Goal: Task Accomplishment & Management: Manage account settings

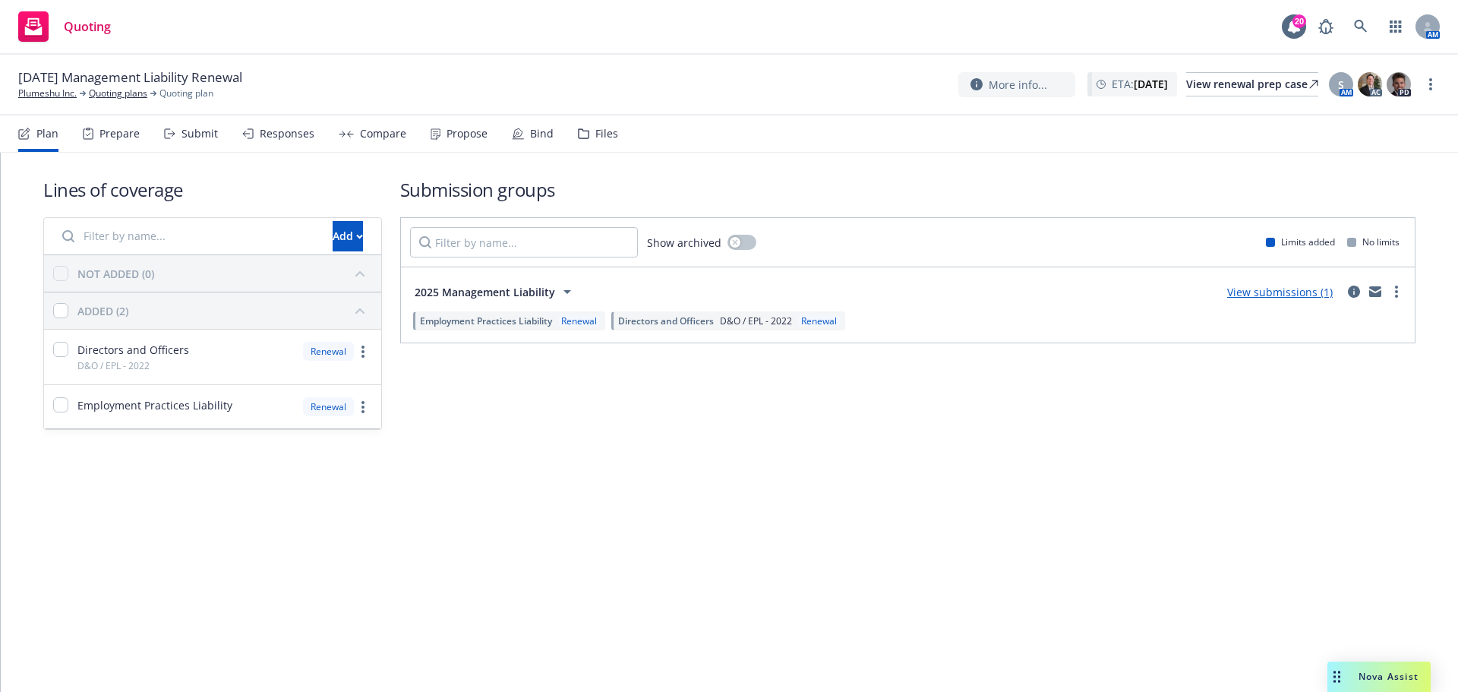
click at [164, 135] on icon at bounding box center [169, 133] width 11 height 11
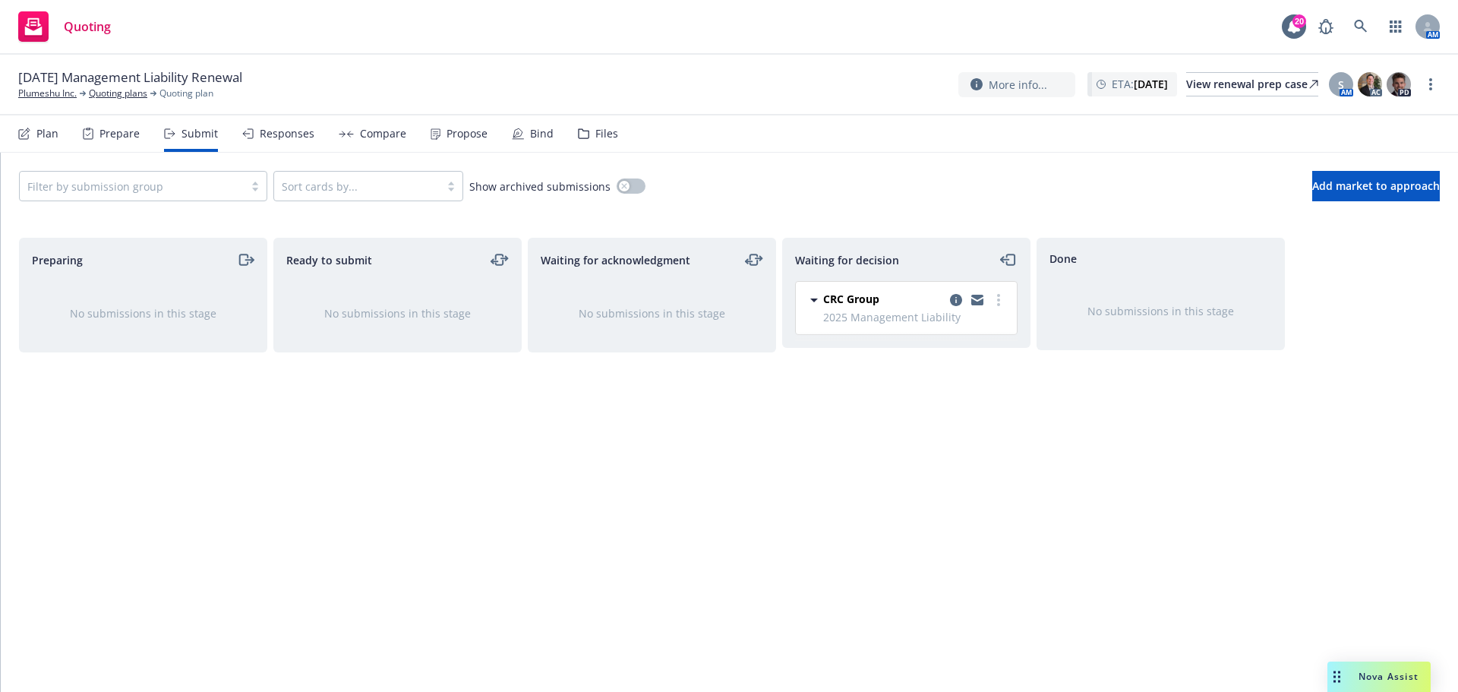
click at [991, 306] on div at bounding box center [977, 300] width 61 height 18
drag, startPoint x: 994, startPoint y: 303, endPoint x: 980, endPoint y: 311, distance: 16.3
click at [994, 303] on link "more" at bounding box center [999, 300] width 18 height 18
click at [954, 387] on span "Add accepted decision" at bounding box center [931, 391] width 152 height 14
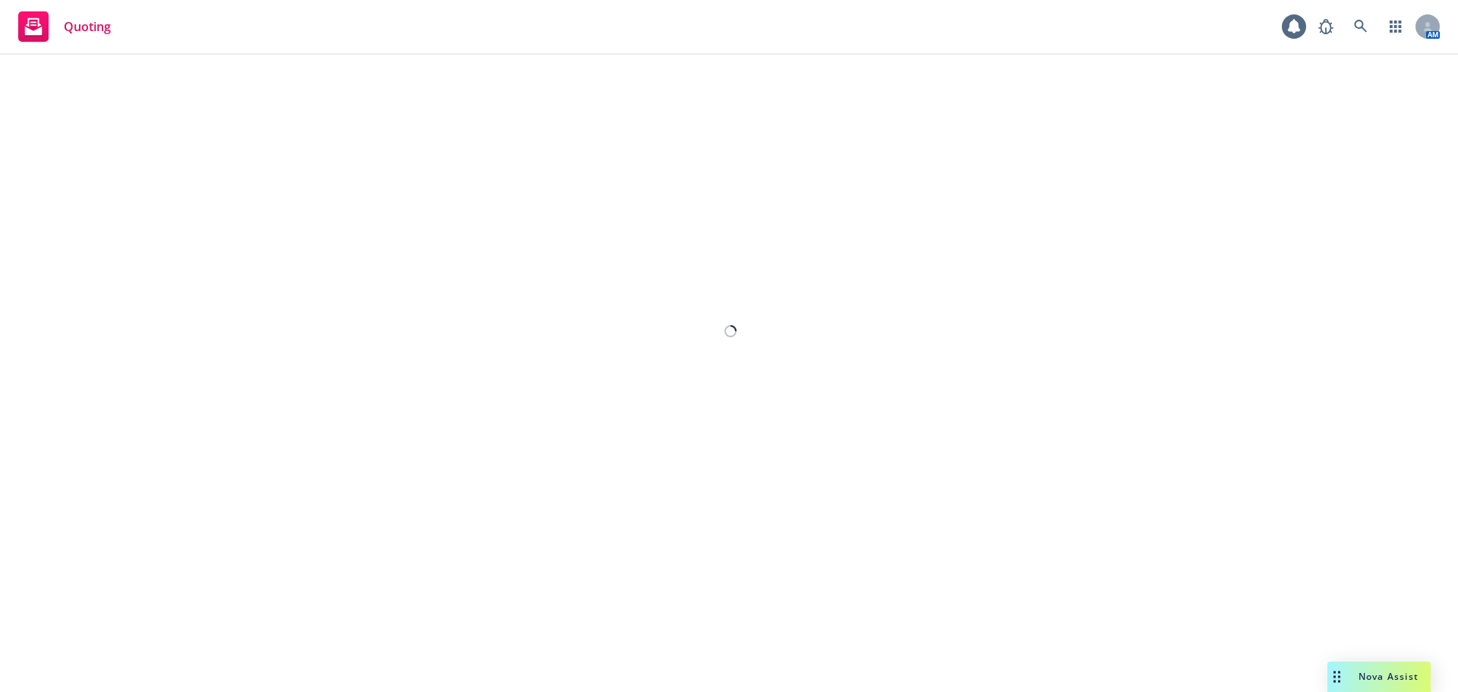
select select "12"
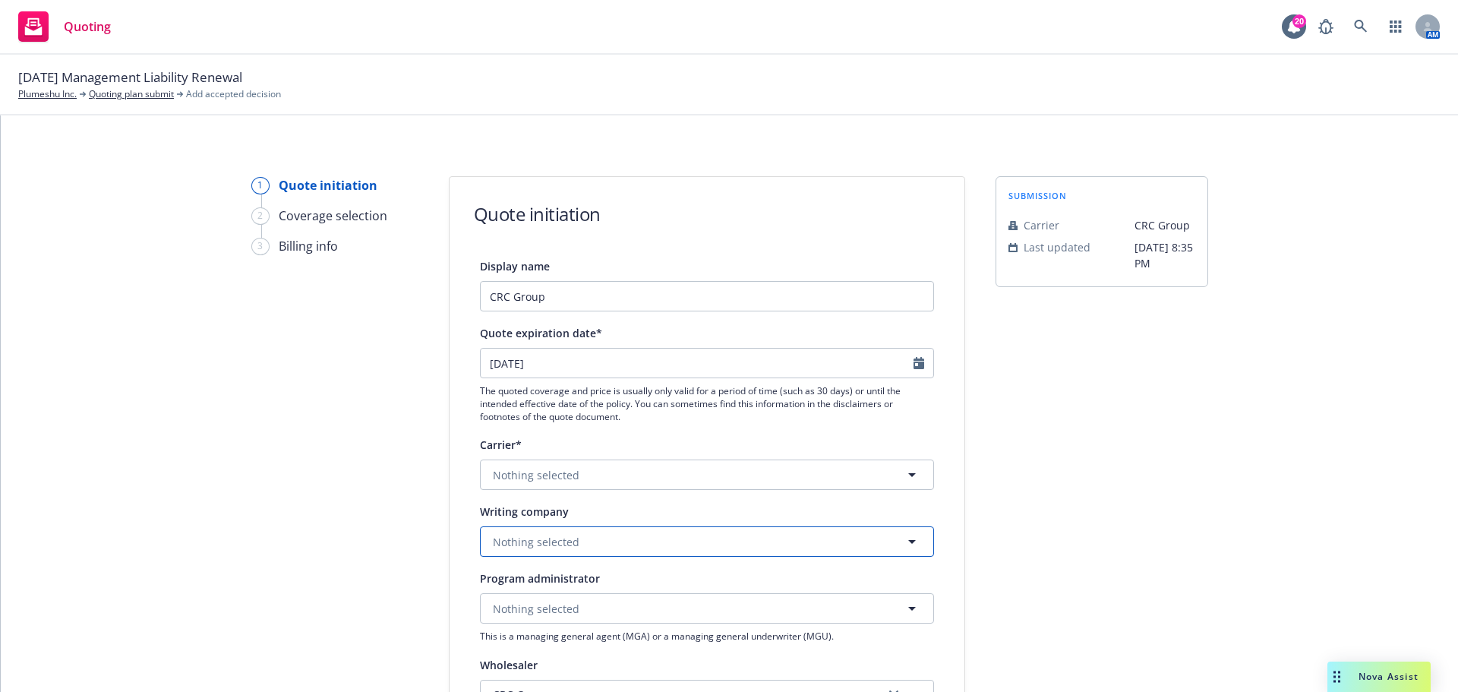
click at [636, 551] on button "Nothing selected" at bounding box center [707, 541] width 454 height 30
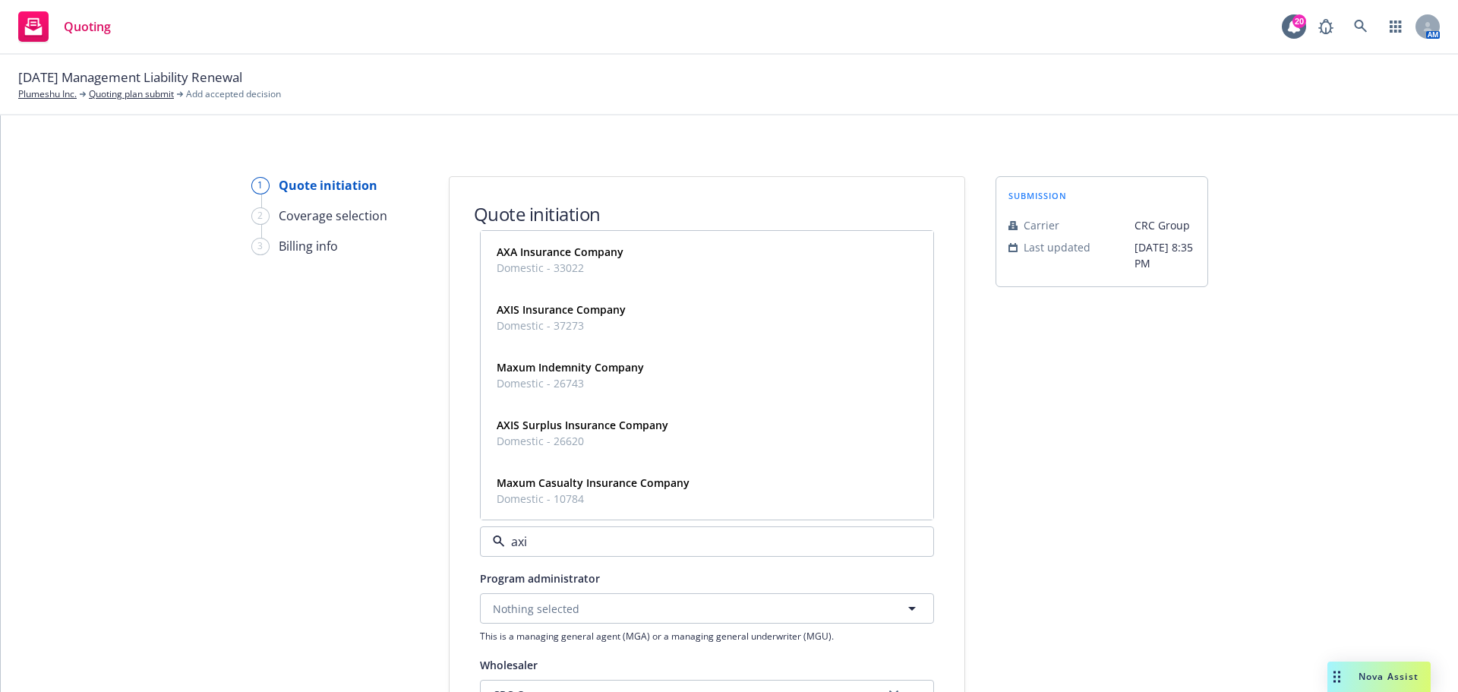
type input "axis"
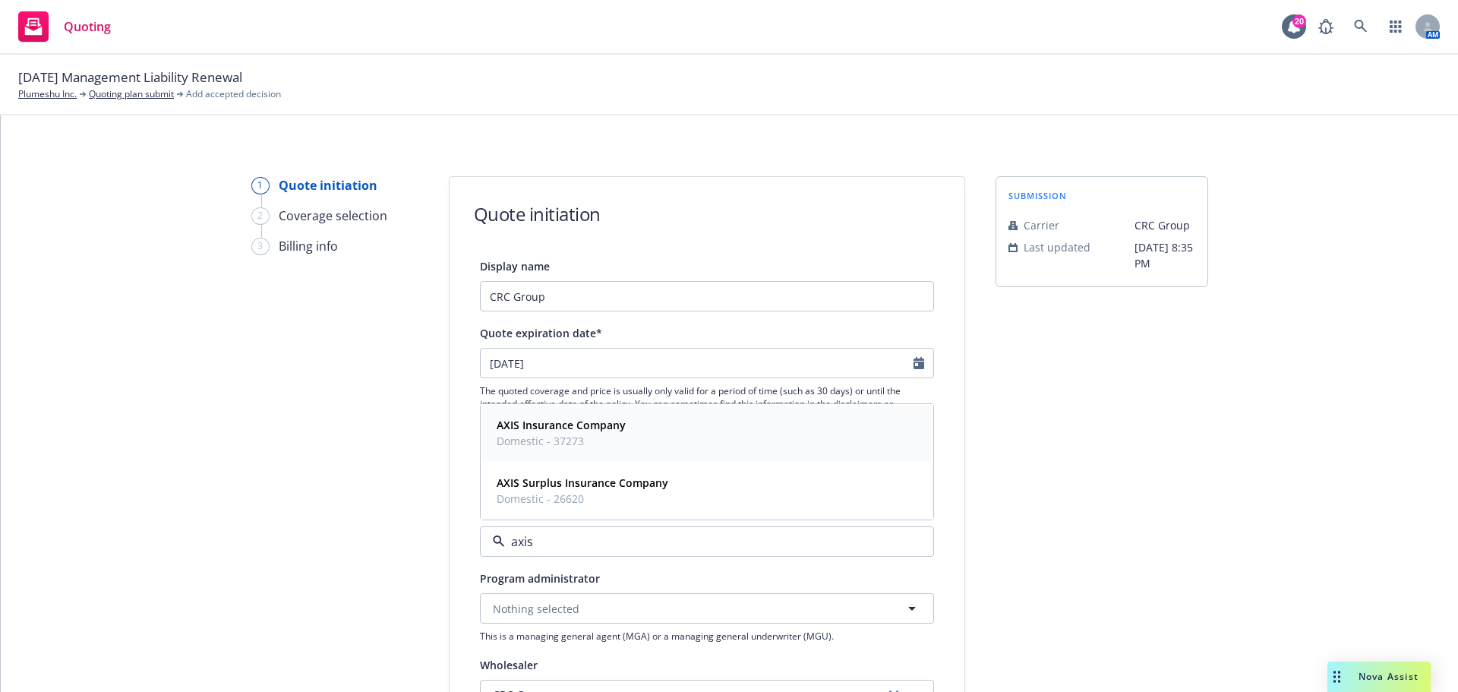
click at [636, 441] on div "AXIS Insurance Company Domestic - 37273" at bounding box center [707, 433] width 433 height 38
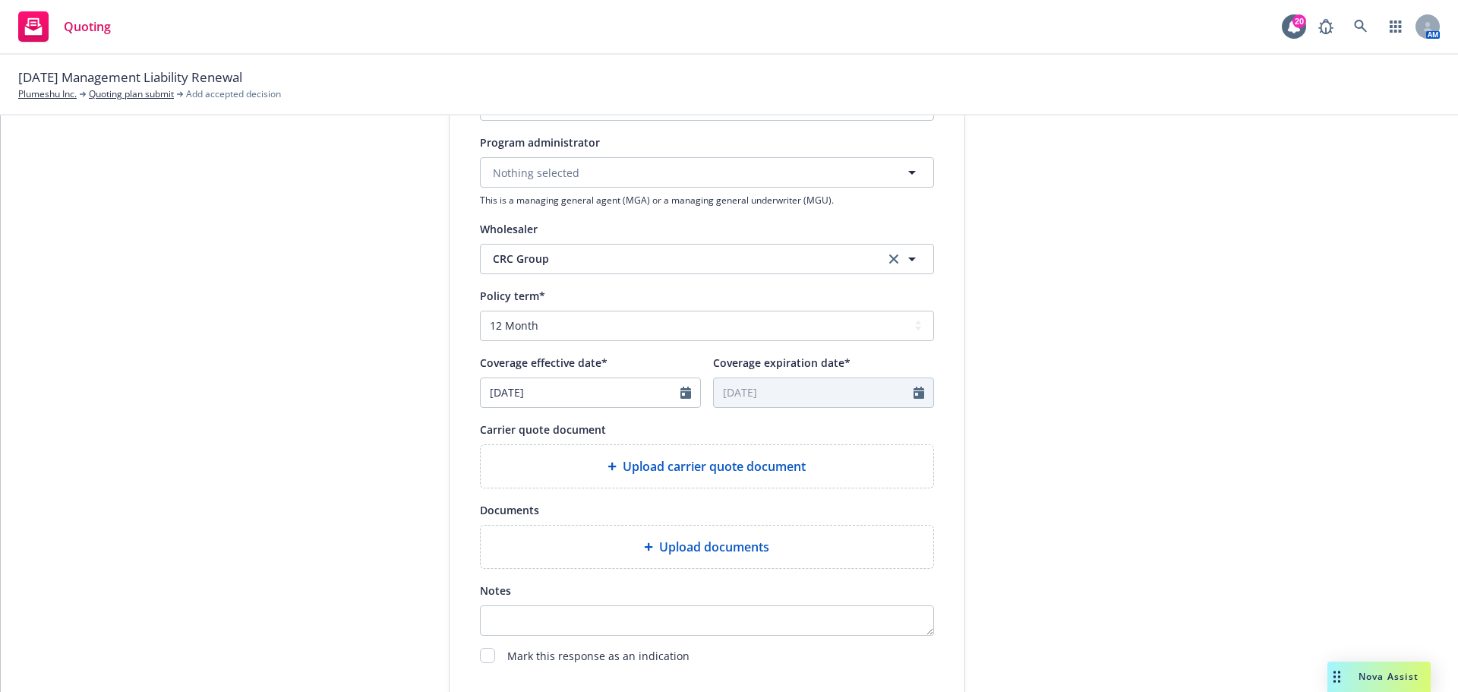
scroll to position [557, 0]
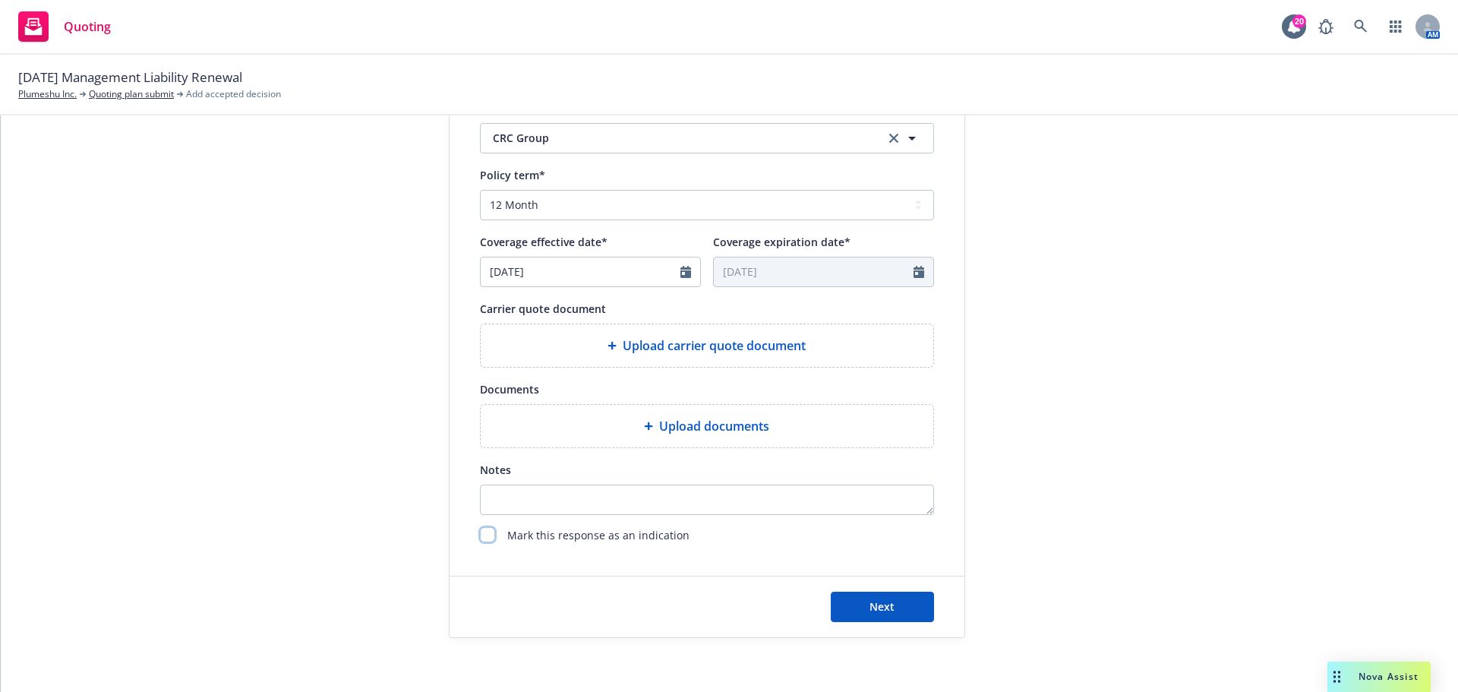
click at [481, 541] on input "checkbox" at bounding box center [487, 534] width 15 height 15
checkbox input "true"
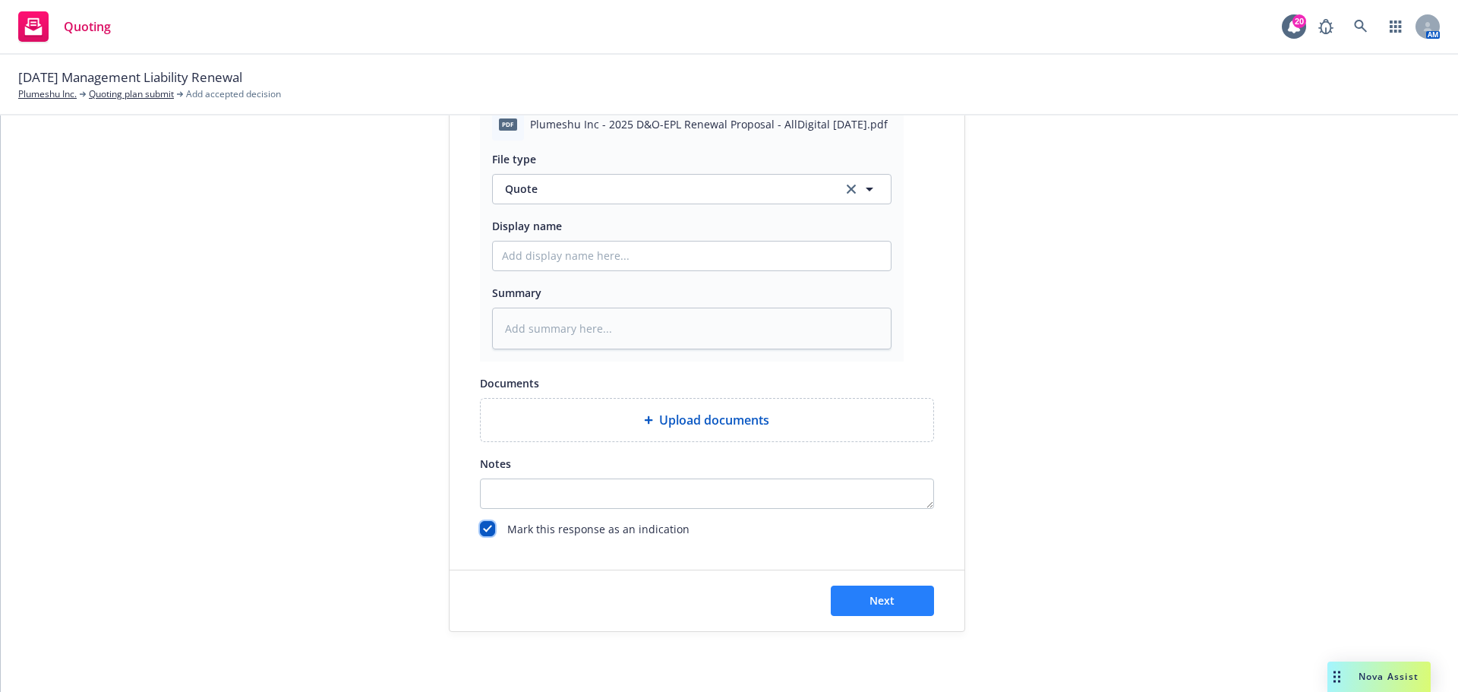
scroll to position [785, 0]
click at [897, 605] on button "Next" at bounding box center [882, 600] width 103 height 30
type textarea "x"
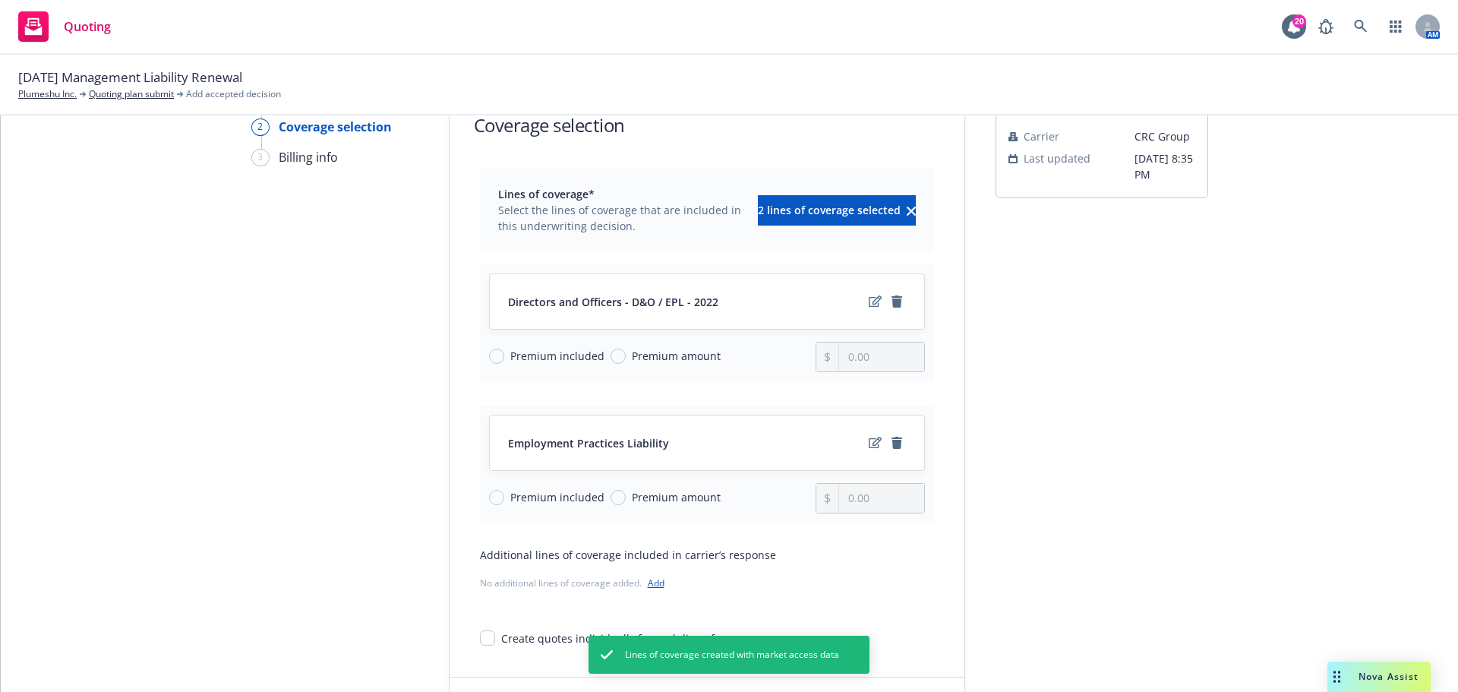
scroll to position [197, 0]
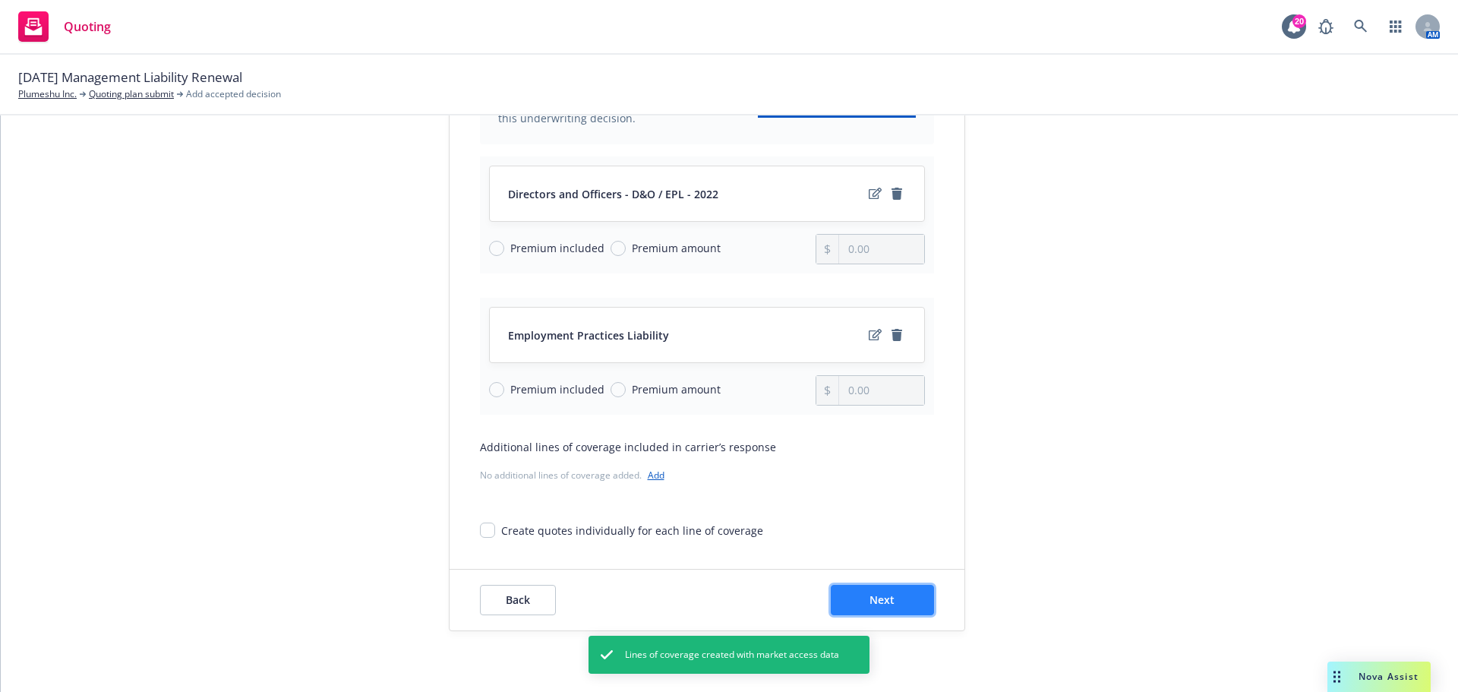
click at [864, 608] on button "Next" at bounding box center [882, 600] width 103 height 30
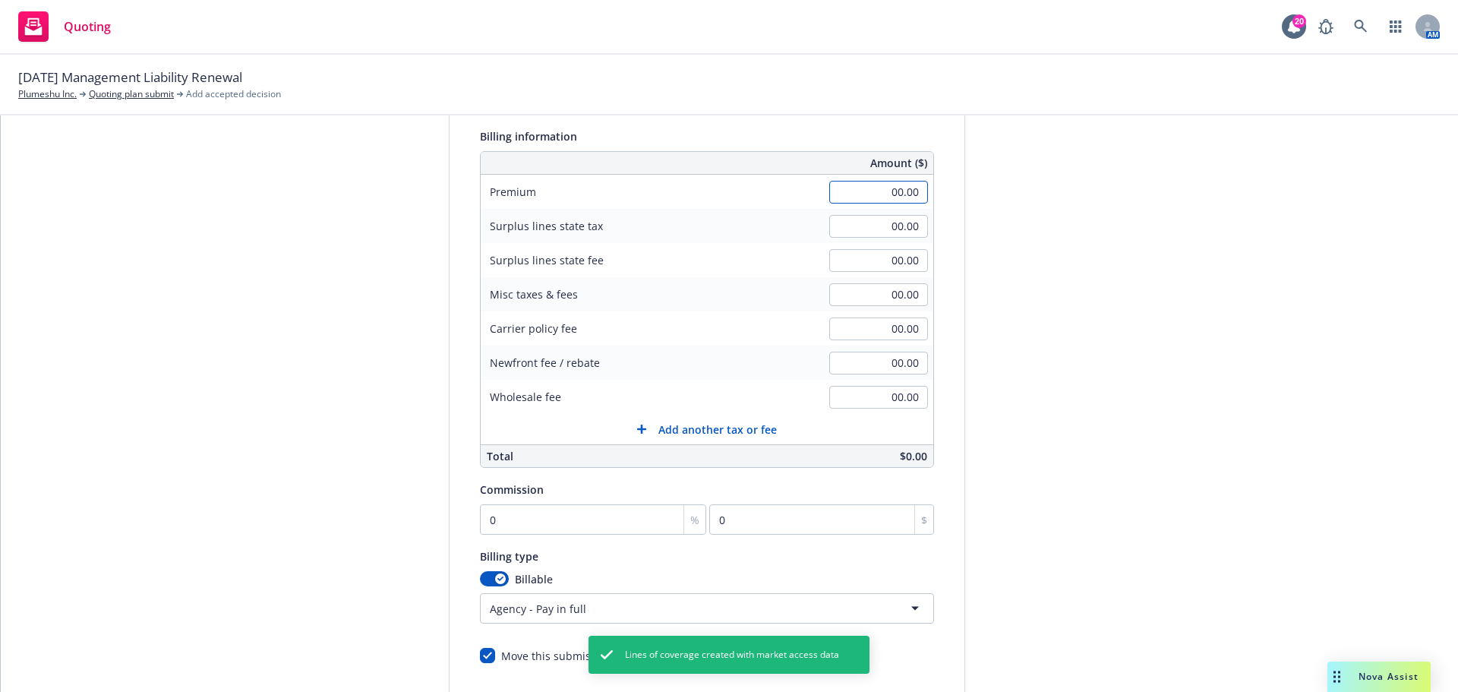
click at [862, 185] on input "00.00" at bounding box center [878, 192] width 99 height 23
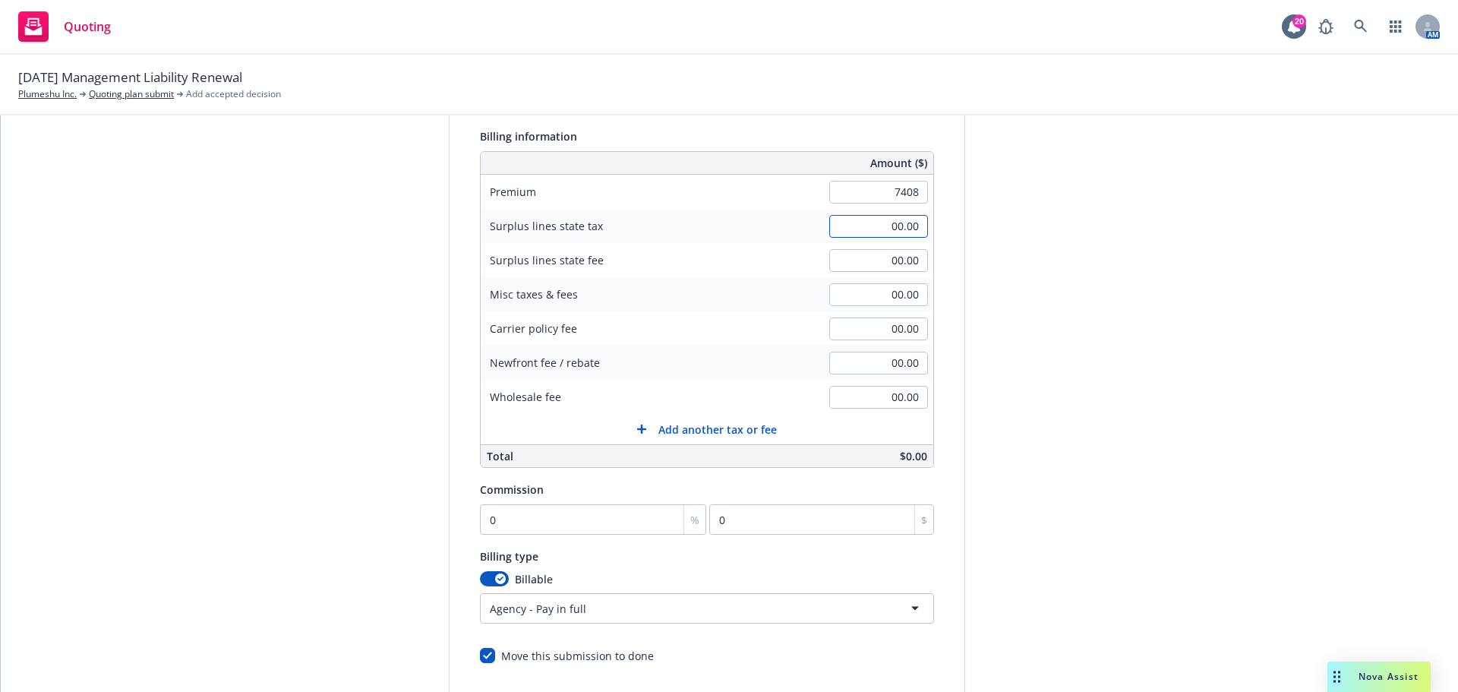
type input "7,408.00"
type input "275.00"
click at [1178, 368] on div "submission Carrier CRC Group Last updated 8/10, 8:35 PM" at bounding box center [1102, 367] width 213 height 777
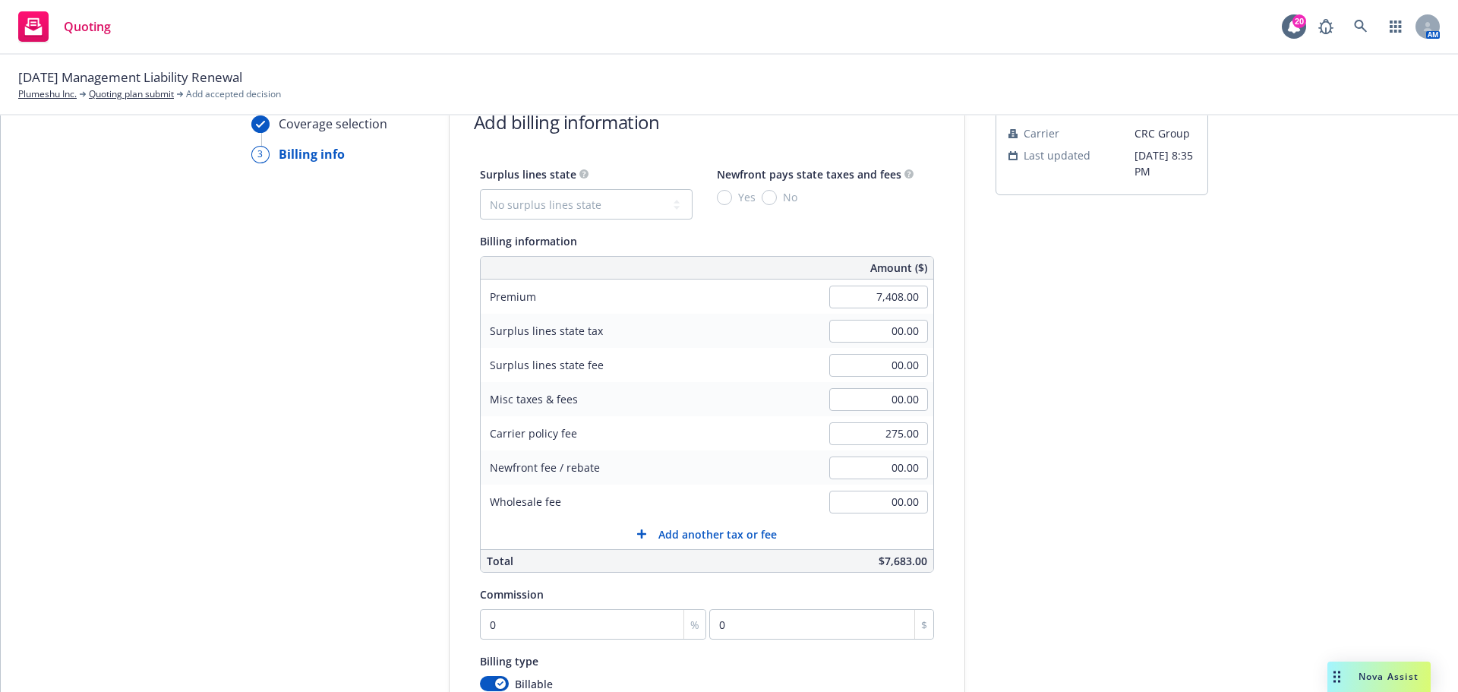
scroll to position [0, 0]
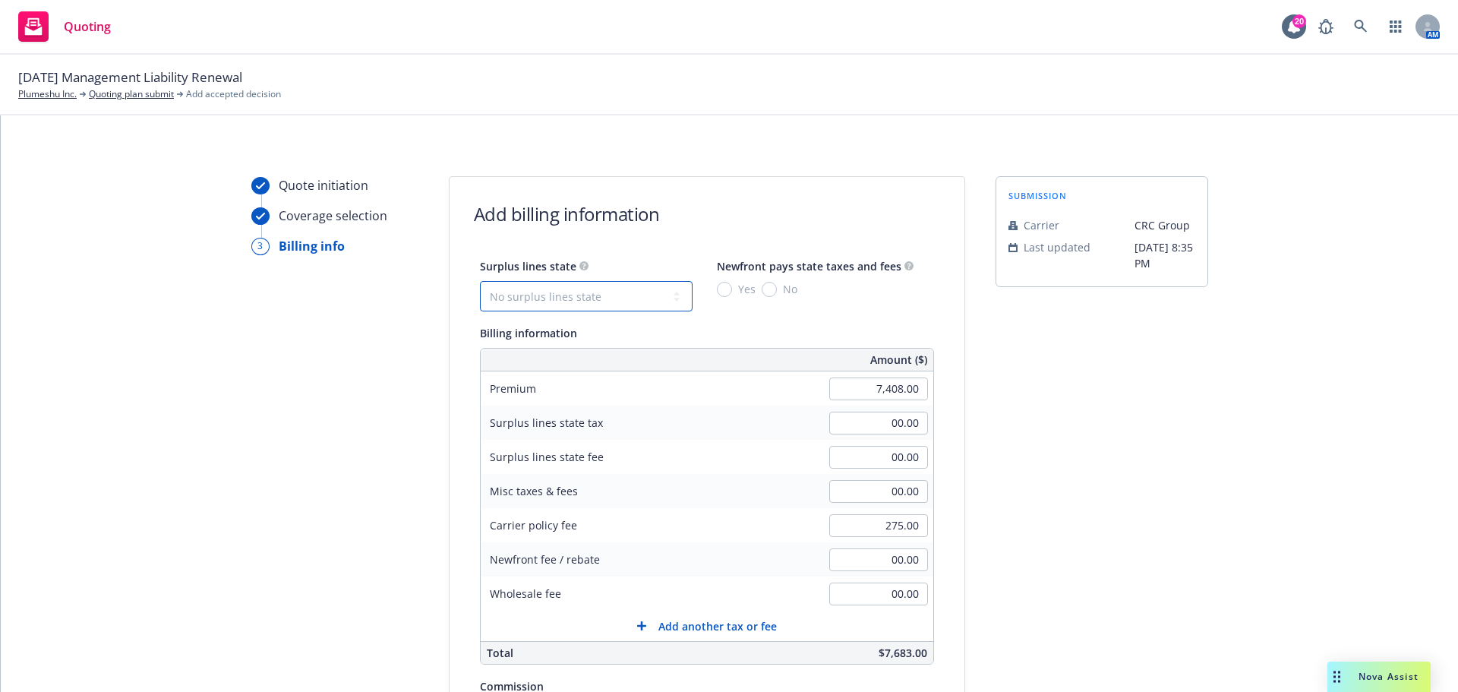
click at [570, 290] on select "No surplus lines state Alaska Alabama Arkansas Arizona California Colorado Conn…" at bounding box center [586, 296] width 213 height 30
drag, startPoint x: 1417, startPoint y: 408, endPoint x: 1303, endPoint y: 400, distance: 114.9
click at [1417, 408] on div "Quote initiation Coverage selection 3 Billing info Add billing information Surp…" at bounding box center [730, 403] width 1458 height 577
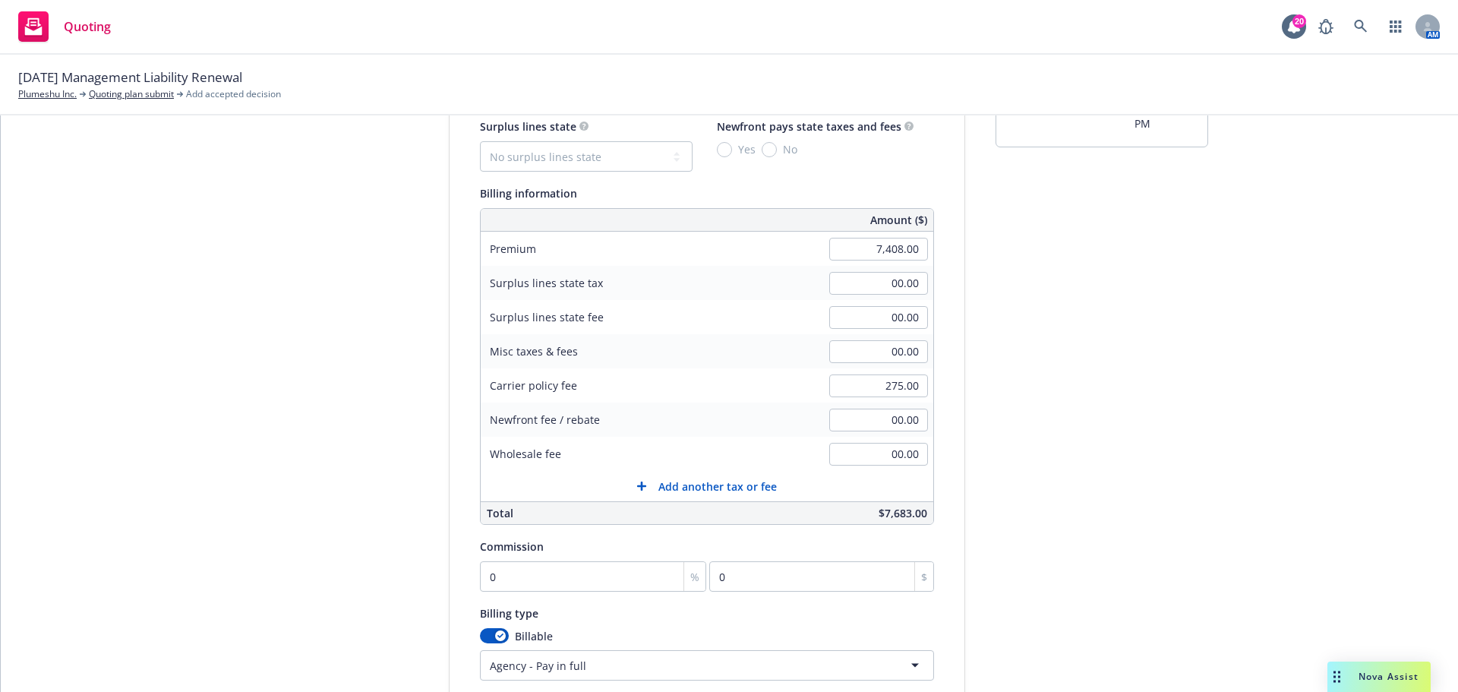
scroll to position [304, 0]
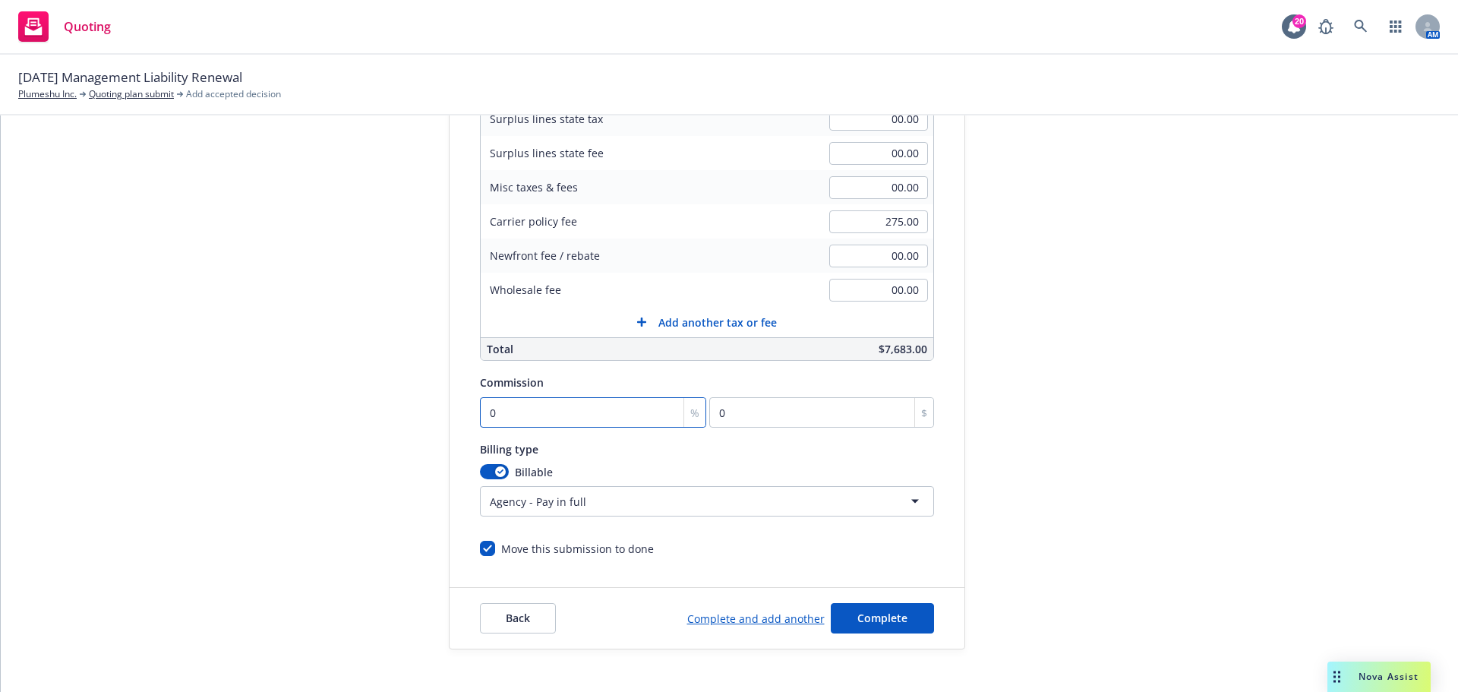
click at [539, 412] on input "0" at bounding box center [593, 412] width 227 height 30
type input "1"
type input "74.08"
type input "12"
type input "888.96"
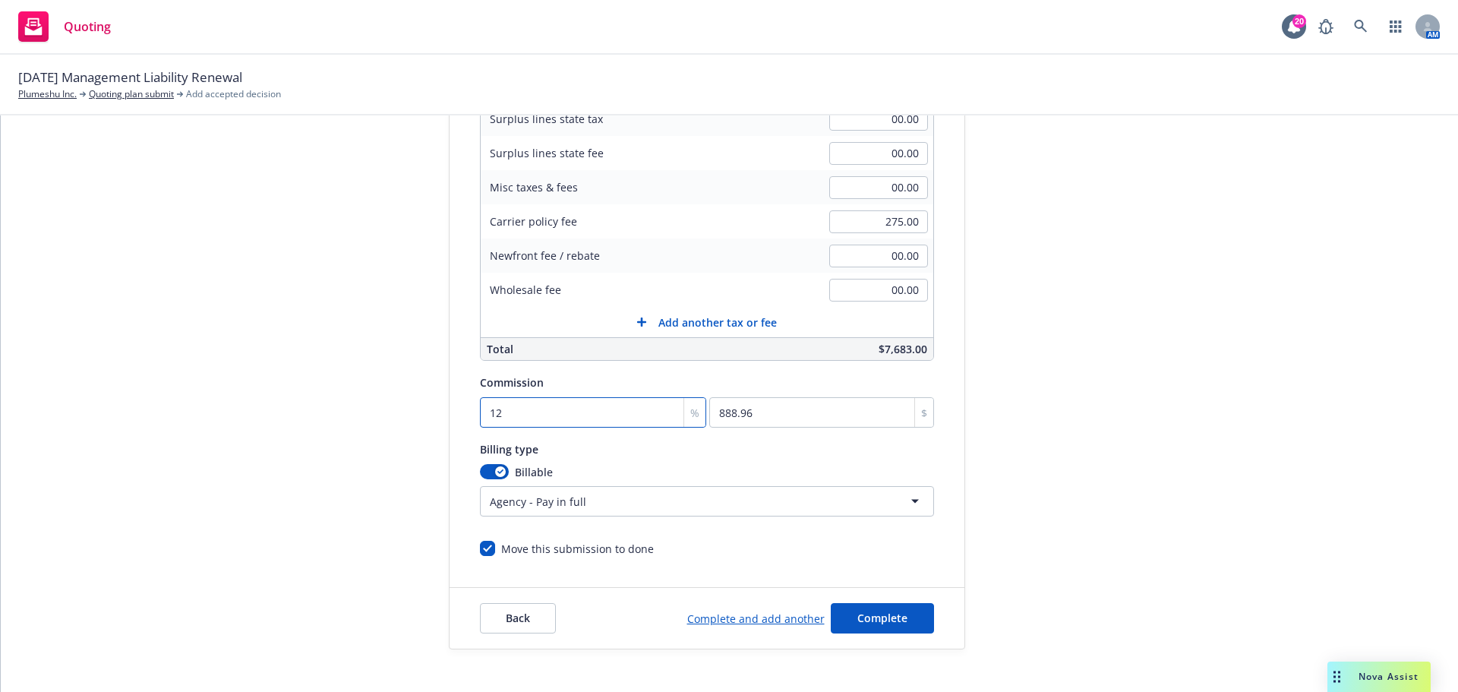
type input "12"
click at [886, 624] on span "Complete" at bounding box center [883, 618] width 50 height 14
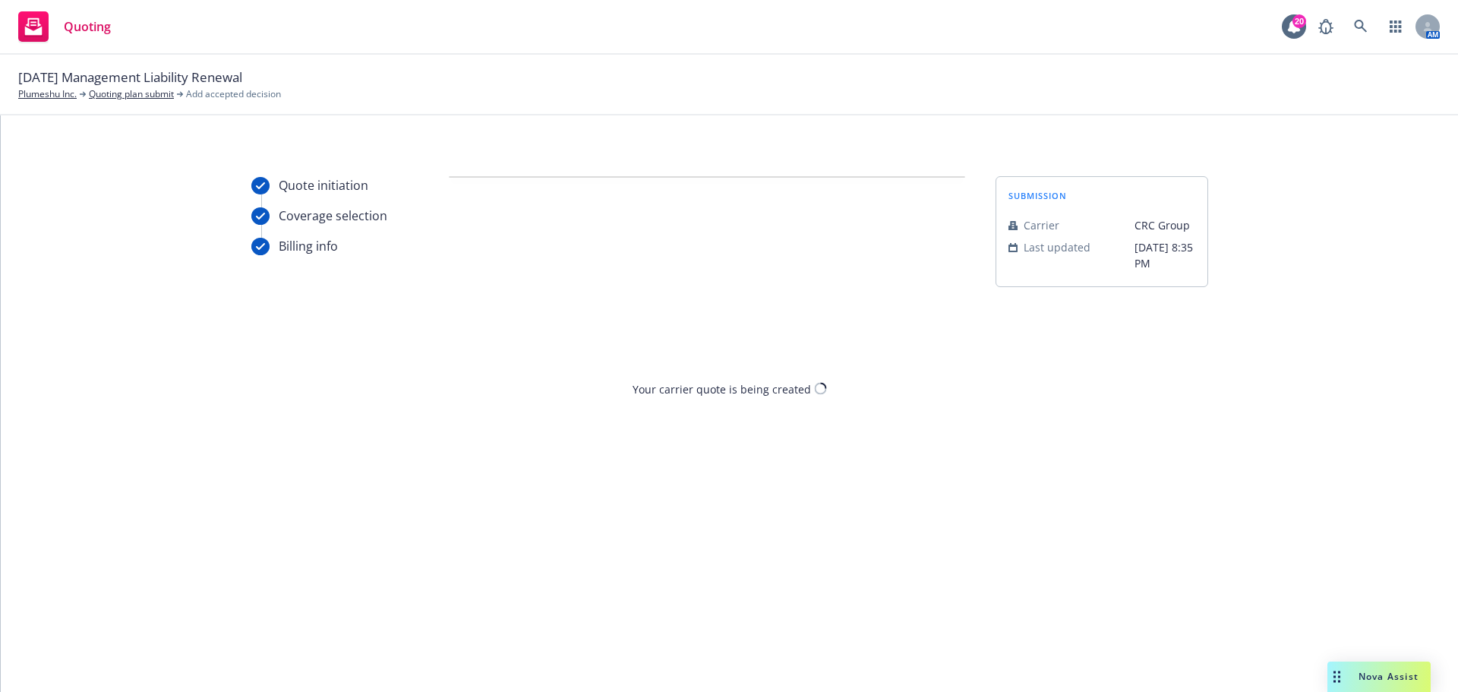
scroll to position [0, 0]
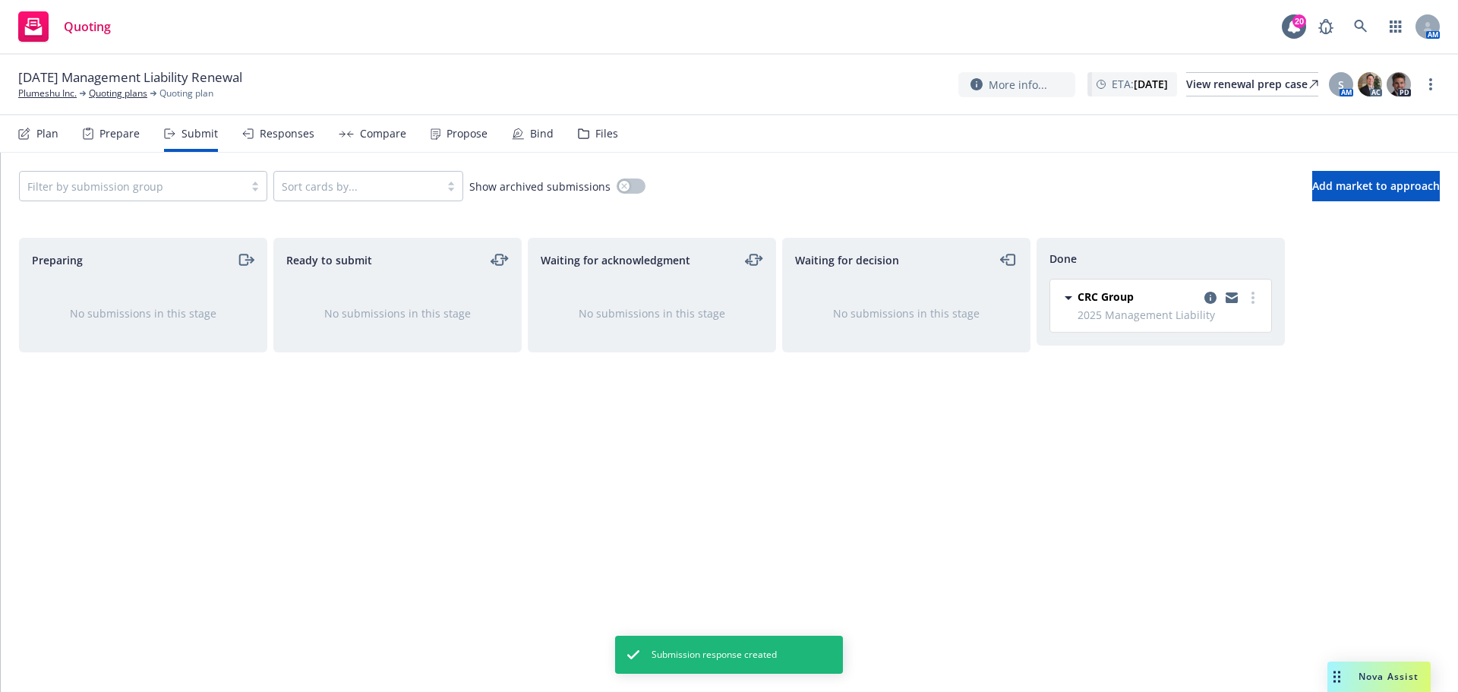
click at [465, 135] on div "Propose" at bounding box center [467, 134] width 41 height 12
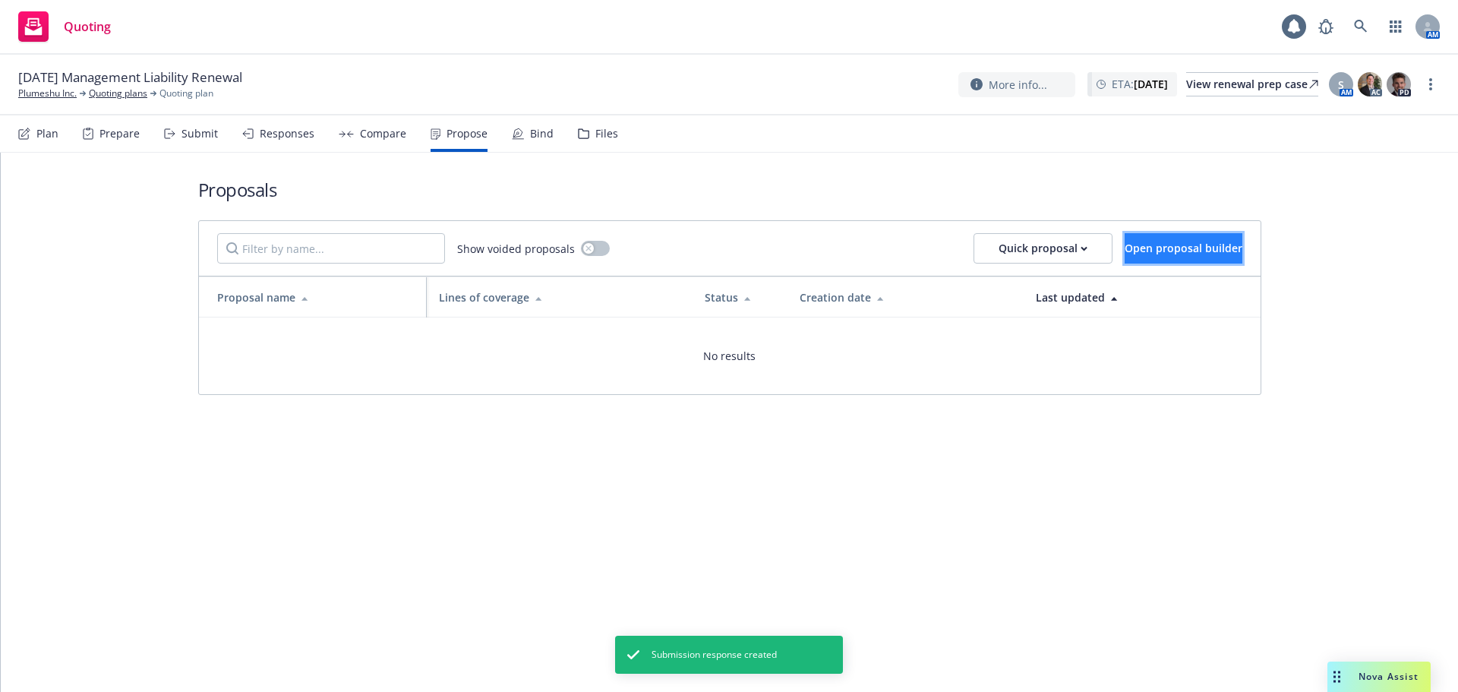
click at [1199, 249] on span "Open proposal builder" at bounding box center [1184, 248] width 118 height 14
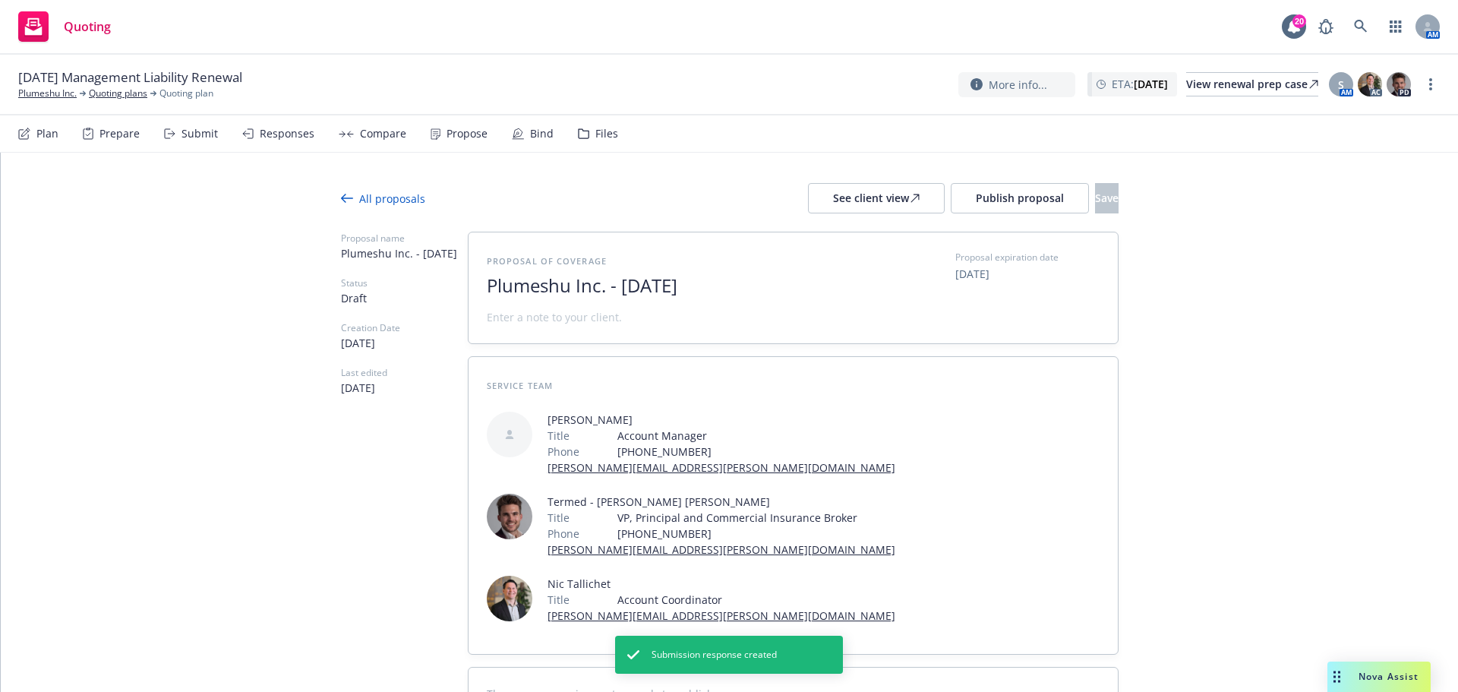
drag, startPoint x: 602, startPoint y: 291, endPoint x: 863, endPoint y: 307, distance: 261.8
click at [863, 307] on div "Proposal of coverage Plumeshu Inc. - September 2025 Proposal expiration date 10…" at bounding box center [793, 288] width 613 height 74
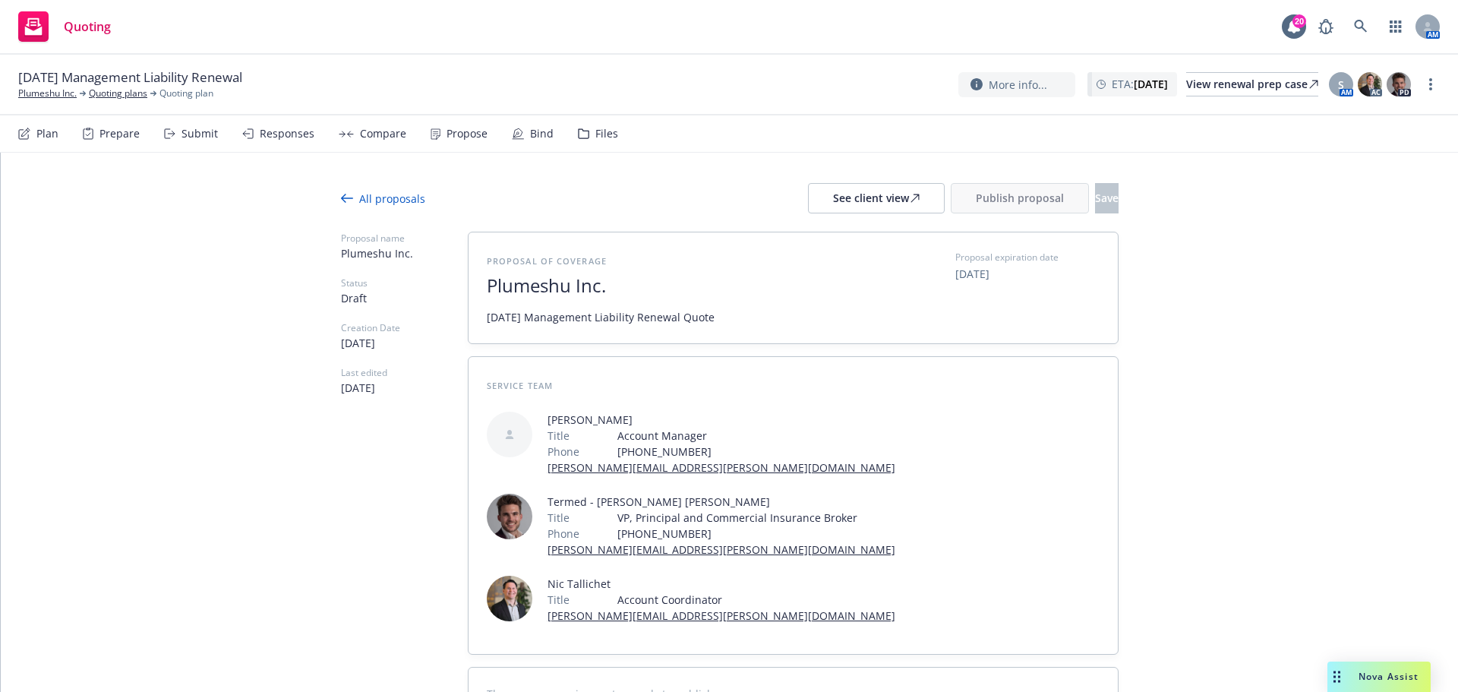
click at [185, 128] on div "Submit" at bounding box center [200, 134] width 36 height 12
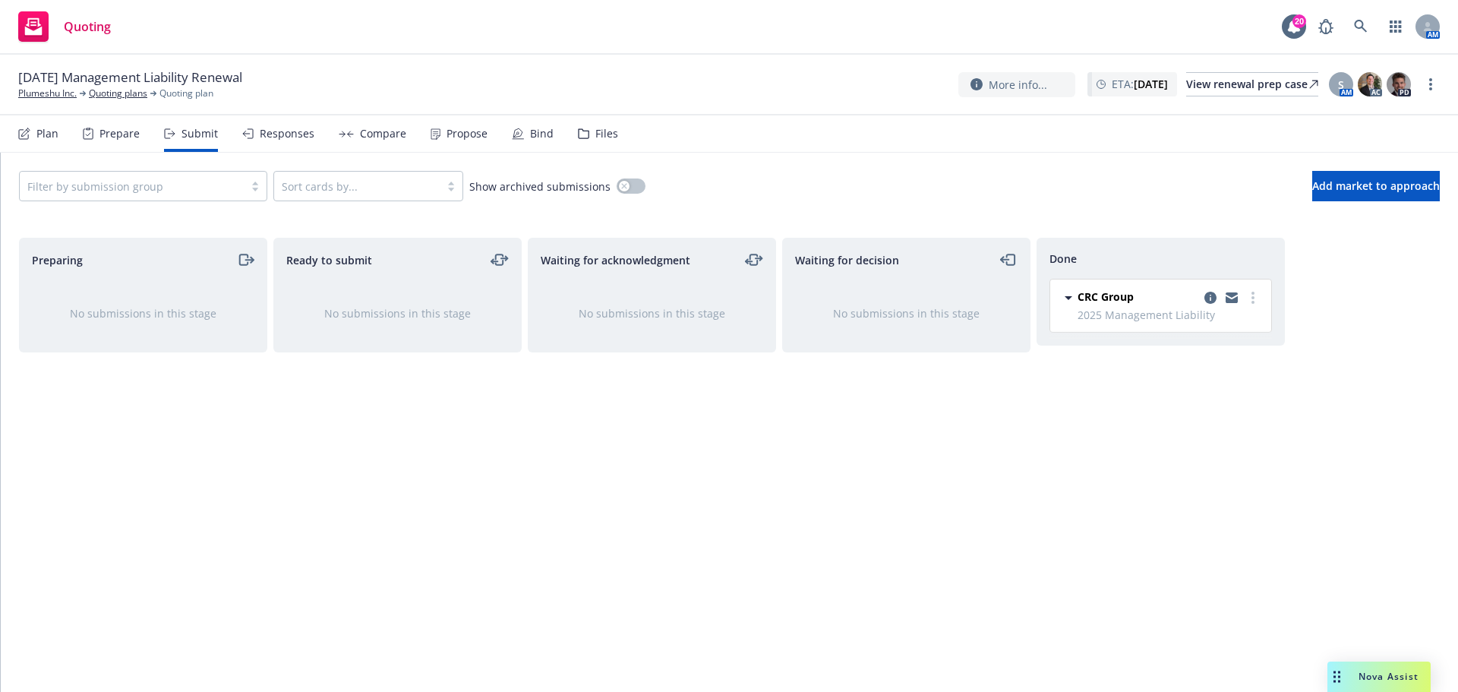
click at [294, 137] on div "Responses" at bounding box center [287, 134] width 55 height 12
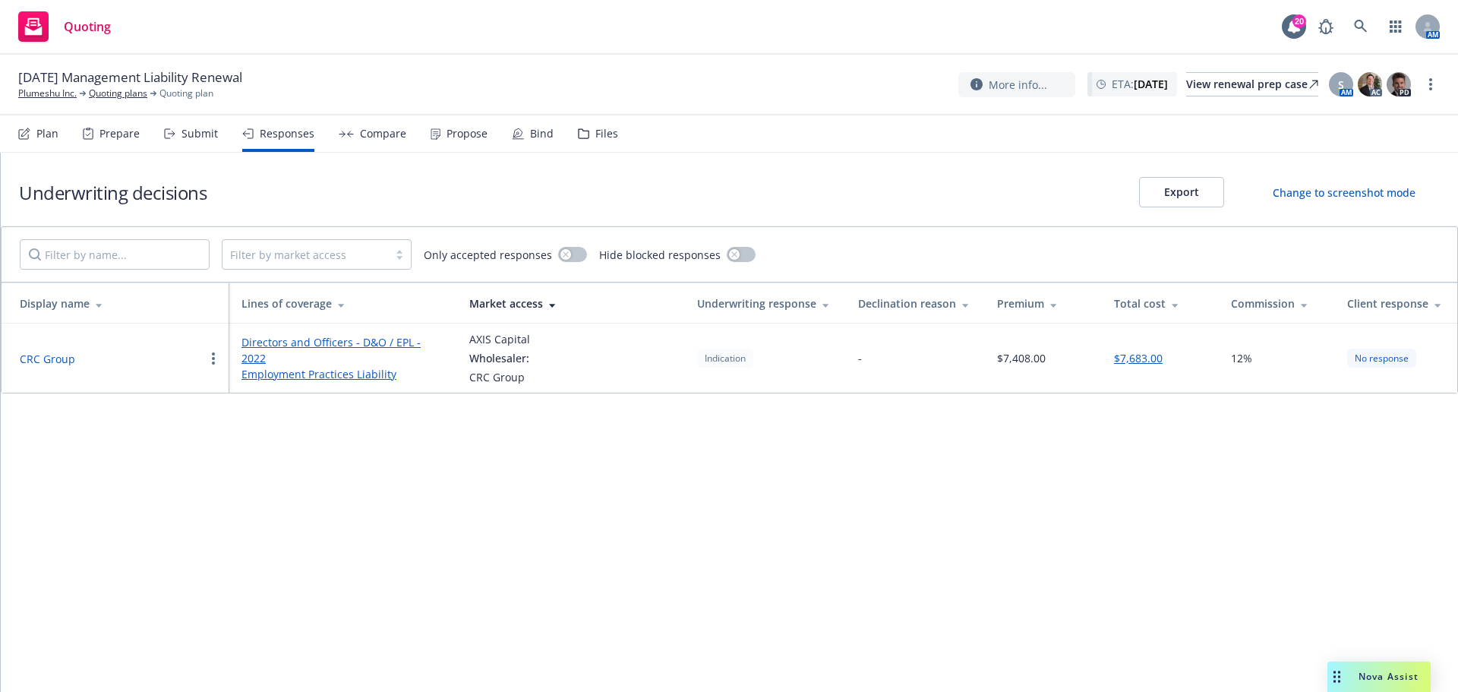
click at [43, 362] on button "CRC Group" at bounding box center [47, 359] width 55 height 16
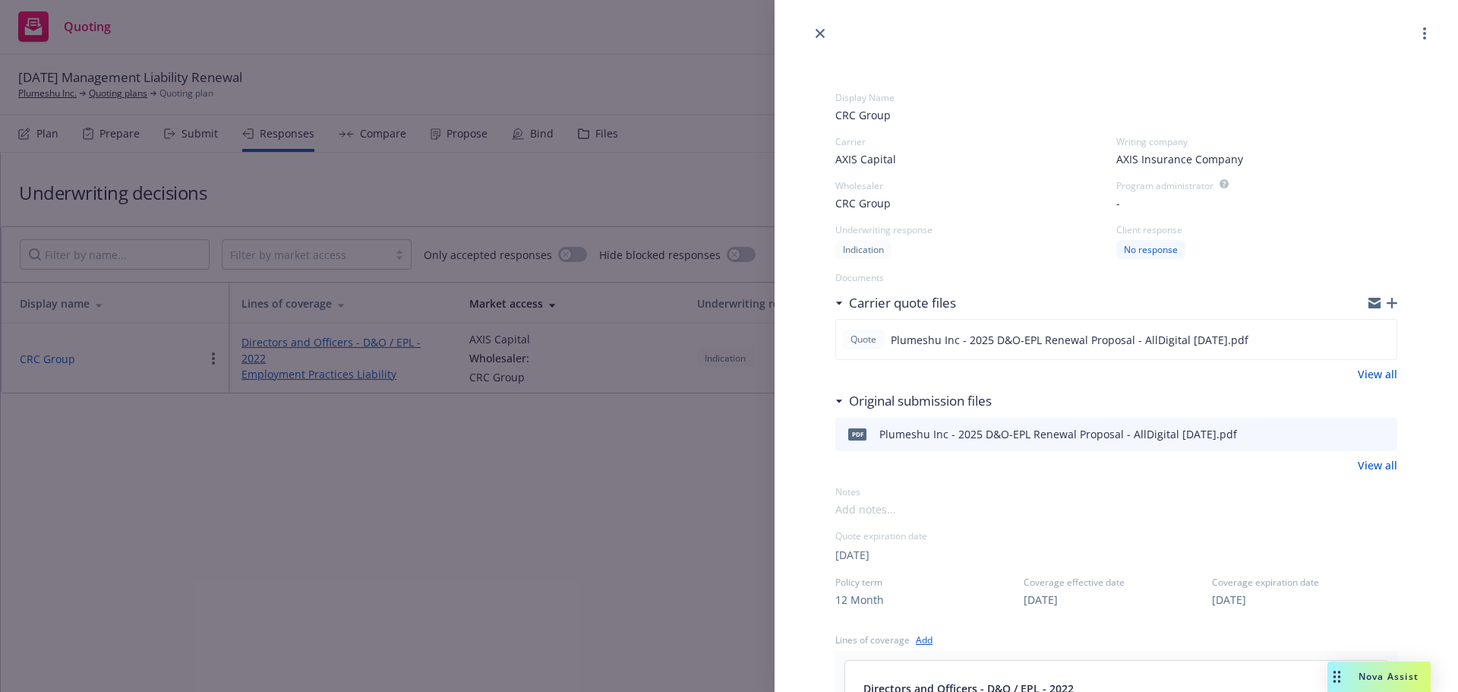
click at [1416, 33] on button "button" at bounding box center [1425, 33] width 18 height 18
click at [1385, 70] on span "Change decision to declined" at bounding box center [1359, 63] width 181 height 14
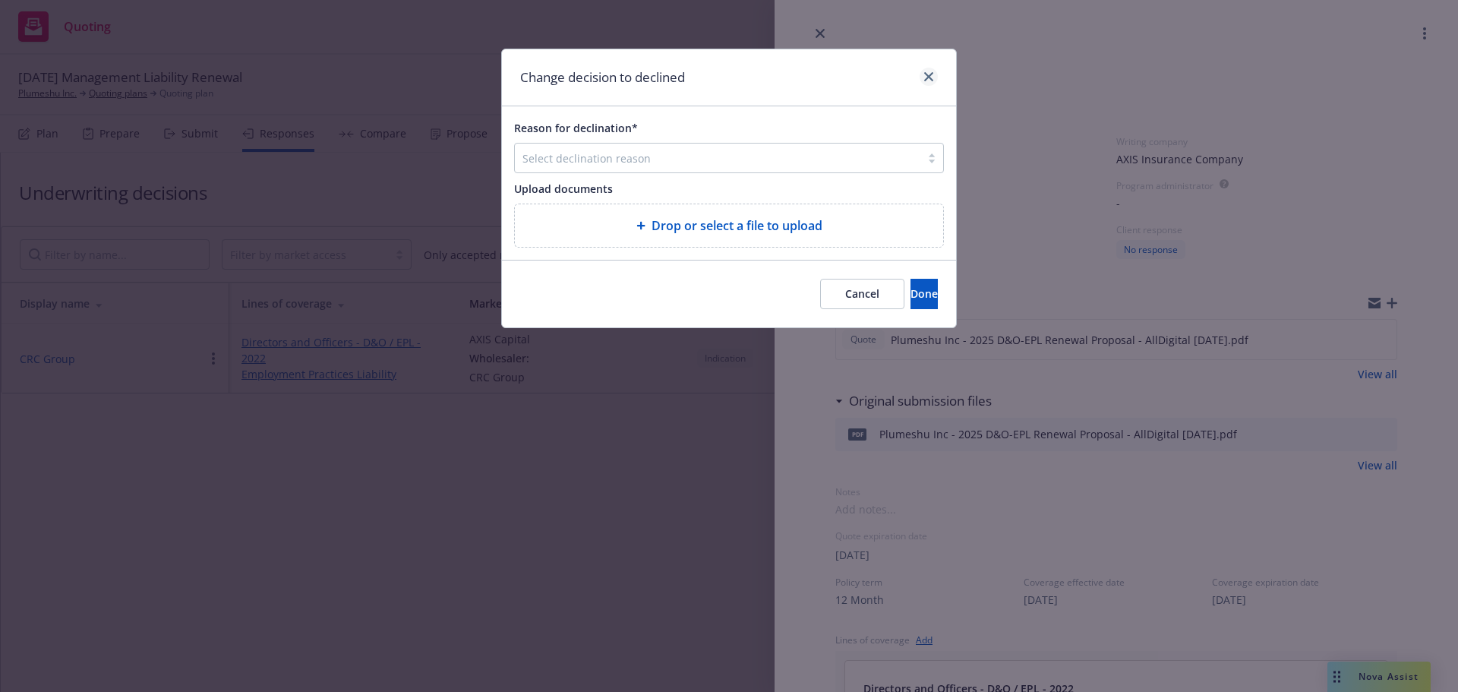
drag, startPoint x: 935, startPoint y: 63, endPoint x: 934, endPoint y: 83, distance: 19.8
click at [935, 68] on div "Change decision to declined" at bounding box center [729, 77] width 454 height 57
click at [934, 83] on link "close" at bounding box center [929, 77] width 18 height 18
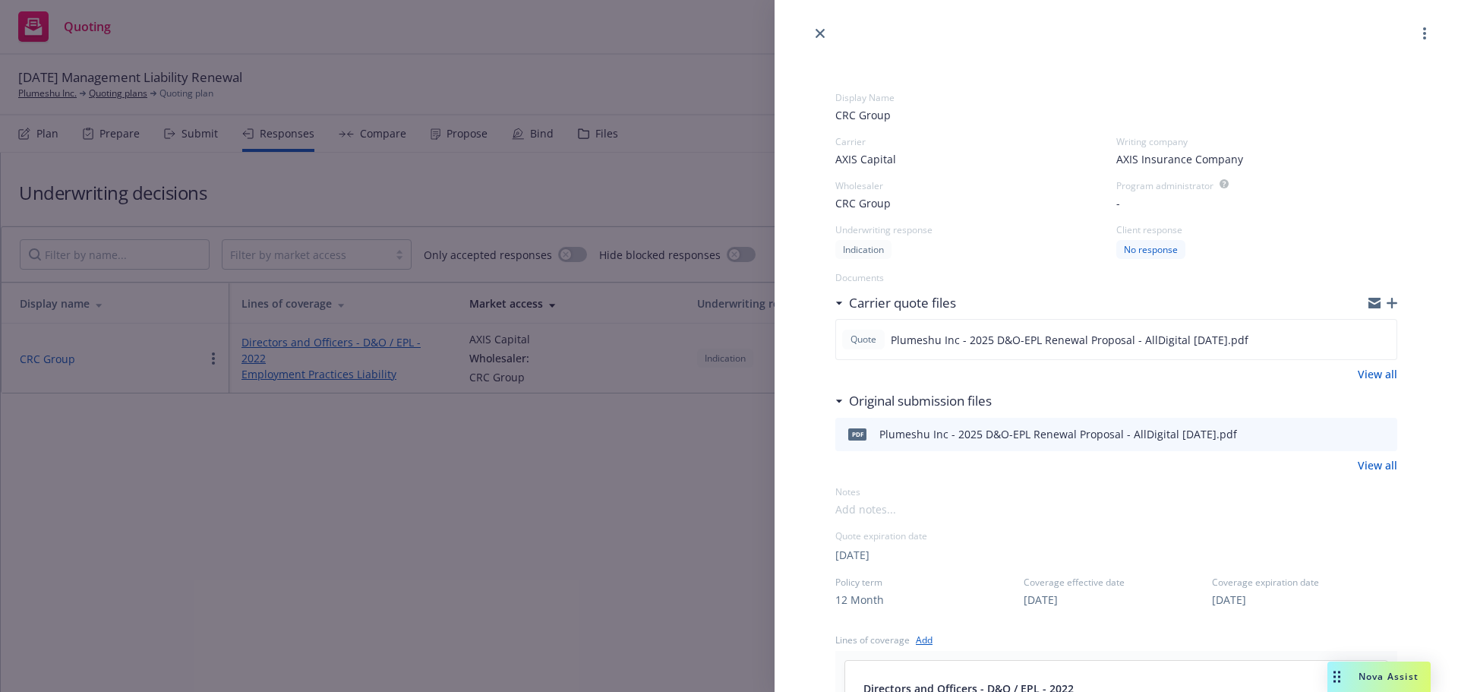
click at [1422, 36] on button "button" at bounding box center [1425, 33] width 18 height 18
click at [1374, 100] on span "Change decision to accepted" at bounding box center [1360, 94] width 183 height 14
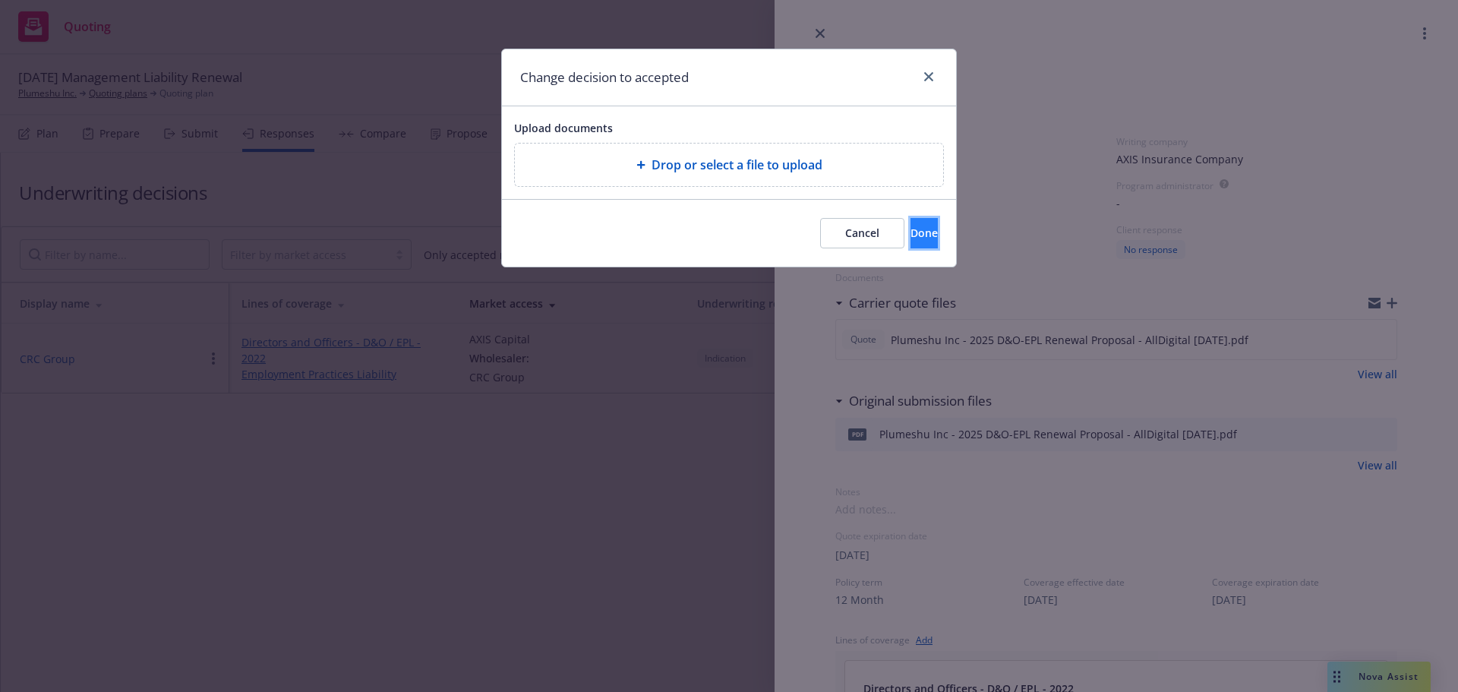
click at [911, 235] on span "Done" at bounding box center [924, 233] width 27 height 14
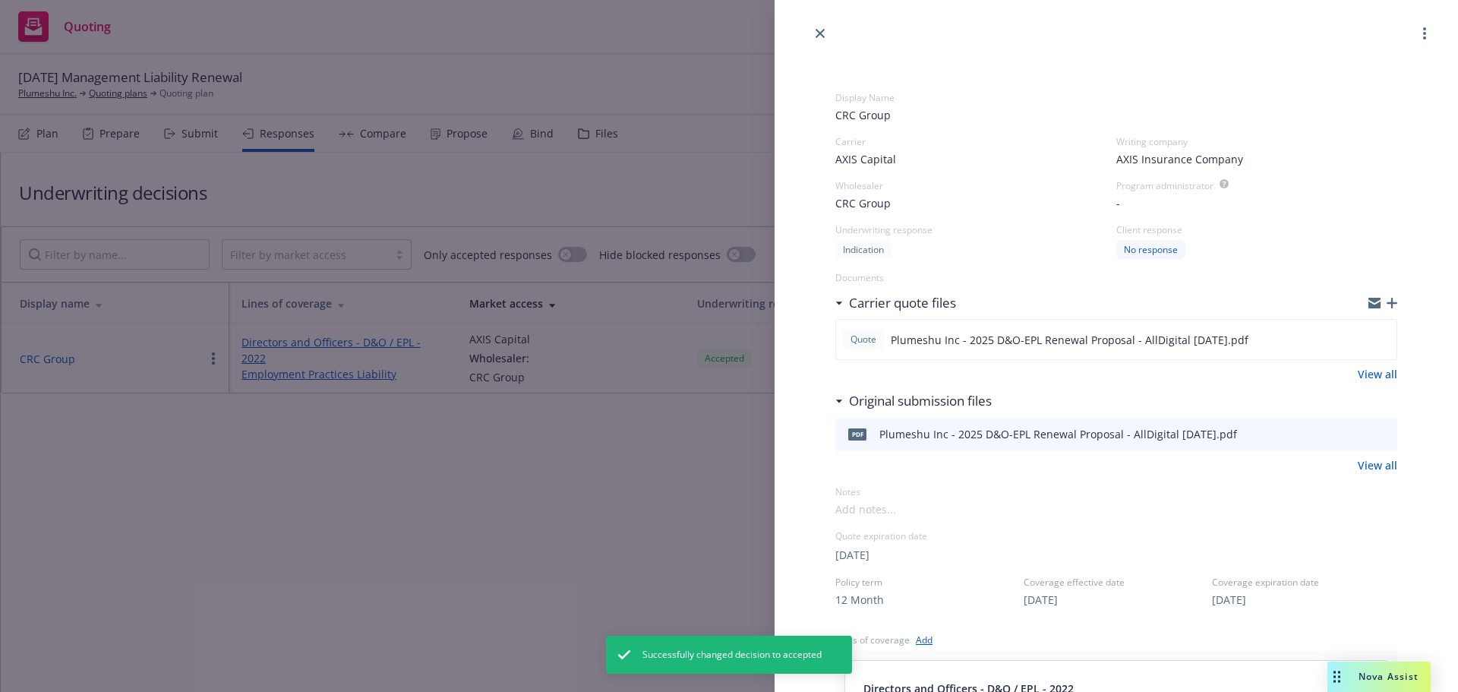
click at [548, 564] on div "Display Name CRC Group Carrier AXIS Capital Writing company AXIS Insurance Comp…" at bounding box center [729, 346] width 1458 height 692
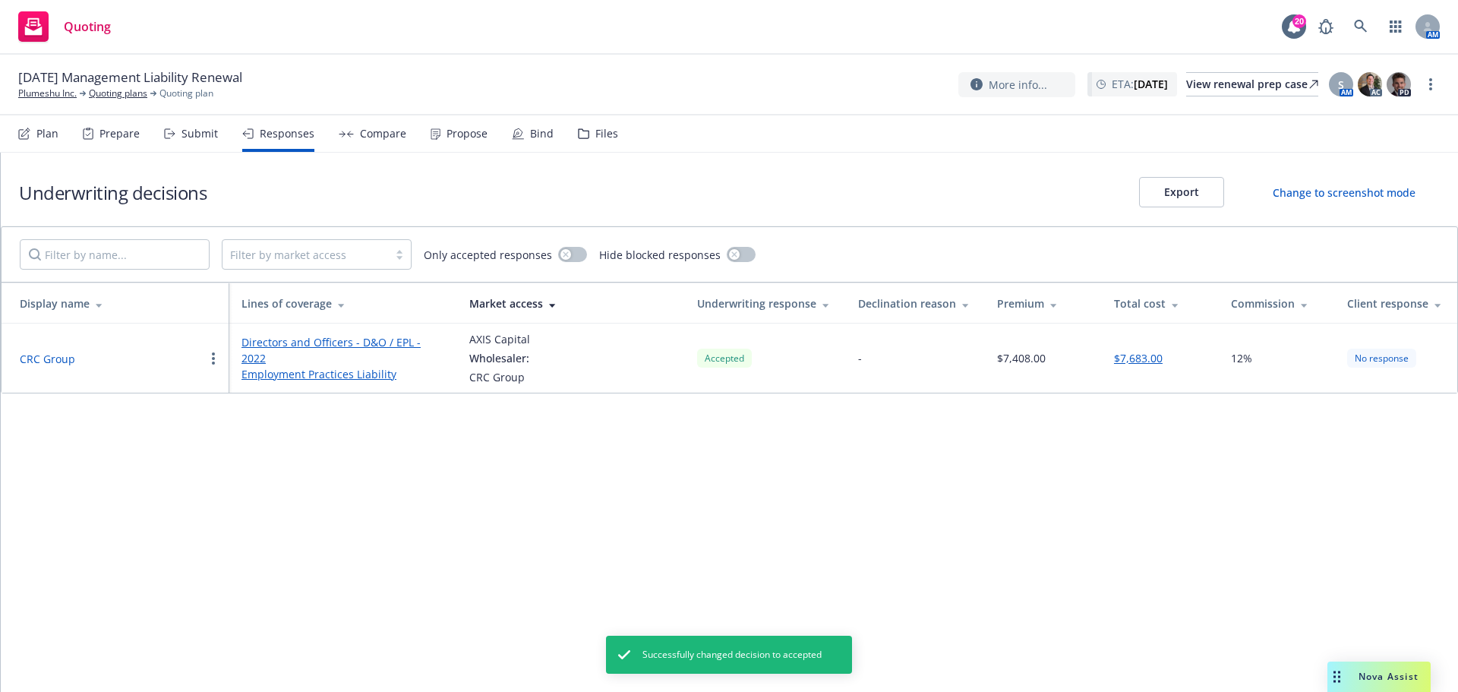
click at [475, 140] on div "Propose" at bounding box center [467, 134] width 41 height 12
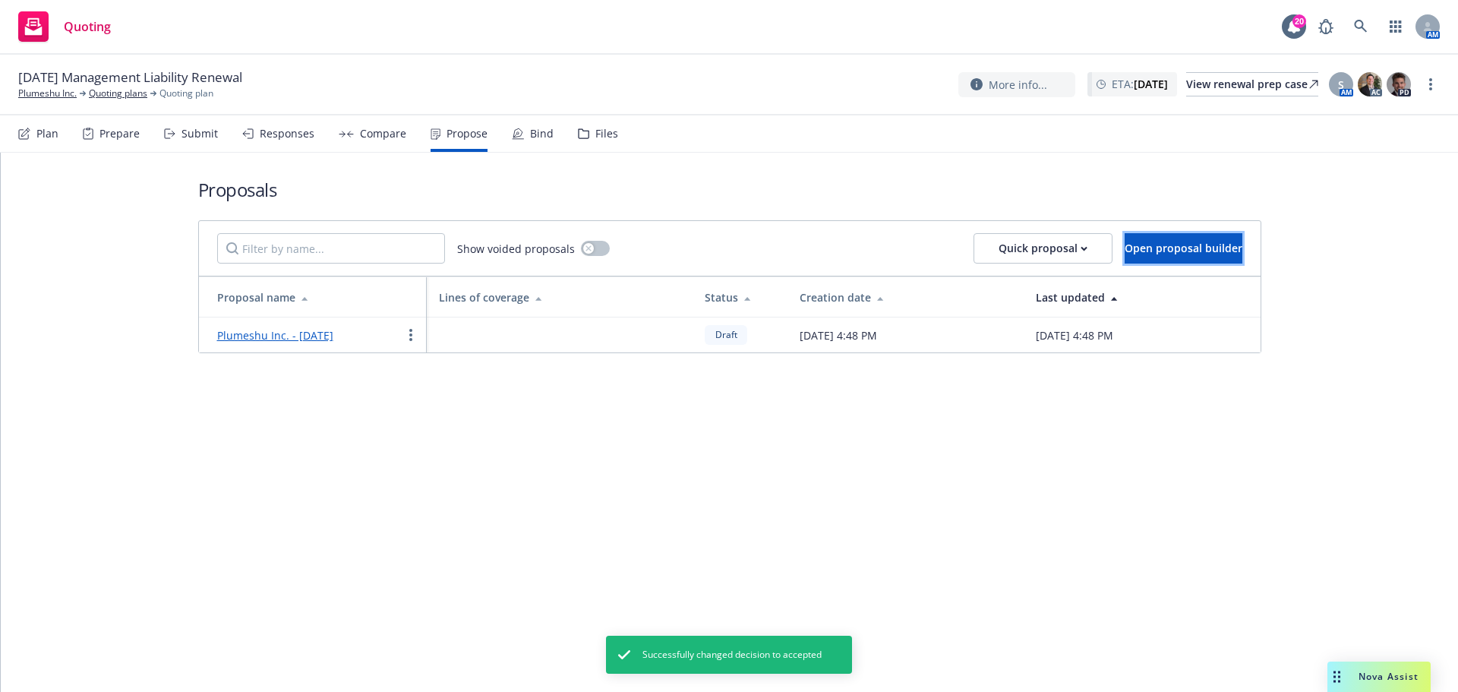
drag, startPoint x: 1157, startPoint y: 250, endPoint x: 387, endPoint y: 353, distance: 777.1
click at [417, 397] on div "Proposals Show voided proposals Quick proposal Open proposal builder Proposal n…" at bounding box center [730, 422] width 1458 height 539
click at [368, 344] on td "Plumeshu Inc. - September 2025" at bounding box center [313, 335] width 228 height 35
click at [333, 340] on link "Plumeshu Inc. - September 2025" at bounding box center [275, 335] width 116 height 14
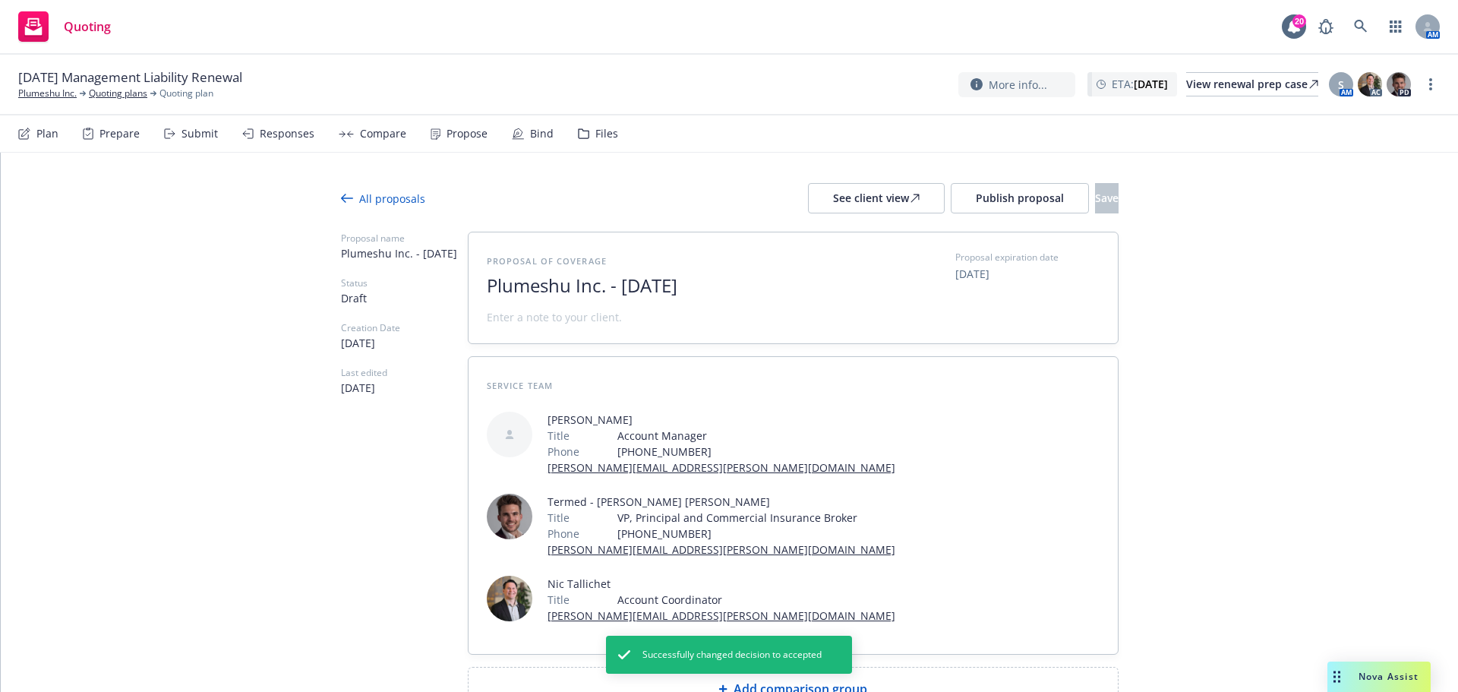
drag, startPoint x: 602, startPoint y: 286, endPoint x: 1034, endPoint y: 290, distance: 432.2
click at [1034, 290] on div "Proposal of coverage Plumeshu Inc. - September 2025 Proposal expiration date 10…" at bounding box center [793, 288] width 613 height 74
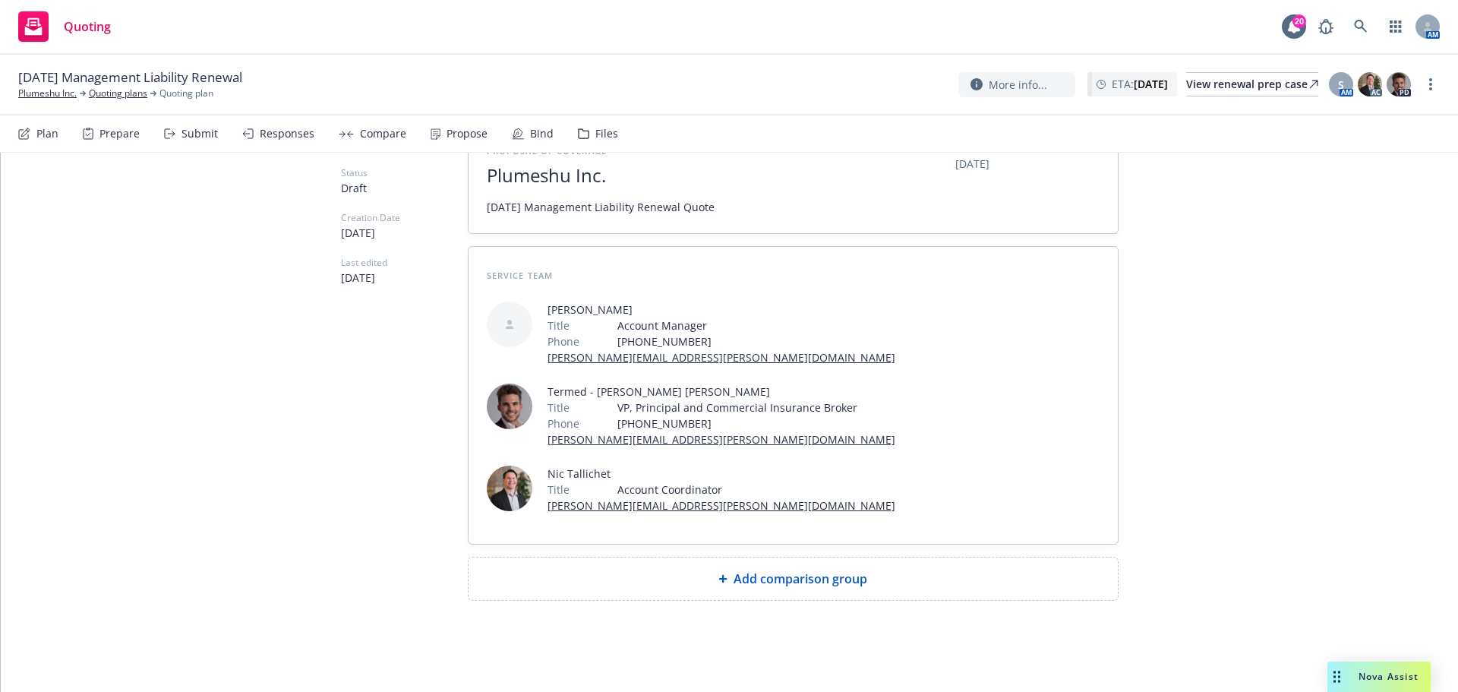
click at [795, 568] on div "Add comparison group" at bounding box center [793, 579] width 649 height 43
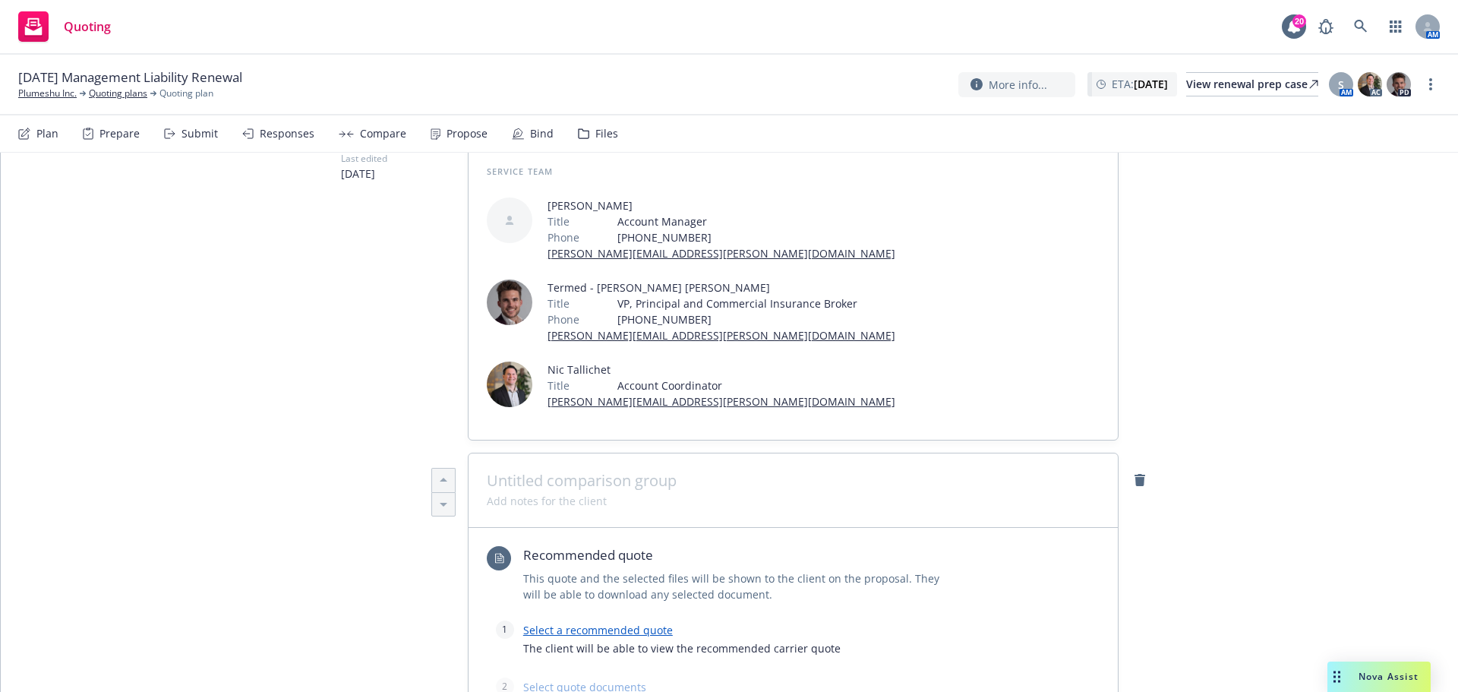
scroll to position [465, 0]
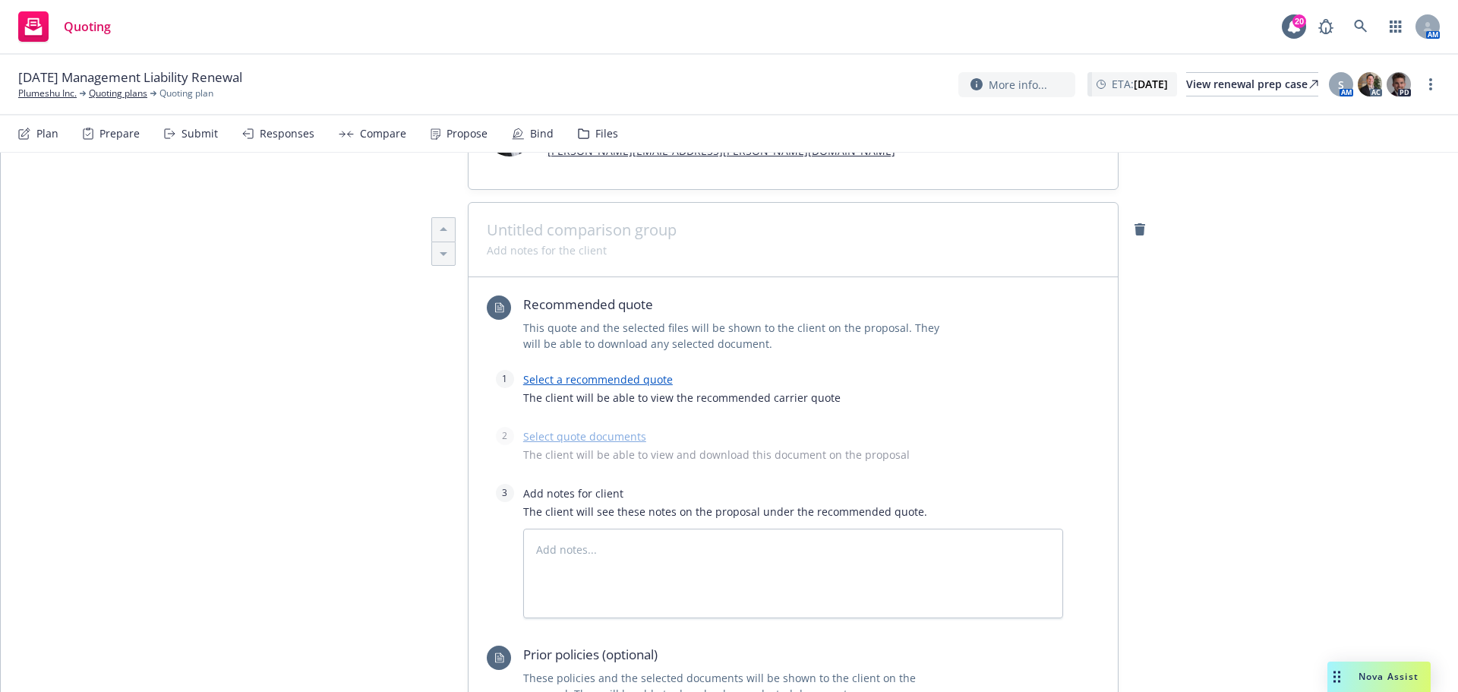
click at [632, 379] on link "Select a recommended quote" at bounding box center [598, 379] width 150 height 14
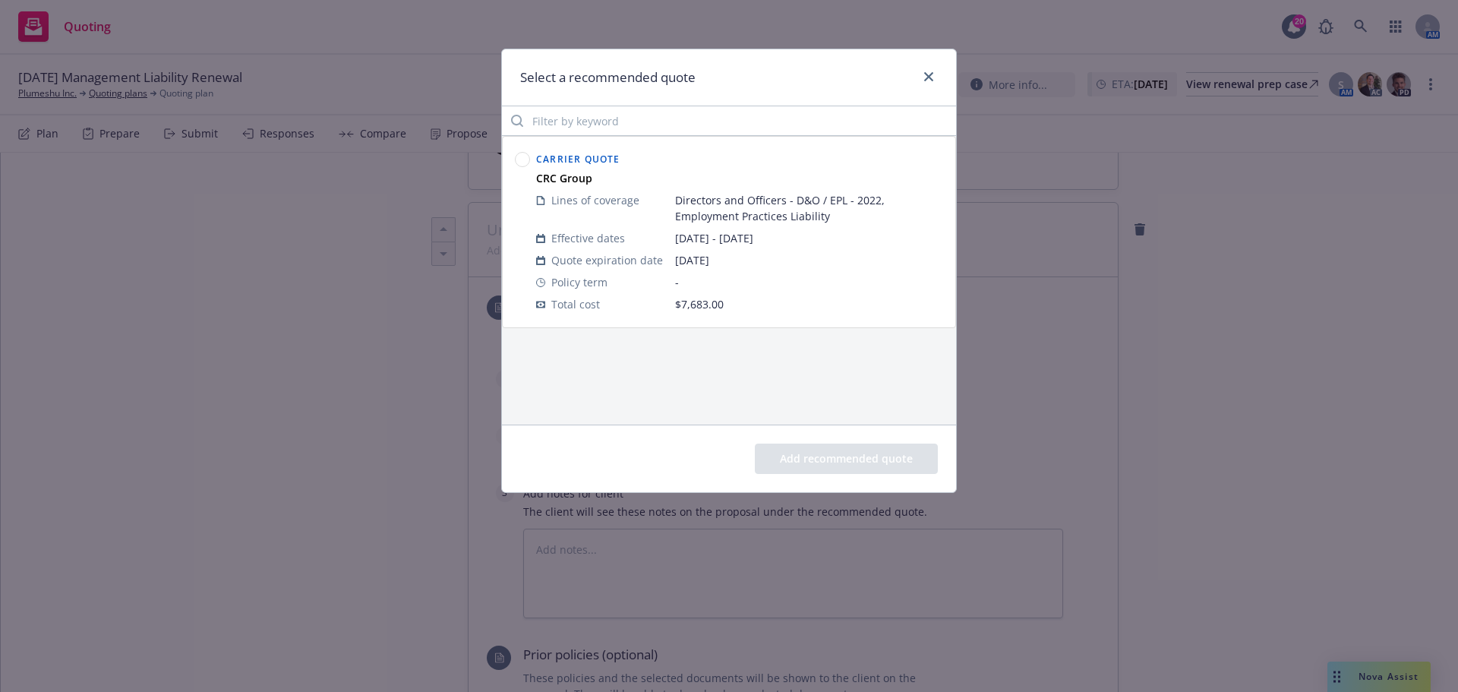
click at [517, 156] on circle at bounding box center [523, 160] width 14 height 14
click at [797, 468] on button "Add recommended quote" at bounding box center [846, 459] width 183 height 30
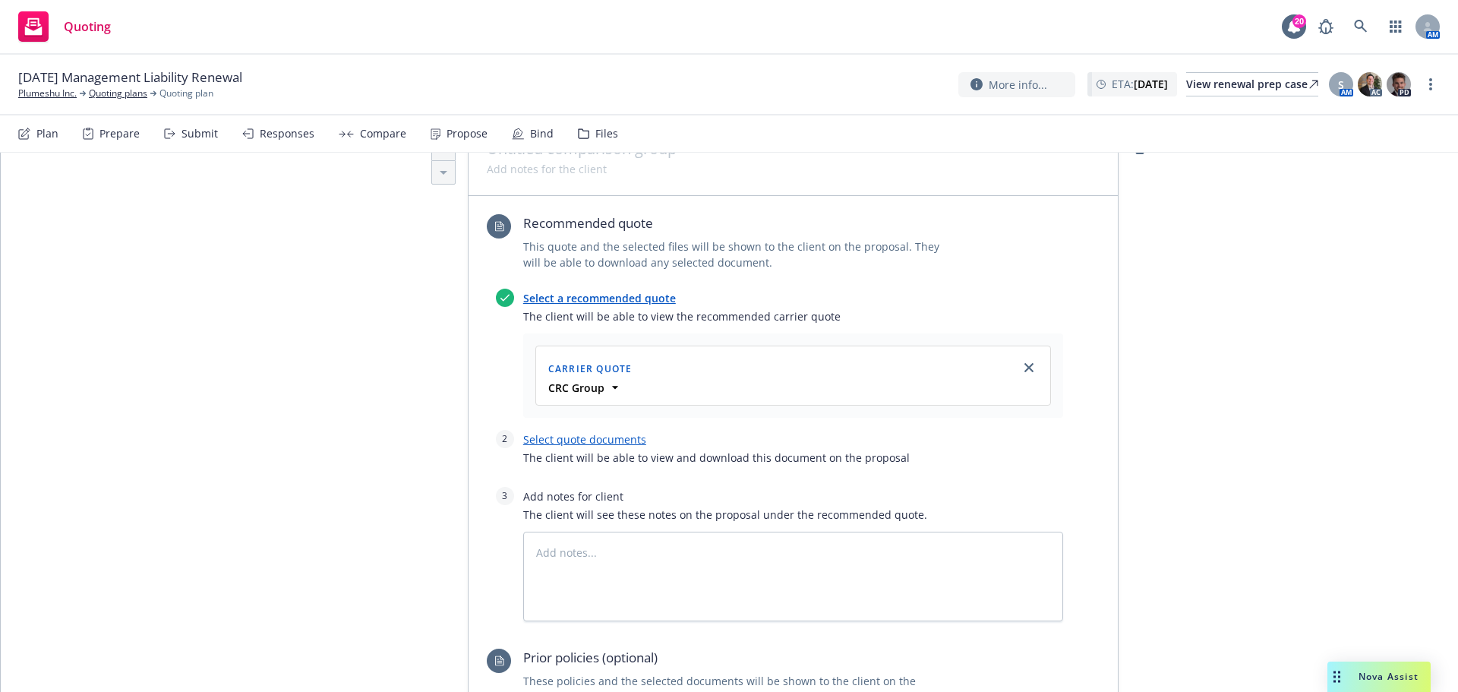
scroll to position [667, 0]
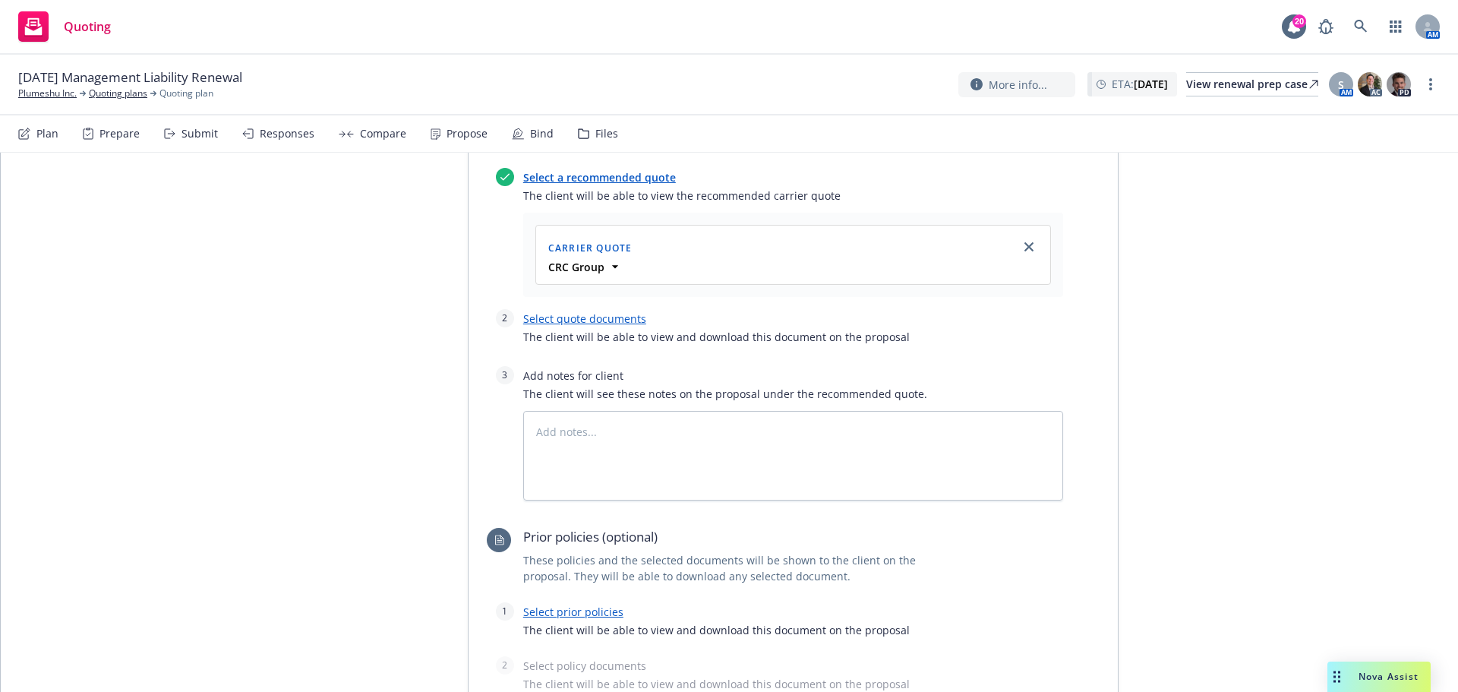
click at [576, 321] on link "Select quote documents" at bounding box center [584, 318] width 123 height 14
type textarea "x"
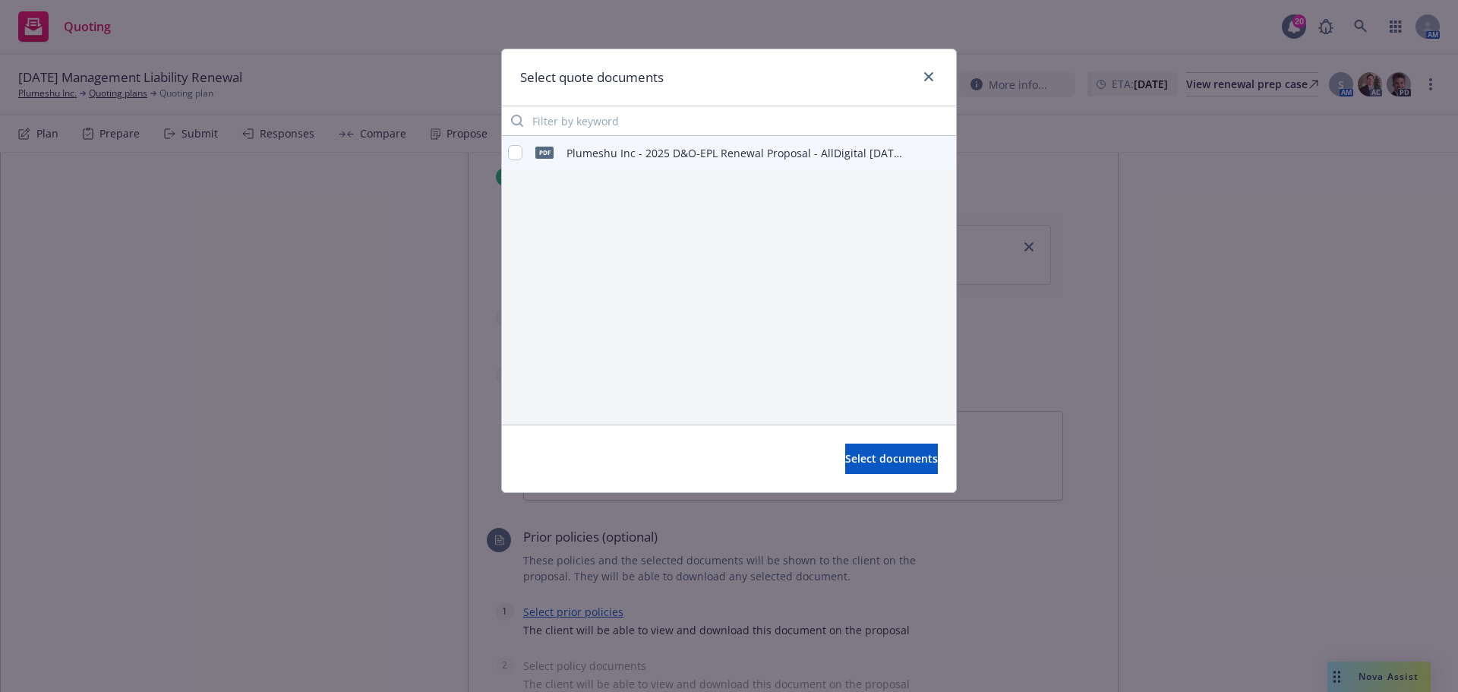
click at [513, 144] on div "pdf Plumeshu Inc - 2025 D&O-EPL Renewal Proposal - AllDigital 9.11.25.pdf" at bounding box center [707, 153] width 398 height 32
click at [513, 149] on input "checkbox" at bounding box center [515, 152] width 14 height 15
checkbox input "true"
drag, startPoint x: 867, startPoint y: 466, endPoint x: 775, endPoint y: 504, distance: 99.9
click at [867, 466] on button "Select documents" at bounding box center [891, 459] width 93 height 30
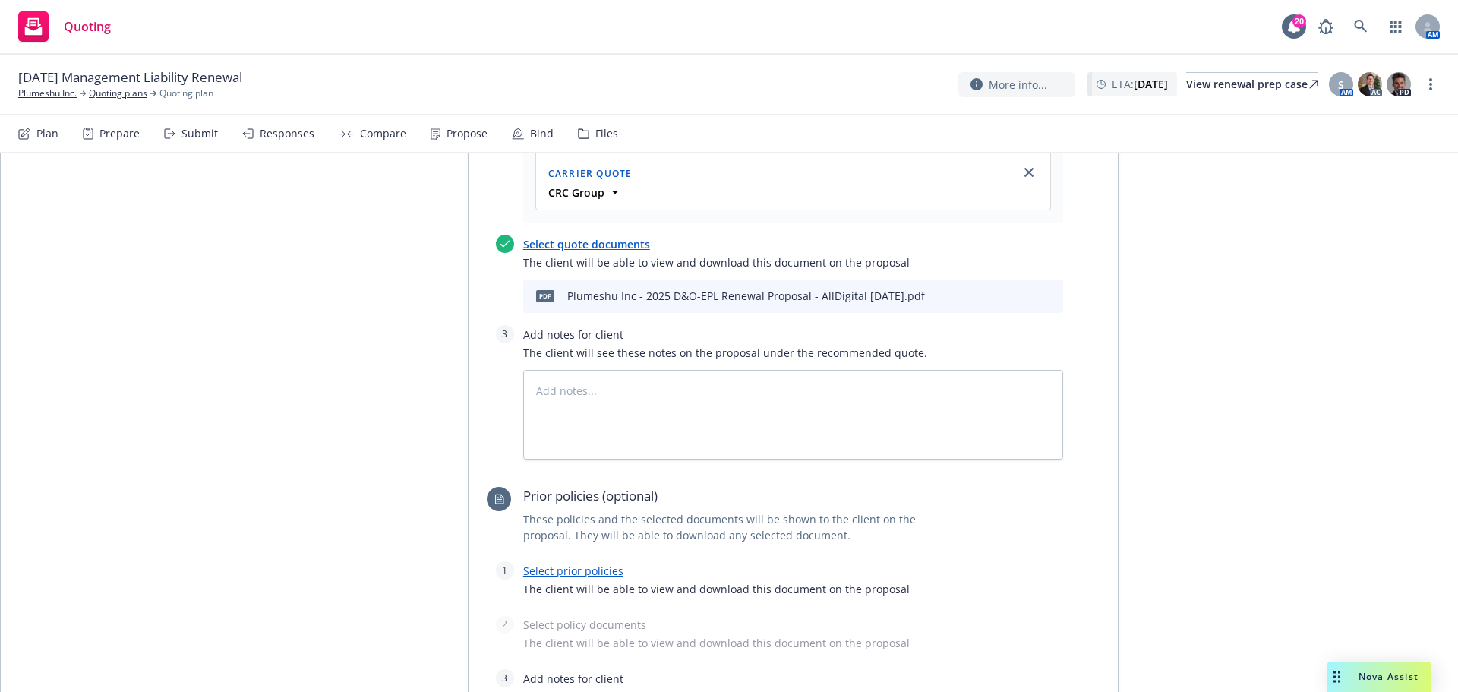
scroll to position [921, 0]
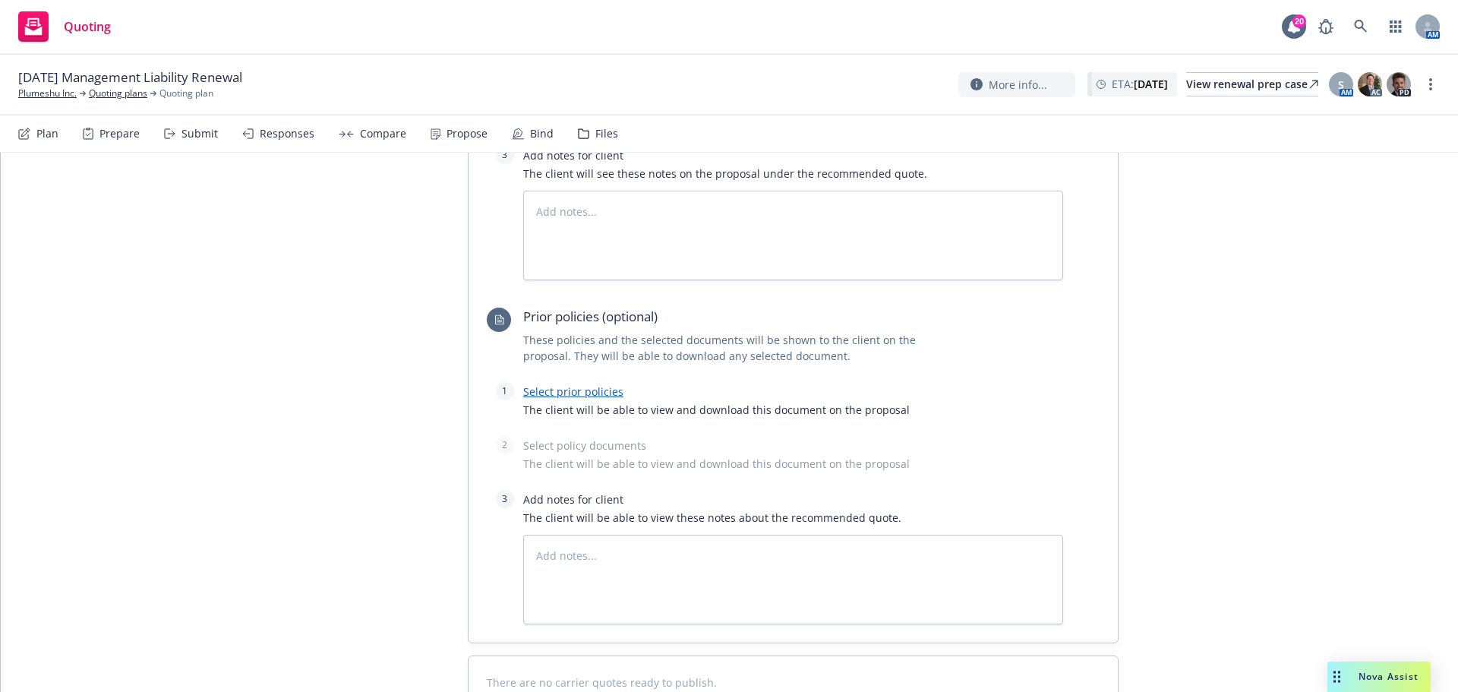
click at [526, 388] on link "Select prior policies" at bounding box center [573, 391] width 100 height 14
type textarea "x"
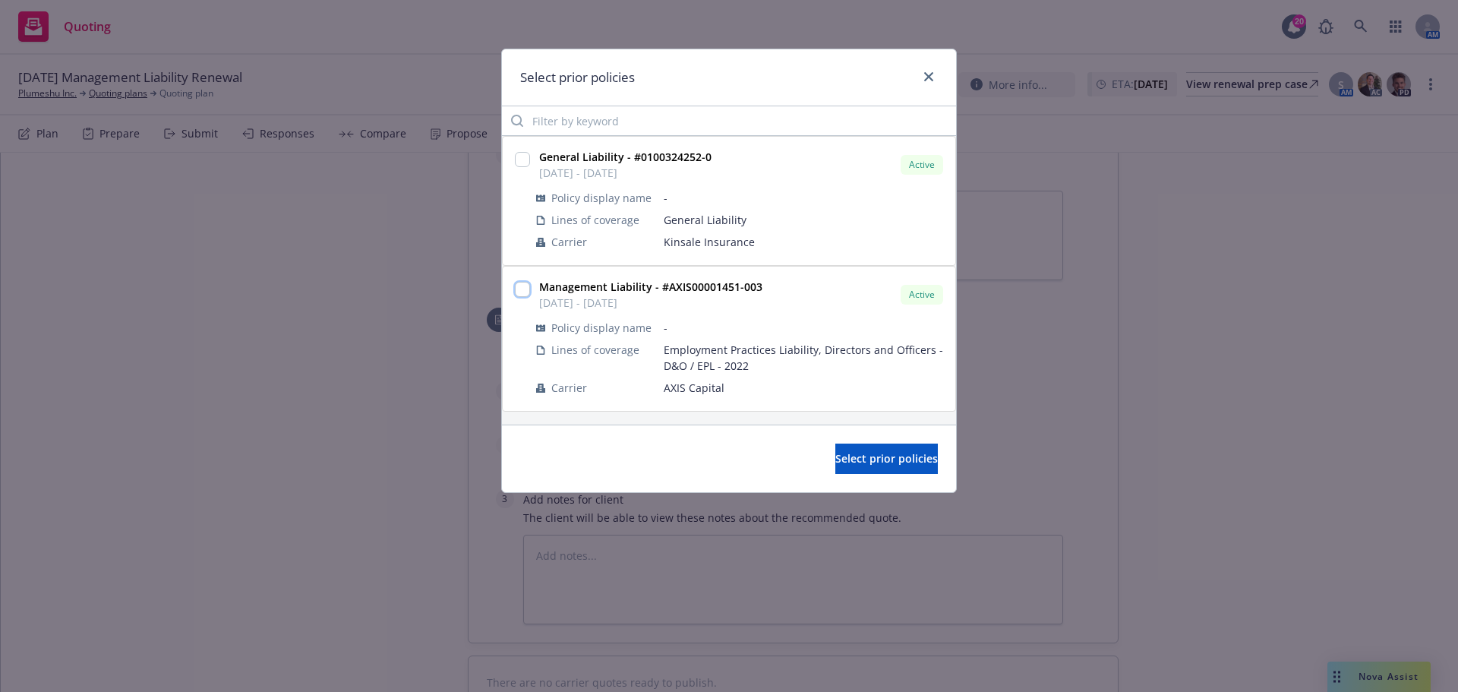
click at [527, 289] on input "checkbox" at bounding box center [522, 289] width 15 height 15
checkbox input "true"
click at [836, 457] on span "Select prior policies" at bounding box center [887, 458] width 103 height 14
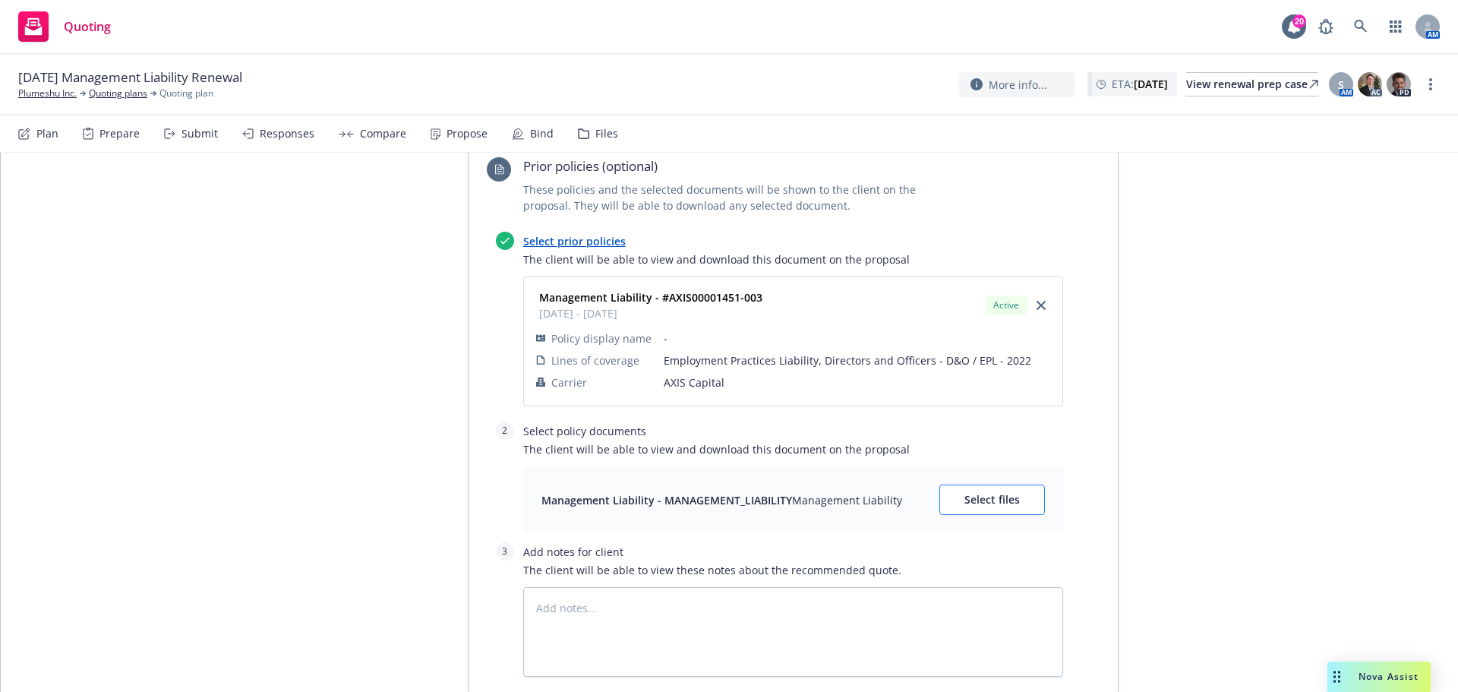
scroll to position [1073, 0]
click at [1013, 502] on span "Select files" at bounding box center [992, 498] width 55 height 14
type textarea "x"
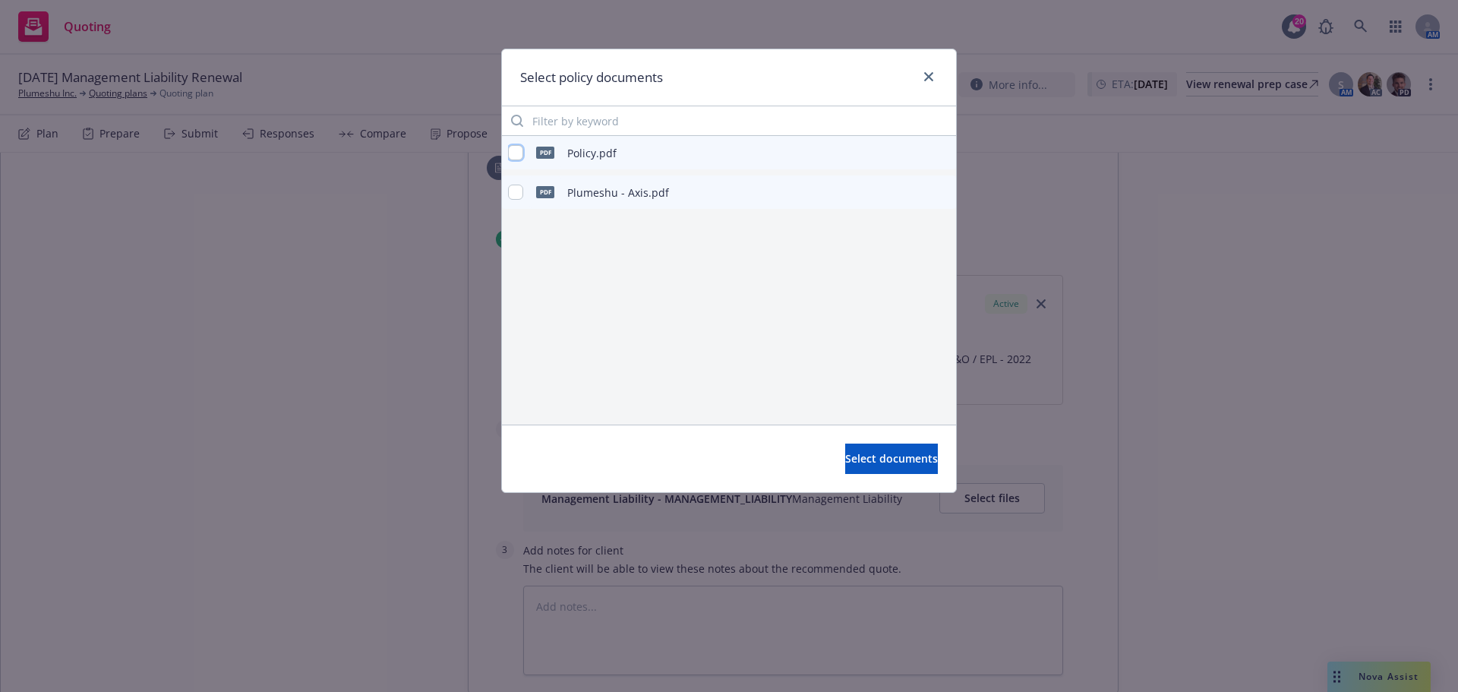
click at [520, 150] on input "checkbox" at bounding box center [515, 152] width 15 height 15
checkbox input "true"
click at [891, 469] on button "Select documents" at bounding box center [891, 459] width 93 height 30
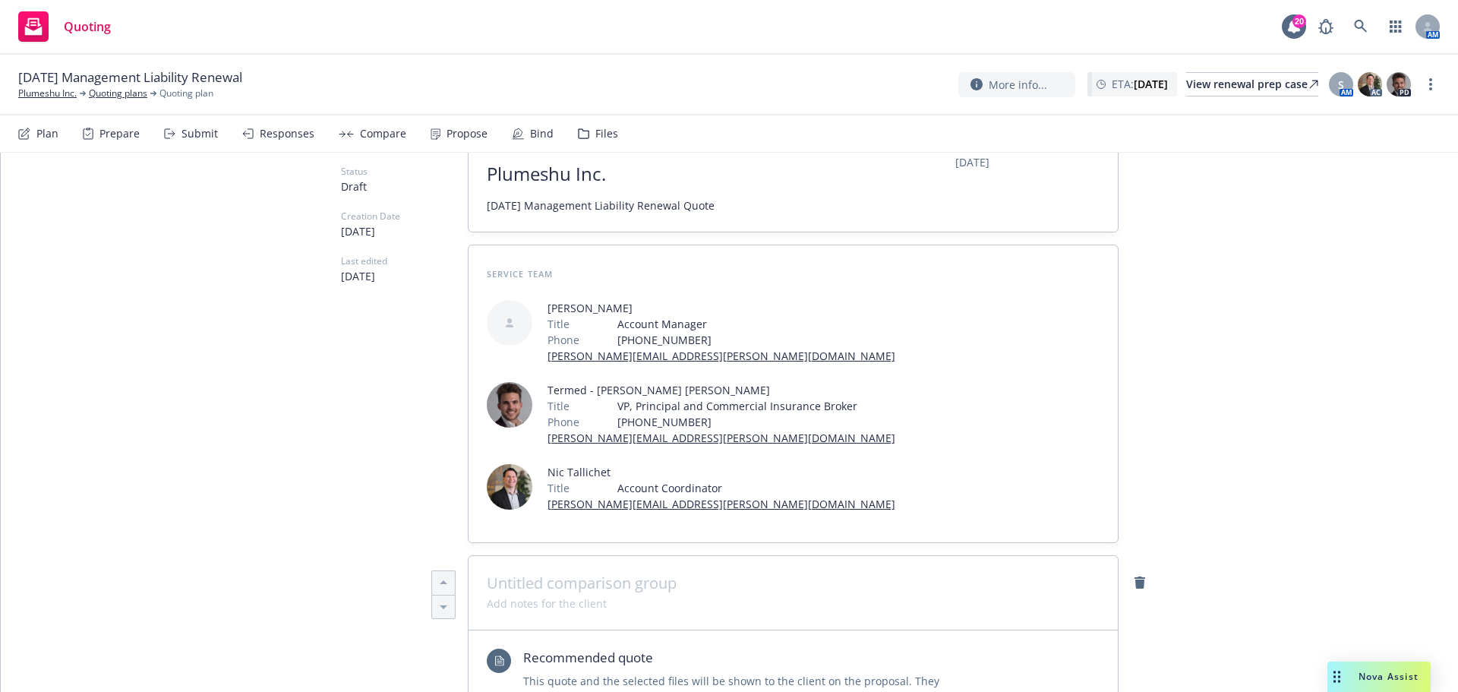
scroll to position [0, 0]
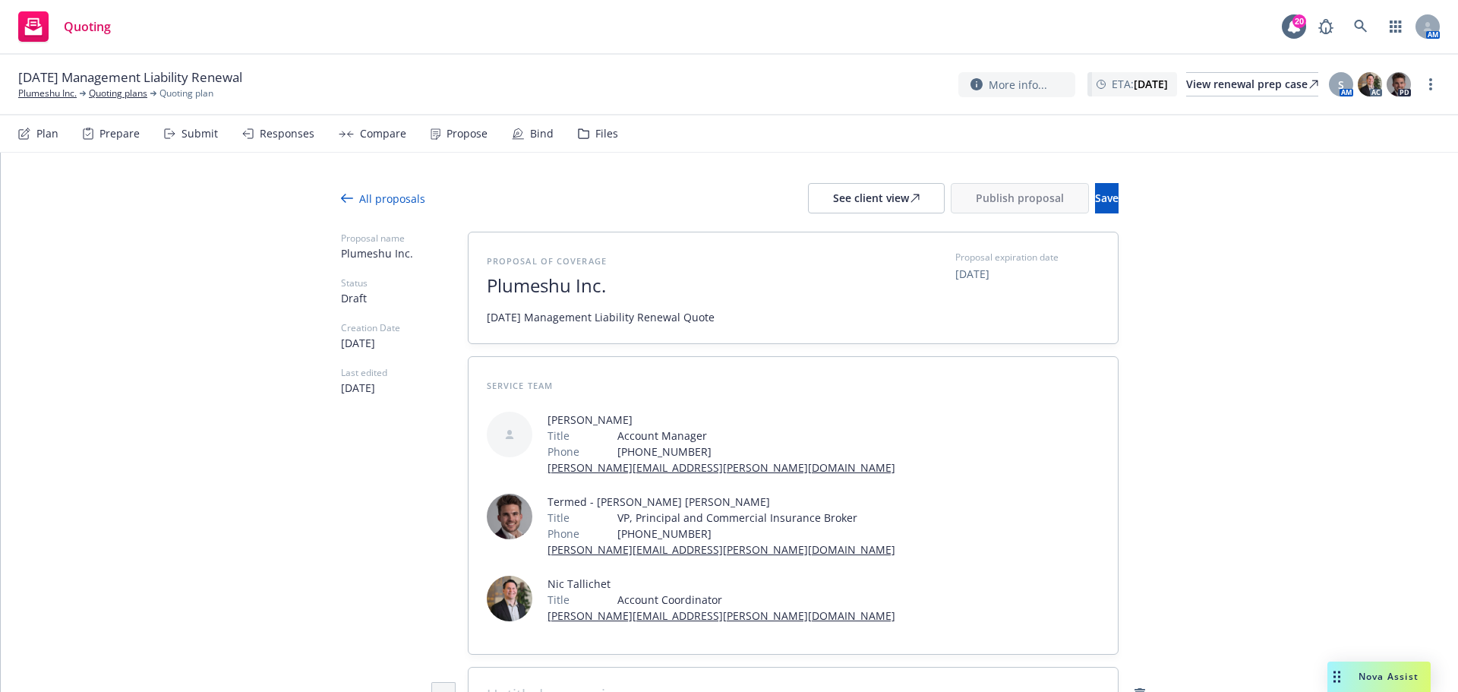
click at [1092, 213] on div at bounding box center [730, 222] width 778 height 18
click at [1095, 208] on button "Save" at bounding box center [1107, 198] width 24 height 30
click at [1427, 85] on link "more" at bounding box center [1431, 84] width 18 height 18
click at [1349, 126] on link "Copy logging email" at bounding box center [1354, 115] width 169 height 30
click at [999, 203] on span "Publish proposal" at bounding box center [1020, 198] width 88 height 14
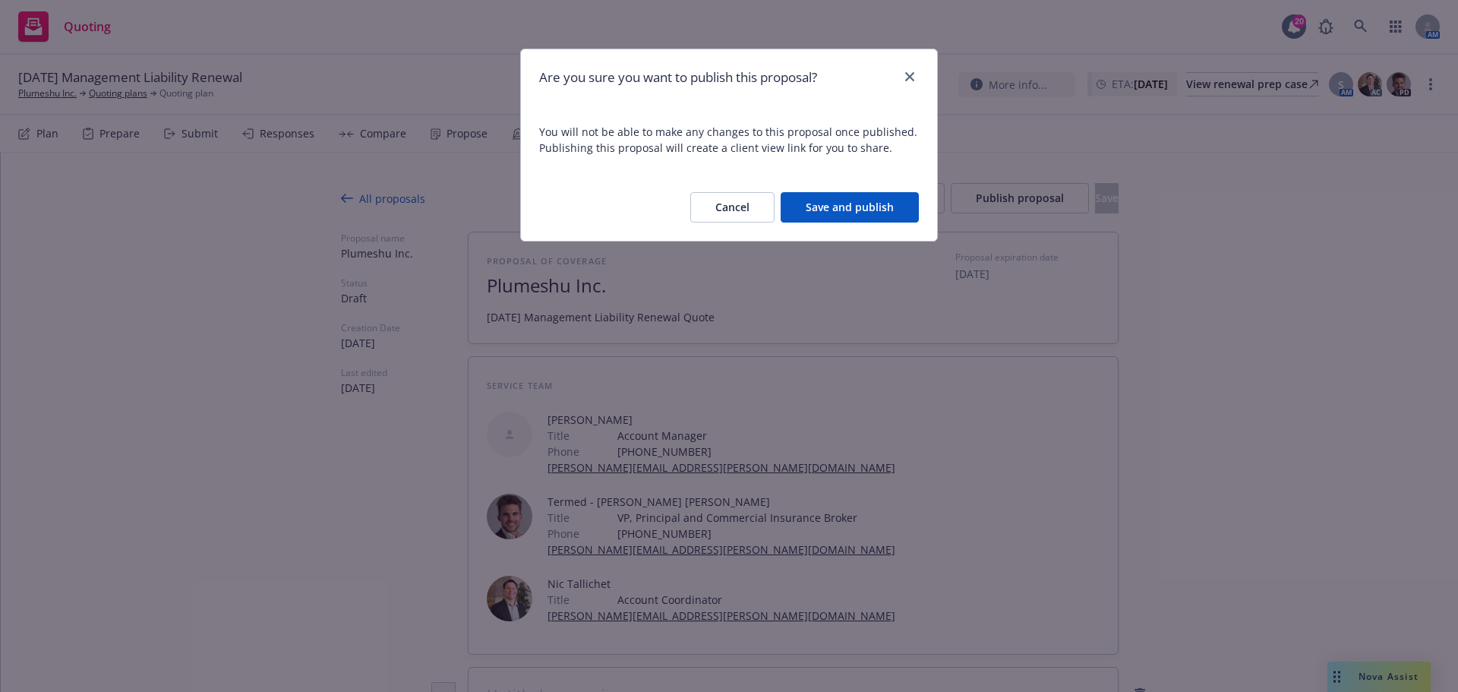
click at [874, 213] on button "Save and publish" at bounding box center [850, 207] width 138 height 30
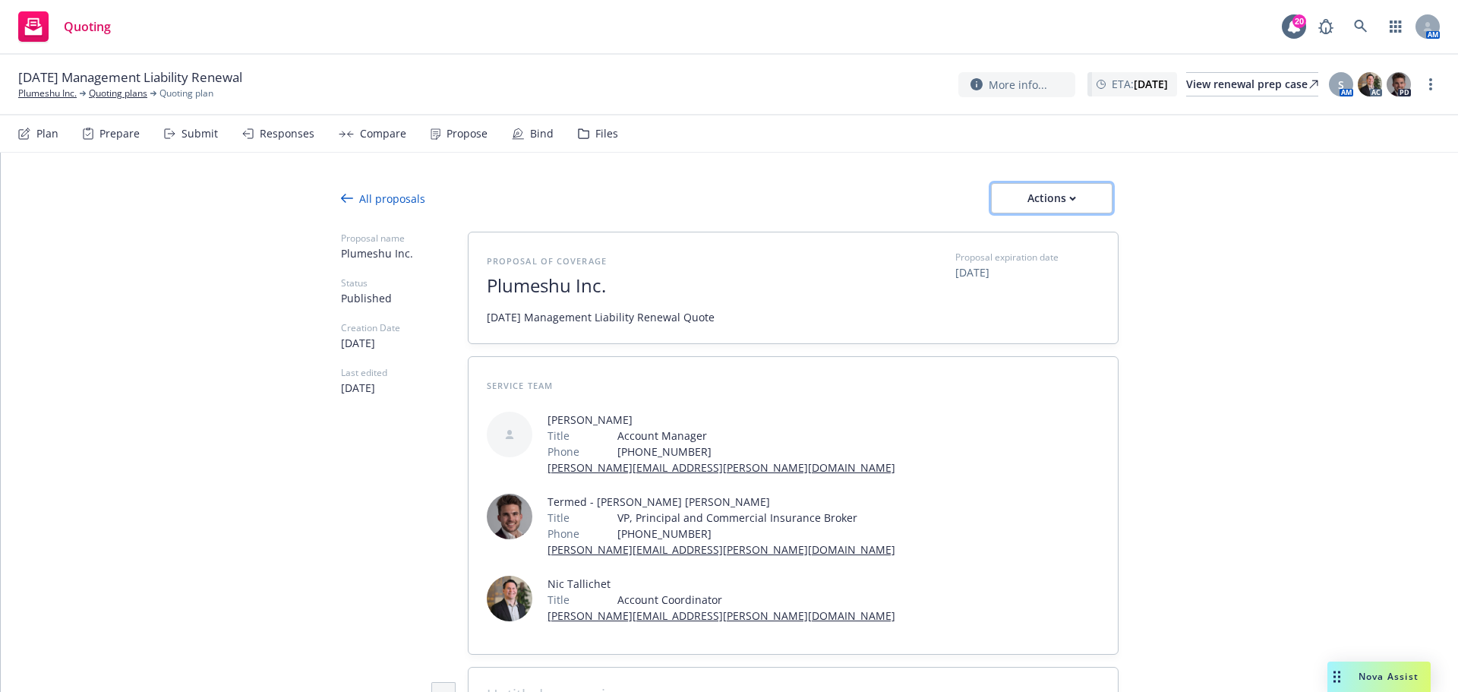
click at [1089, 199] on button "Actions" at bounding box center [1052, 198] width 122 height 30
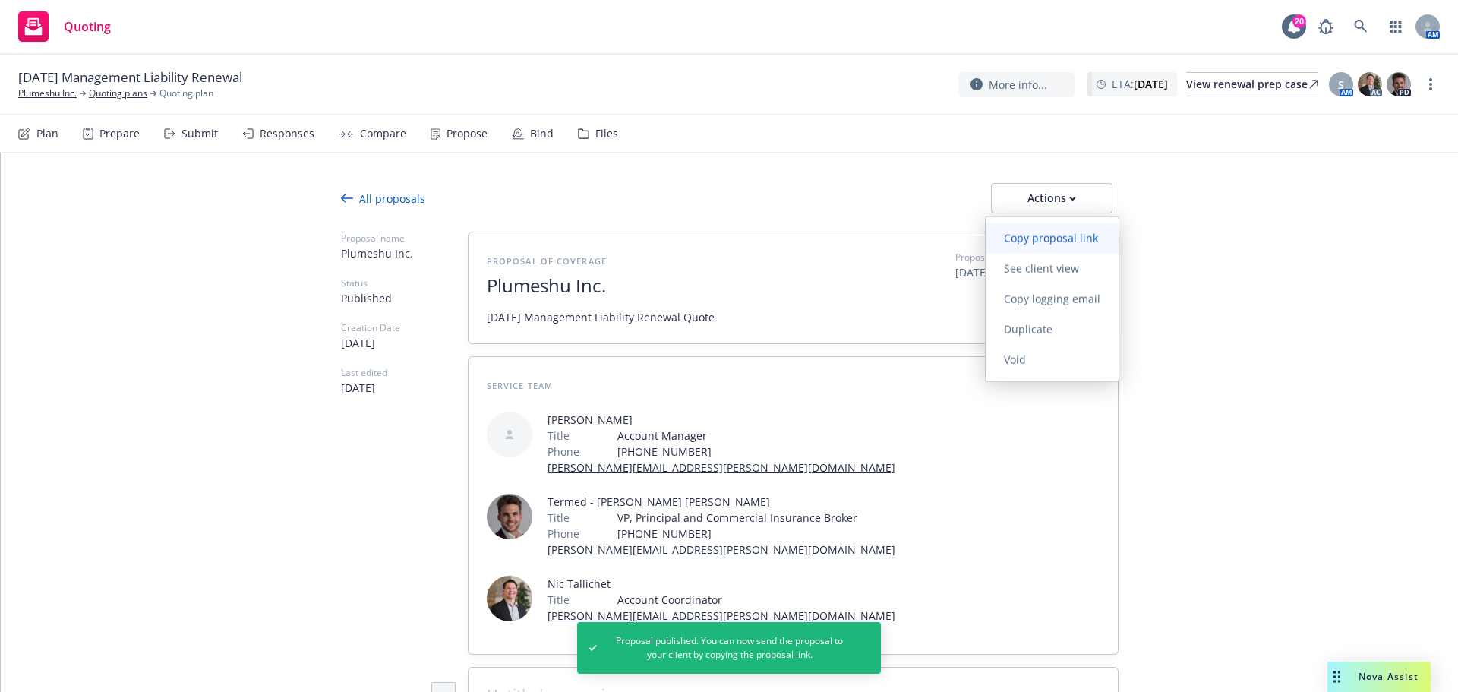
click at [1052, 234] on span "Copy proposal link" at bounding box center [1051, 238] width 131 height 14
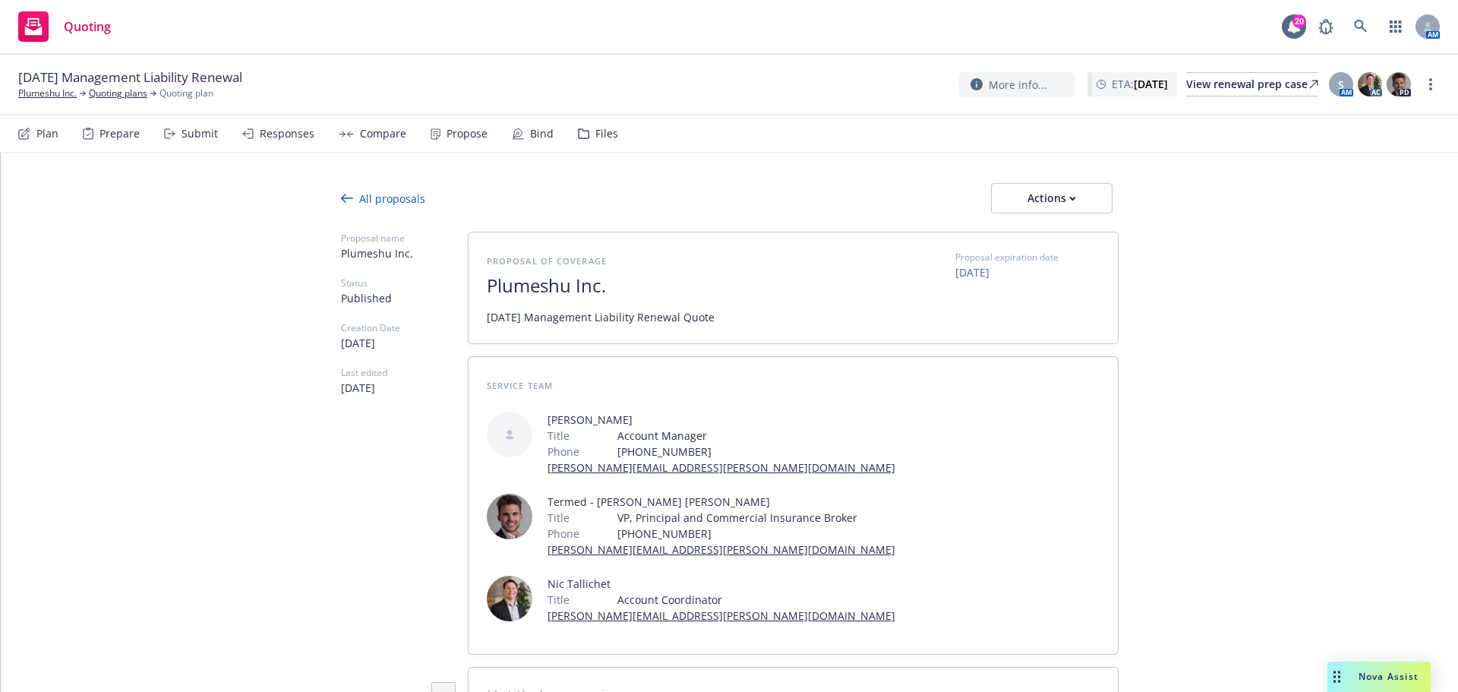
type textarea "x"
drag, startPoint x: 60, startPoint y: 90, endPoint x: 157, endPoint y: 68, distance: 99.7
click at [60, 90] on link "Plumeshu Inc." at bounding box center [47, 94] width 58 height 14
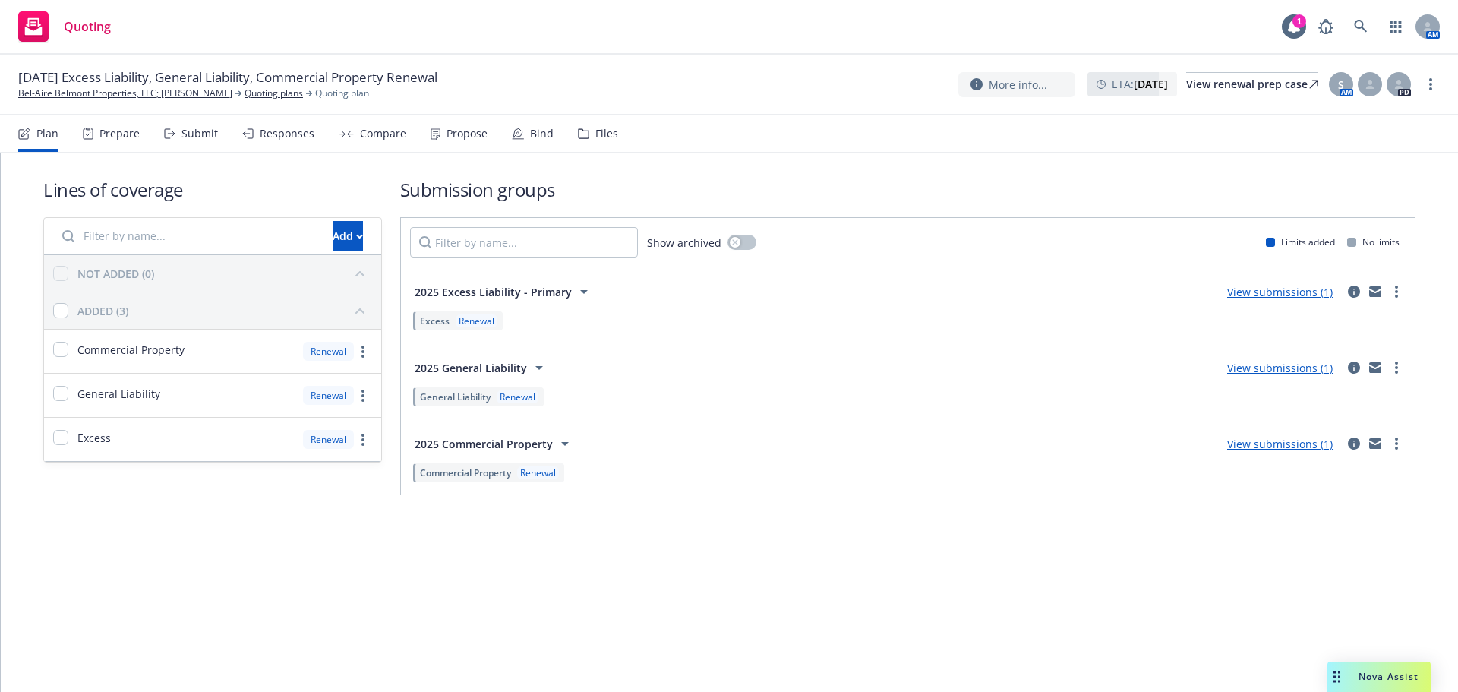
click at [460, 130] on div "Propose" at bounding box center [467, 134] width 41 height 12
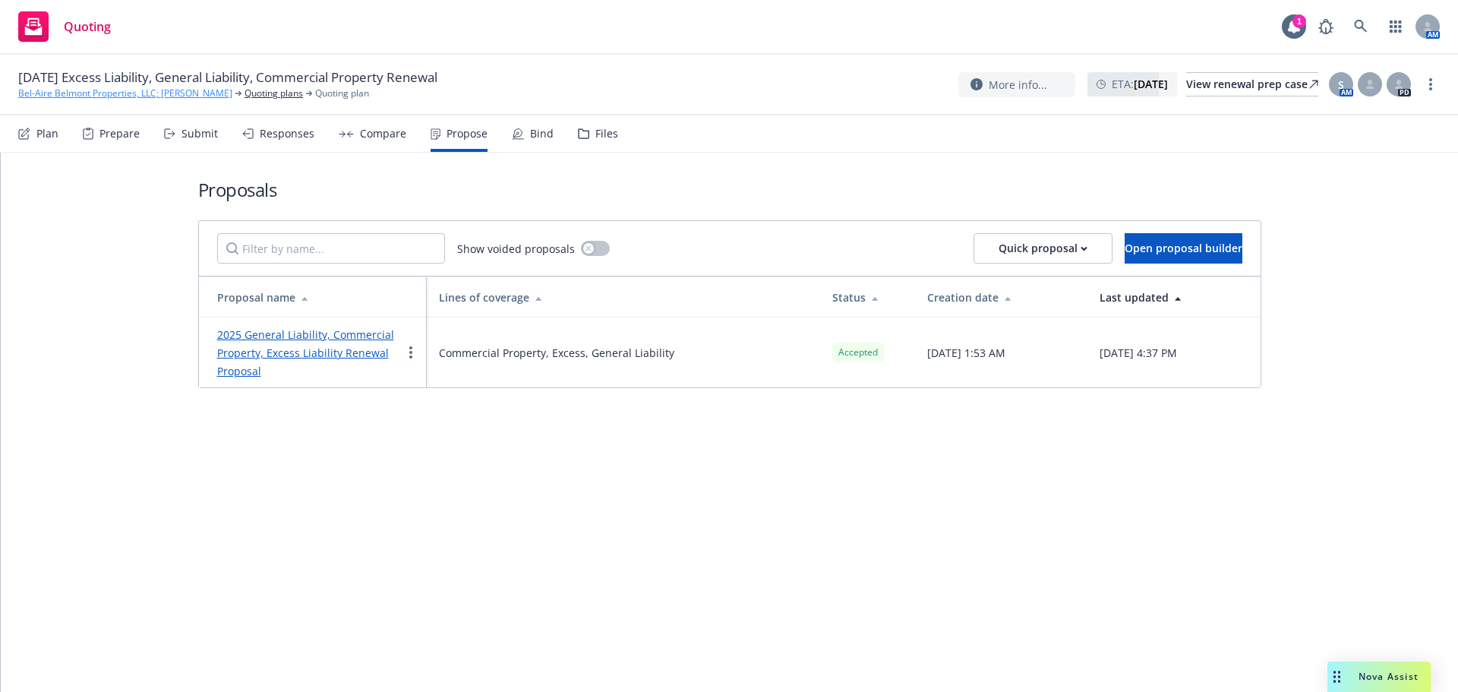
drag, startPoint x: 0, startPoint y: 94, endPoint x: 223, endPoint y: 99, distance: 223.4
click at [223, 99] on div "09/24/25 Excess Liability, General Liability, Commercial Property Renewal Bel-A…" at bounding box center [729, 85] width 1458 height 61
click at [545, 134] on div "Bind" at bounding box center [542, 134] width 24 height 12
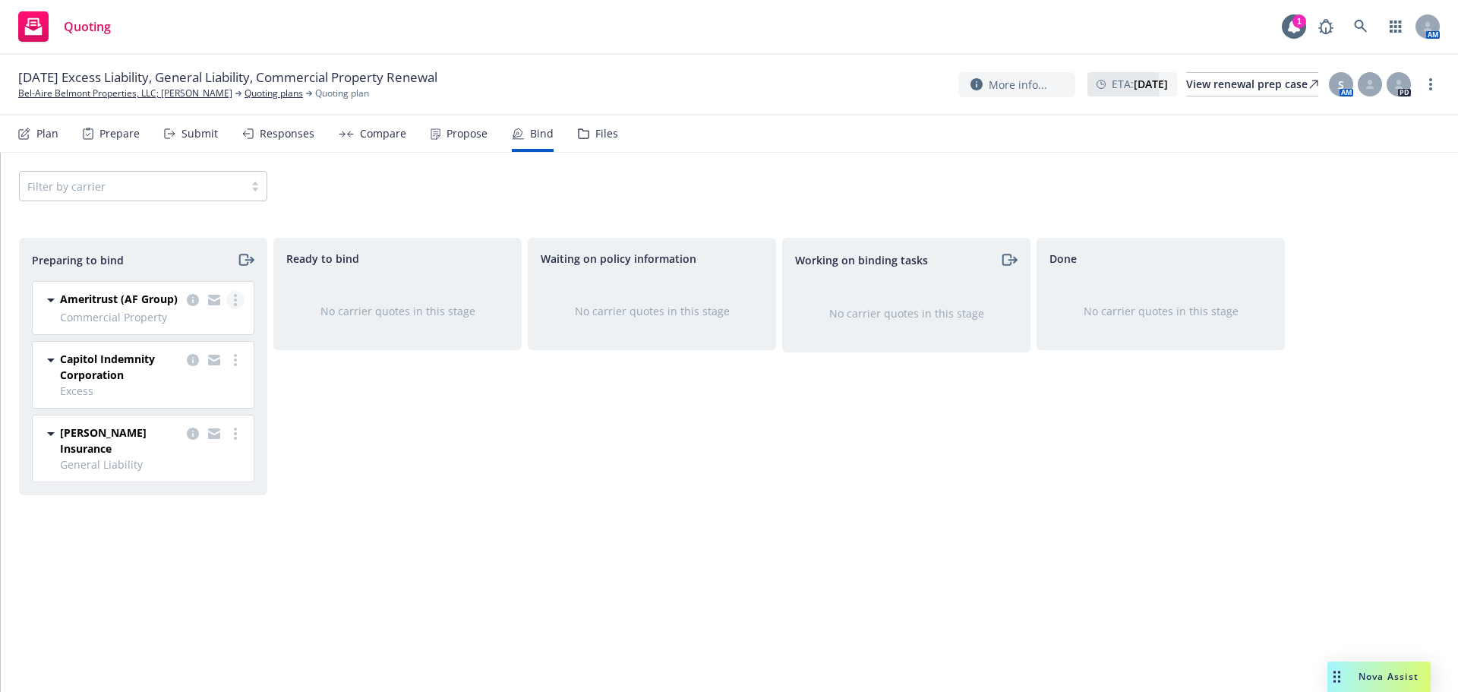
click at [234, 296] on icon "more" at bounding box center [235, 300] width 3 height 12
click at [182, 341] on link "Complete preparation" at bounding box center [169, 331] width 149 height 30
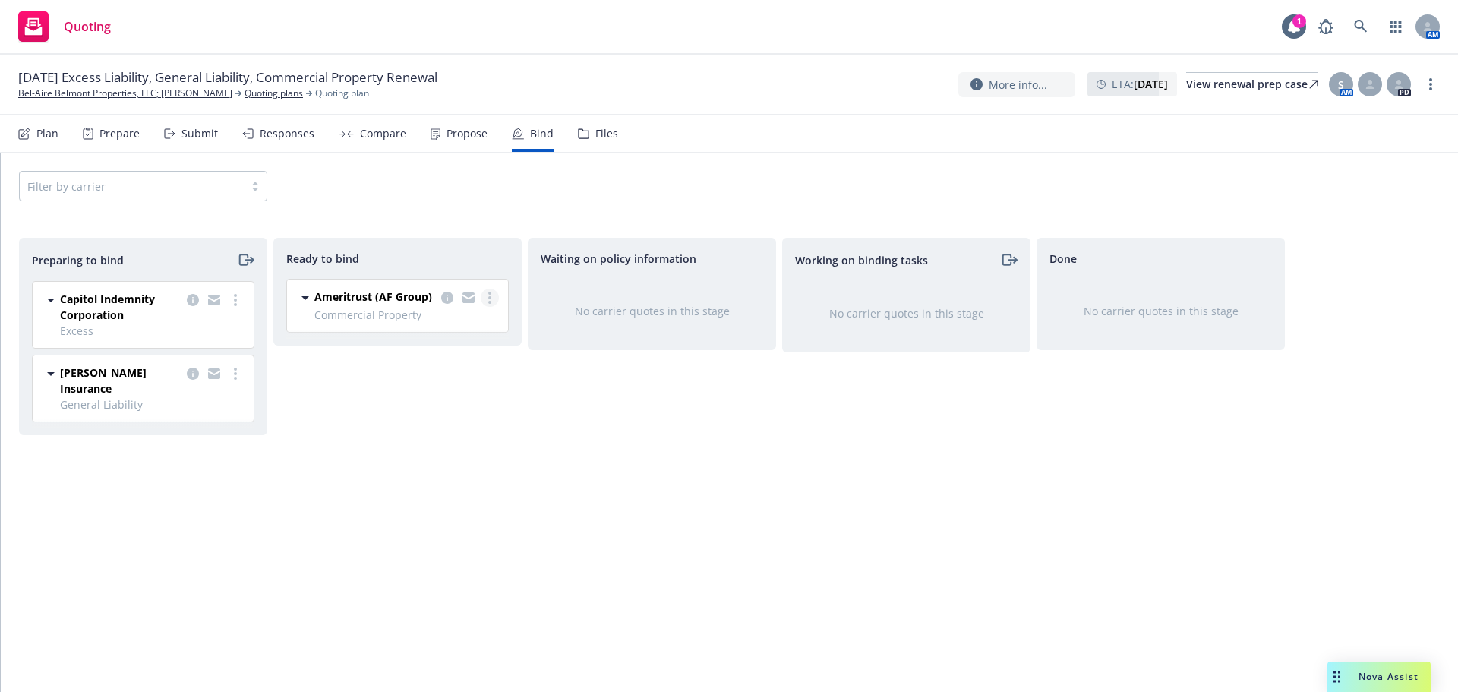
click at [488, 296] on icon "more" at bounding box center [489, 298] width 3 height 12
click at [428, 325] on span "Log bind order" at bounding box center [417, 329] width 112 height 14
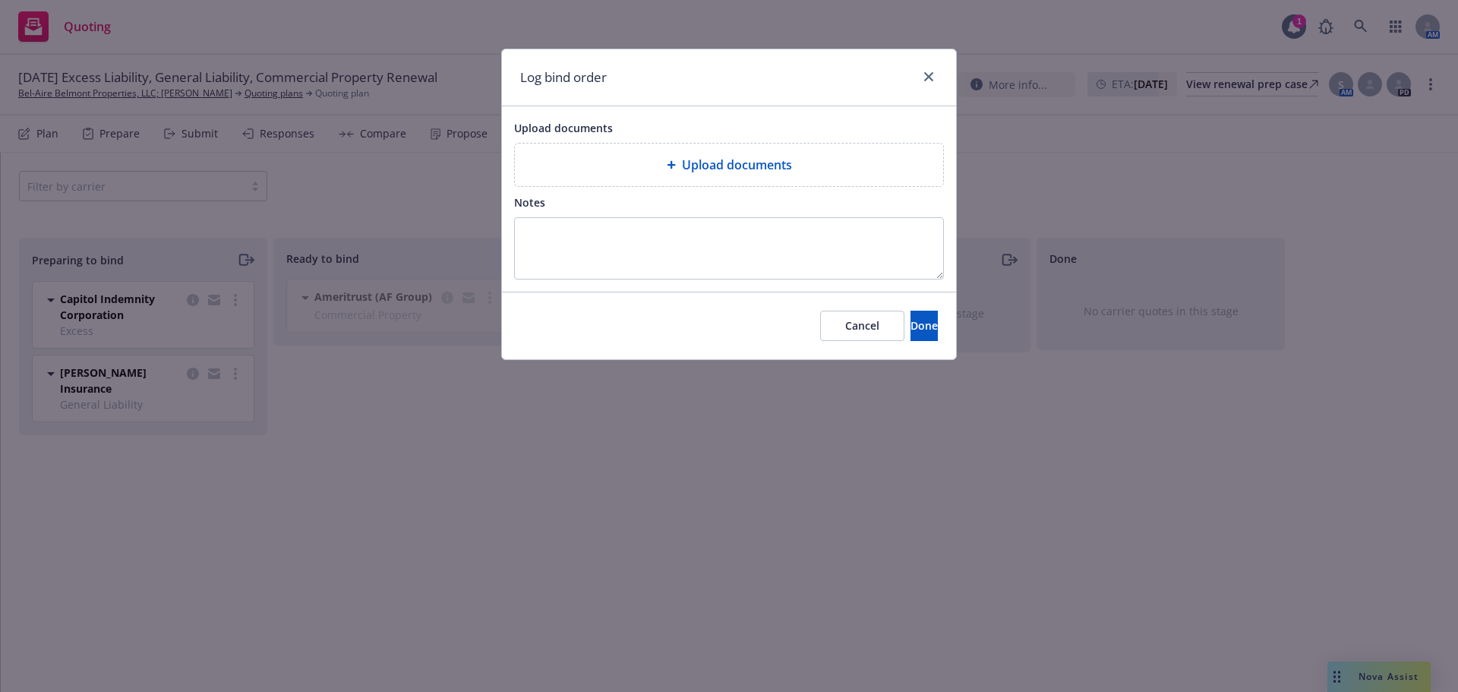
click at [649, 162] on div "Upload documents" at bounding box center [729, 165] width 404 height 18
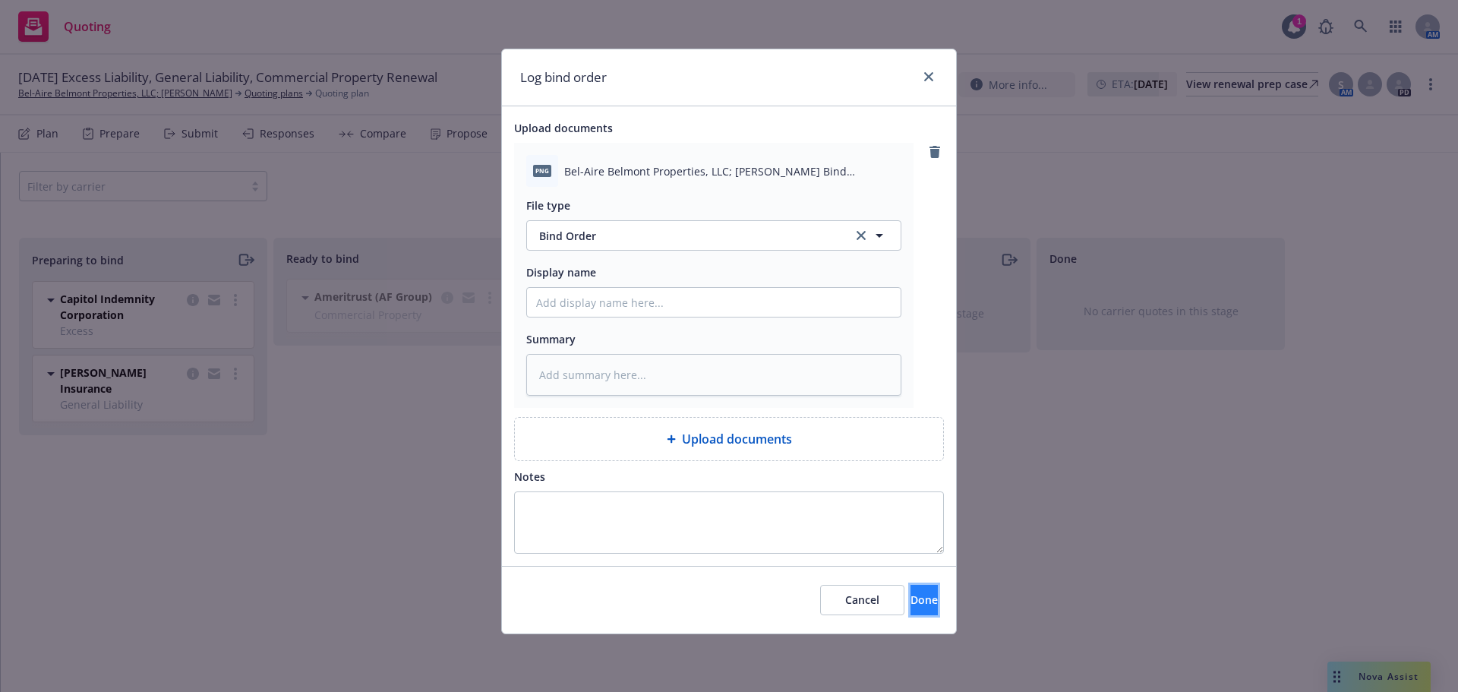
click at [911, 605] on span "Done" at bounding box center [924, 599] width 27 height 14
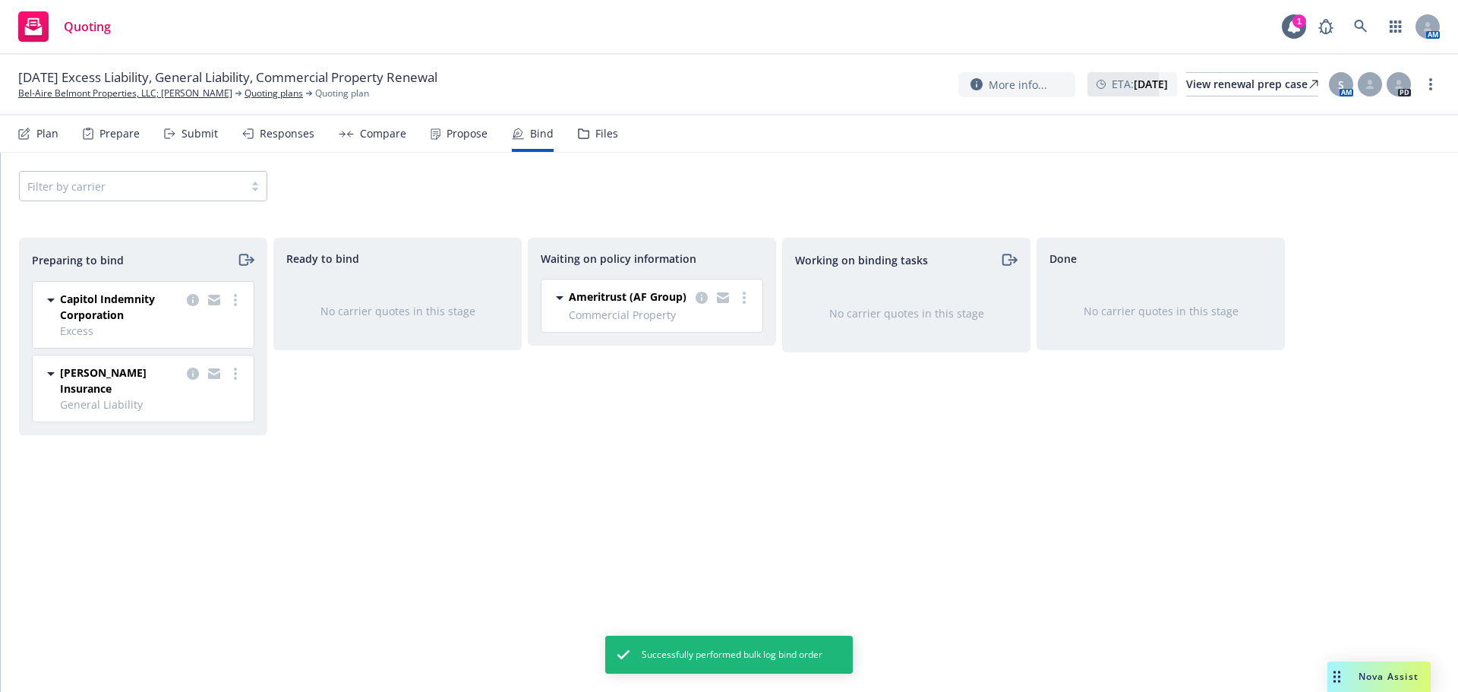
click at [233, 302] on link "more" at bounding box center [235, 300] width 18 height 18
click at [180, 368] on span "Log bind order" at bounding box center [151, 361] width 112 height 14
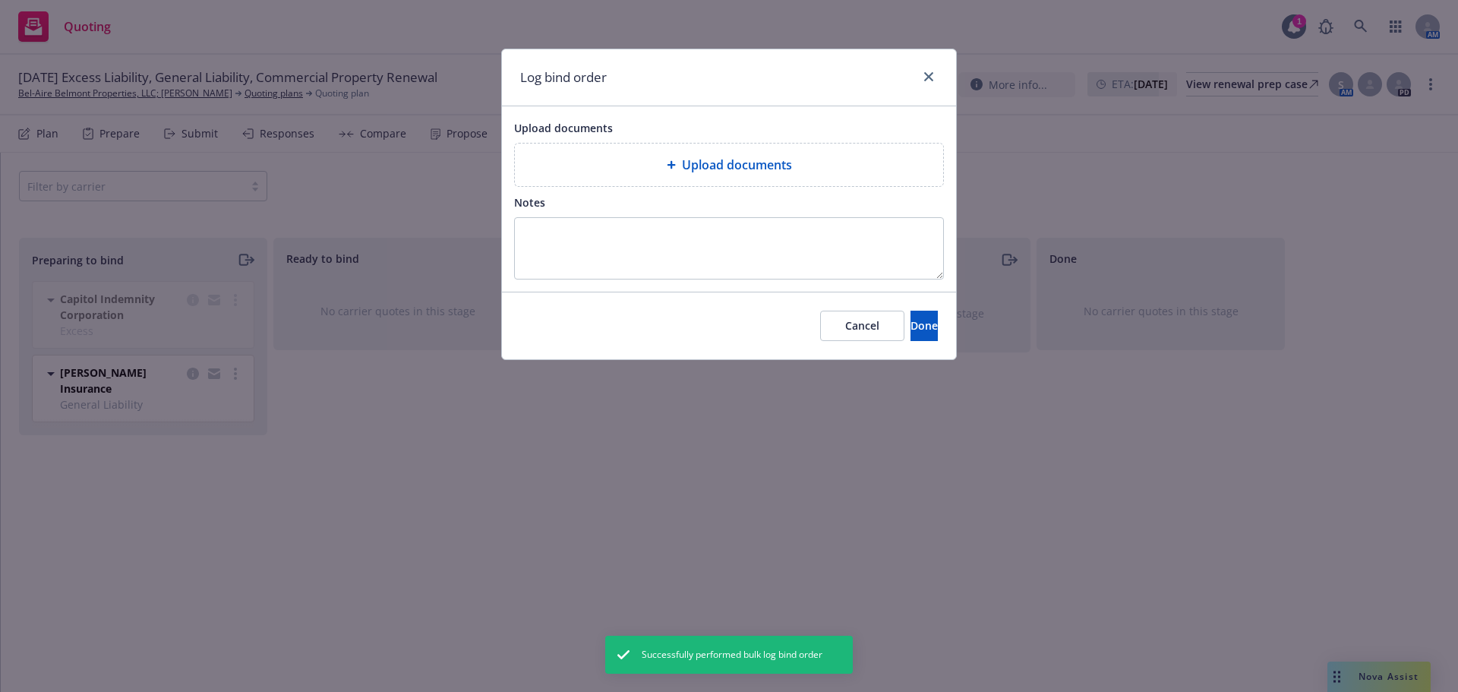
click at [622, 163] on div "Upload documents" at bounding box center [729, 165] width 404 height 18
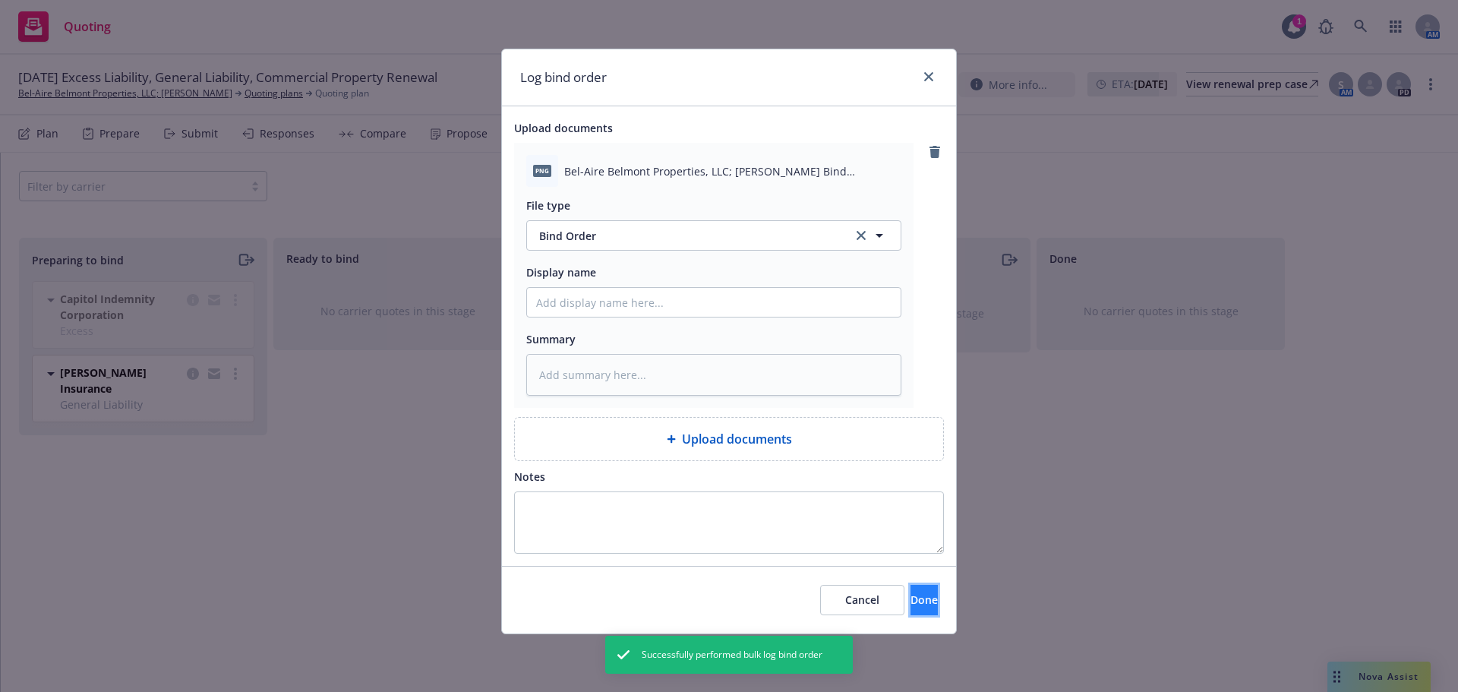
click at [926, 606] on button "Done" at bounding box center [924, 600] width 27 height 30
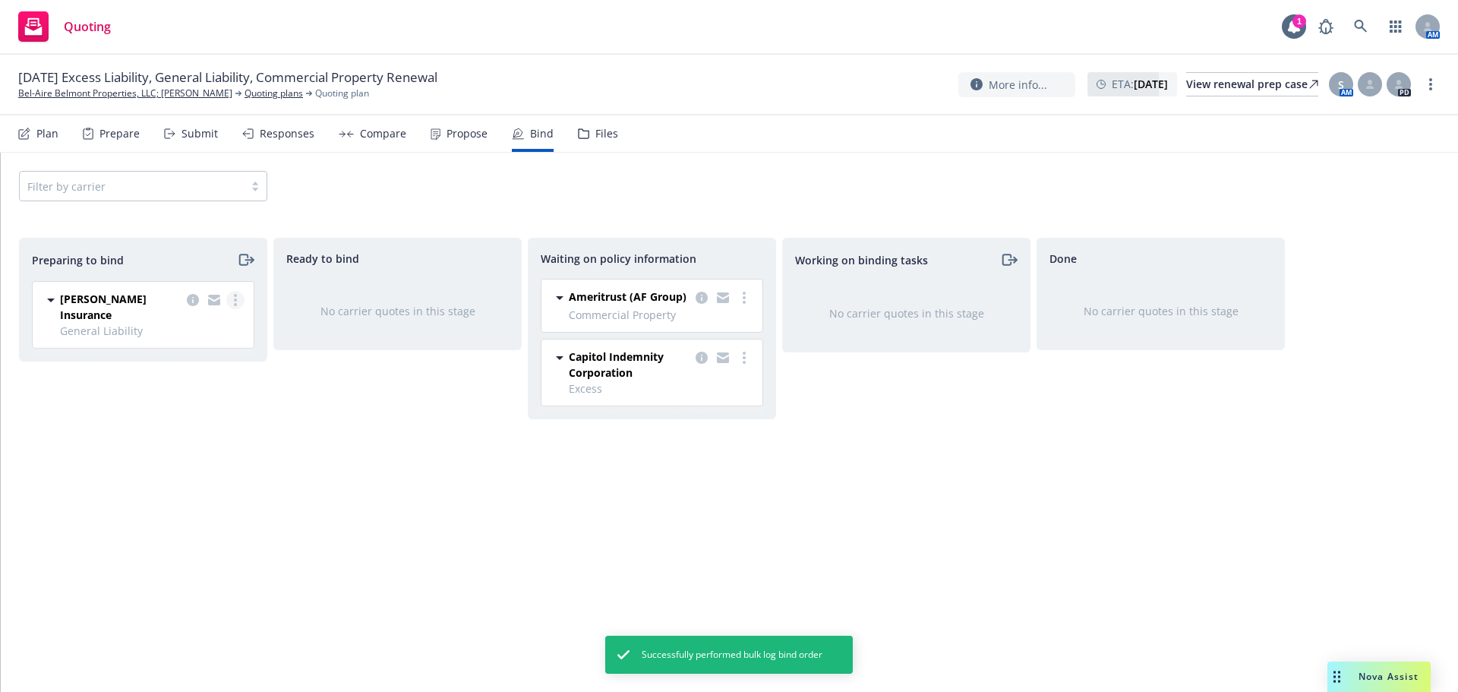
click at [231, 295] on link "more" at bounding box center [235, 300] width 18 height 18
click at [188, 352] on link "Log bind order" at bounding box center [169, 361] width 149 height 30
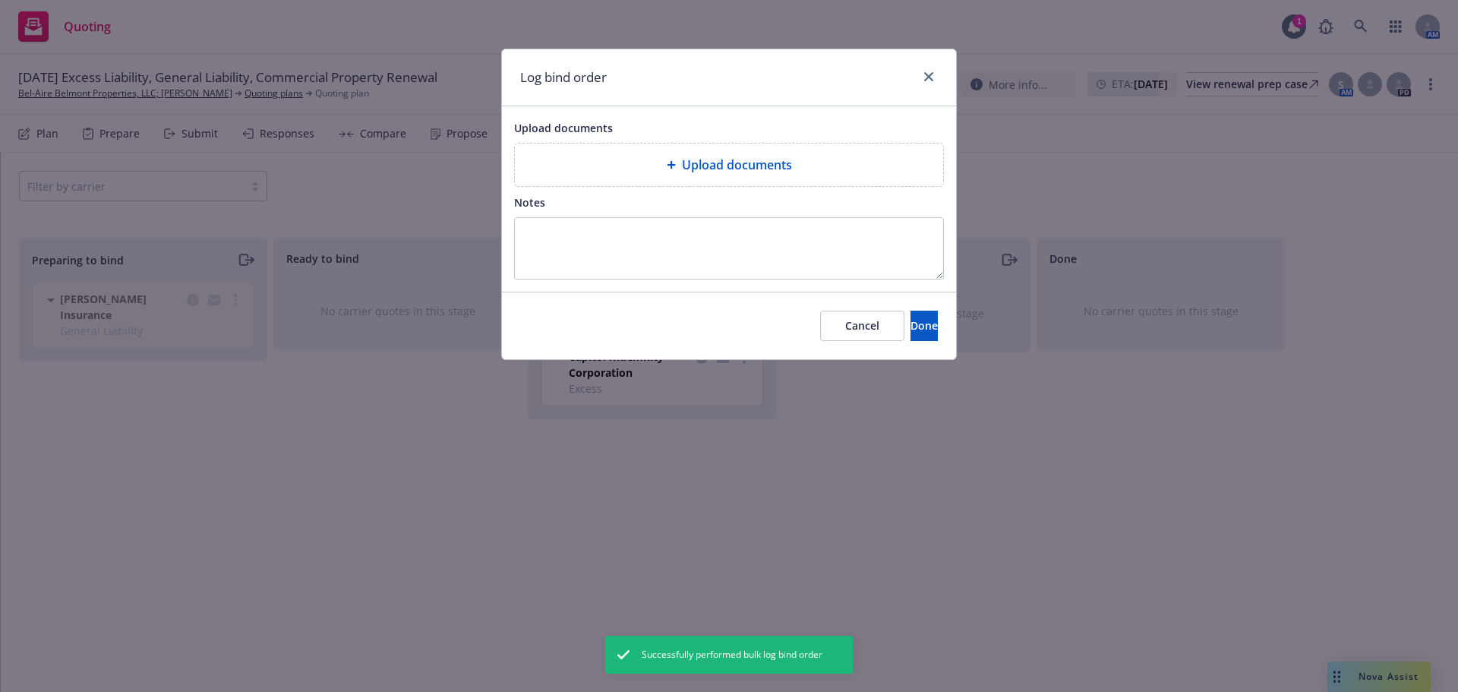
click at [825, 158] on div "Upload documents" at bounding box center [729, 165] width 404 height 18
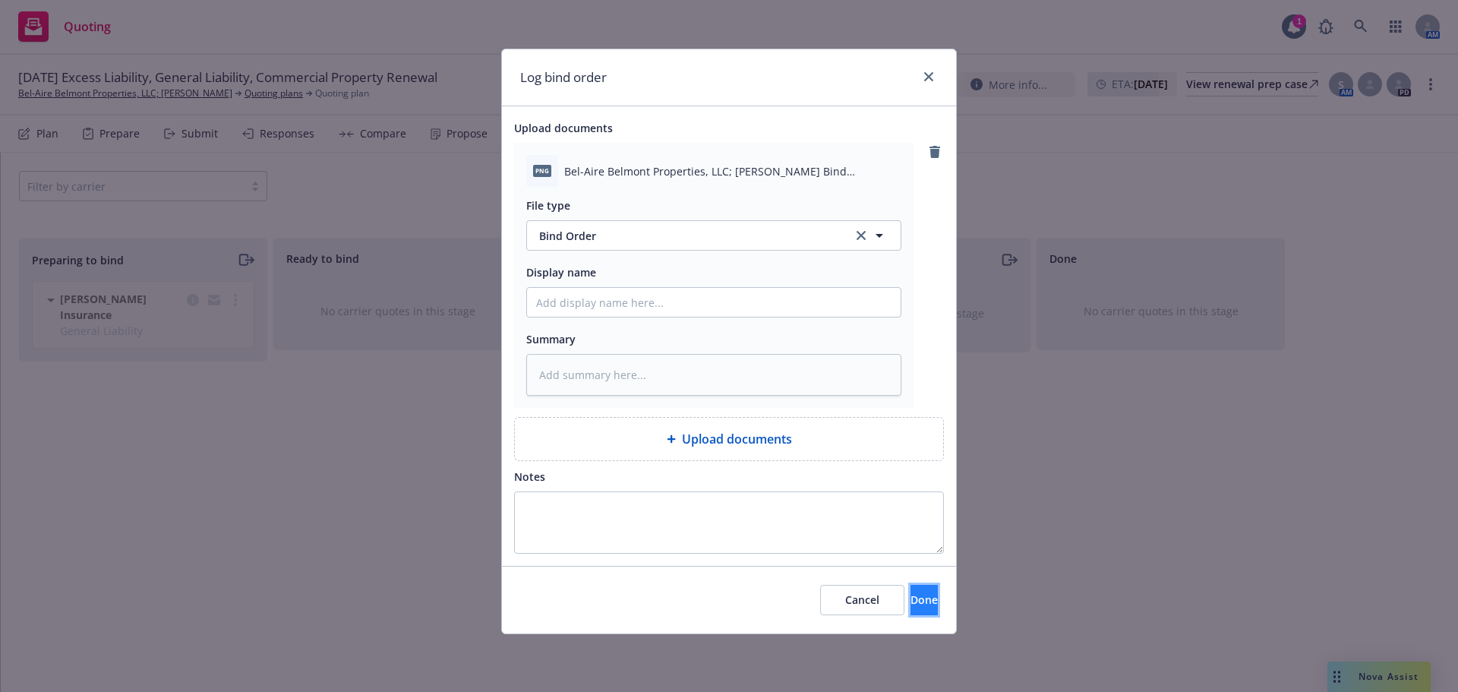
click at [911, 597] on span "Done" at bounding box center [924, 599] width 27 height 14
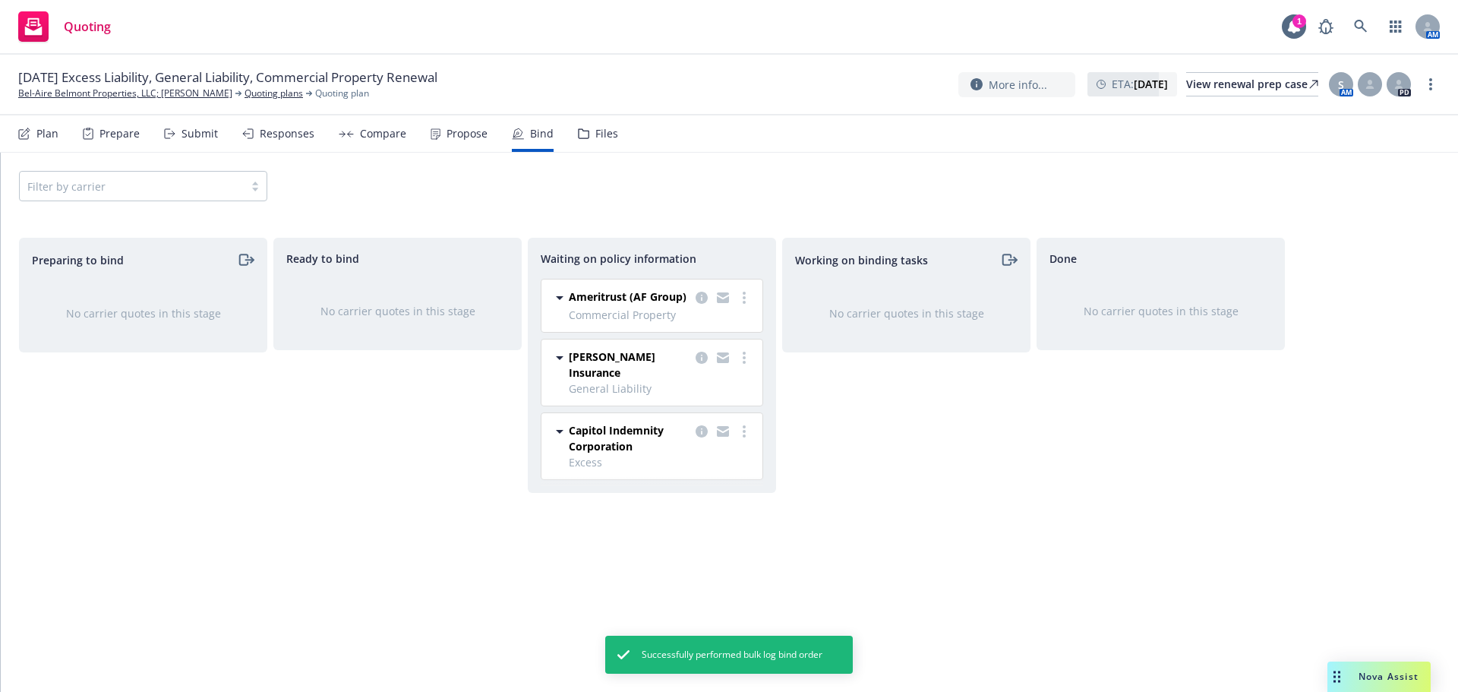
drag, startPoint x: 435, startPoint y: 134, endPoint x: 431, endPoint y: 141, distance: 8.5
click at [435, 134] on icon at bounding box center [435, 134] width 8 height 10
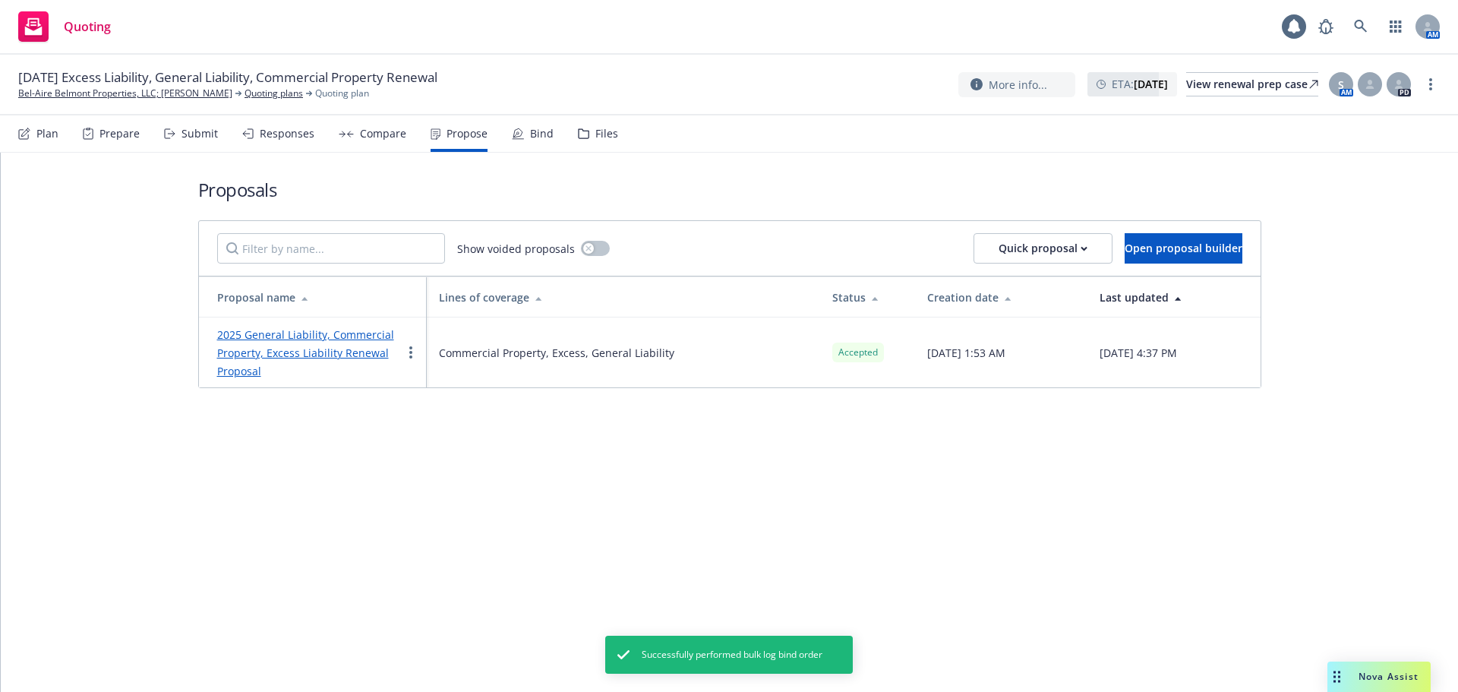
click at [356, 339] on link "2025 General Liability, Commercial Property, Excess Liability Renewal Proposal" at bounding box center [305, 352] width 177 height 51
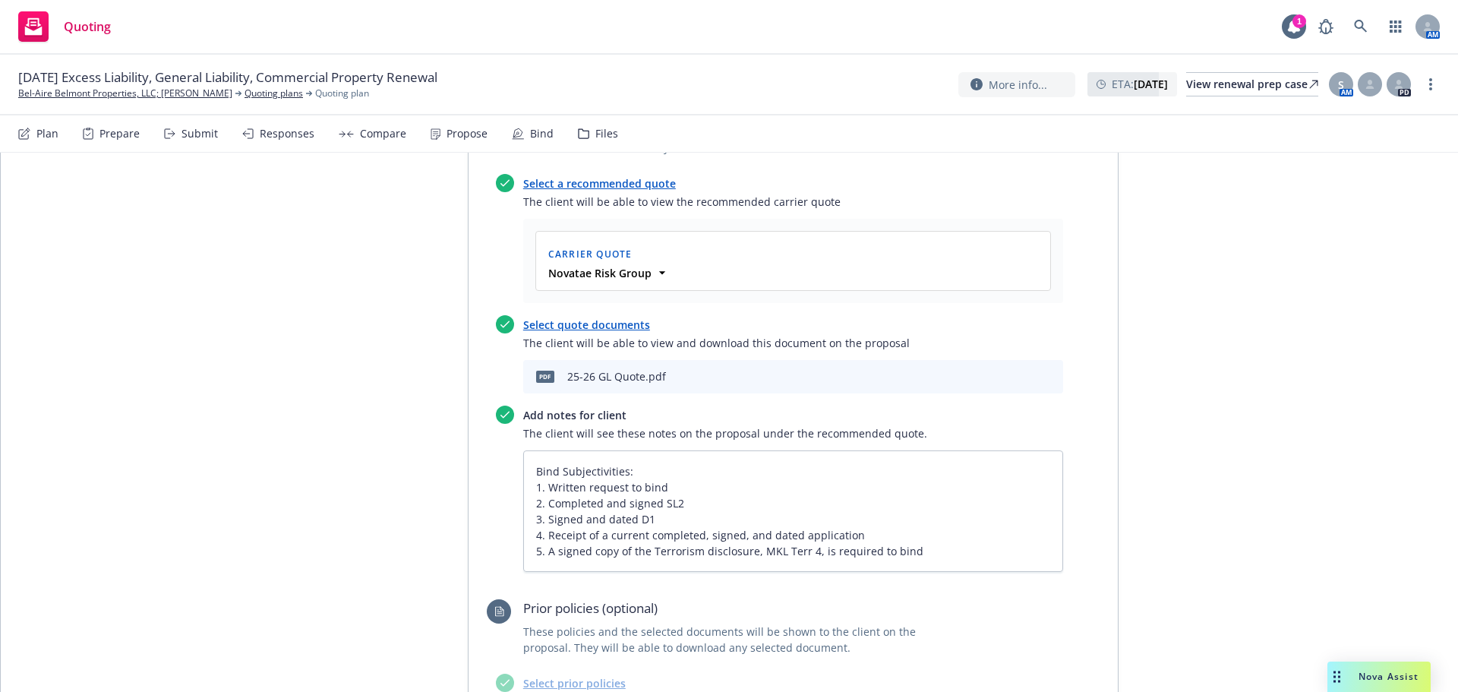
scroll to position [608, 0]
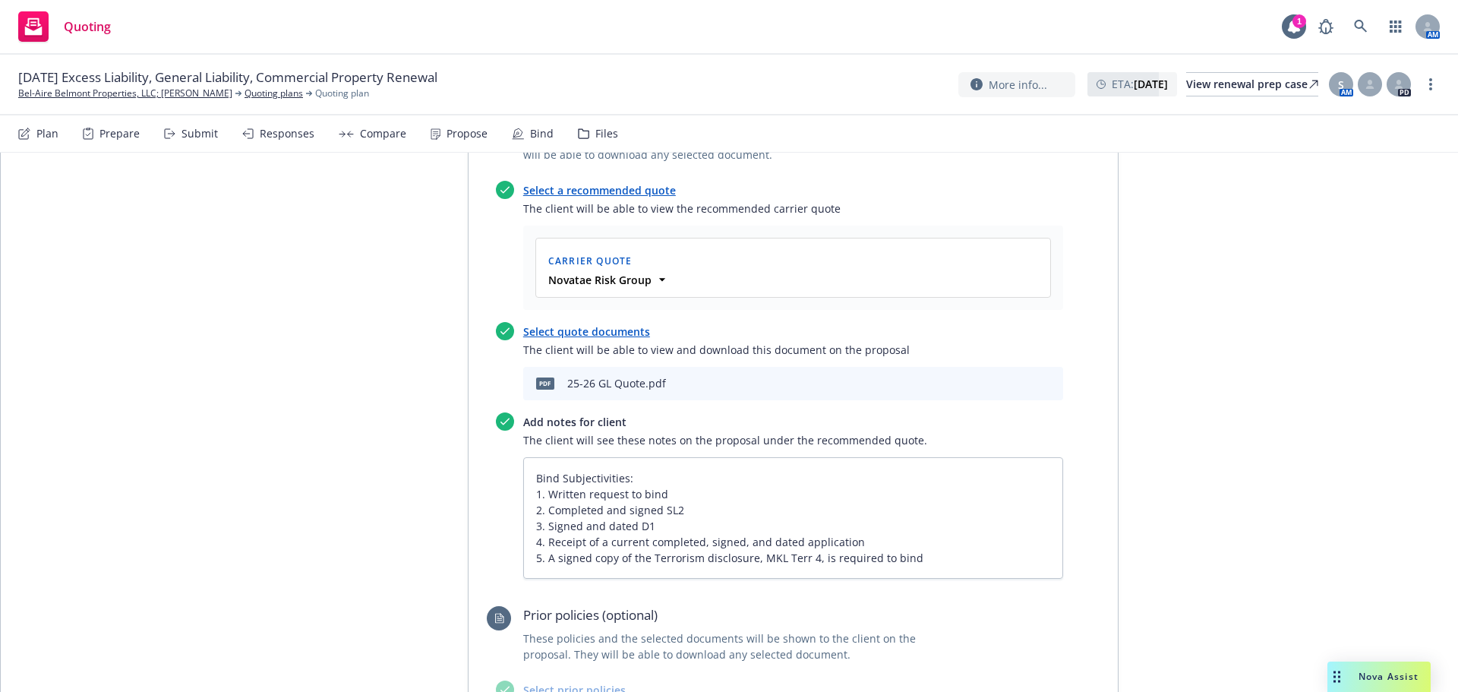
click at [1000, 374] on button "download file" at bounding box center [999, 381] width 15 height 15
click at [1428, 81] on link "more" at bounding box center [1431, 84] width 18 height 18
click at [1350, 121] on link "Copy logging email" at bounding box center [1354, 115] width 169 height 30
drag, startPoint x: 727, startPoint y: 2, endPoint x: 215, endPoint y: 195, distance: 547.1
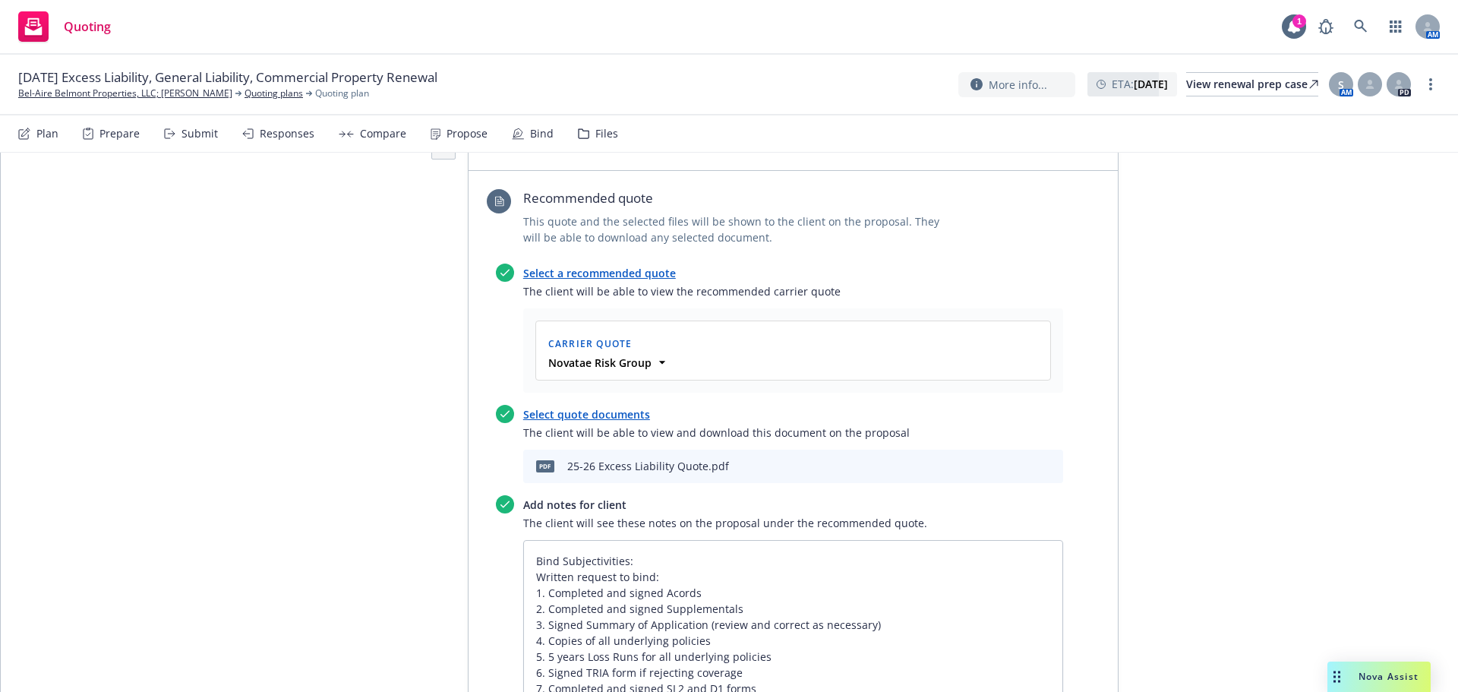
scroll to position [2785, 0]
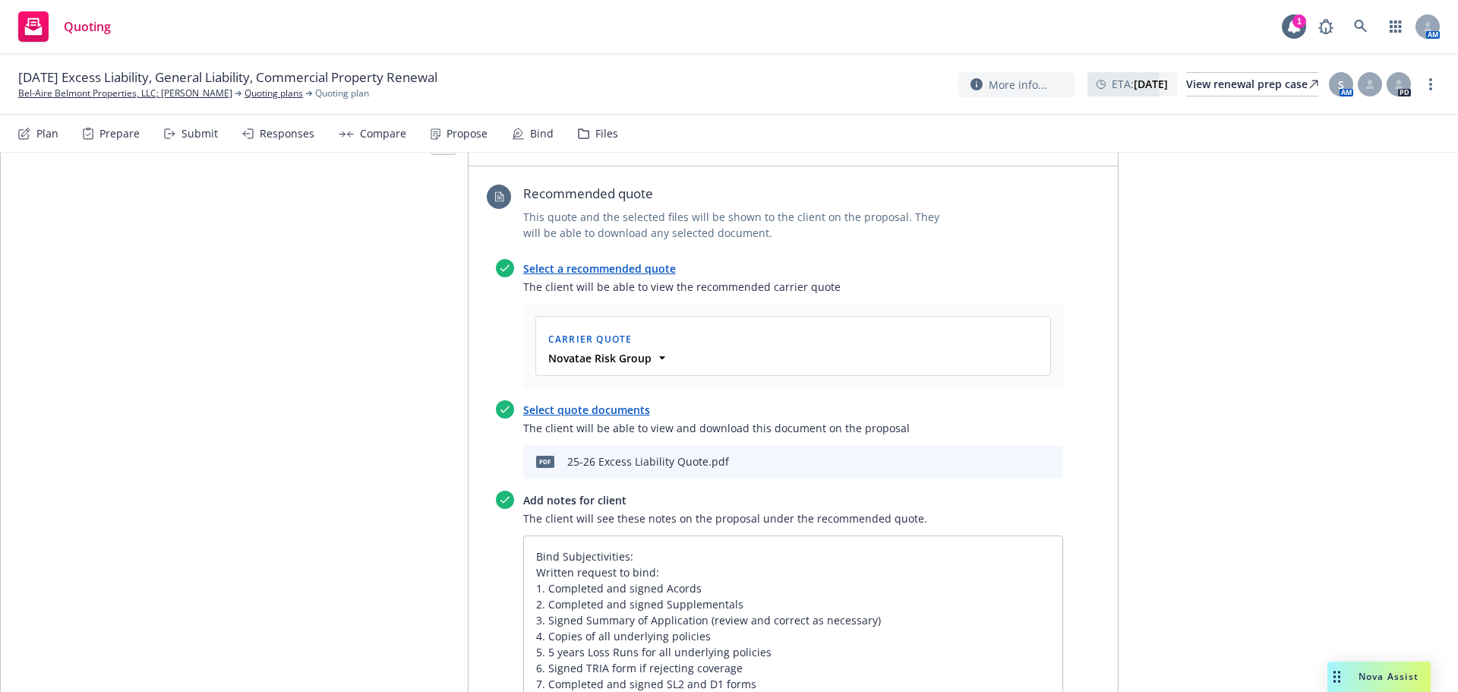
click at [994, 454] on icon "download file" at bounding box center [1000, 460] width 12 height 12
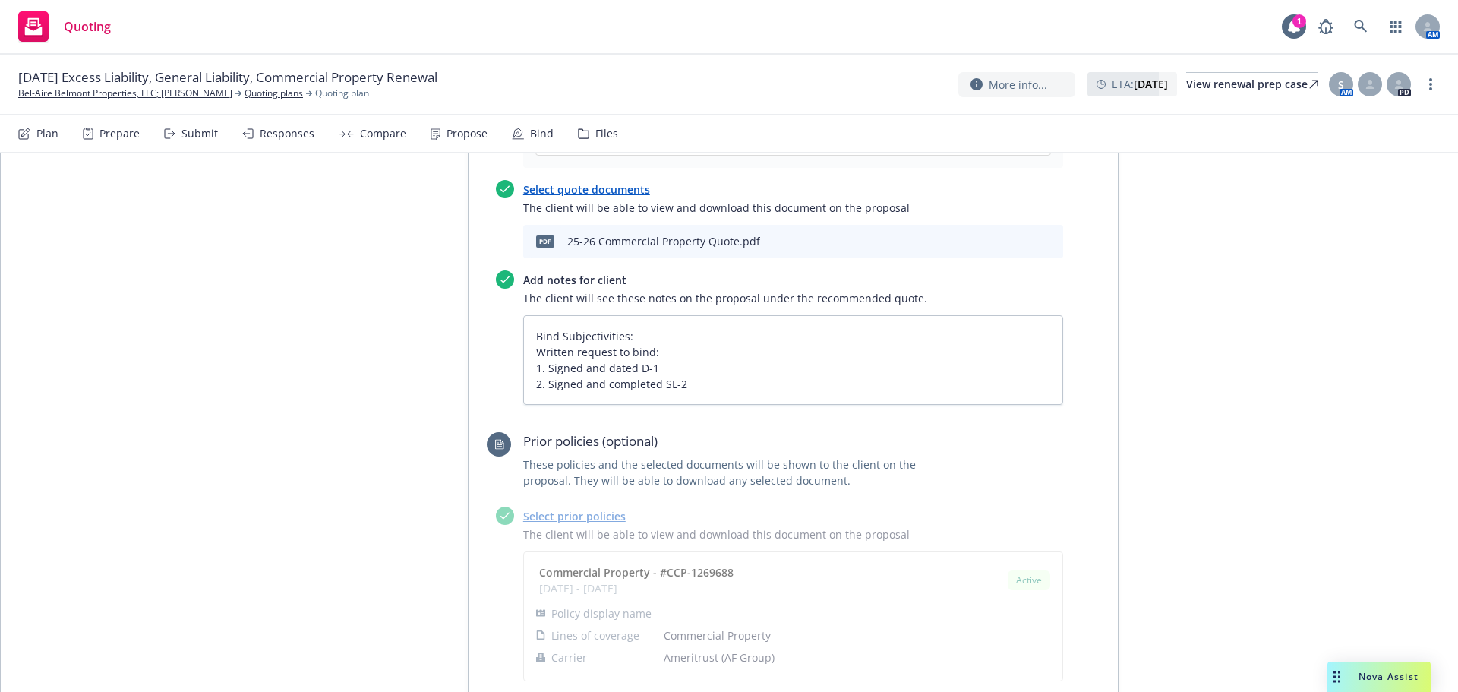
scroll to position [1874, 0]
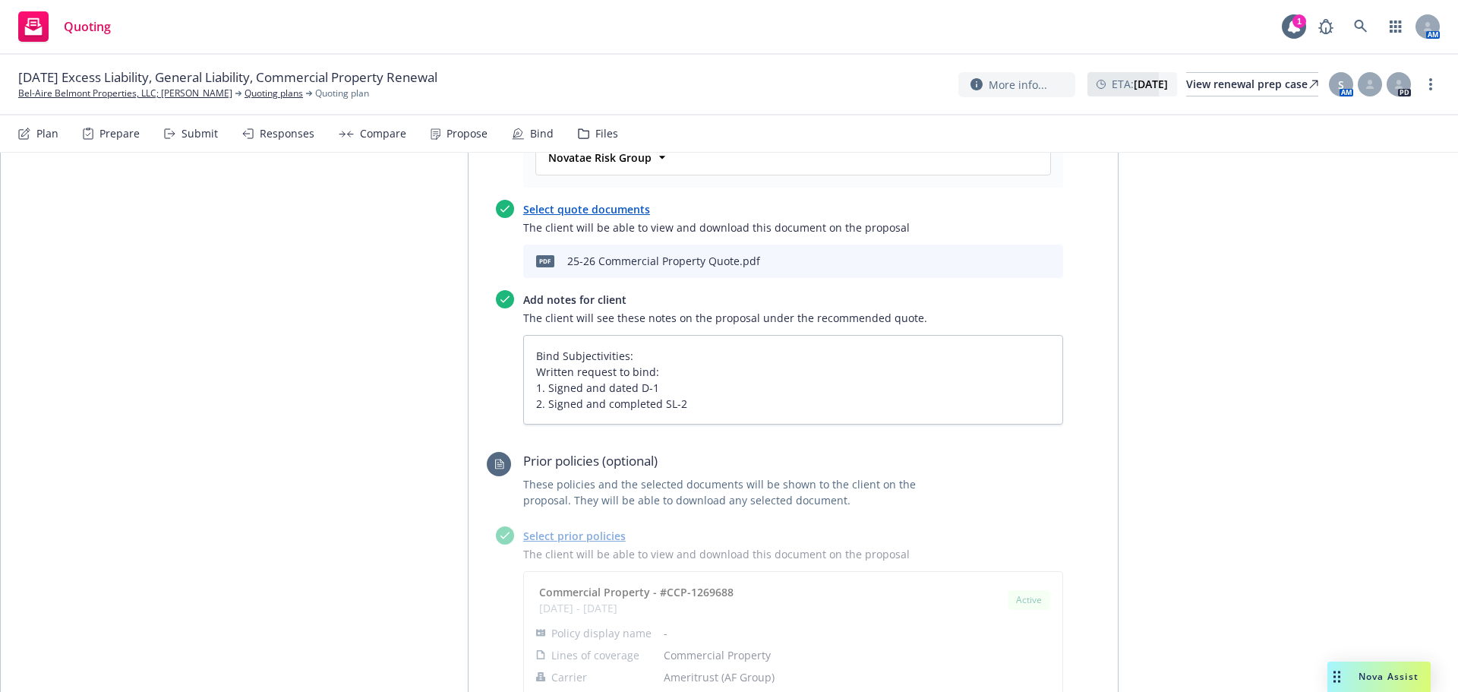
click at [997, 254] on icon "download file" at bounding box center [1000, 260] width 12 height 12
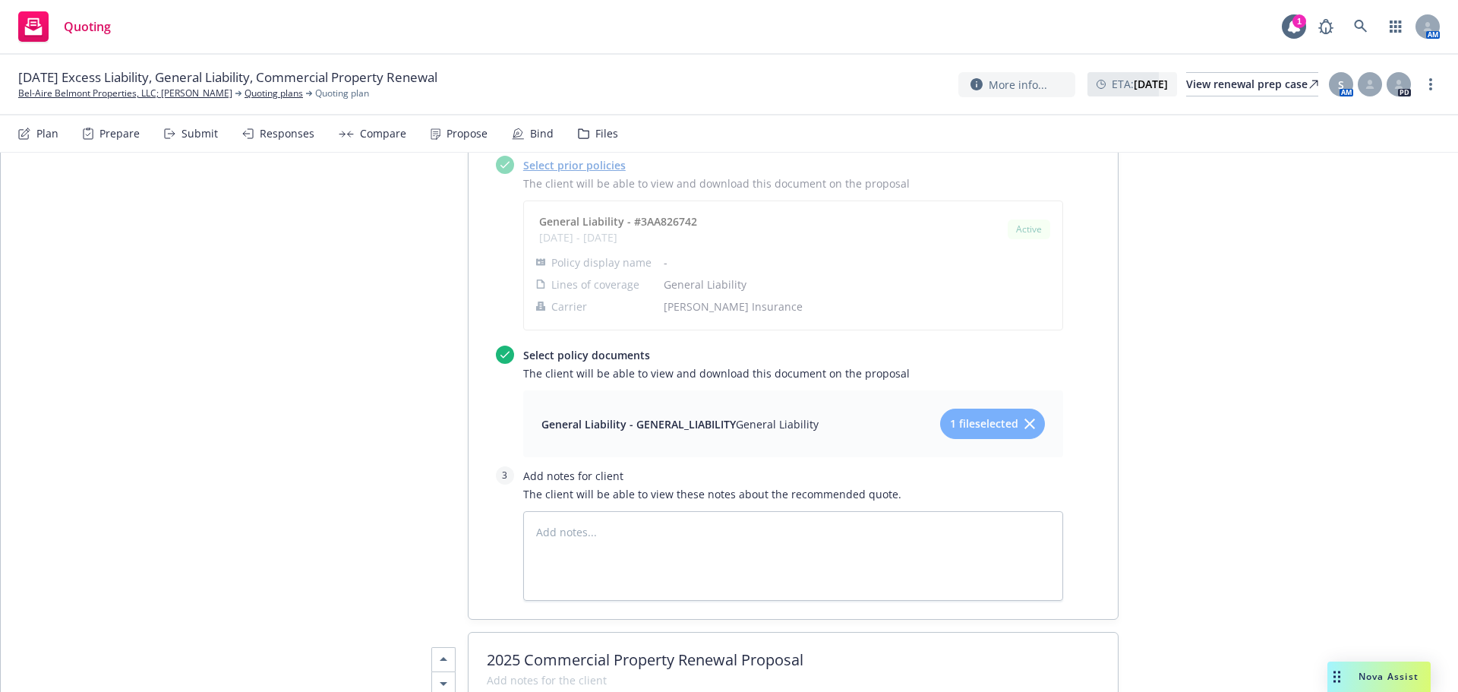
scroll to position [1114, 0]
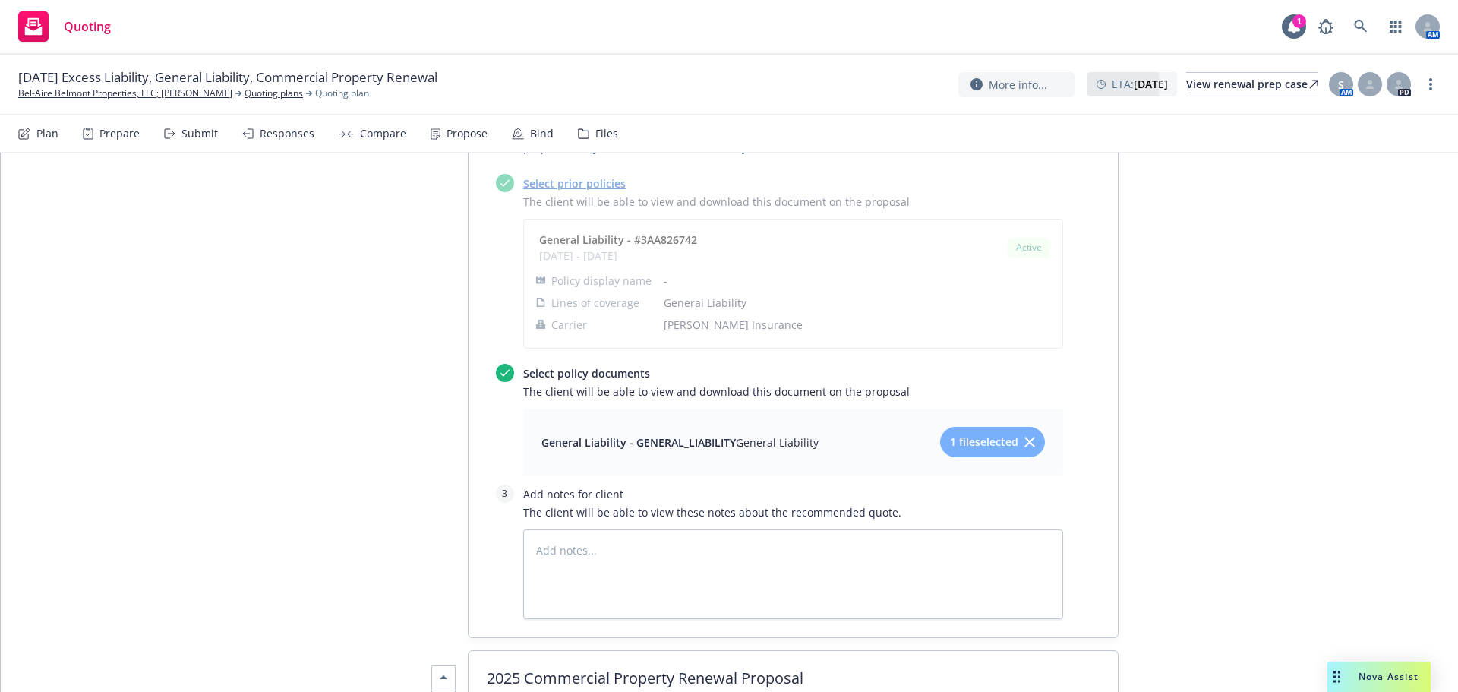
type textarea "x"
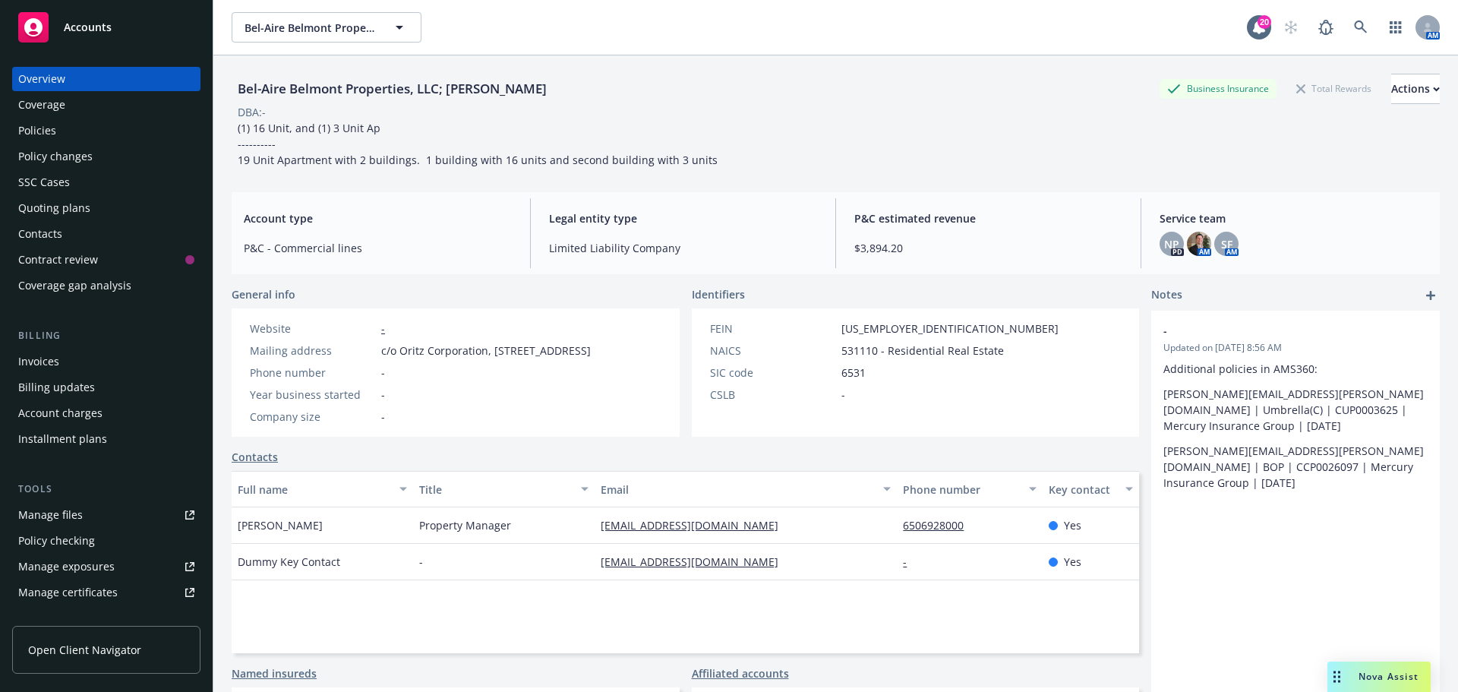
drag, startPoint x: 548, startPoint y: 88, endPoint x: 236, endPoint y: 95, distance: 312.3
click at [236, 95] on div "Bel-Aire Belmont Properties, LLC; Vladimir Grave Business Insurance Total Rewar…" at bounding box center [836, 89] width 1209 height 30
copy div "Bel-Aire Belmont Properties, LLC; Vladimir Grave"
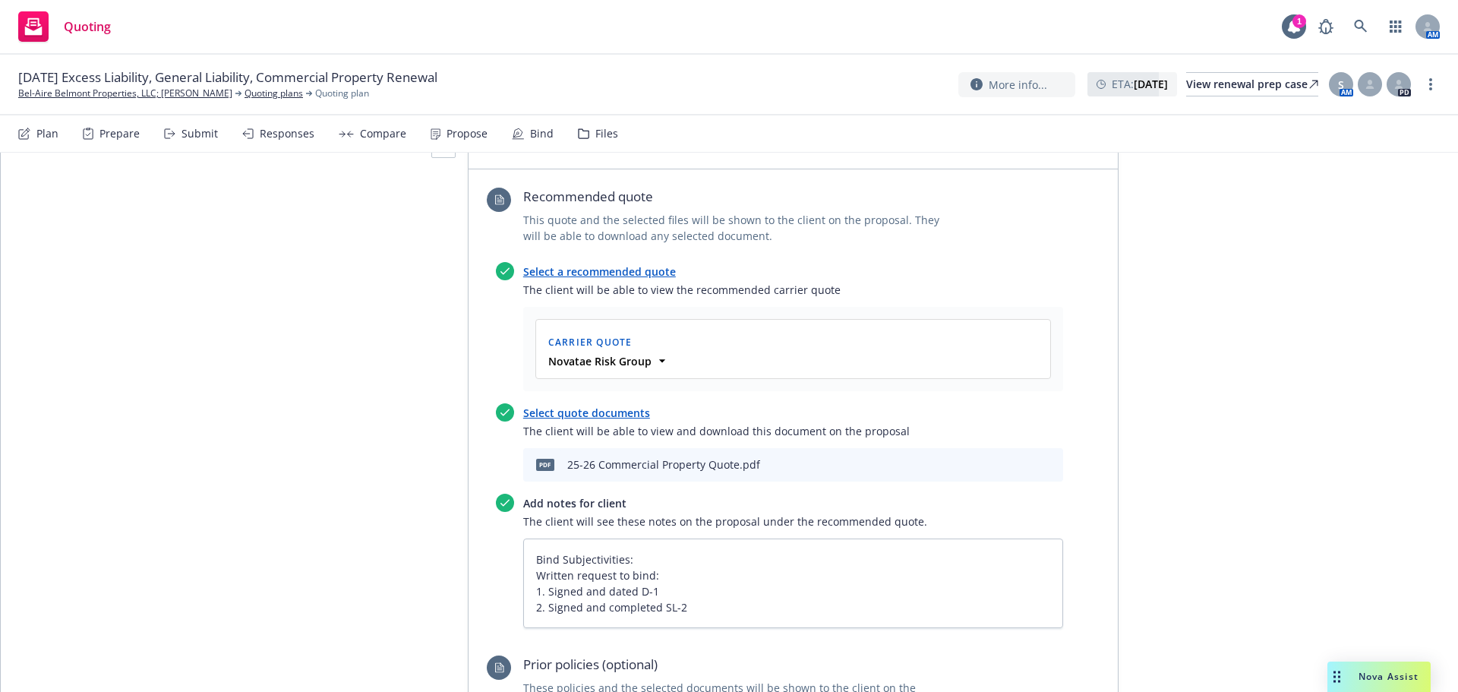
scroll to position [1671, 0]
click at [995, 457] on icon "download file" at bounding box center [1000, 463] width 12 height 12
click at [359, 528] on div "Proposal name 2025 General Liability, Commercial Property, Excess Liability Ren…" at bounding box center [404, 506] width 127 height 3891
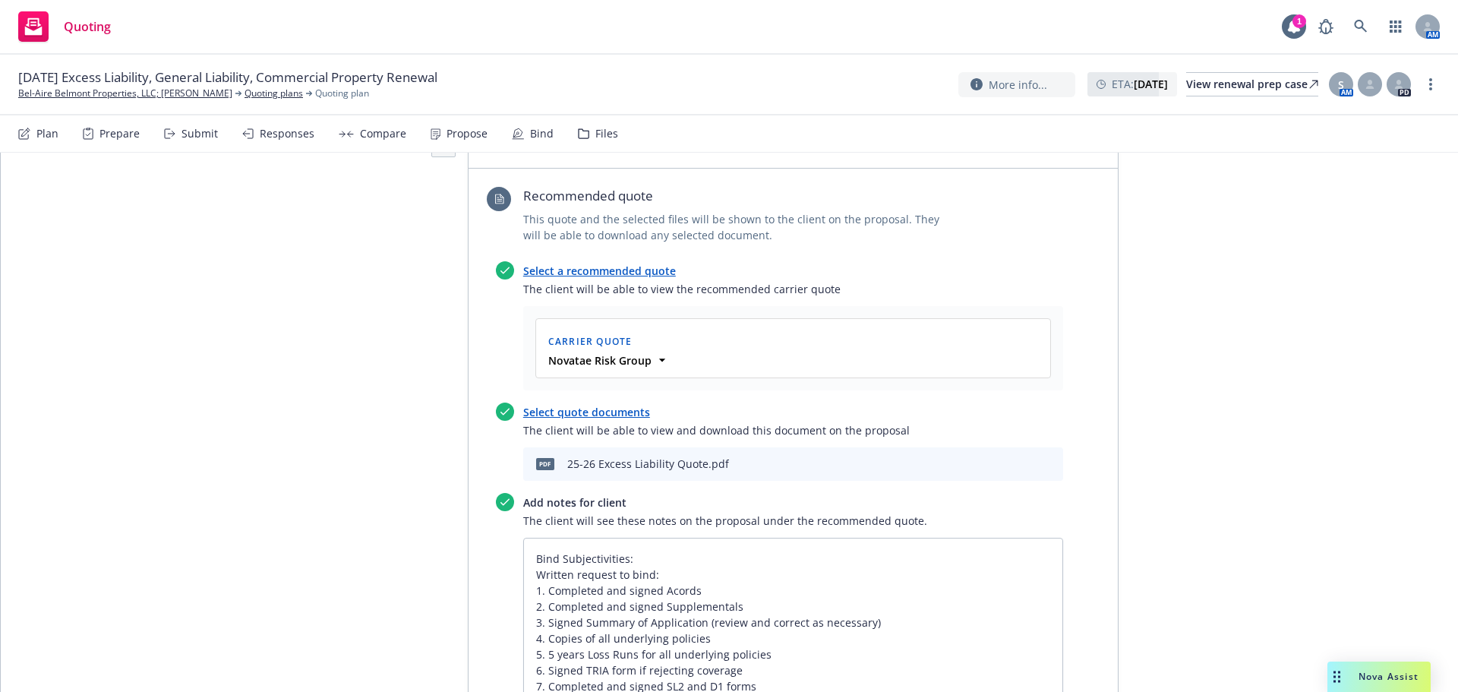
scroll to position [2785, 0]
click at [998, 454] on icon "download file" at bounding box center [1000, 460] width 12 height 12
type textarea "x"
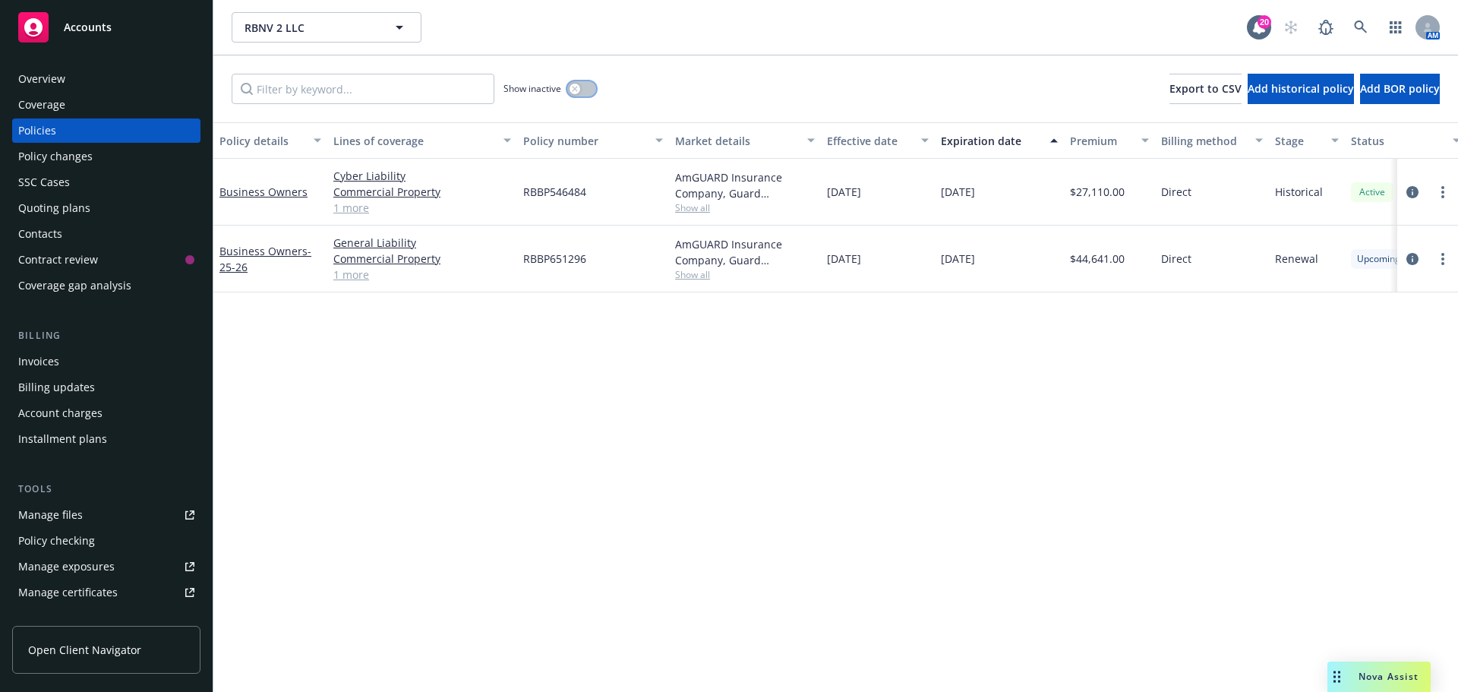
click at [586, 87] on button "button" at bounding box center [581, 88] width 29 height 15
click at [697, 203] on span "Show all" at bounding box center [745, 207] width 140 height 13
drag, startPoint x: 924, startPoint y: 595, endPoint x: 1327, endPoint y: 359, distance: 467.4
click at [926, 594] on div "Policy details Lines of coverage Policy number Market details Effective date Ex…" at bounding box center [835, 407] width 1245 height 570
click at [1449, 265] on link "more" at bounding box center [1443, 259] width 18 height 18
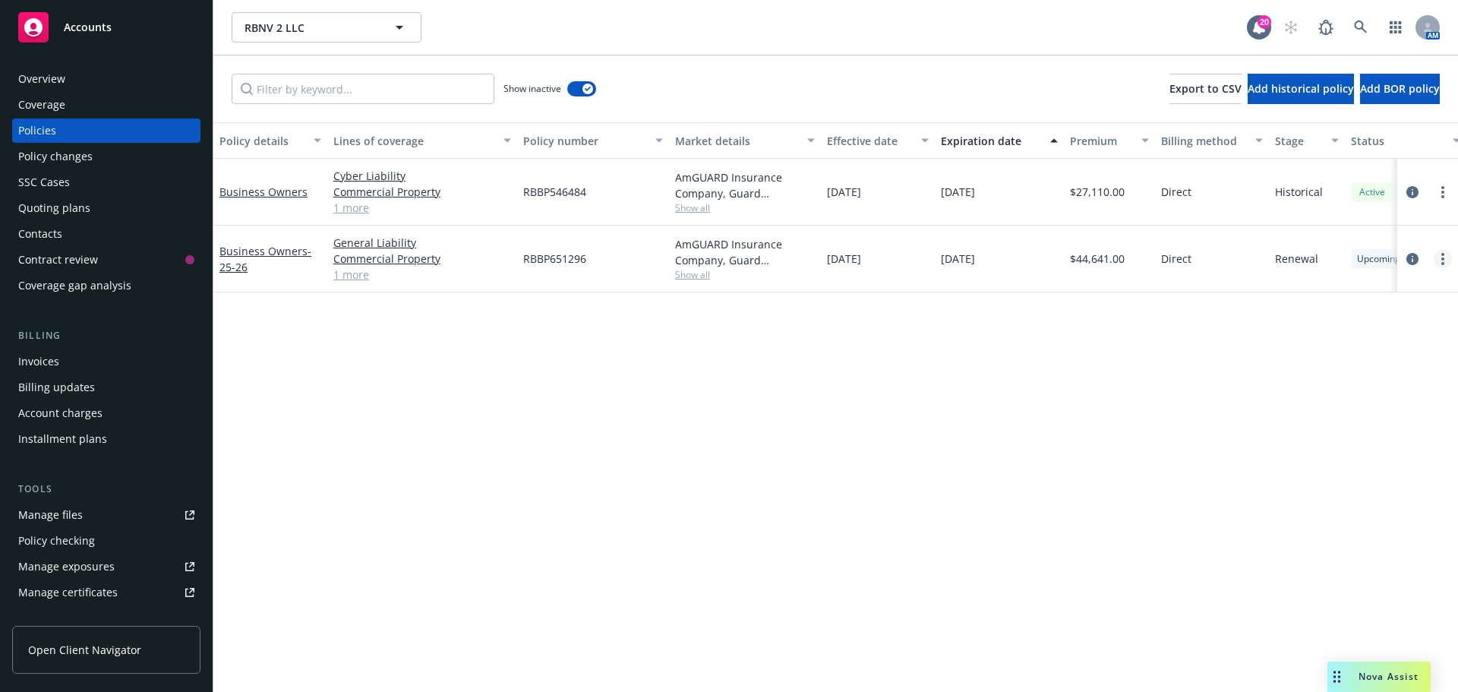
click at [1444, 261] on icon "more" at bounding box center [1443, 259] width 3 height 12
click at [1394, 354] on link "End policy" at bounding box center [1362, 351] width 179 height 30
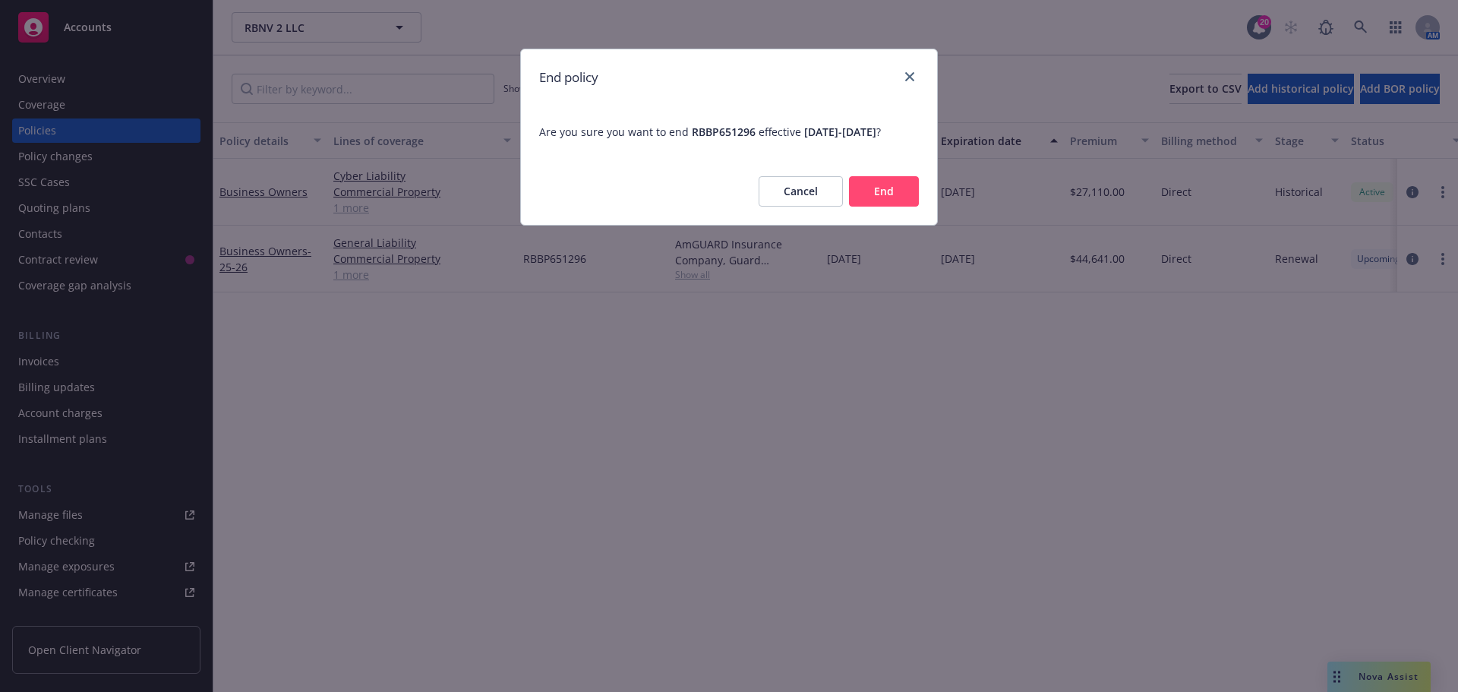
click at [856, 194] on button "End" at bounding box center [884, 191] width 70 height 30
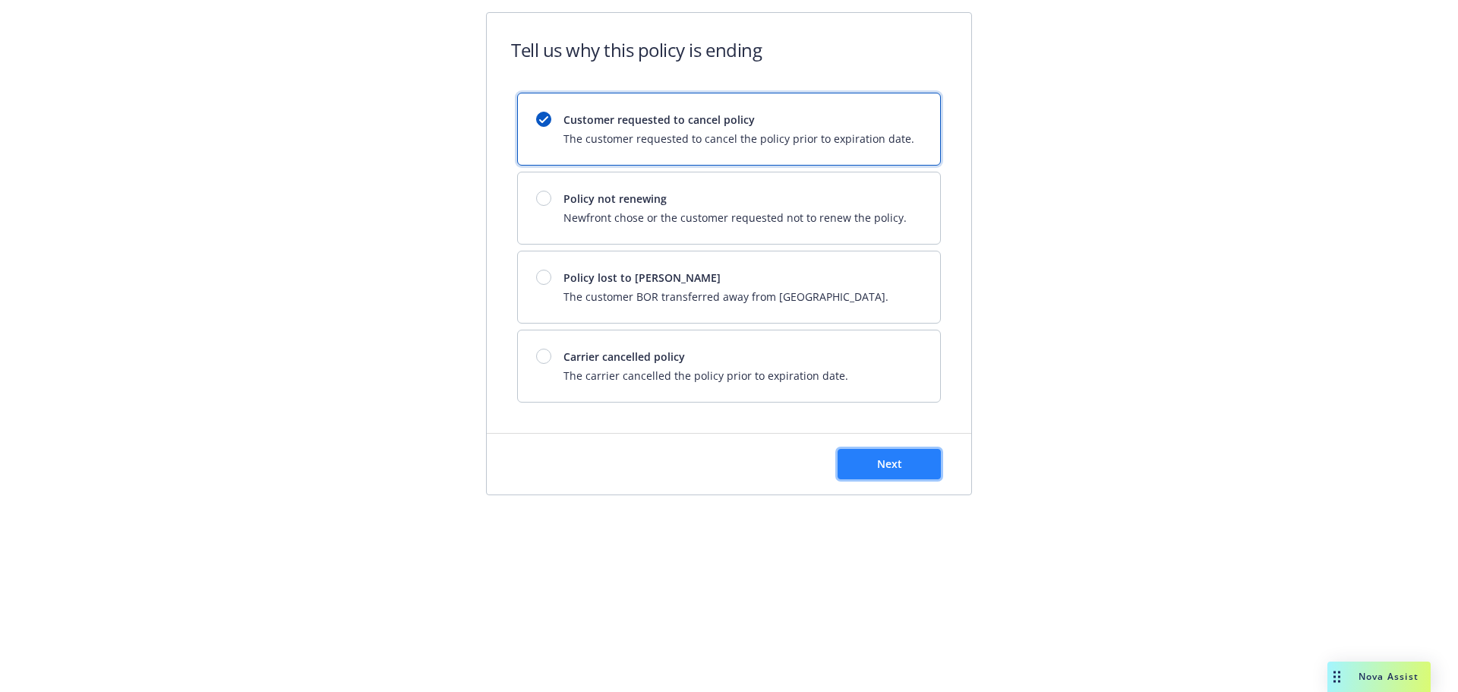
click at [910, 469] on button "Next" at bounding box center [889, 464] width 103 height 30
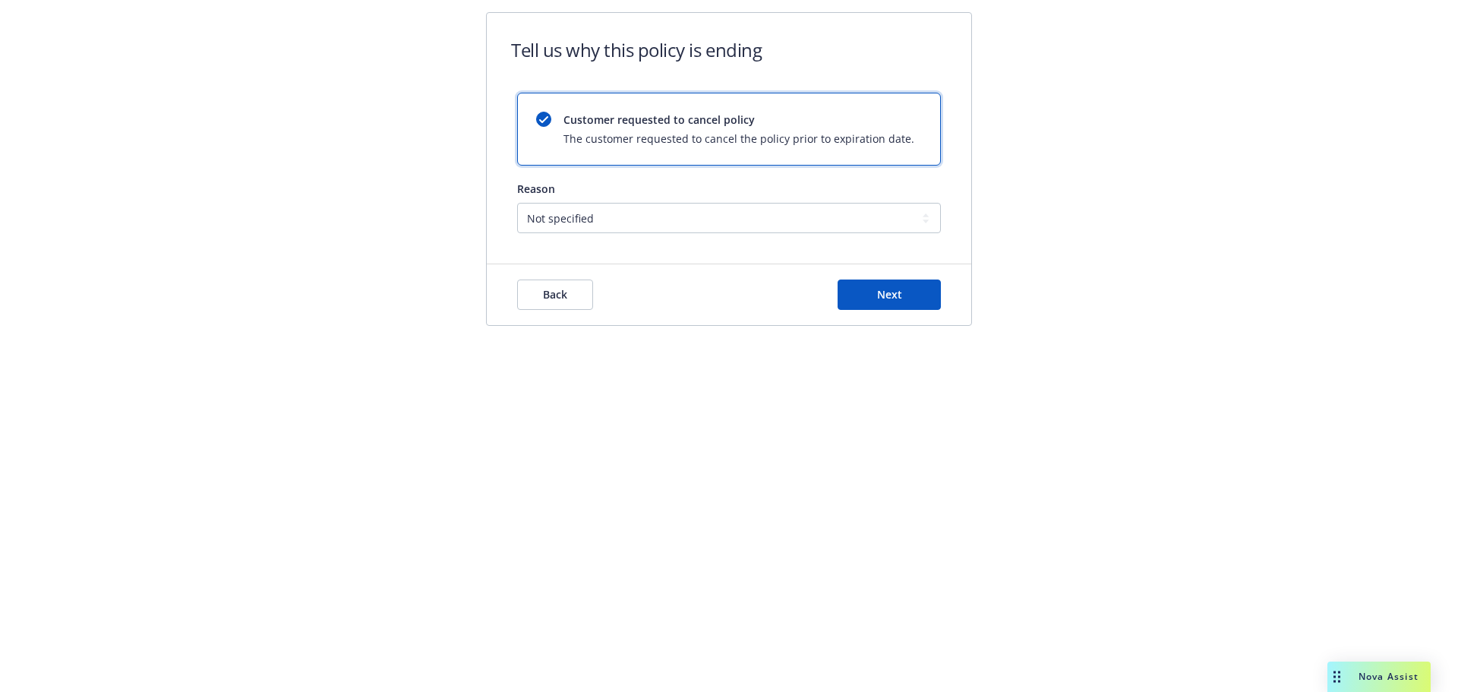
click at [912, 314] on div "Back Next" at bounding box center [729, 294] width 485 height 61
click at [913, 302] on button "Next" at bounding box center [889, 295] width 103 height 30
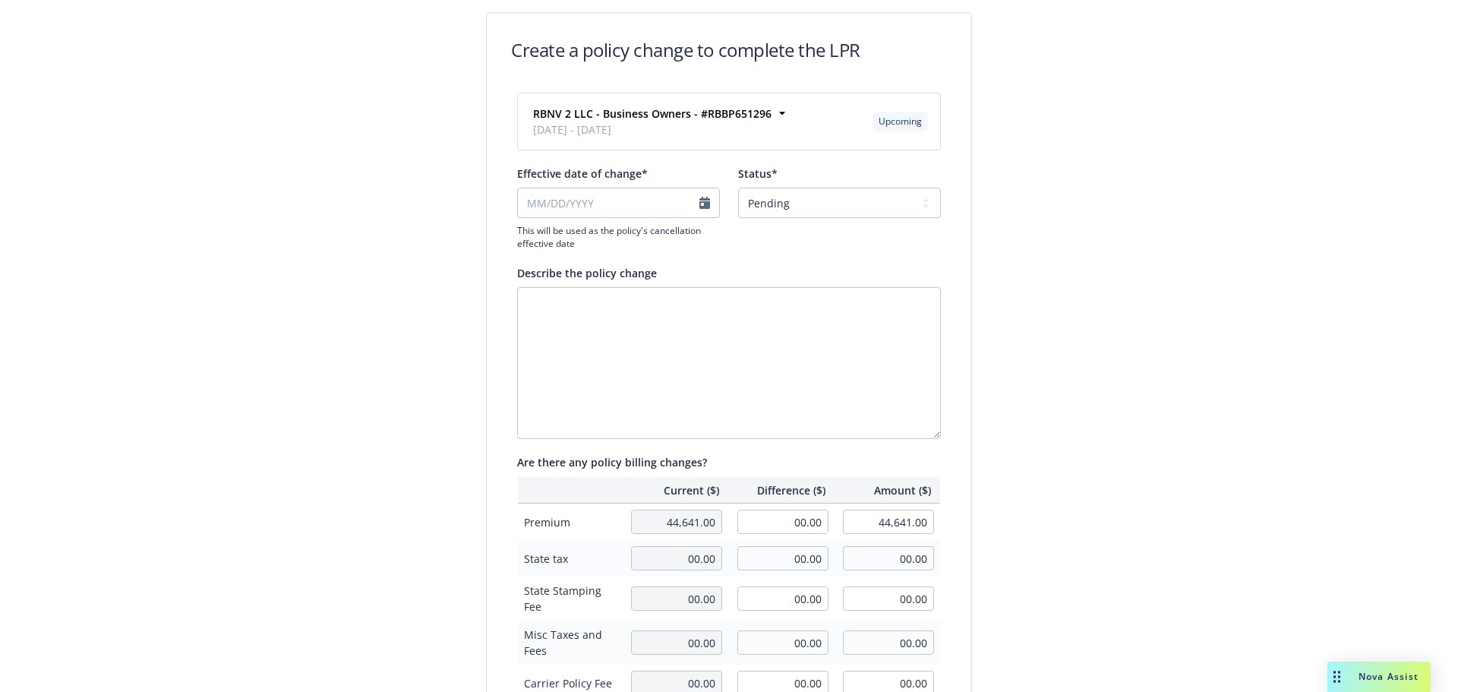
click at [691, 187] on div "Effective date of change* This will be used as the policy's cancellation effect…" at bounding box center [618, 208] width 203 height 84
click at [691, 198] on input "Effective date of change*" at bounding box center [618, 203] width 203 height 30
select select "September"
select select "2025"
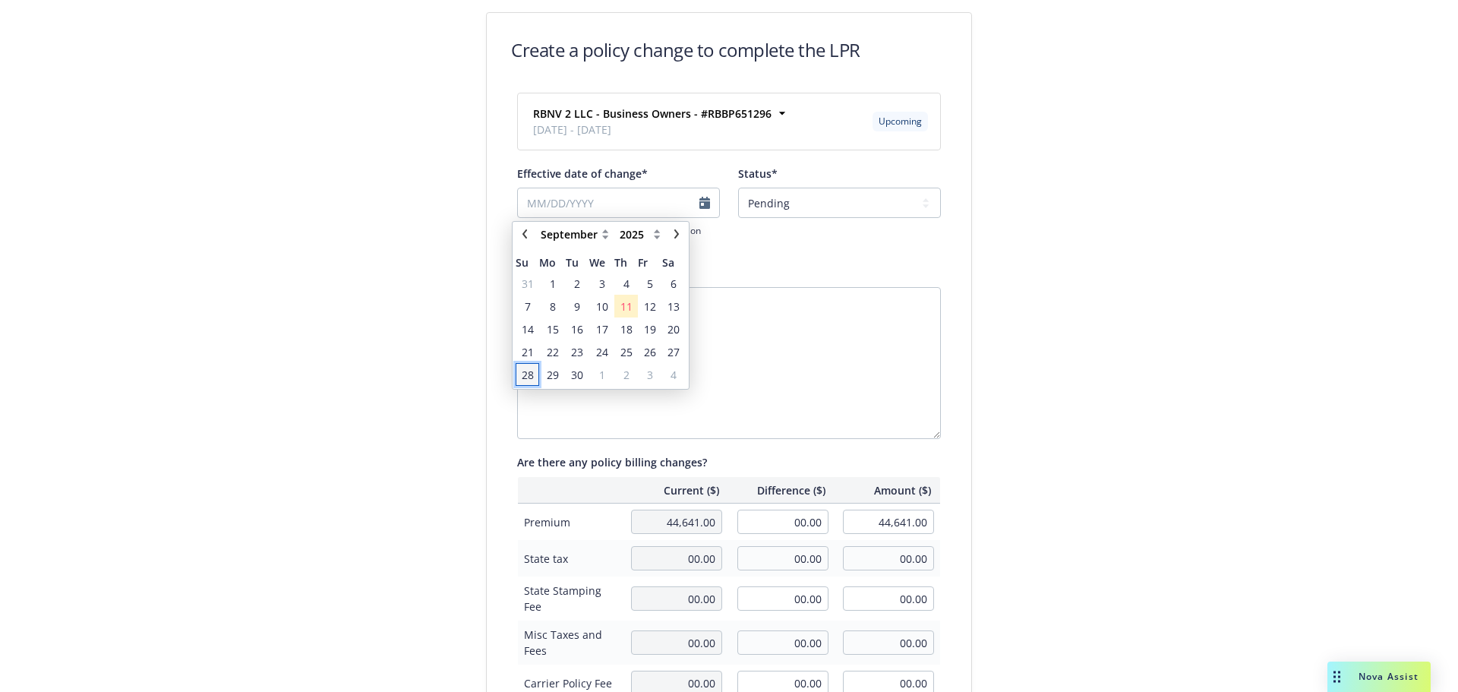
click at [528, 373] on span "28" at bounding box center [528, 375] width 12 height 16
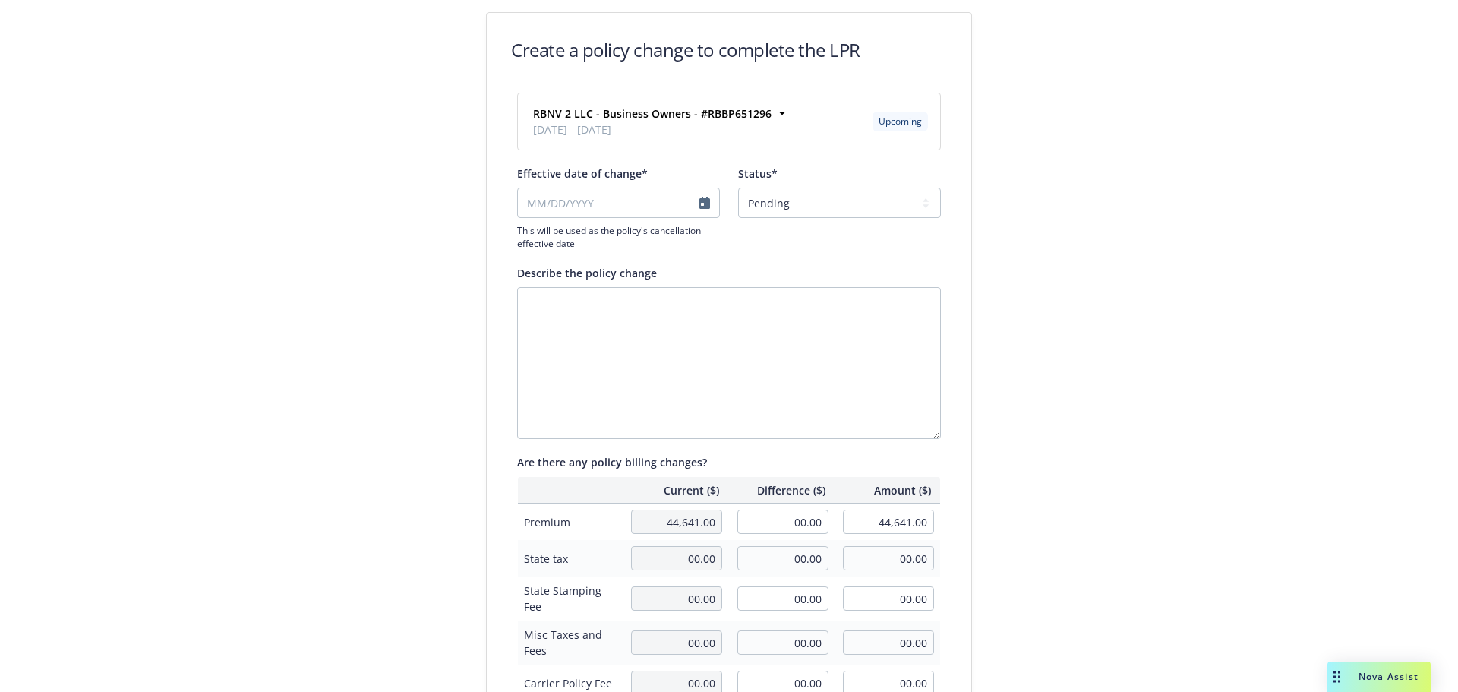
type input "[DATE]"
click at [838, 200] on select "Pending Confirmed" at bounding box center [839, 203] width 203 height 30
select select "Confirmed"
click at [738, 188] on select "Pending Confirmed" at bounding box center [839, 203] width 203 height 30
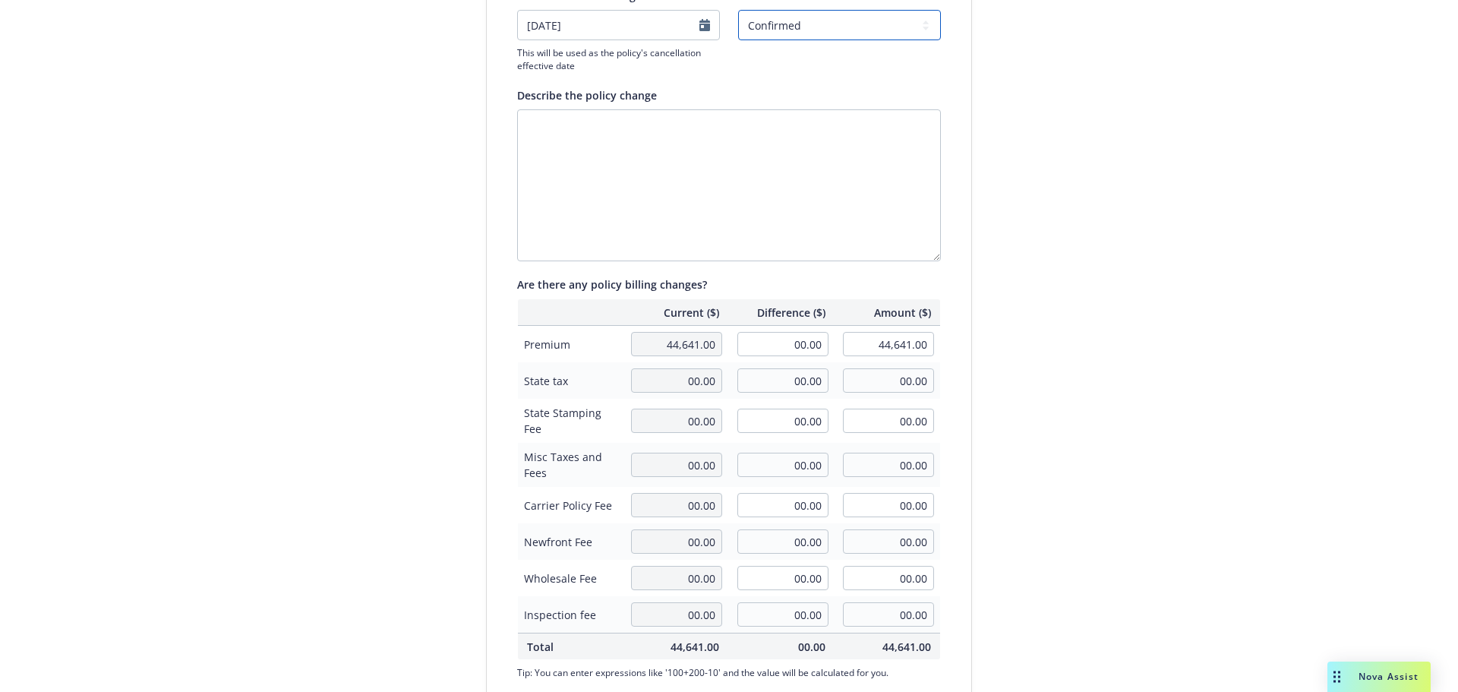
scroll to position [350, 0]
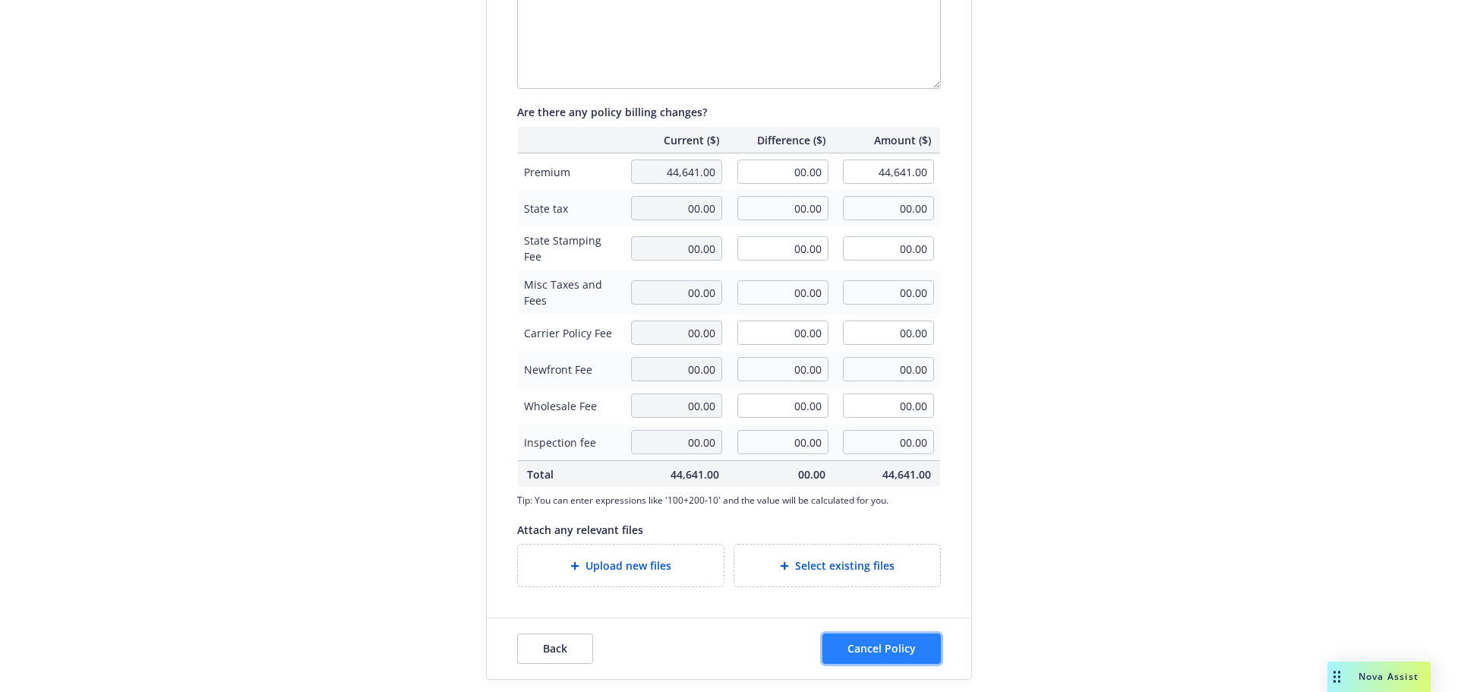
click at [914, 636] on button "Cancel Policy" at bounding box center [882, 648] width 118 height 30
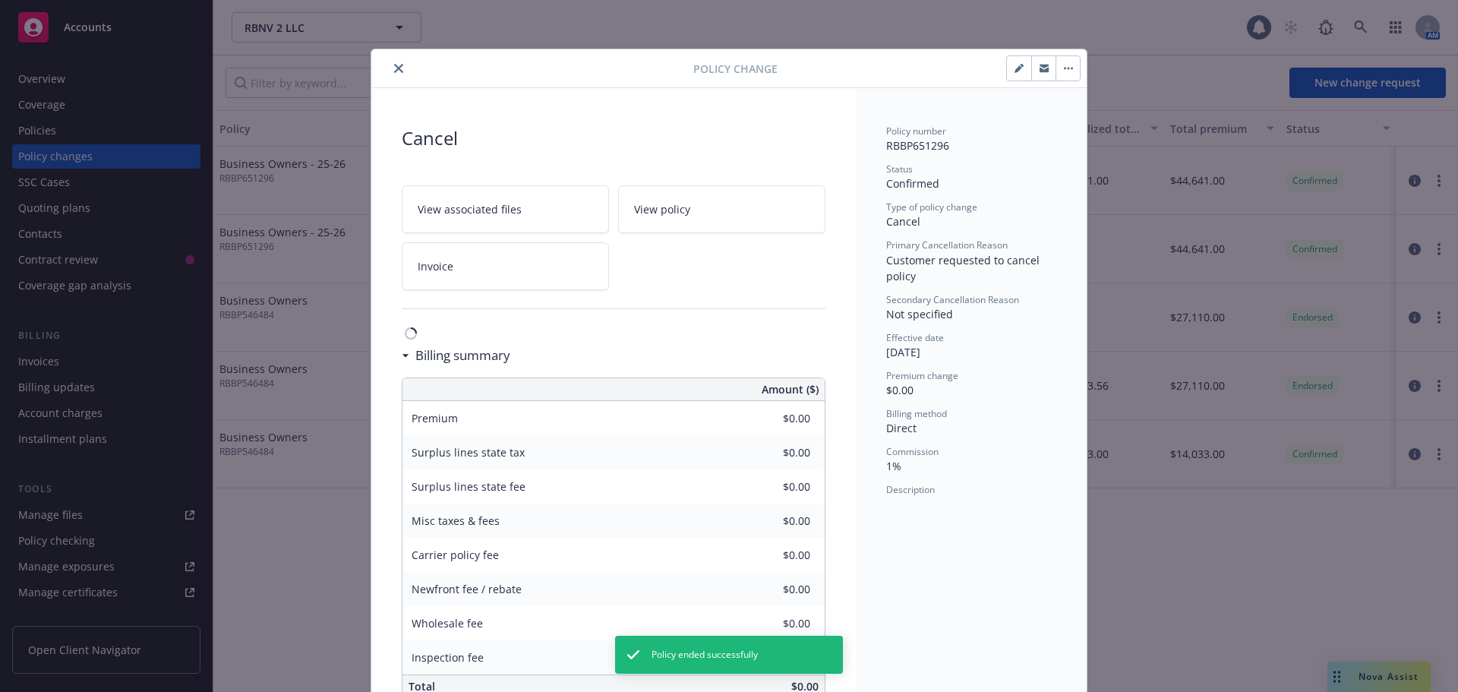
scroll to position [39, 0]
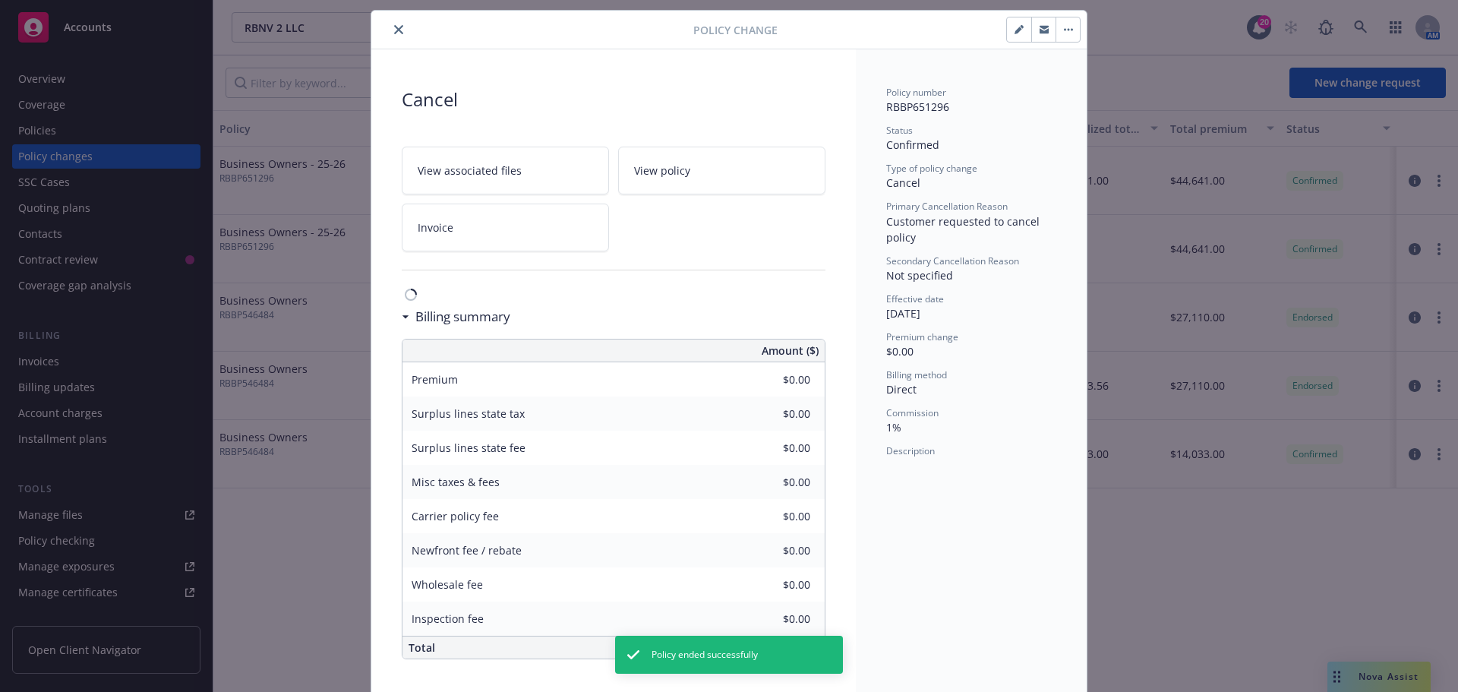
click at [398, 25] on button "close" at bounding box center [399, 30] width 18 height 18
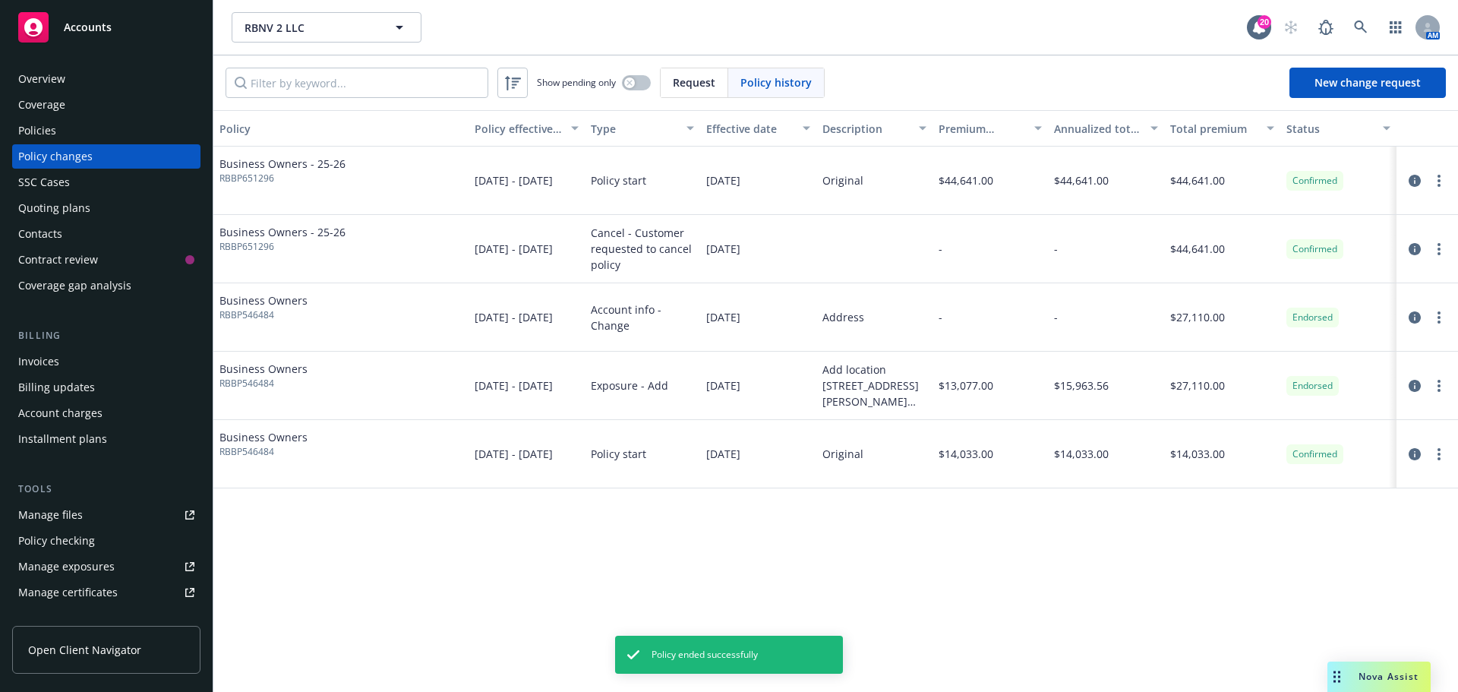
click at [67, 125] on div "Policies" at bounding box center [106, 130] width 176 height 24
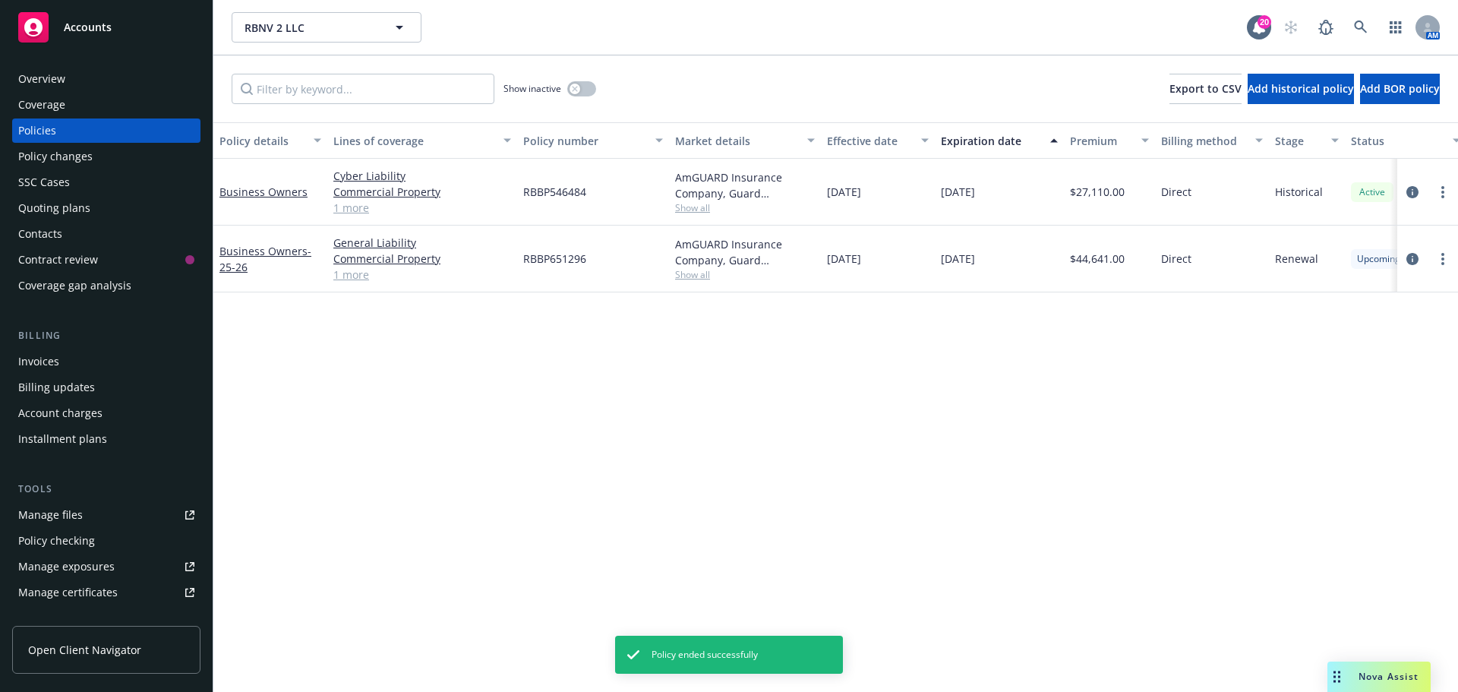
click at [1455, 187] on div at bounding box center [1428, 192] width 61 height 67
click at [1452, 188] on div at bounding box center [1428, 192] width 61 height 67
click at [1442, 263] on circle "more" at bounding box center [1443, 263] width 3 height 3
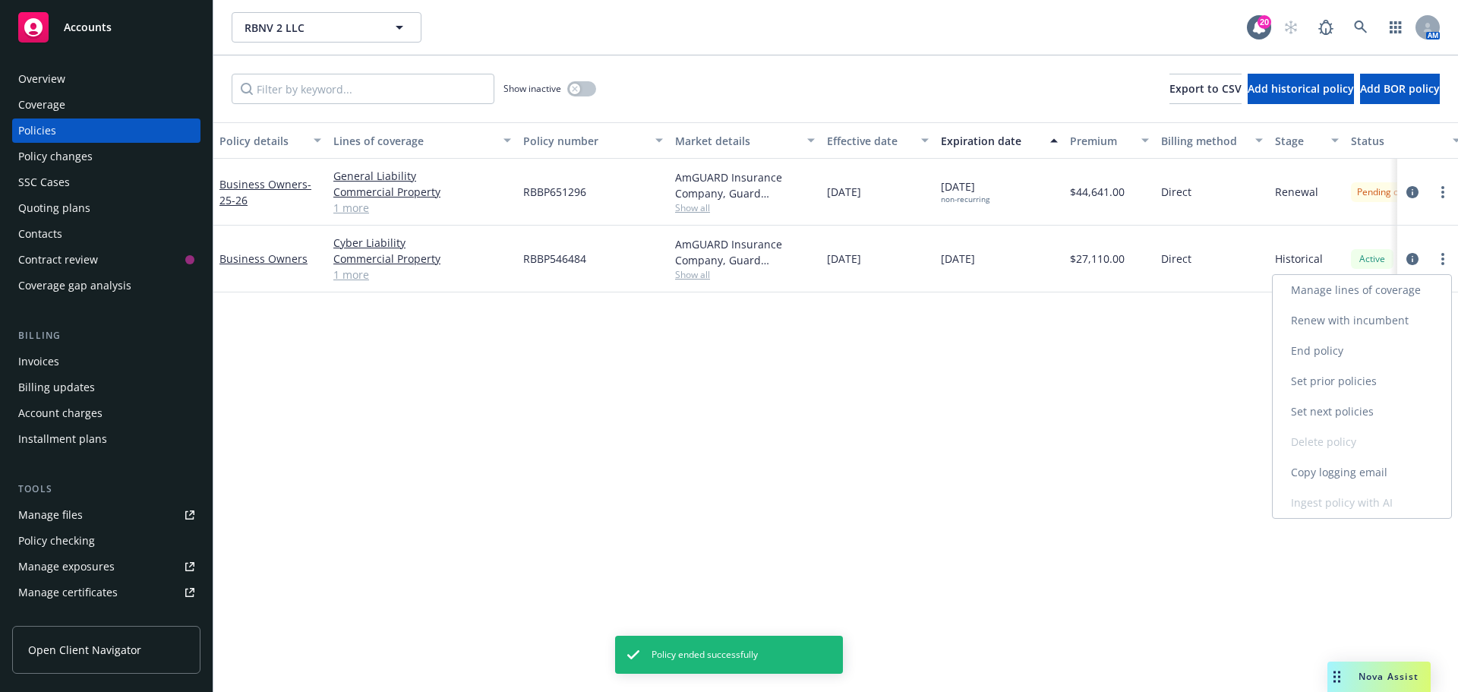
click at [1373, 362] on link "End policy" at bounding box center [1362, 351] width 179 height 30
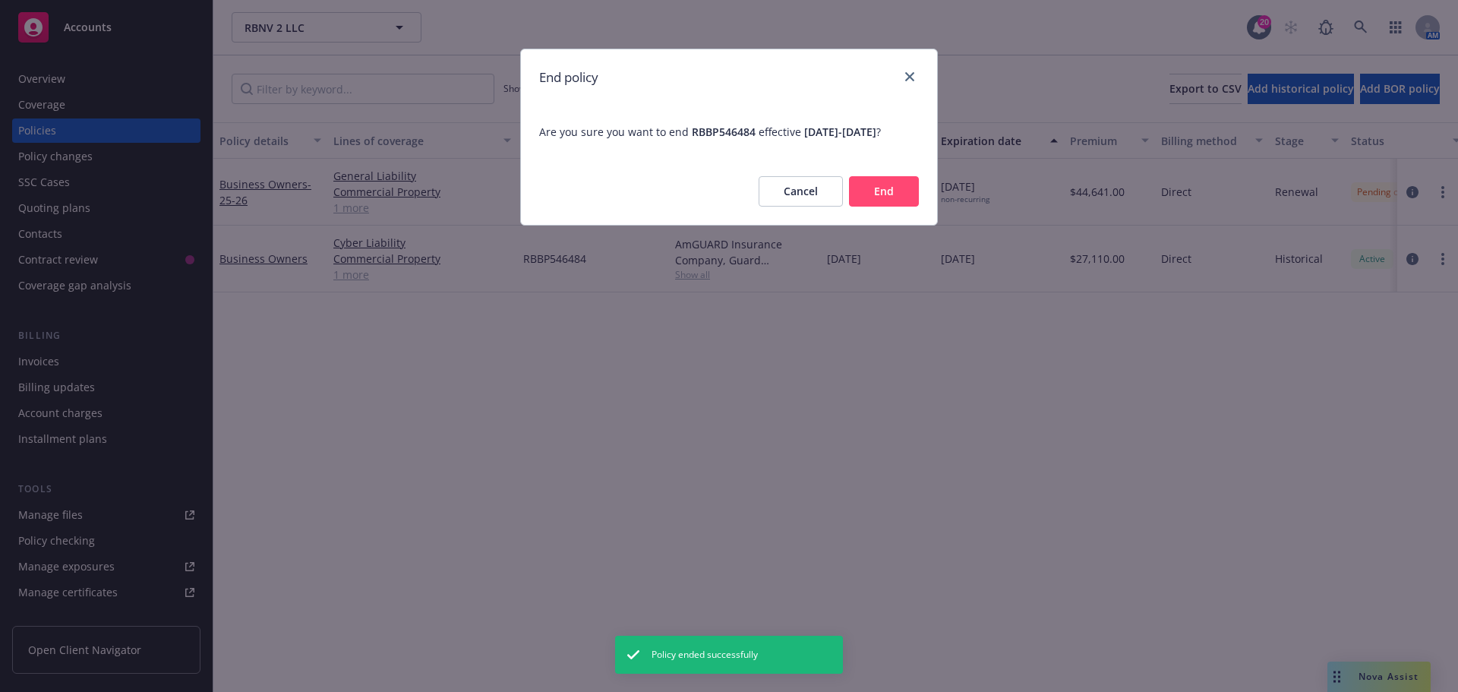
click at [899, 207] on button "End" at bounding box center [884, 191] width 70 height 30
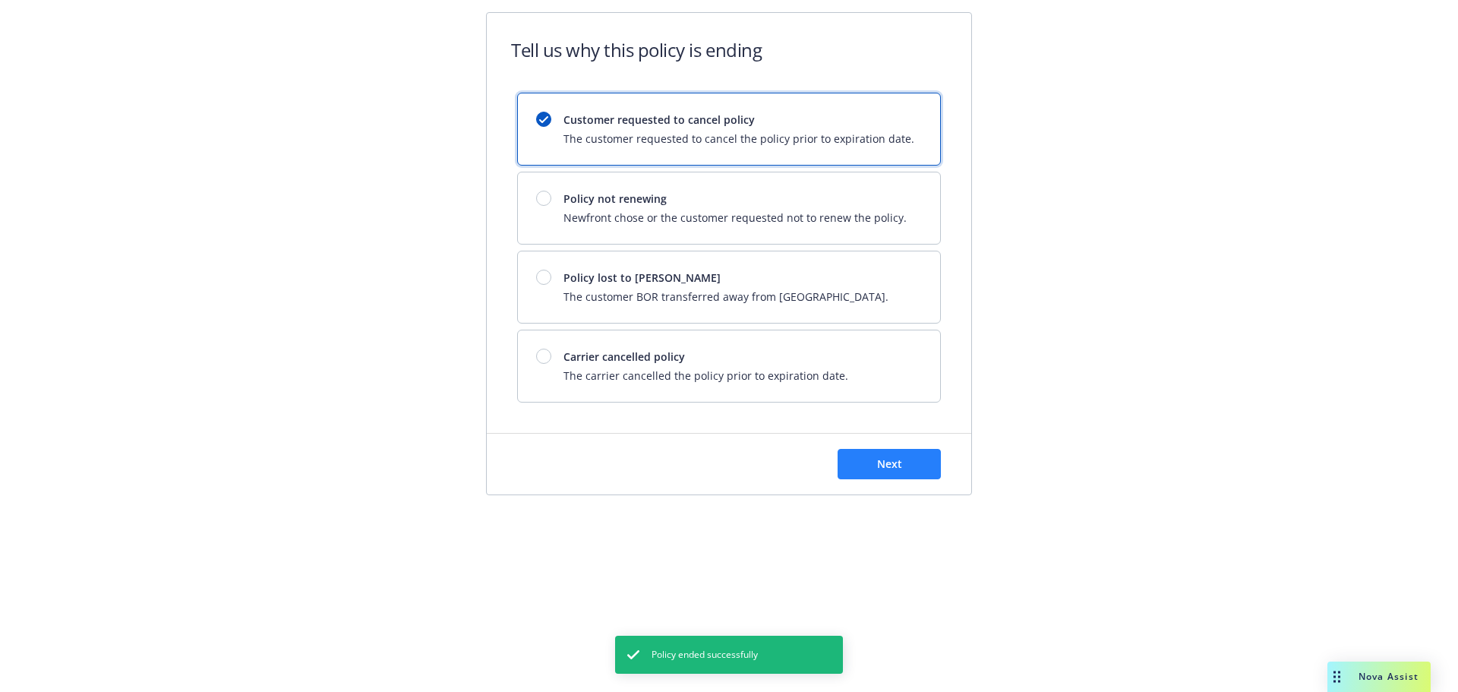
click at [903, 447] on div "Next" at bounding box center [729, 464] width 485 height 61
click at [902, 460] on span "Next" at bounding box center [889, 464] width 25 height 14
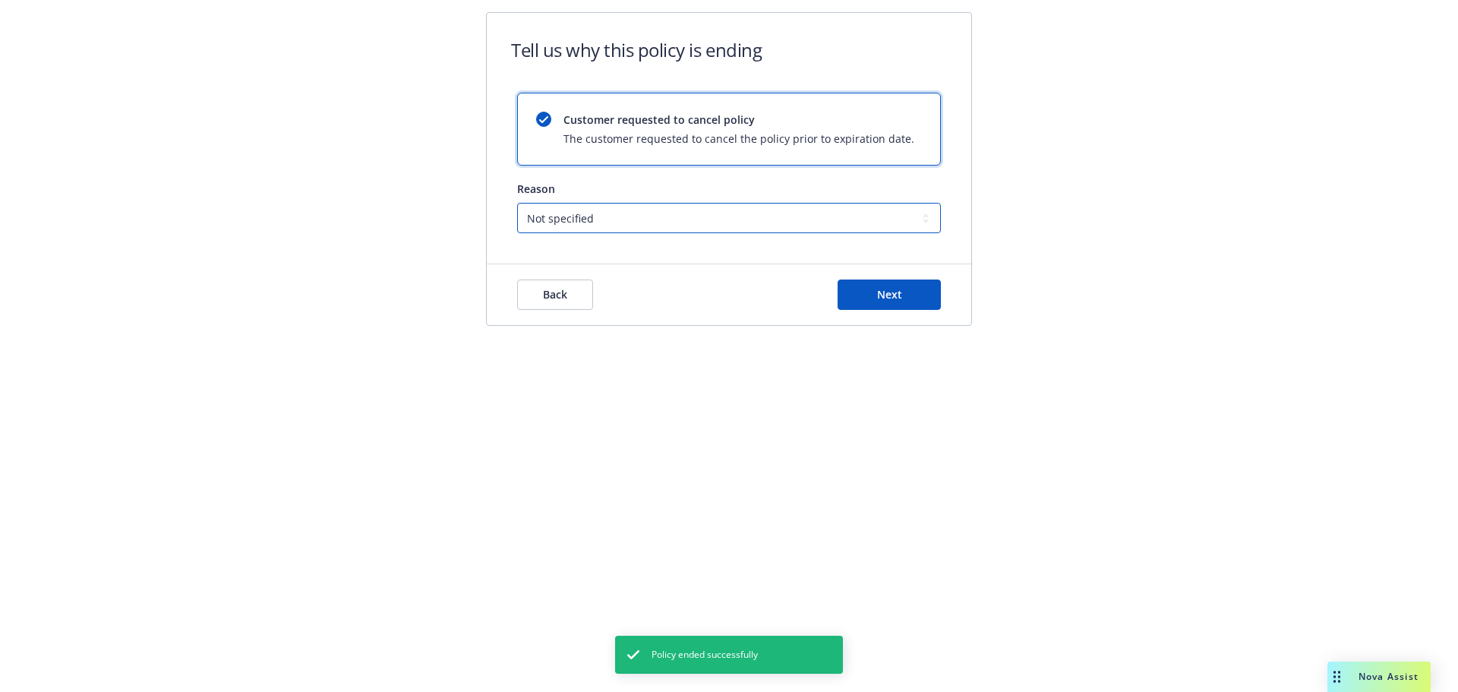
click at [699, 220] on select "Not specified Service Pricing Buyer change M&A, Bankruptcy, or Out of business …" at bounding box center [729, 218] width 424 height 30
click at [517, 203] on select "Not specified Service Pricing Buyer change M&A, Bankruptcy, or Out of business …" at bounding box center [729, 218] width 424 height 30
drag, startPoint x: 837, startPoint y: 293, endPoint x: 851, endPoint y: 296, distance: 14.7
click at [848, 297] on div "Back Next" at bounding box center [729, 295] width 424 height 30
click at [851, 296] on button "Next" at bounding box center [889, 295] width 103 height 30
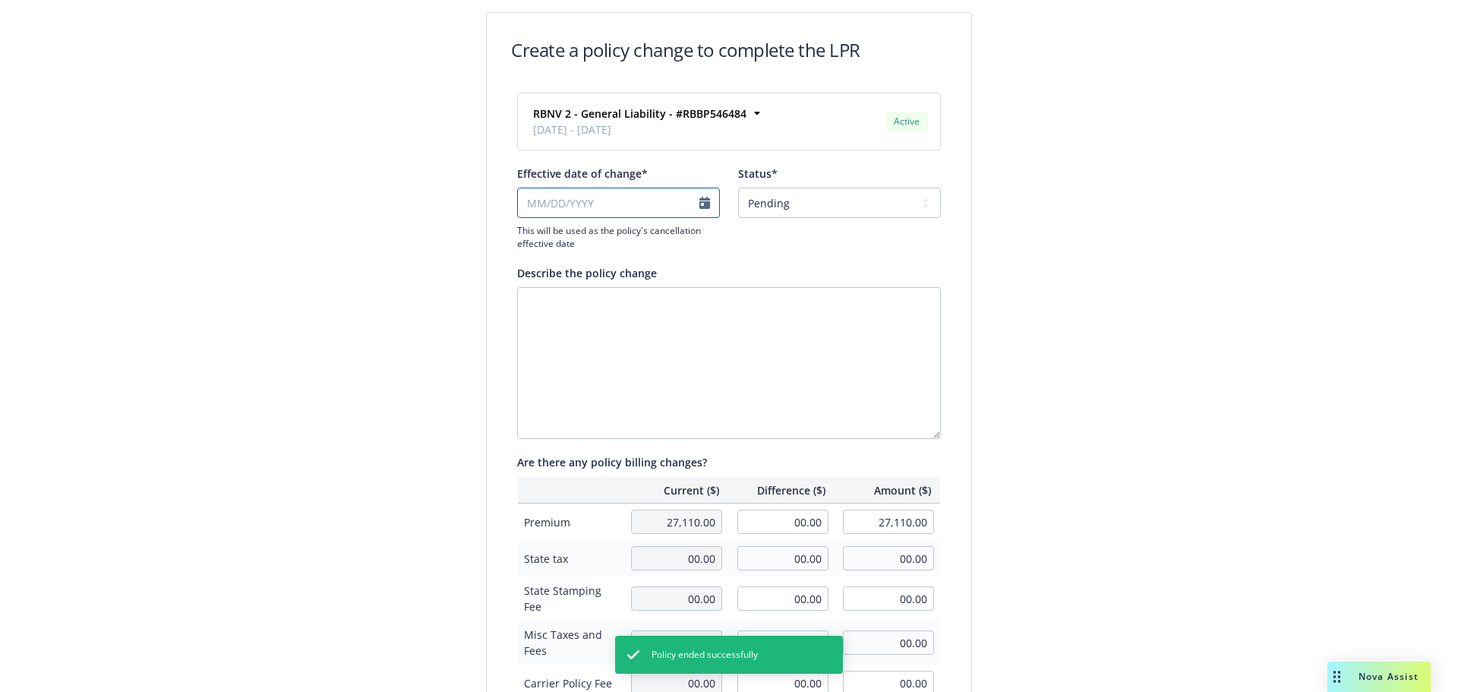
click at [603, 197] on input "Effective date of change*" at bounding box center [618, 203] width 203 height 30
select select "September"
select select "2025"
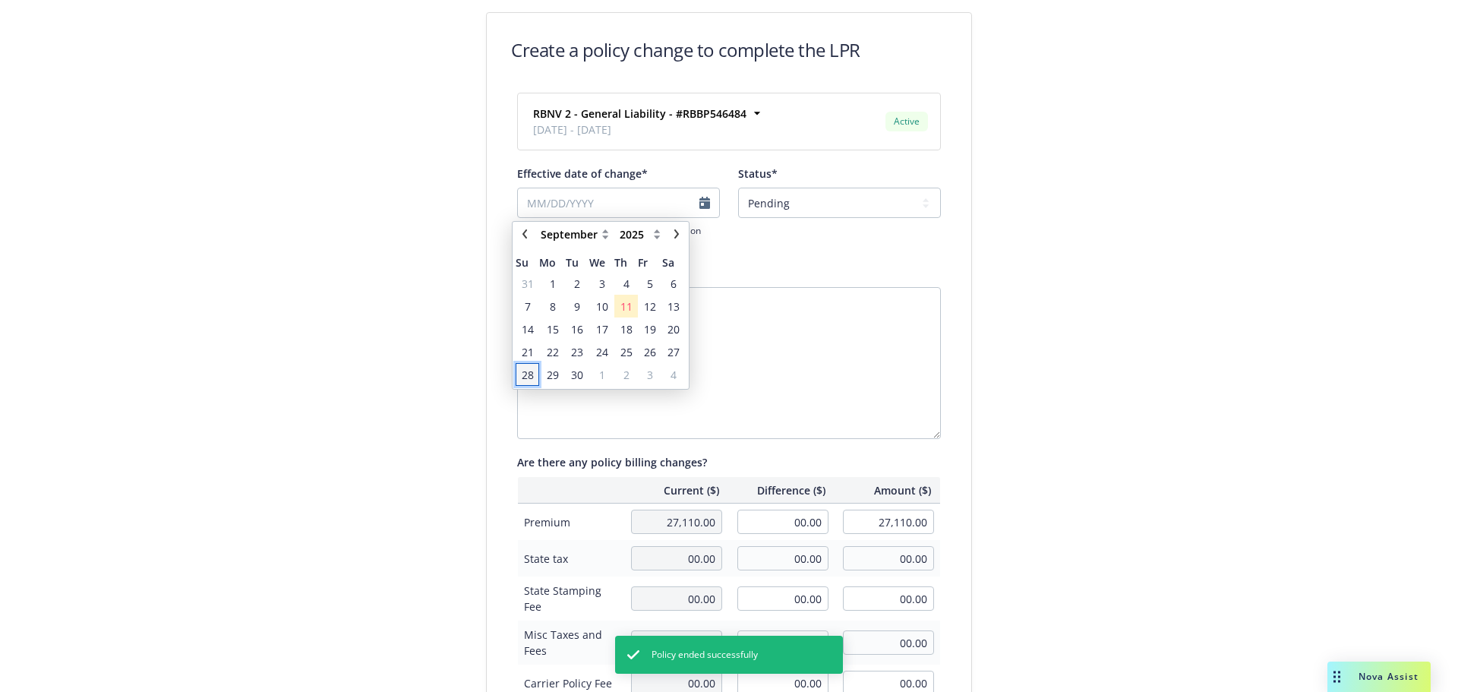
click at [536, 373] on span "28" at bounding box center [527, 374] width 21 height 19
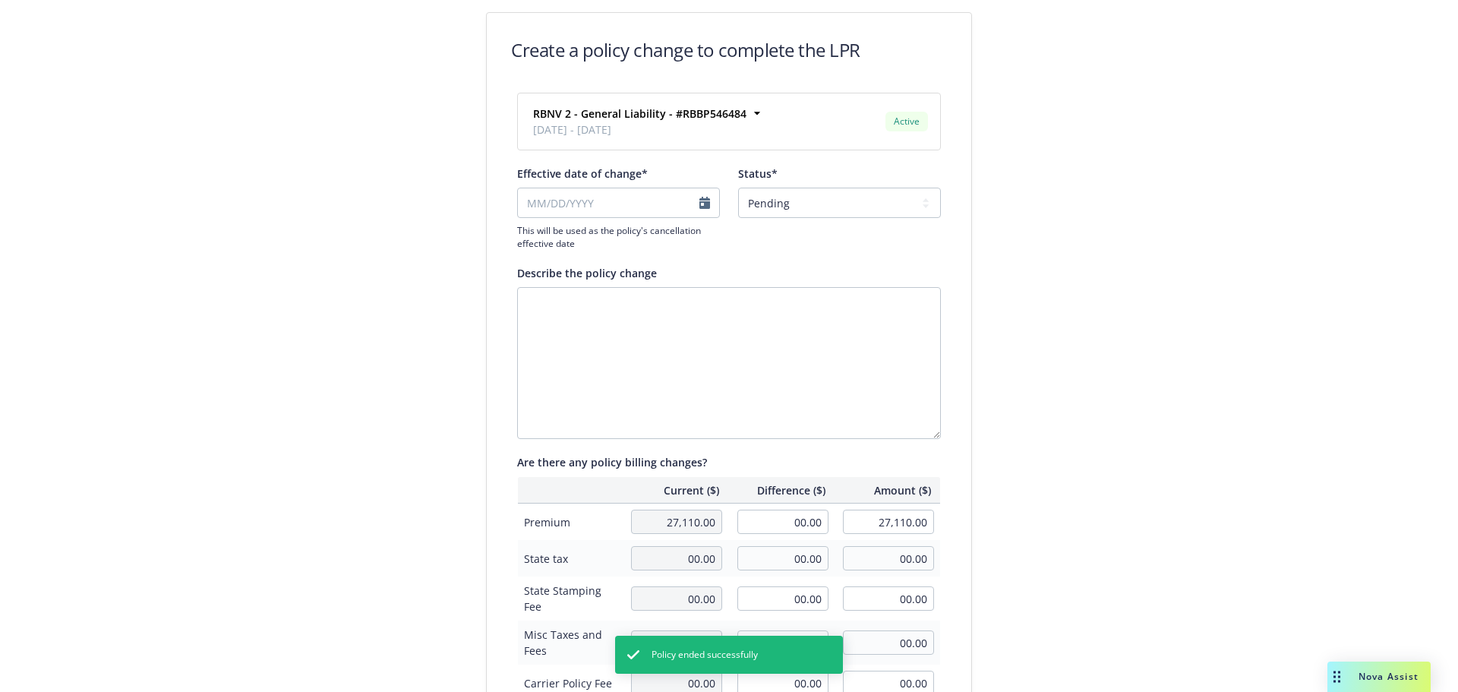
type input "[DATE]"
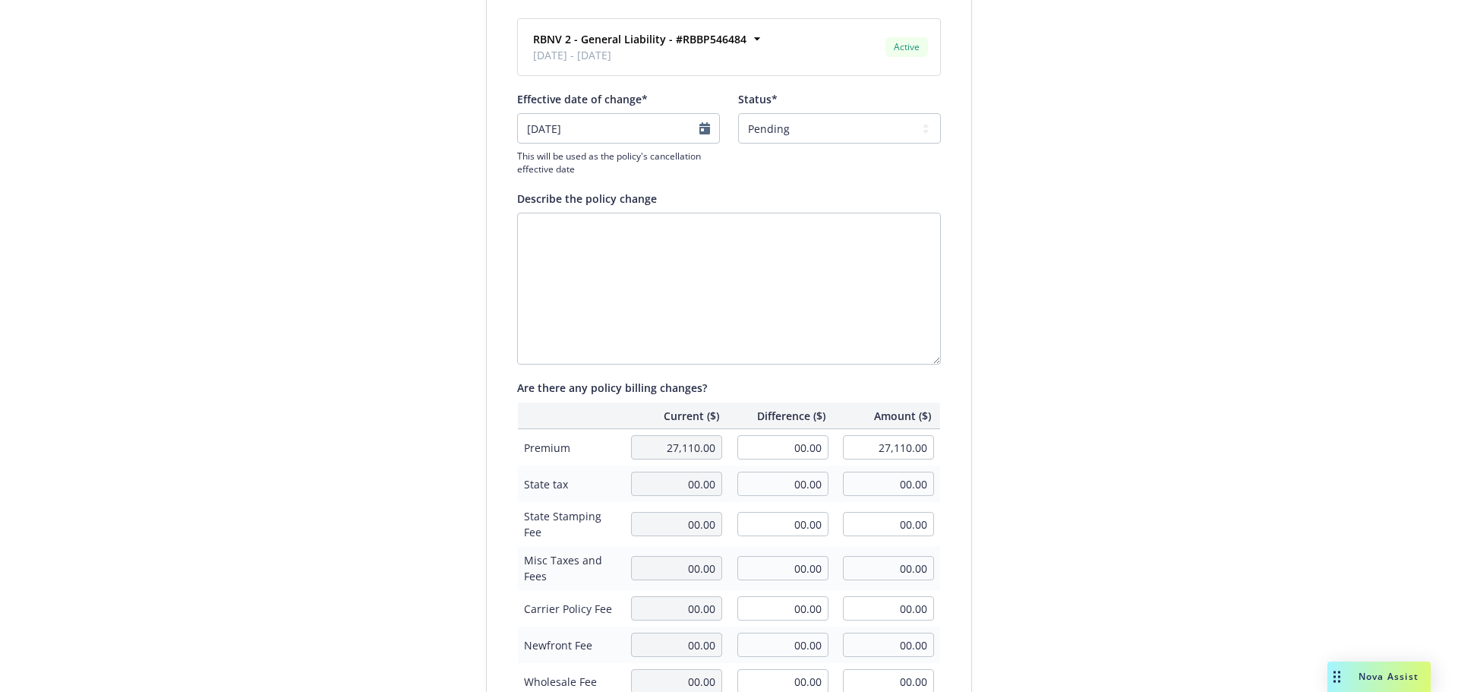
scroll to position [350, 0]
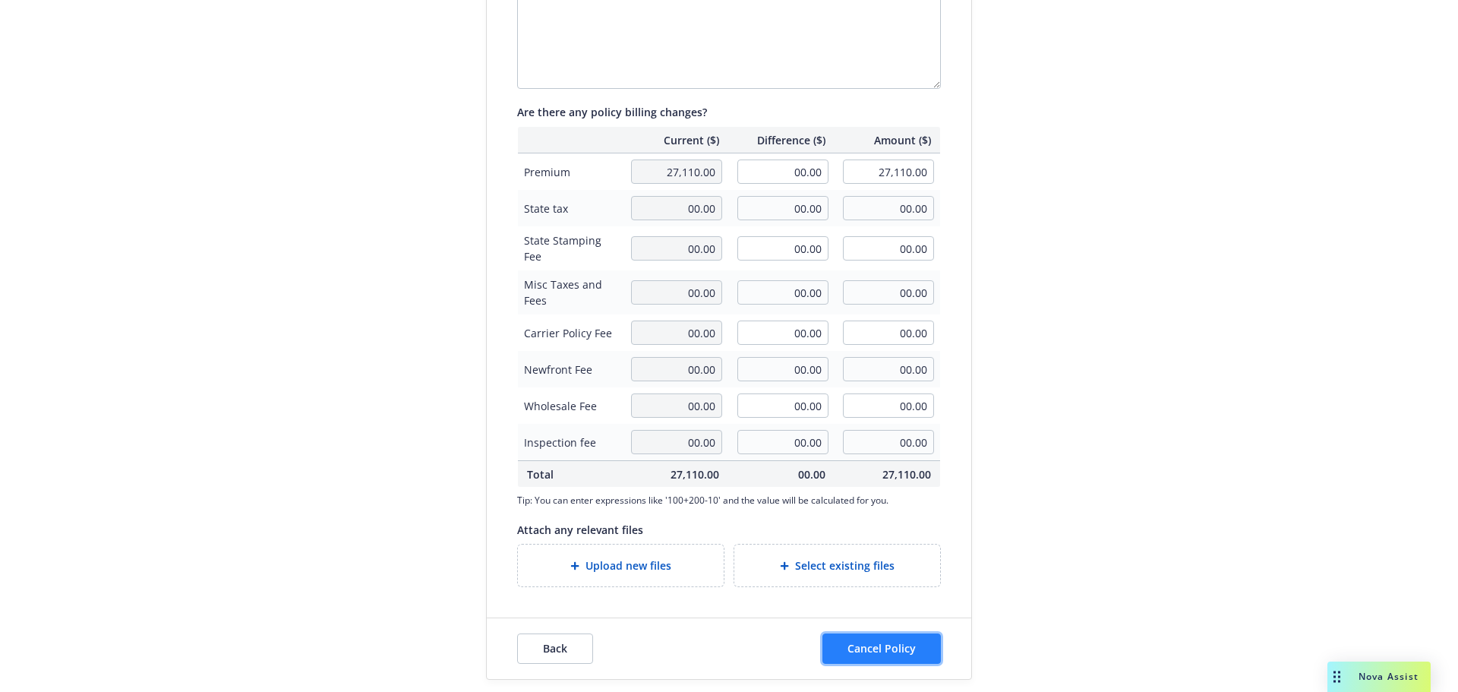
click at [889, 660] on button "Cancel Policy" at bounding box center [882, 648] width 118 height 30
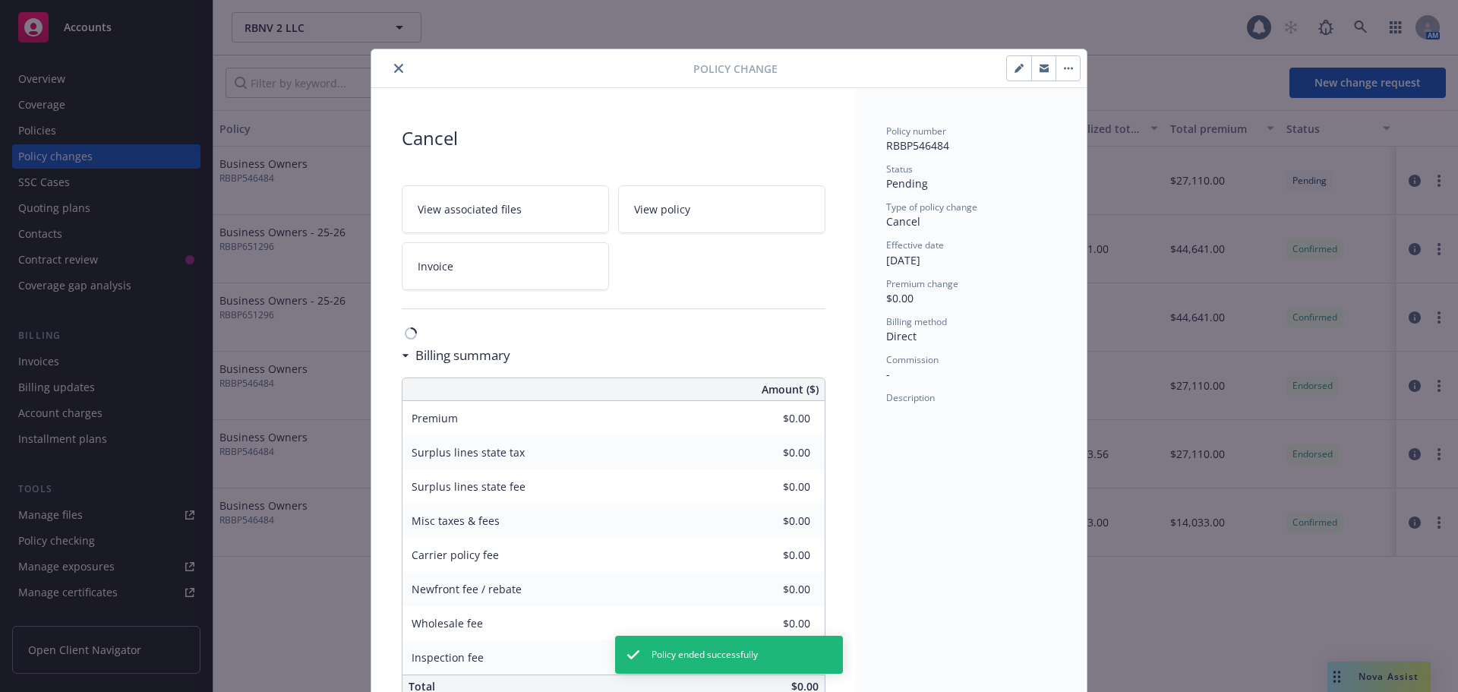
scroll to position [39, 0]
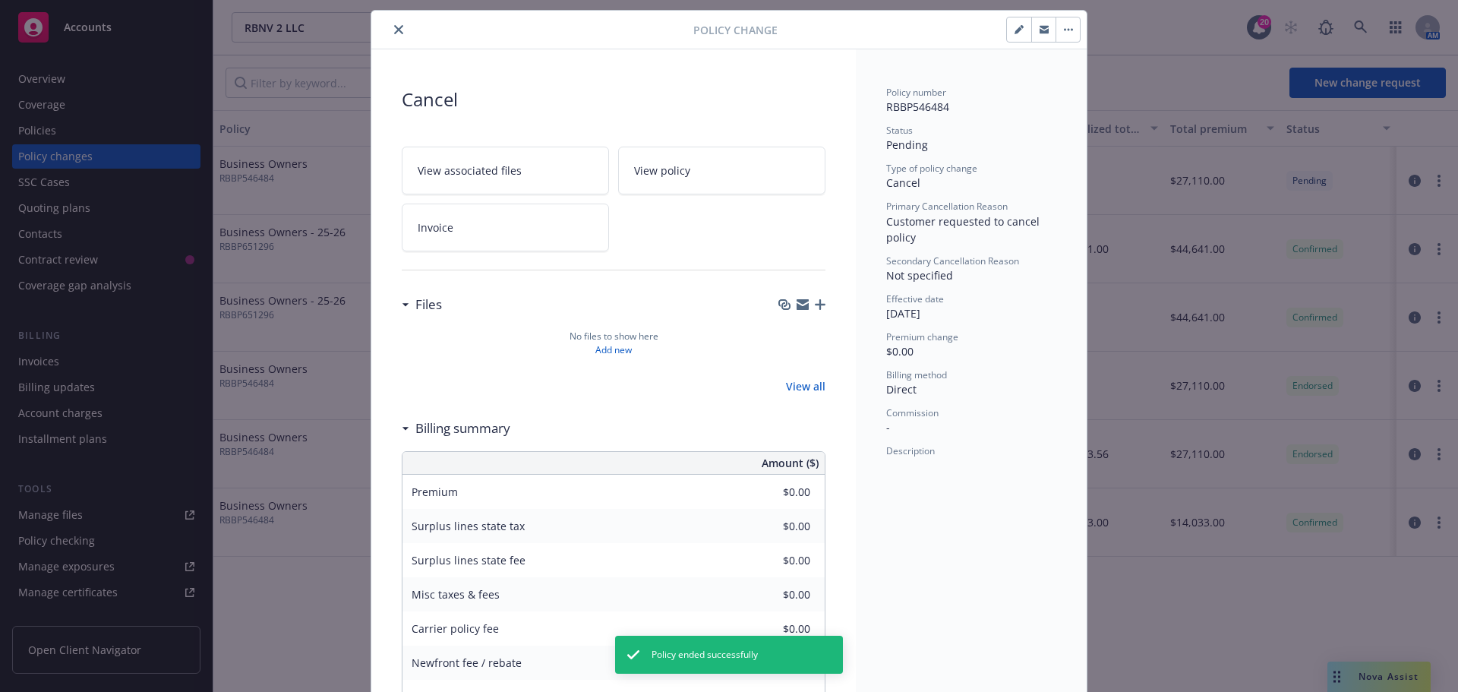
drag, startPoint x: 379, startPoint y: 17, endPoint x: 389, endPoint y: 32, distance: 18.1
click at [380, 17] on div "Policy Change" at bounding box center [729, 30] width 716 height 39
click at [394, 32] on icon "close" at bounding box center [398, 29] width 9 height 9
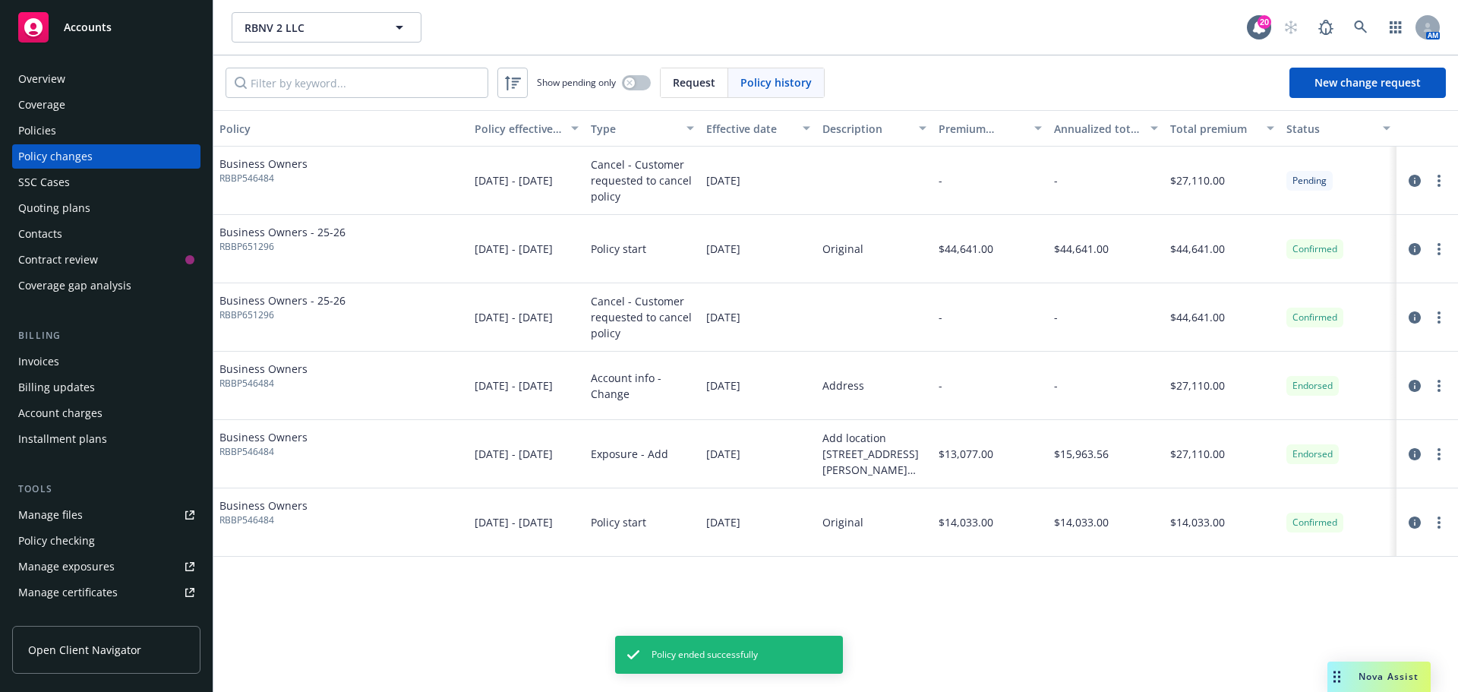
click at [126, 81] on div "Overview" at bounding box center [106, 79] width 176 height 24
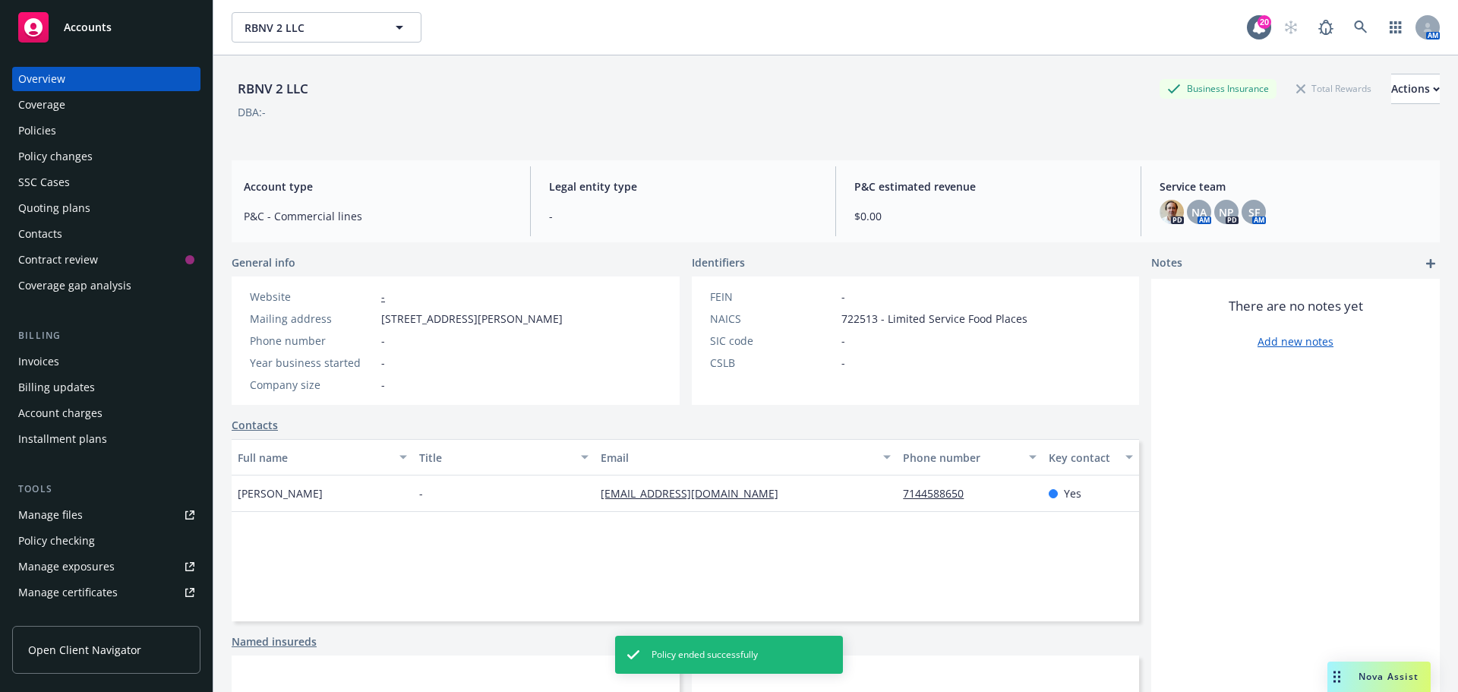
click at [1364, 72] on div "RBNV 2 LLC Business Insurance Total Rewards Actions DBA: -" at bounding box center [836, 101] width 1209 height 93
click at [1392, 83] on div "Actions" at bounding box center [1416, 88] width 49 height 29
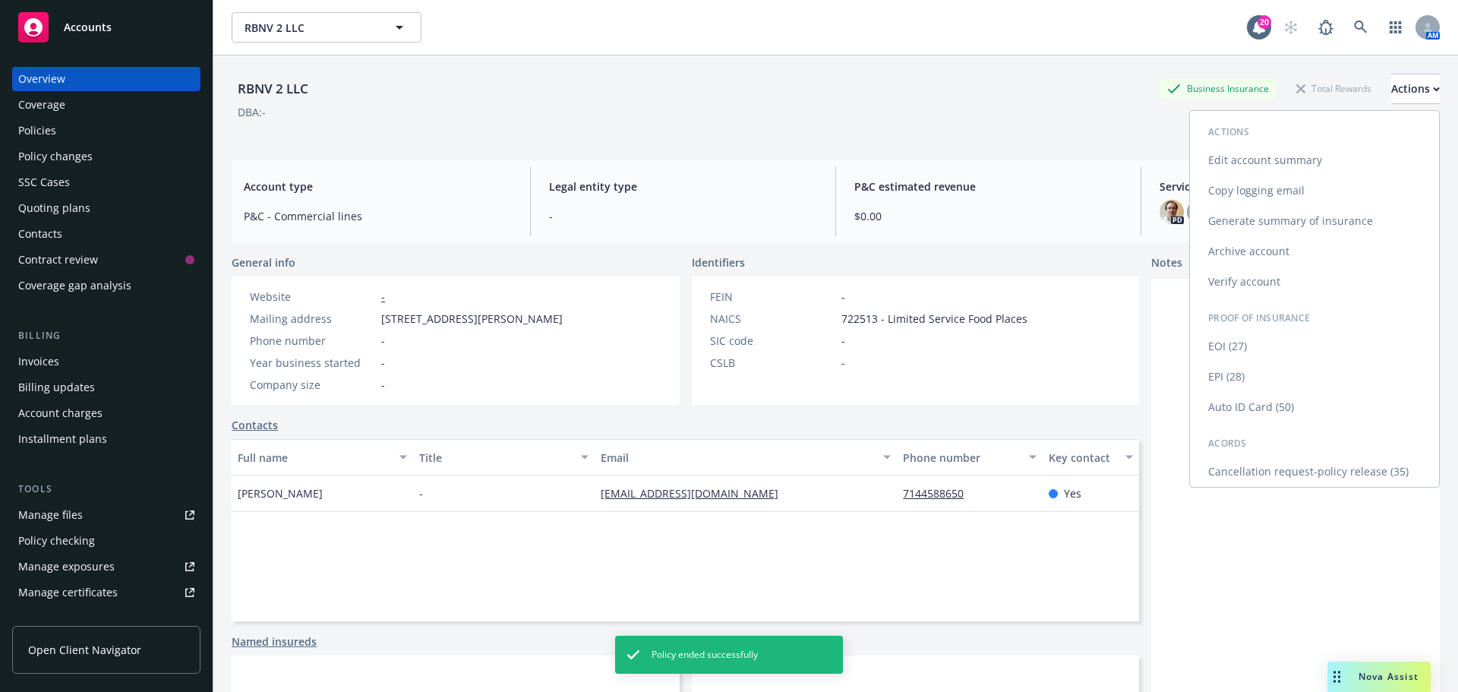
click at [1311, 469] on link "Cancellation request-policy release (35)" at bounding box center [1314, 472] width 249 height 30
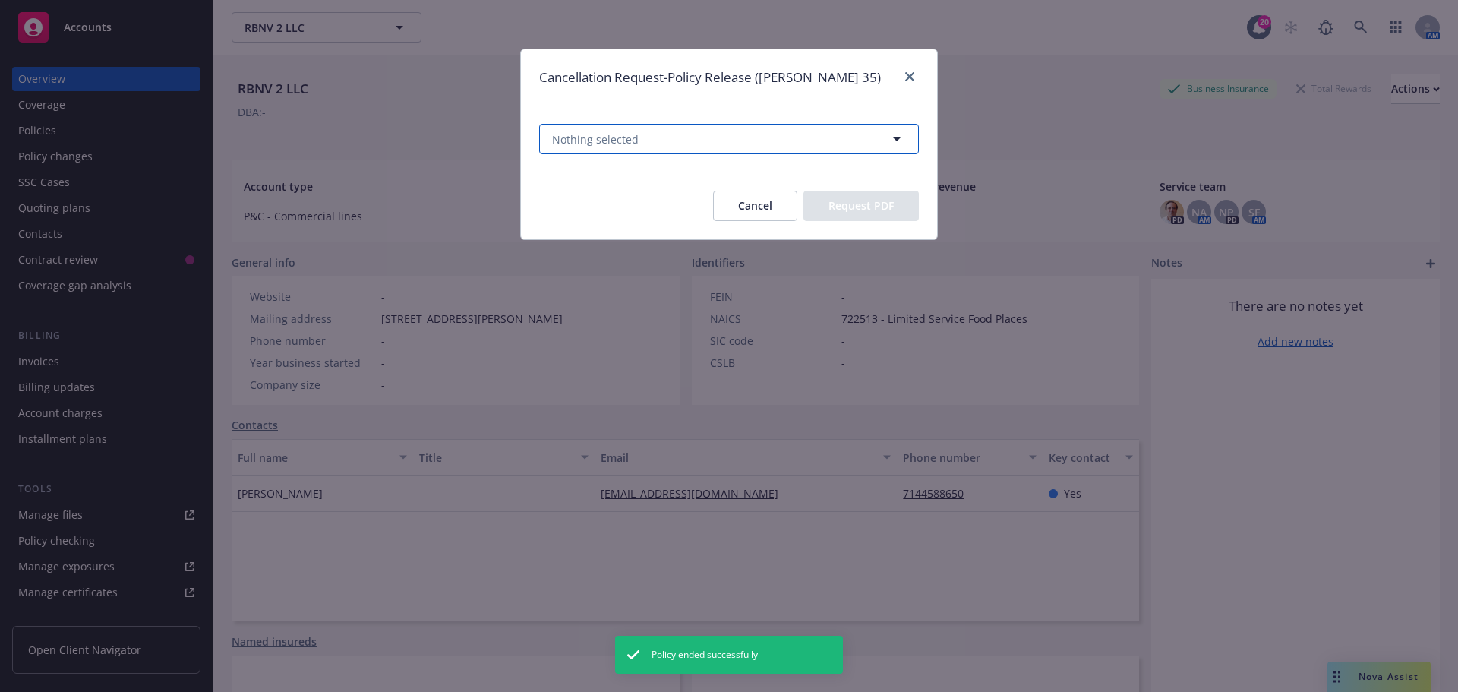
click at [893, 141] on icon "button" at bounding box center [897, 139] width 18 height 18
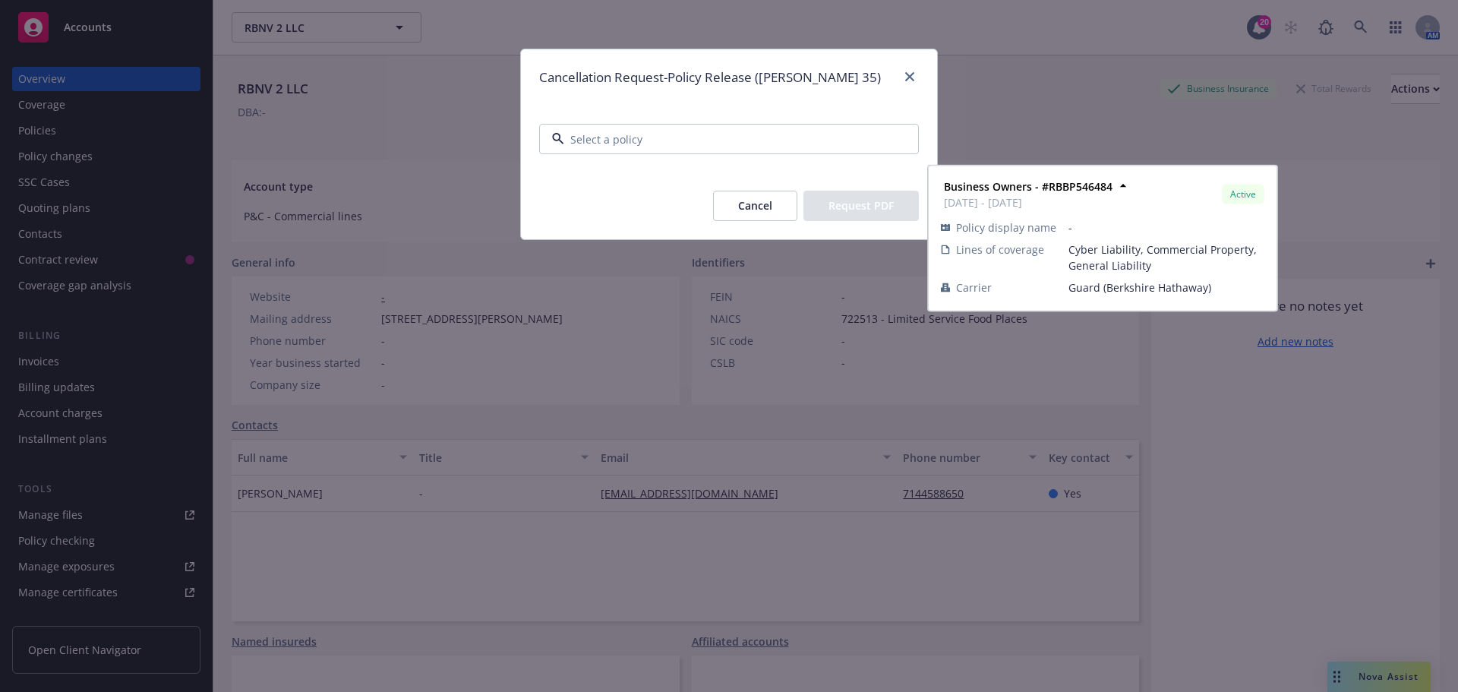
click at [746, 249] on div "Business Owners - #RBBP546484 09/28/2024 - 09/28/2025 Active" at bounding box center [729, 239] width 359 height 38
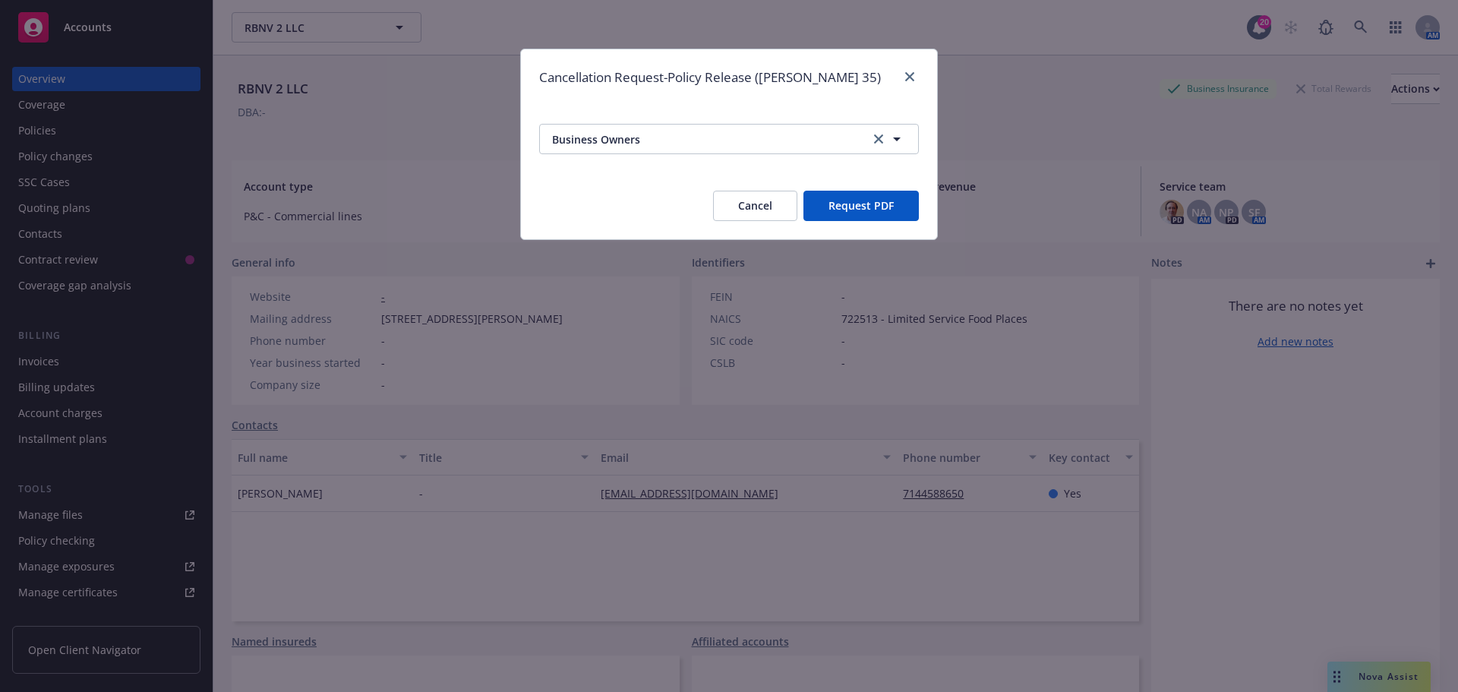
click at [852, 213] on button "Request PDF" at bounding box center [861, 206] width 115 height 30
drag, startPoint x: 905, startPoint y: 99, endPoint x: 907, endPoint y: 89, distance: 10.1
click at [905, 98] on div "Cancellation Request-Policy Release (ACORD 35)" at bounding box center [729, 77] width 416 height 56
click at [907, 89] on div "Cancellation Request-Policy Release (ACORD 35)" at bounding box center [729, 77] width 416 height 56
click at [910, 71] on link "close" at bounding box center [910, 77] width 18 height 18
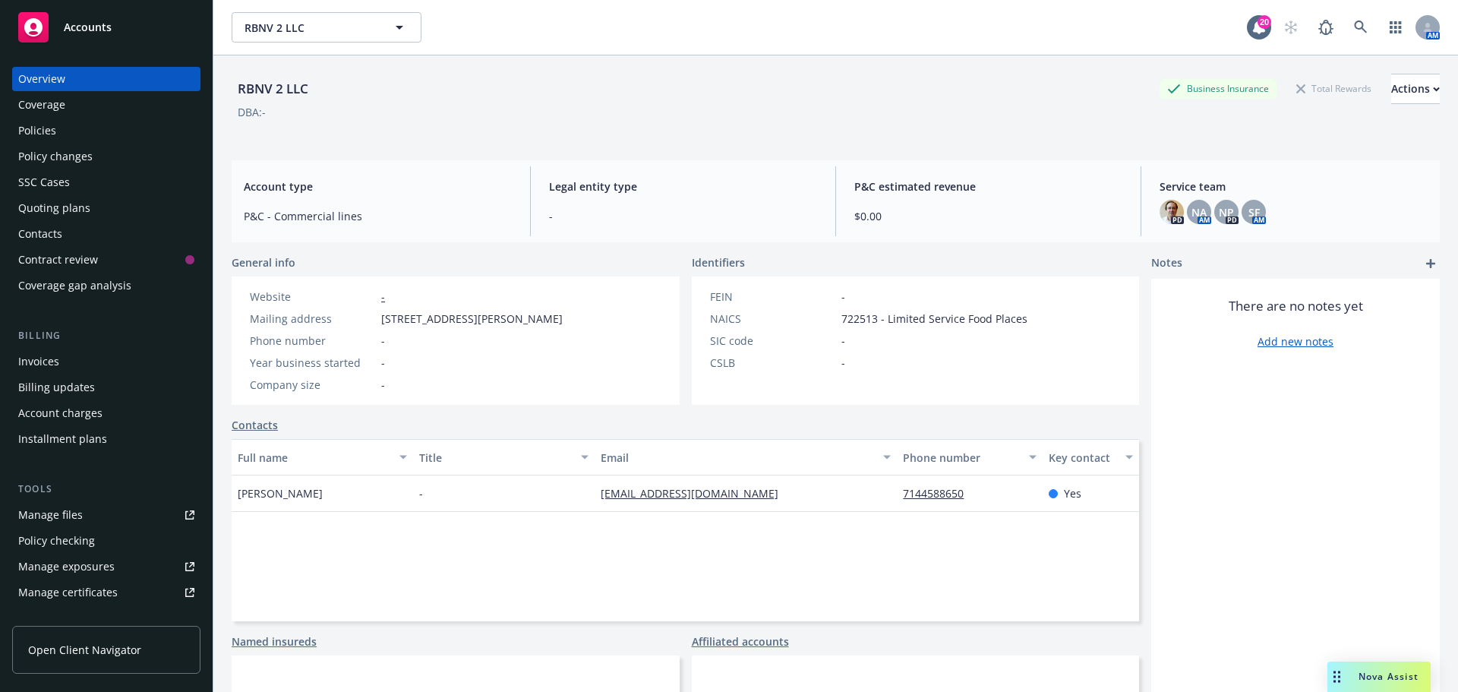
drag, startPoint x: 665, startPoint y: 484, endPoint x: 668, endPoint y: 491, distance: 7.9
click at [75, 137] on div "Policies" at bounding box center [106, 130] width 176 height 24
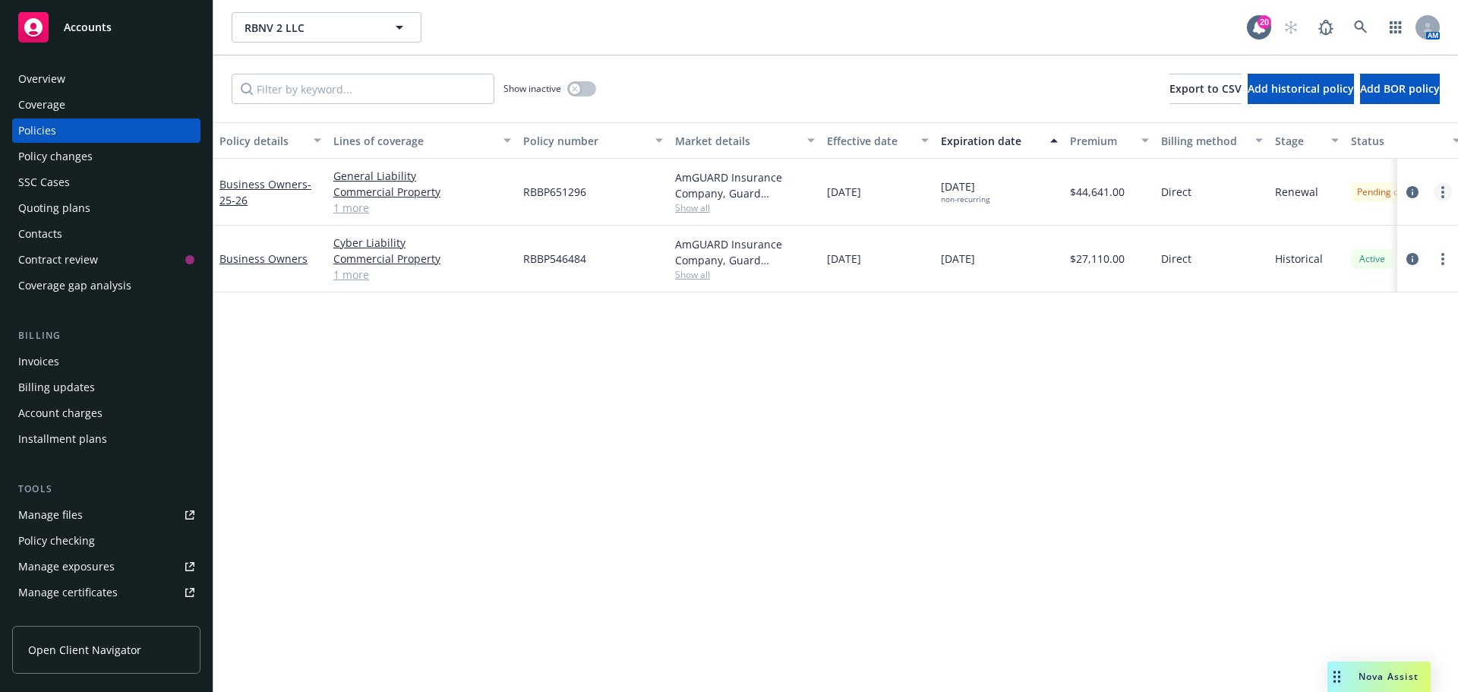
click at [1444, 194] on icon "more" at bounding box center [1443, 192] width 3 height 12
drag, startPoint x: 1043, startPoint y: 409, endPoint x: 1168, endPoint y: 362, distance: 134.2
click at [1047, 409] on div "Policy details Lines of coverage Policy number Market details Effective date Ex…" at bounding box center [835, 407] width 1245 height 570
click at [1448, 265] on link "more" at bounding box center [1443, 259] width 18 height 18
click at [1382, 468] on link "Copy logging email" at bounding box center [1362, 472] width 179 height 30
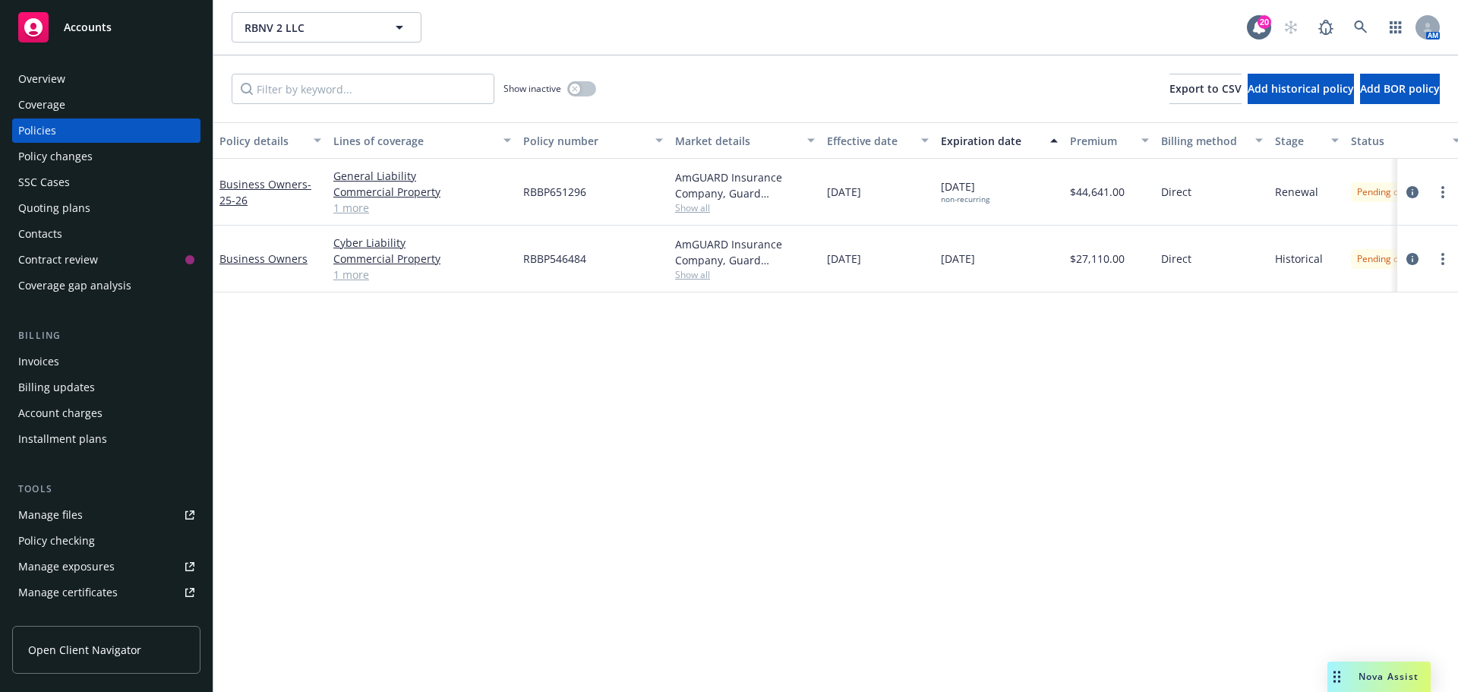
click at [116, 201] on div "Quoting plans" at bounding box center [106, 208] width 176 height 24
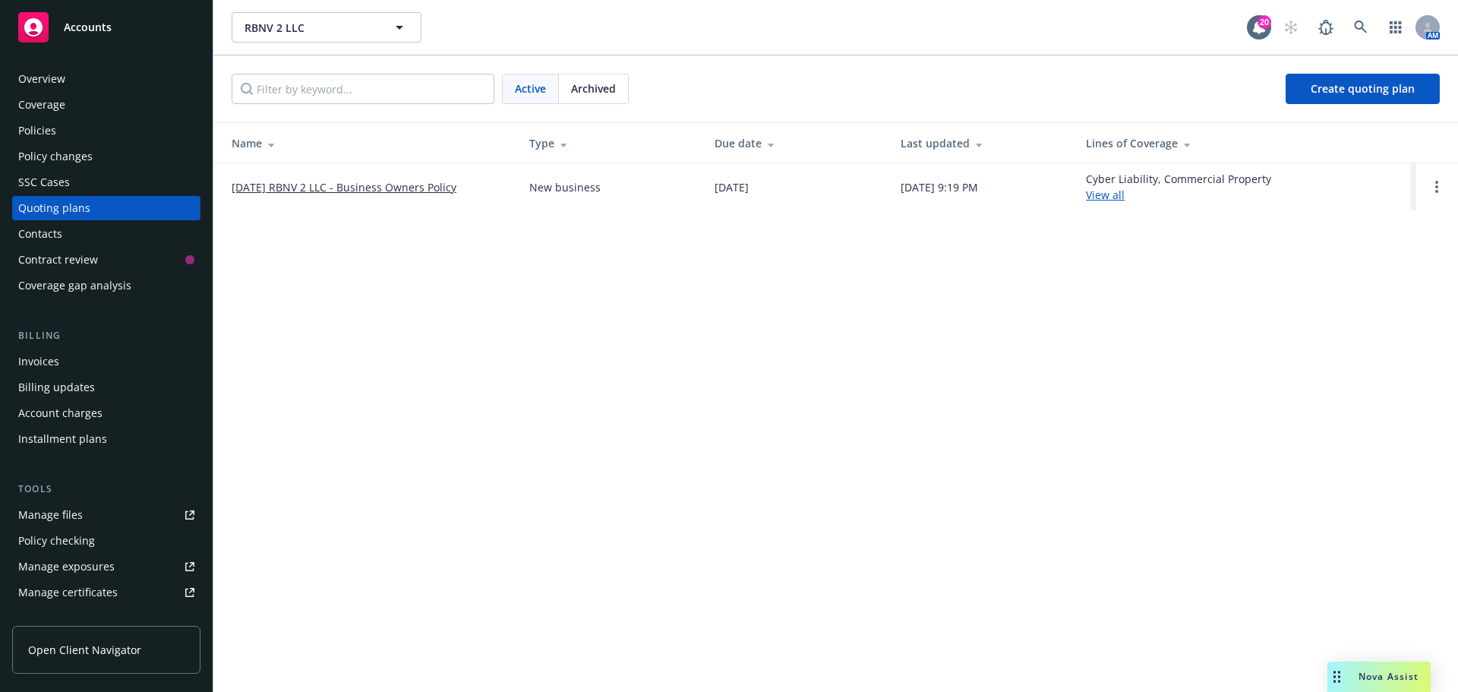
click at [402, 187] on link "09/28/2025 RBNV 2 LLC - Business Owners Policy" at bounding box center [344, 187] width 225 height 16
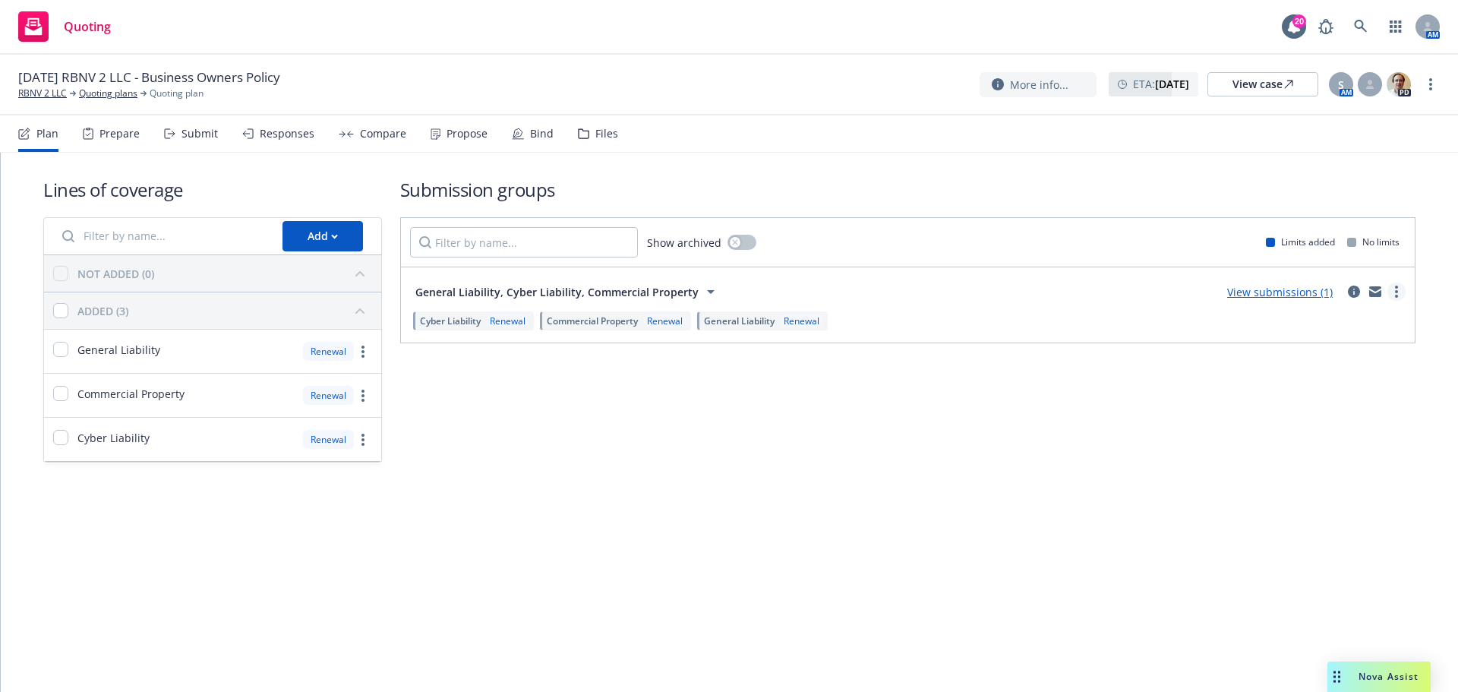
click at [1398, 292] on circle "more" at bounding box center [1396, 291] width 3 height 3
click at [1306, 491] on link "Create policy (fast track)" at bounding box center [1325, 481] width 160 height 30
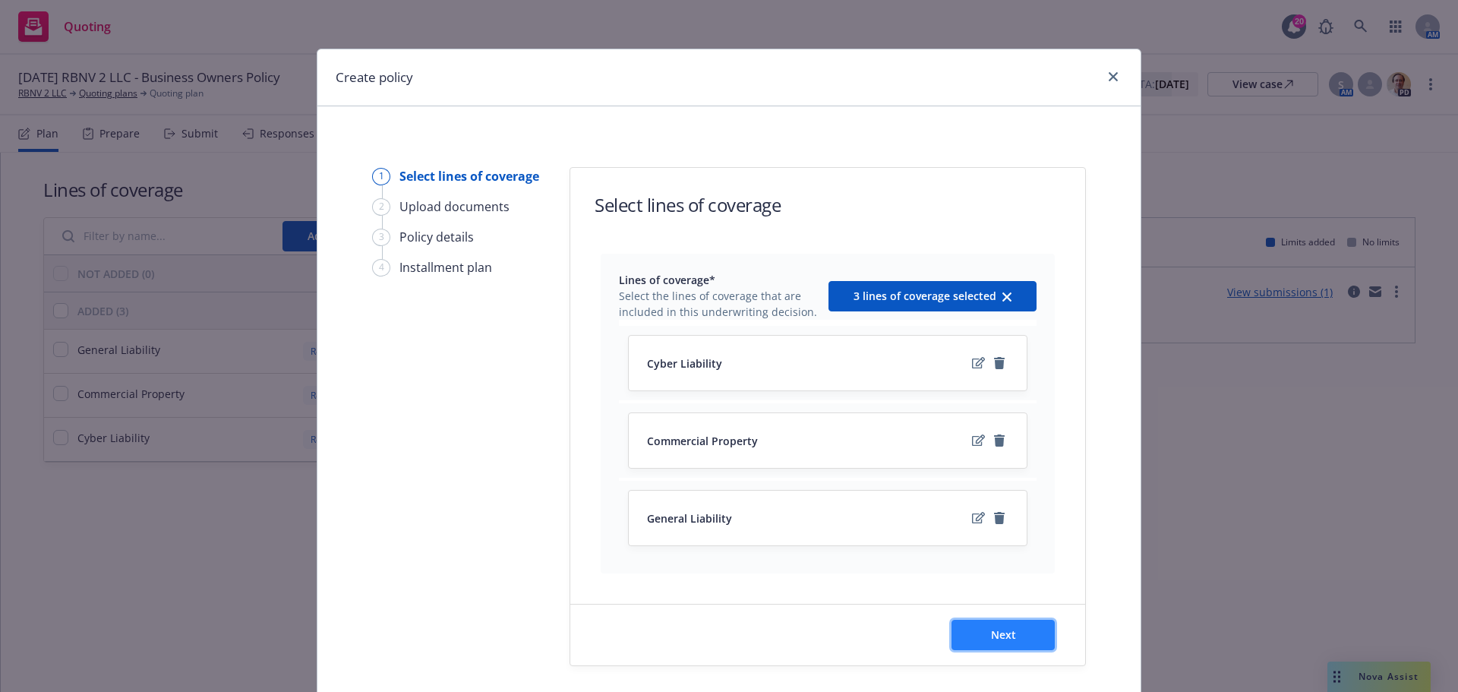
click at [1043, 643] on button "Next" at bounding box center [1003, 635] width 103 height 30
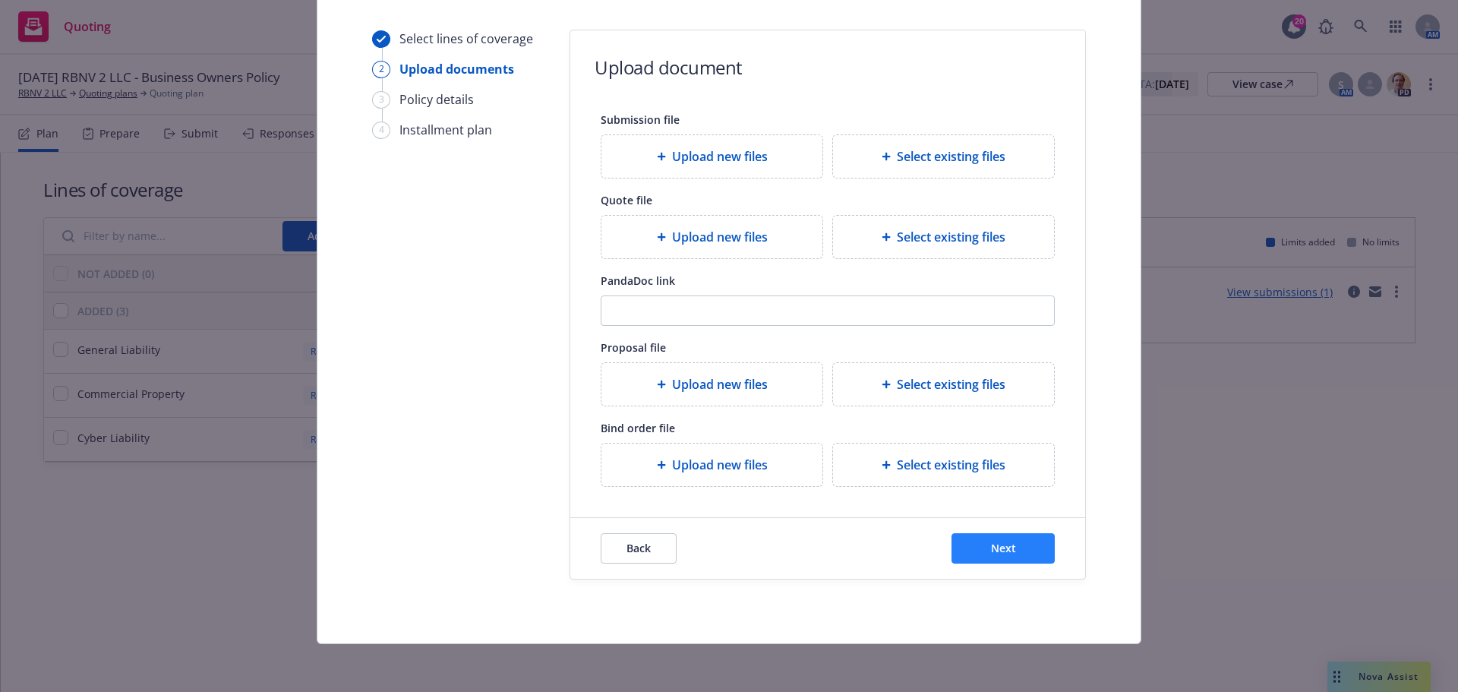
scroll to position [138, 0]
drag, startPoint x: 1028, startPoint y: 540, endPoint x: 1037, endPoint y: 544, distance: 9.2
click at [1028, 540] on button "Next" at bounding box center [1003, 547] width 103 height 30
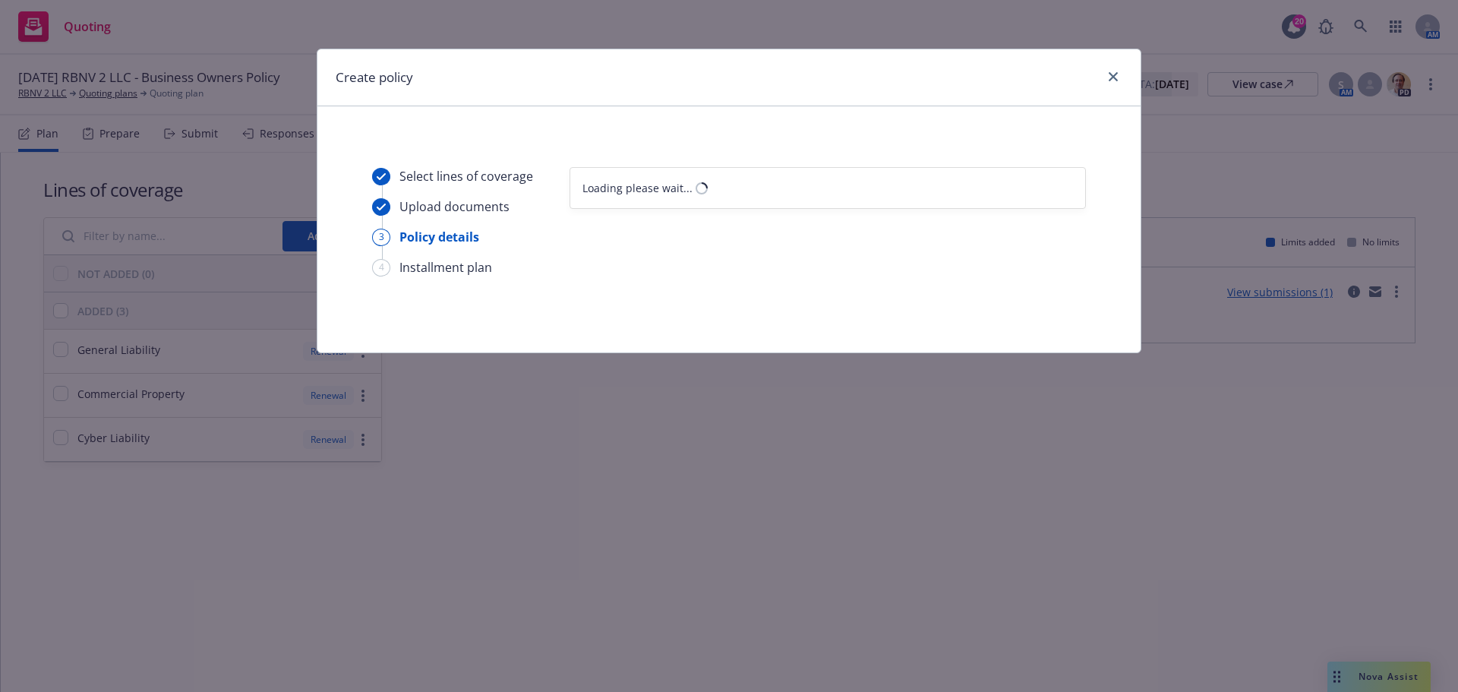
select select "12"
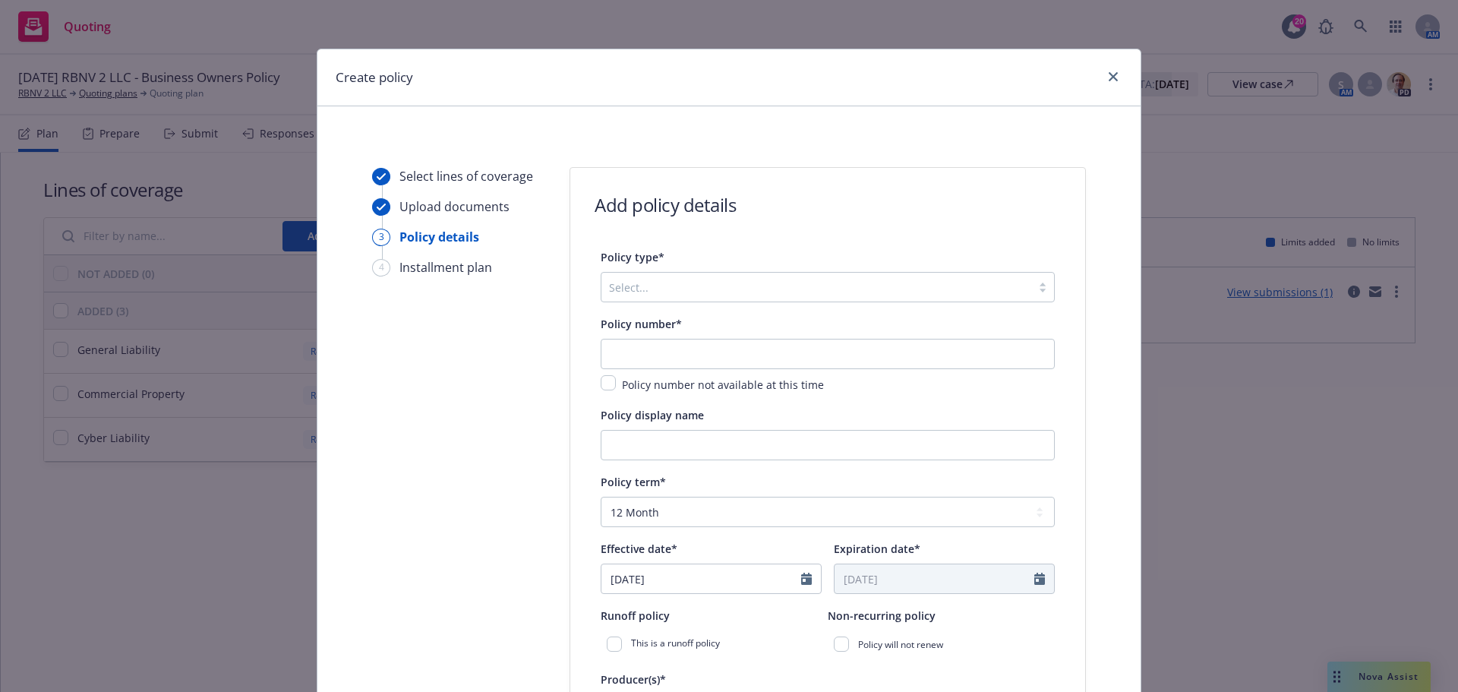
click at [665, 280] on div at bounding box center [816, 287] width 415 height 18
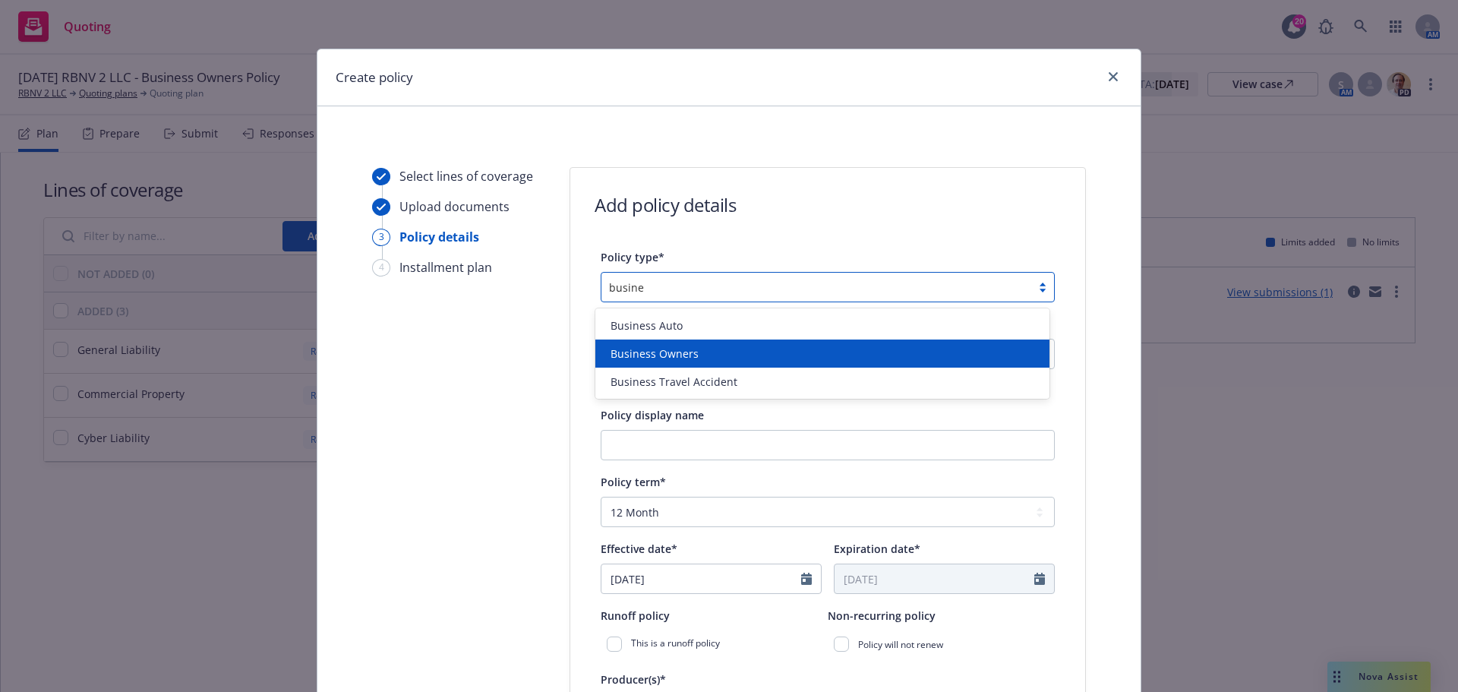
click at [720, 352] on div "Business Owners" at bounding box center [823, 354] width 436 height 16
type input "busine"
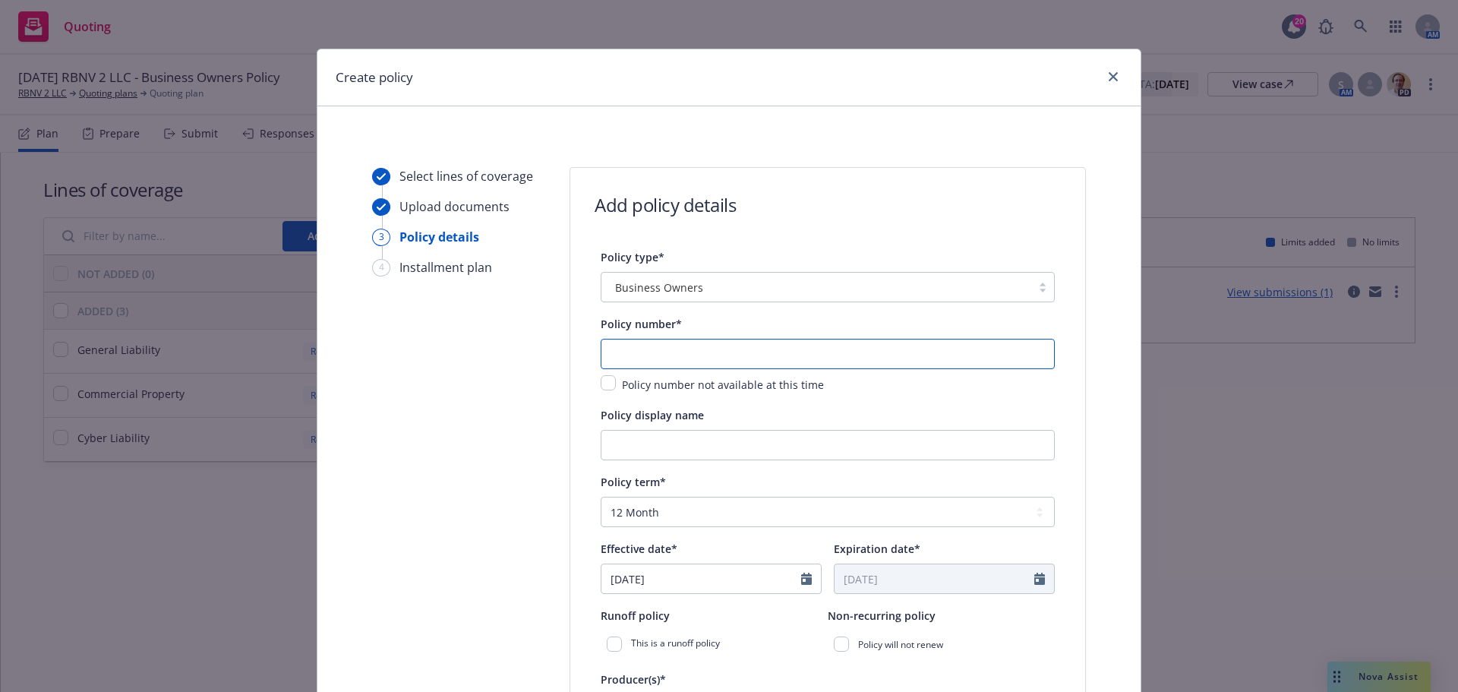
click at [731, 356] on input "text" at bounding box center [828, 354] width 454 height 30
paste input "57SBA BV4J1V-010"
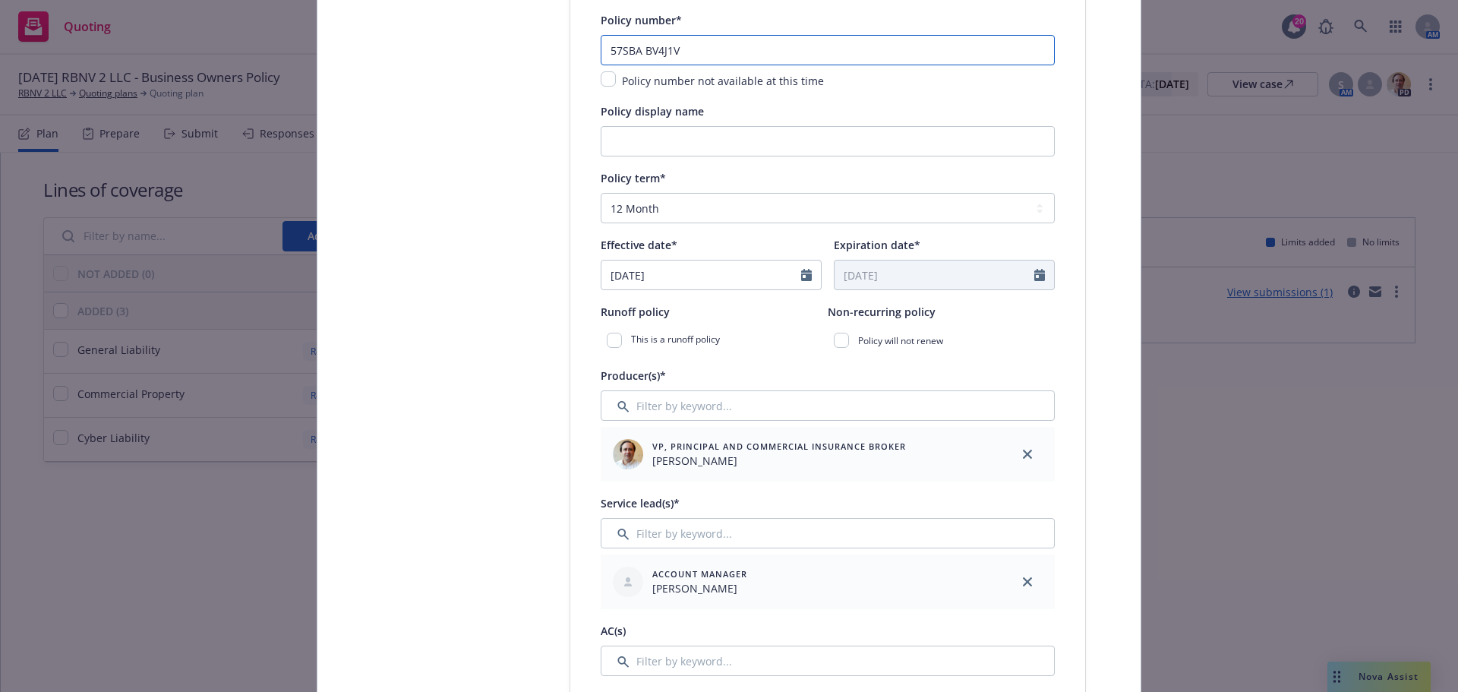
type input "57SBA BV4J1V"
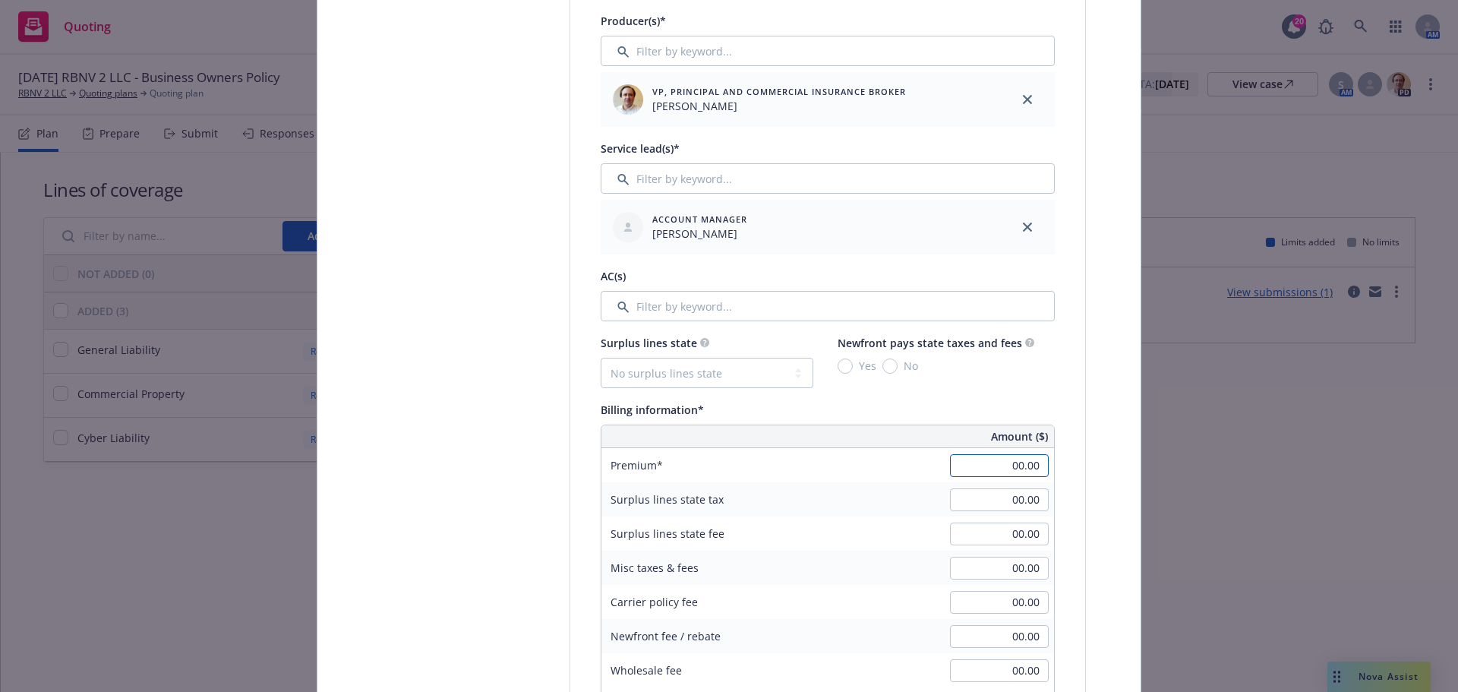
click at [988, 472] on input "00.00" at bounding box center [999, 465] width 99 height 23
paste input "33,863"
type input "33,863.00"
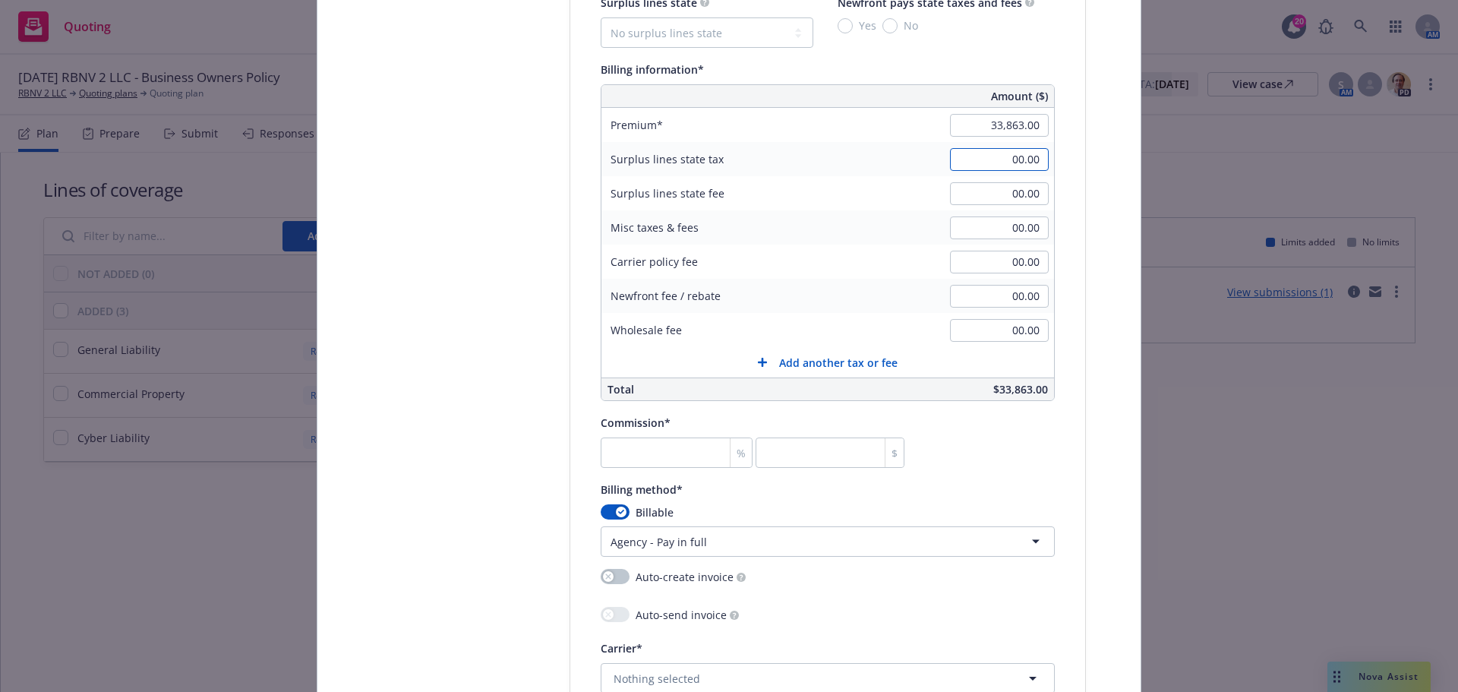
scroll to position [1013, 0]
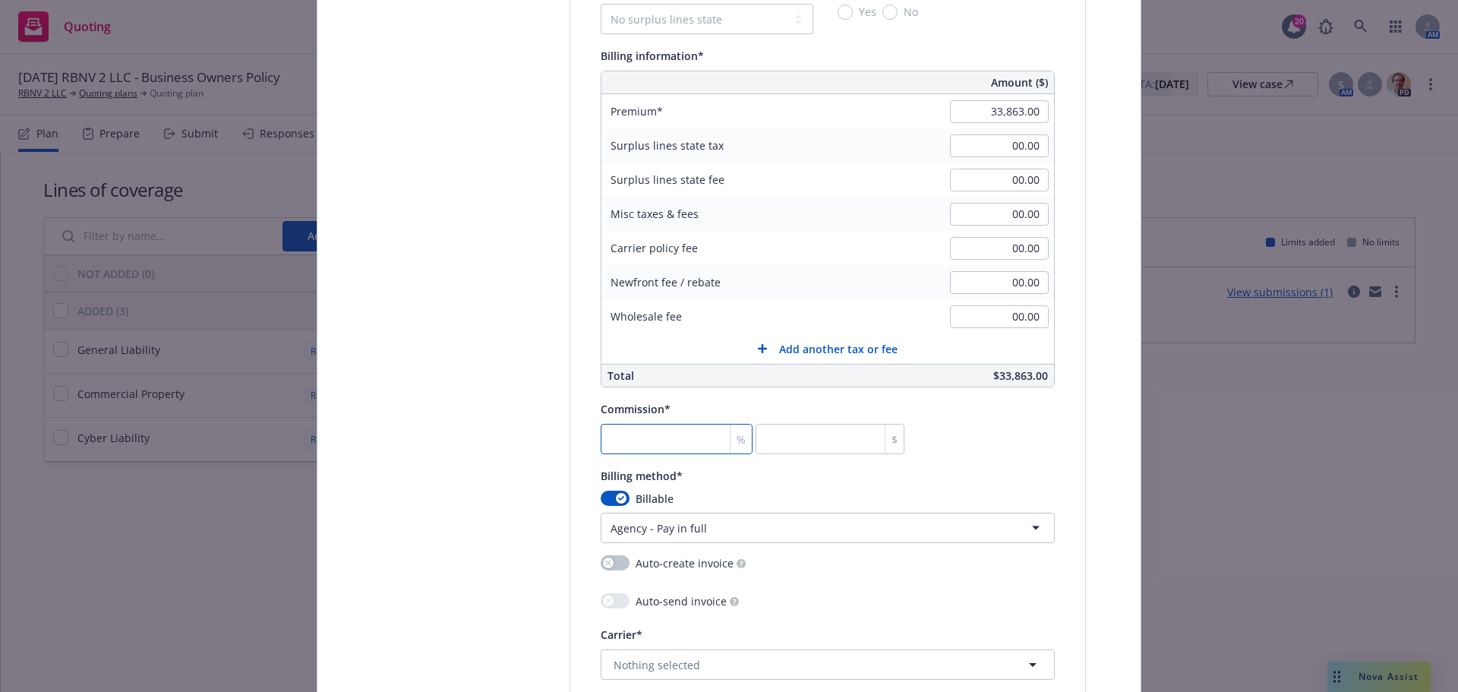
click at [624, 439] on input "number" at bounding box center [677, 439] width 152 height 30
type input "1"
type input "338.63"
type input "12"
type input "4063.56"
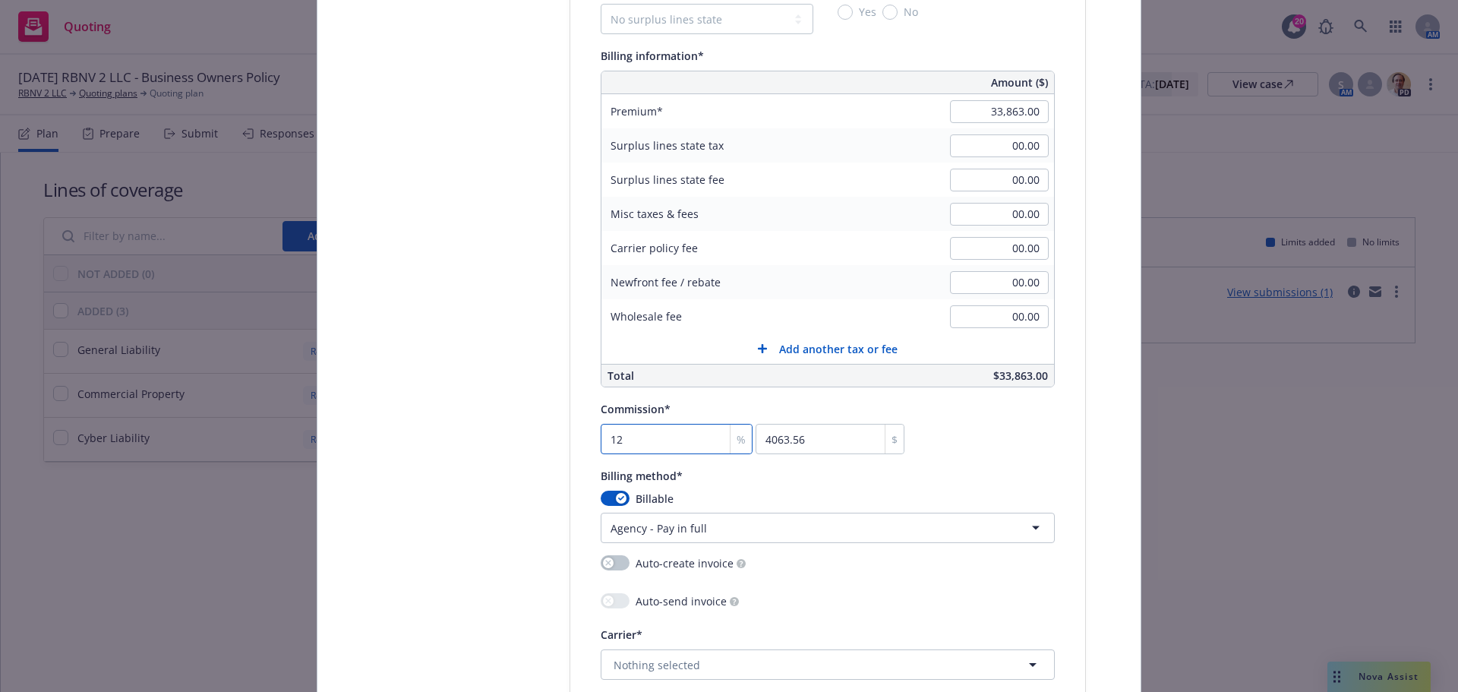
type input "12"
click at [741, 528] on html "Quoting 20 AM [DATE] RBNV 2 LLC - Business Owners Policy RBNV 2 LLC Quoting pla…" at bounding box center [729, 346] width 1458 height 692
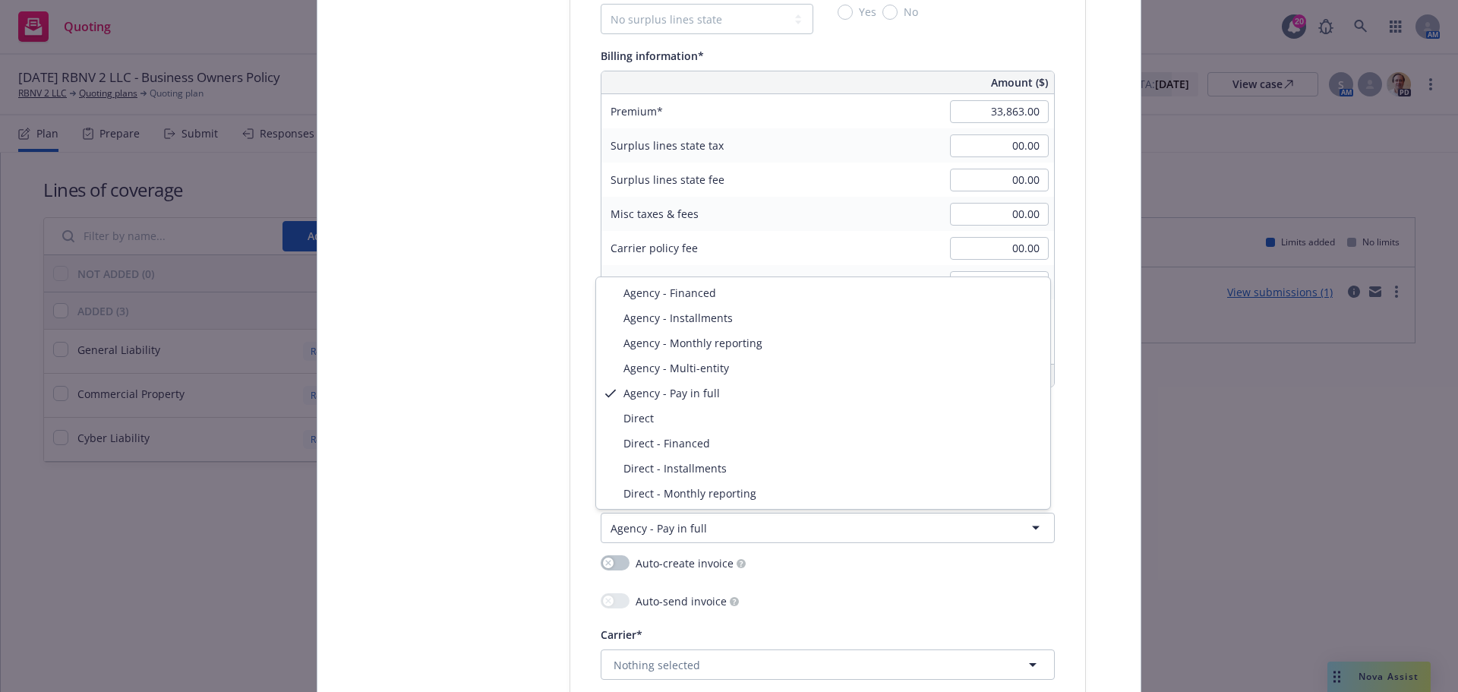
select select "DIRECT"
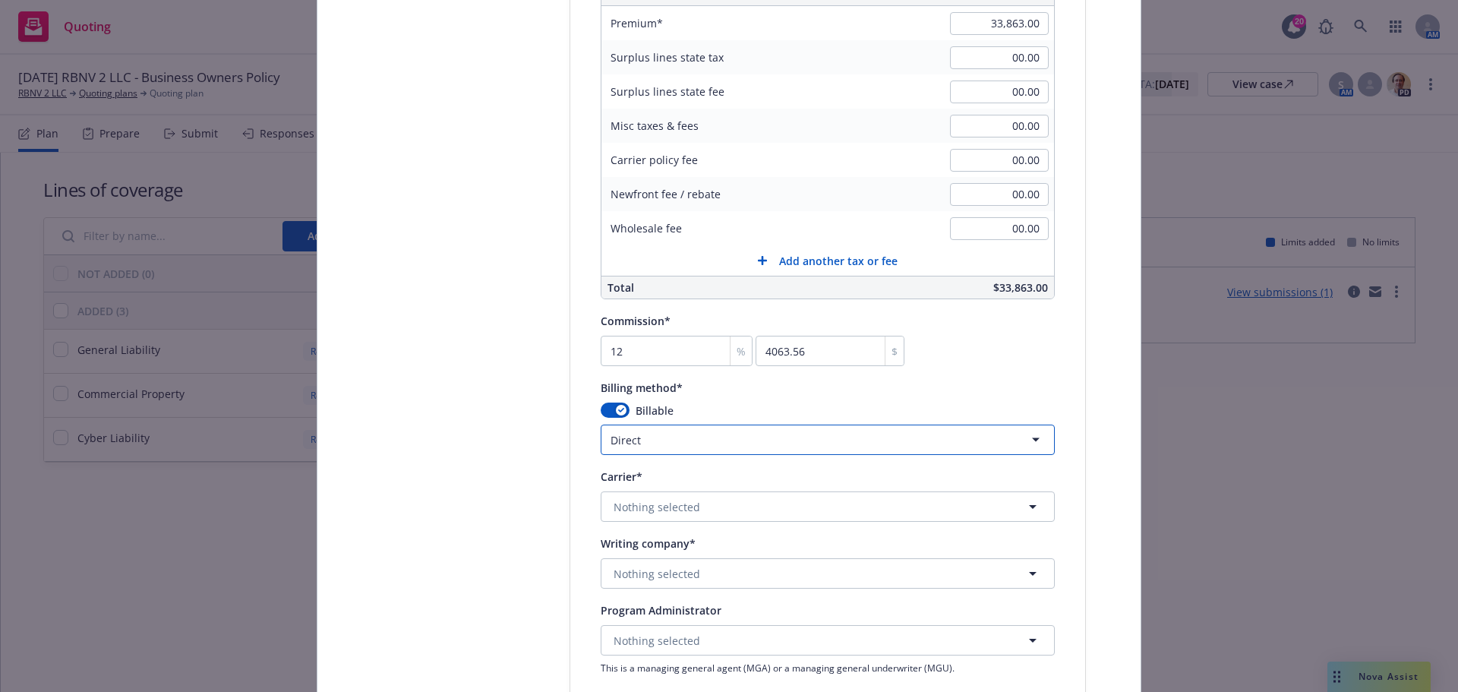
scroll to position [1316, 0]
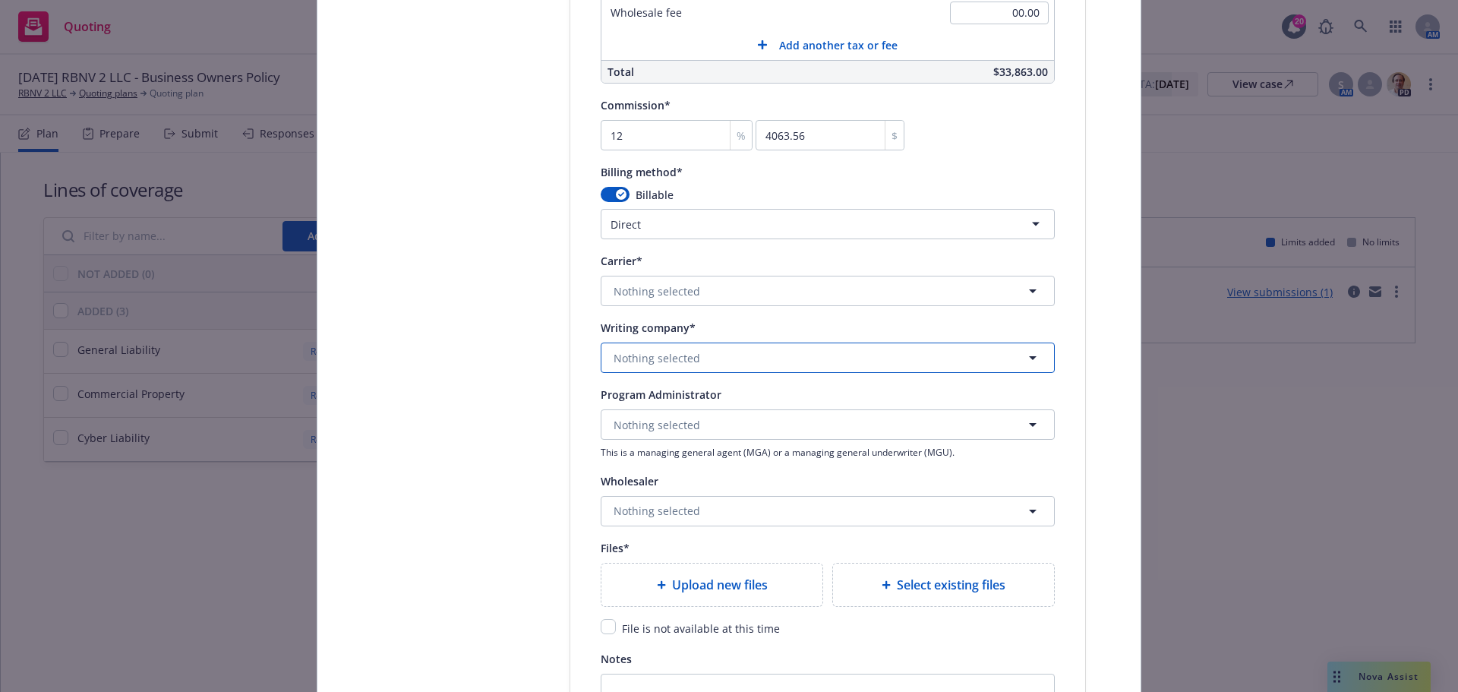
click at [733, 368] on button "Nothing selected" at bounding box center [828, 358] width 454 height 30
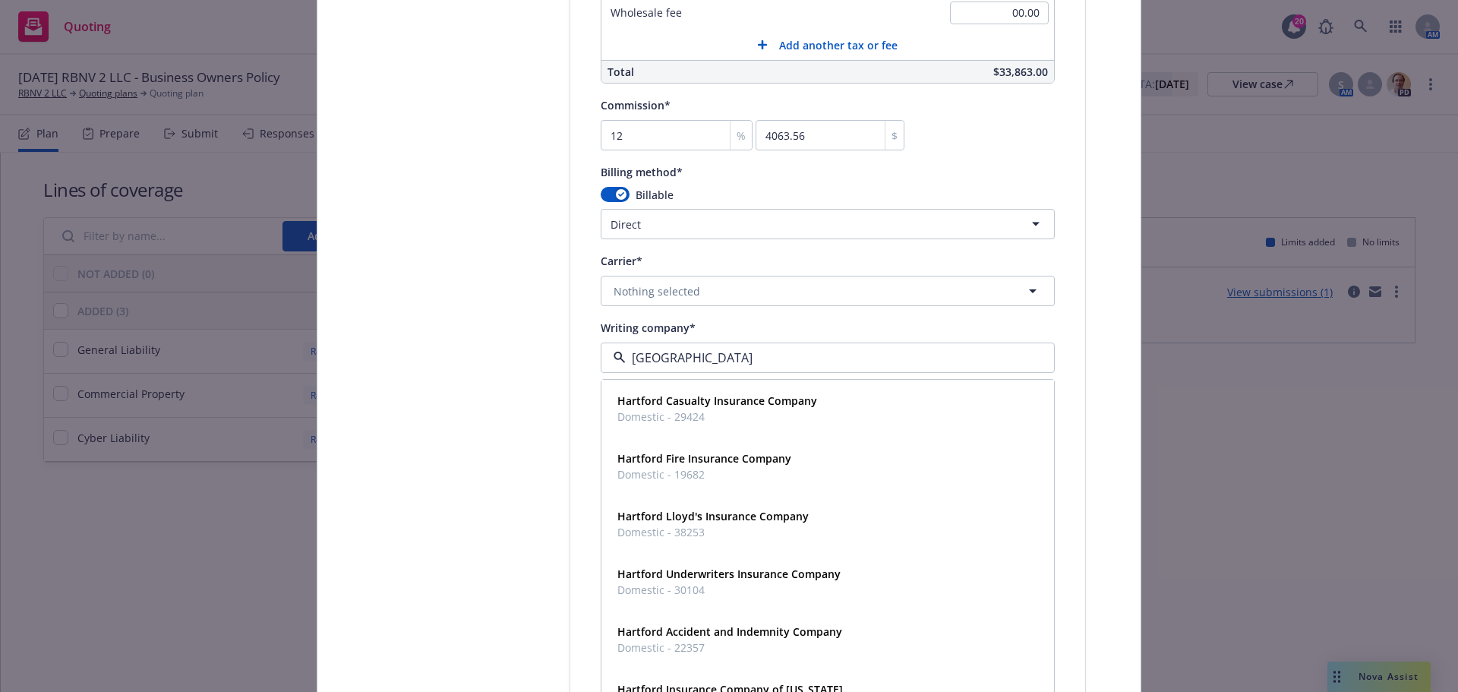
type input "[GEOGRAPHIC_DATA]"
click at [766, 280] on button "Nothing selected" at bounding box center [828, 291] width 454 height 30
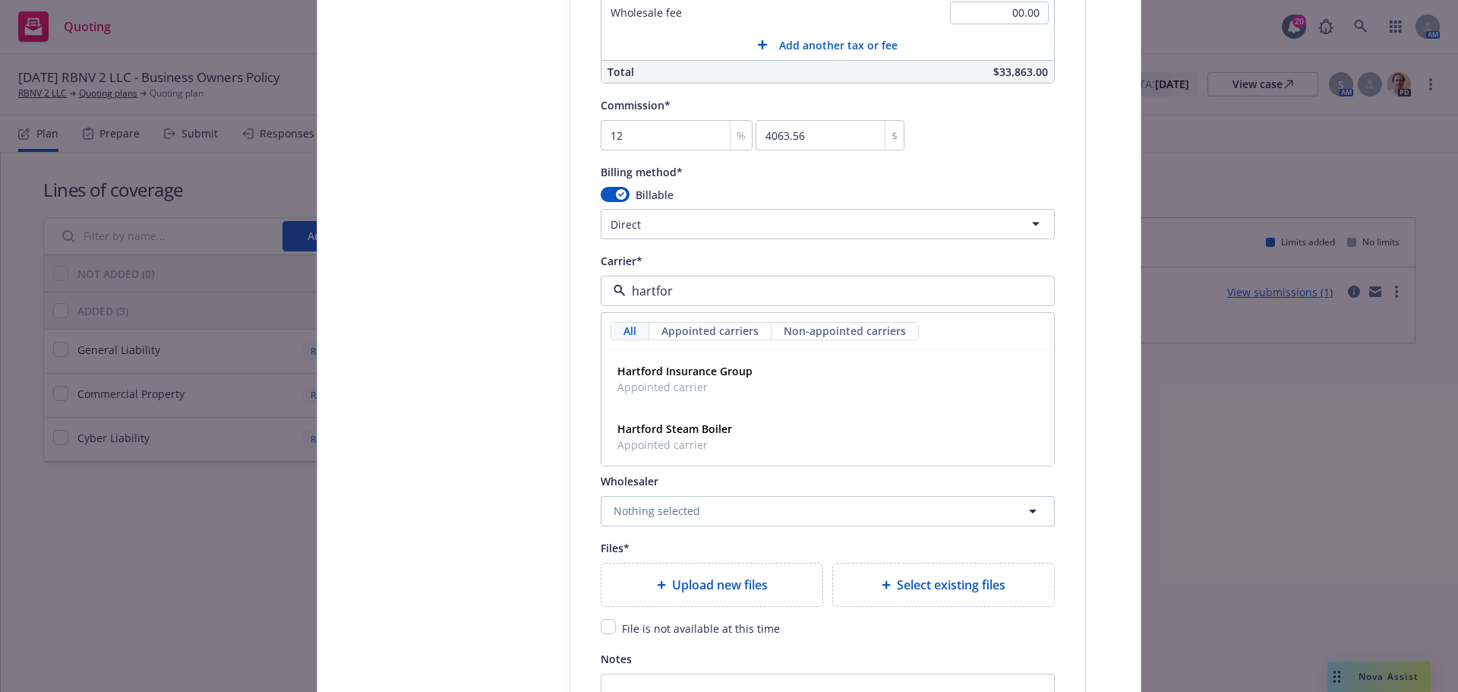
type input "[GEOGRAPHIC_DATA]"
click at [757, 366] on div "Hartford Insurance Group Appointed carrier" at bounding box center [827, 379] width 433 height 38
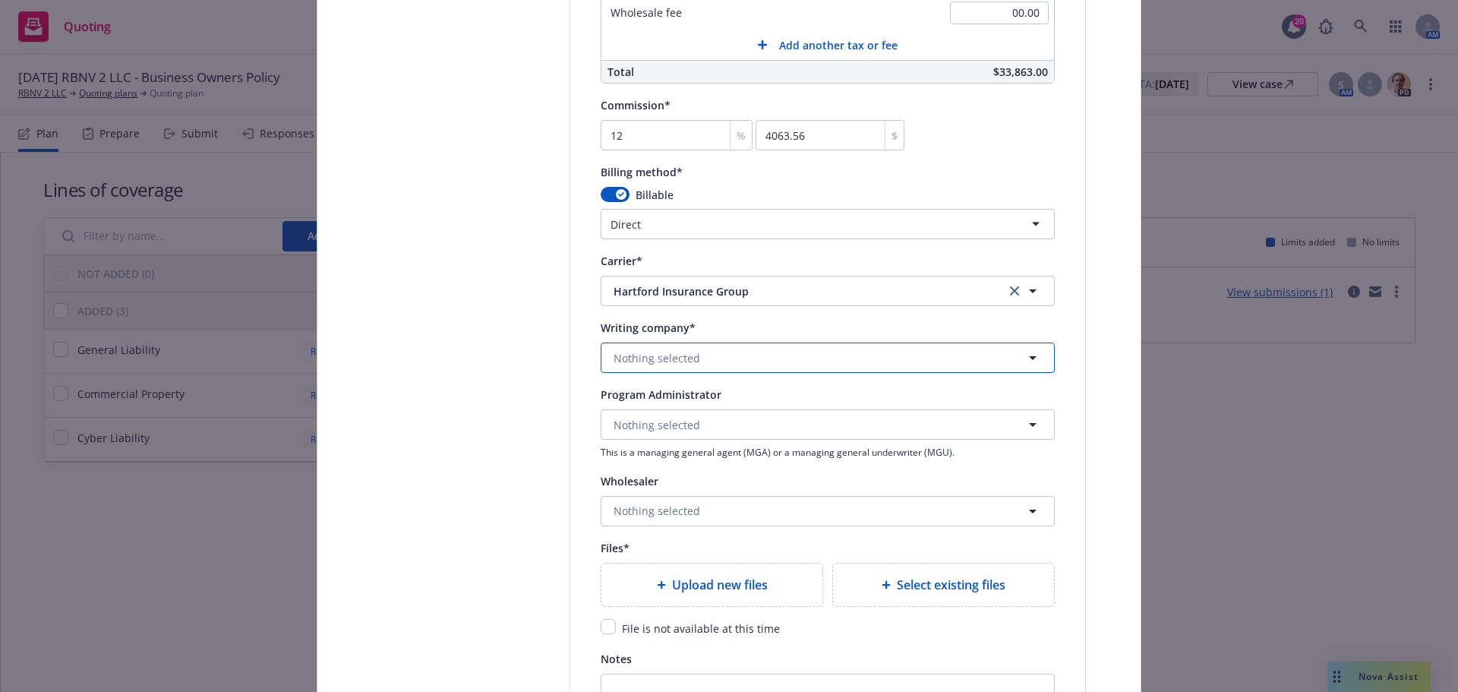
click at [708, 357] on button "Nothing selected" at bounding box center [828, 358] width 454 height 30
type input "prop"
click at [702, 421] on span "Domestic - 34690" at bounding box center [792, 417] width 348 height 16
click at [605, 630] on input "checkbox" at bounding box center [608, 626] width 15 height 15
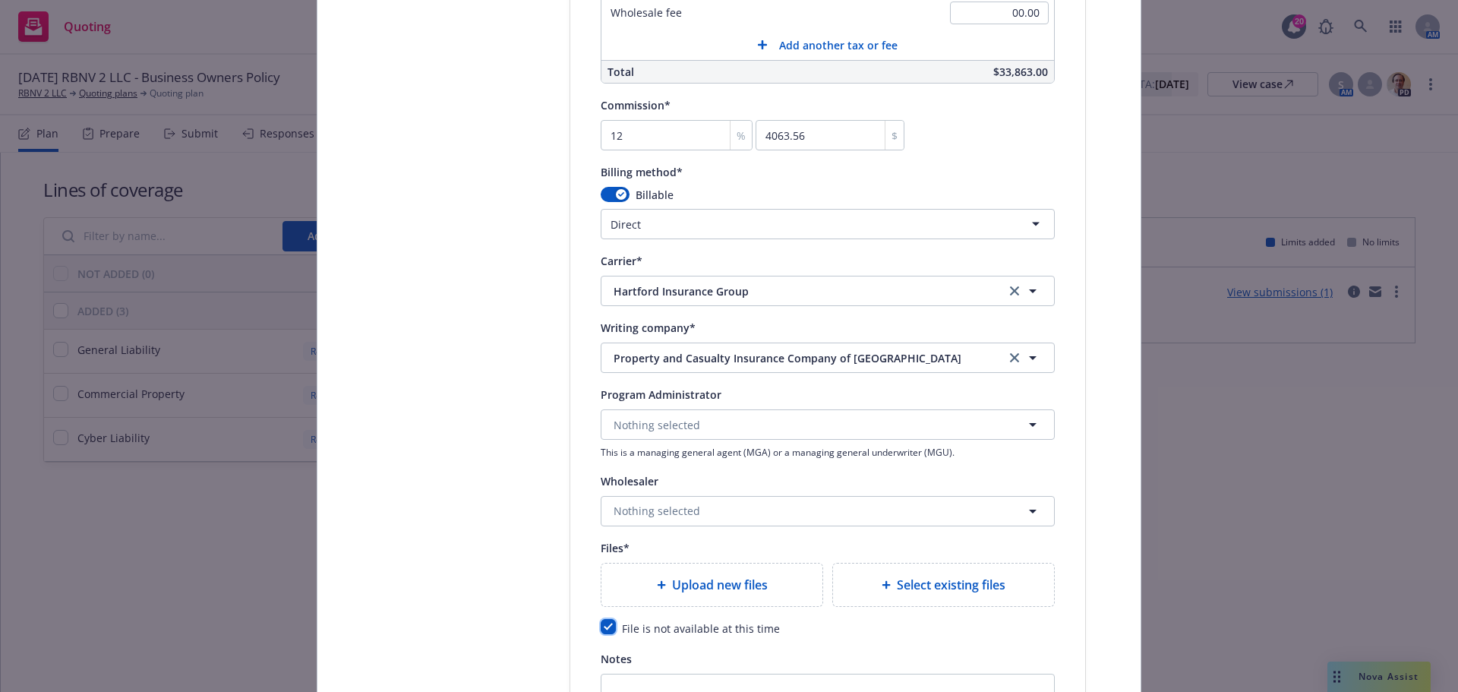
checkbox input "true"
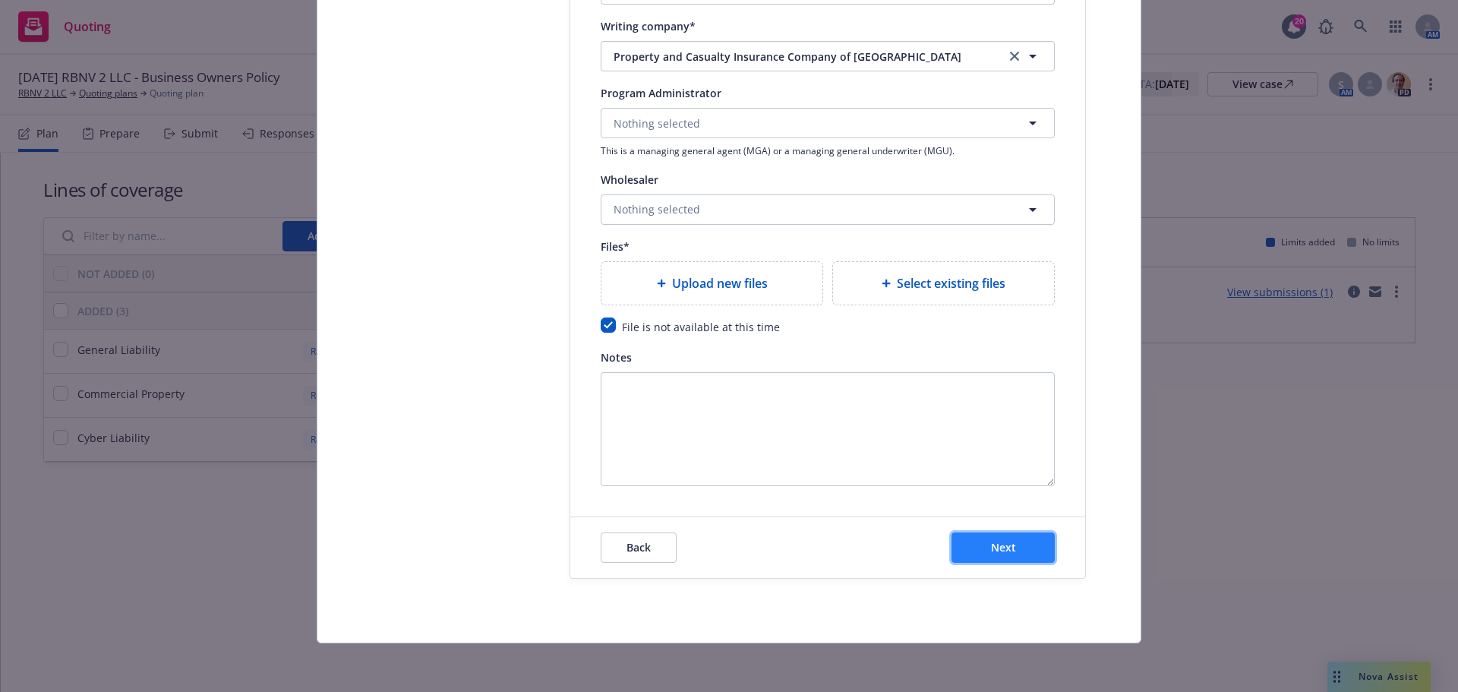
click at [1046, 551] on button "Next" at bounding box center [1003, 547] width 103 height 30
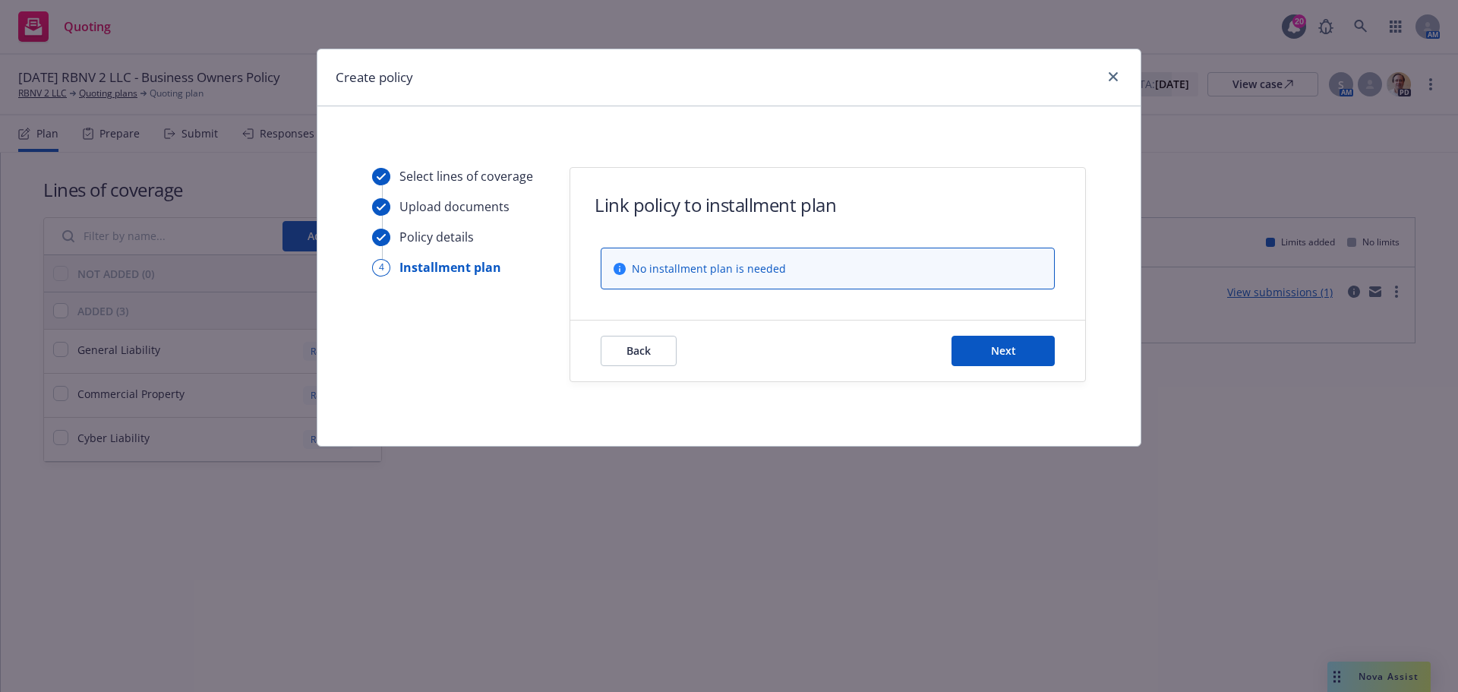
scroll to position [0, 0]
click at [1032, 362] on button "Next" at bounding box center [1003, 351] width 103 height 30
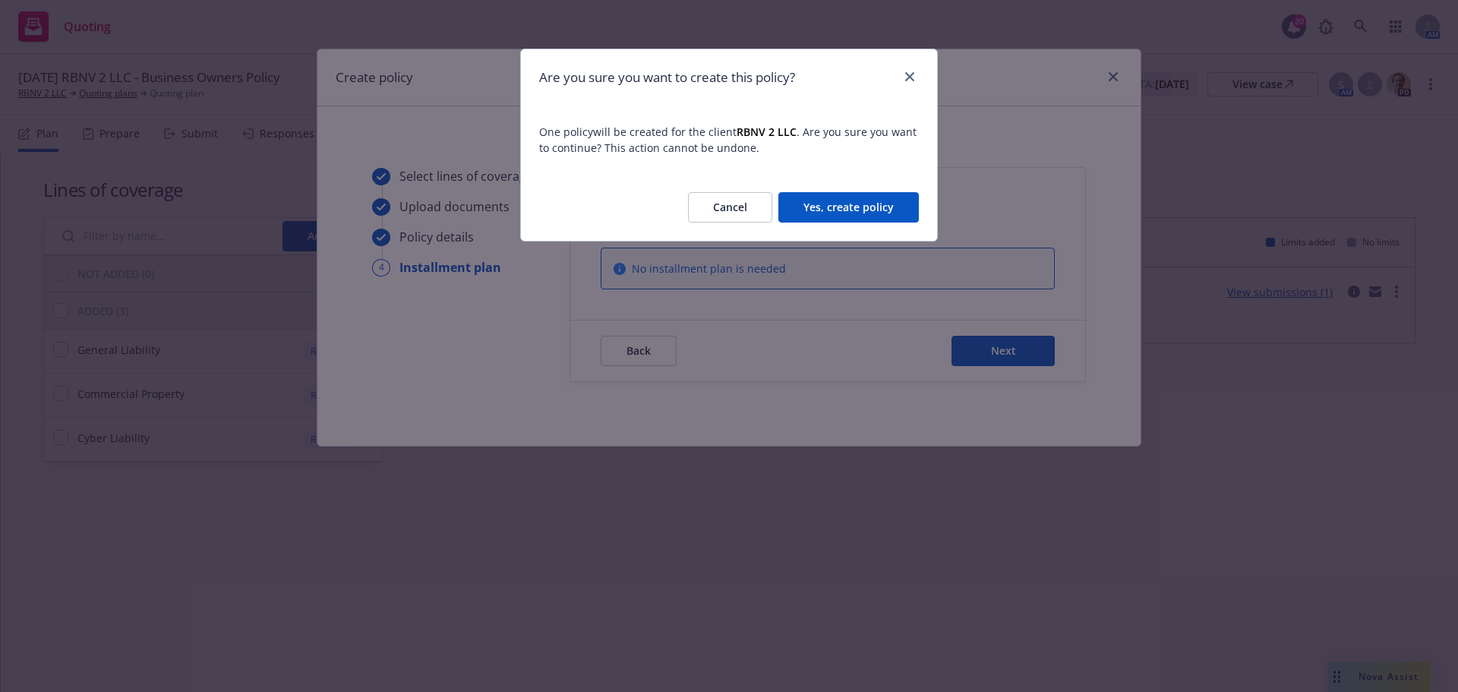
click at [861, 199] on button "Yes, create policy" at bounding box center [849, 207] width 141 height 30
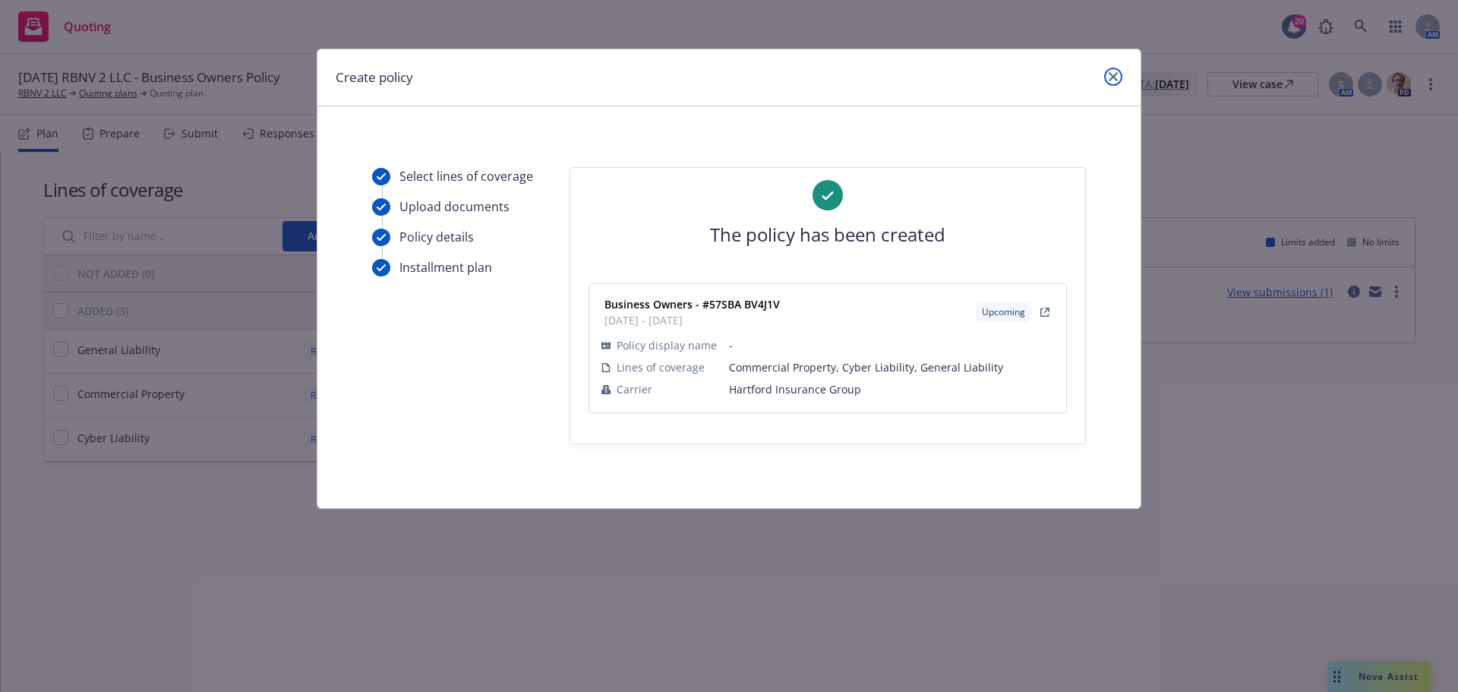
click at [1104, 76] on link "close" at bounding box center [1113, 77] width 18 height 18
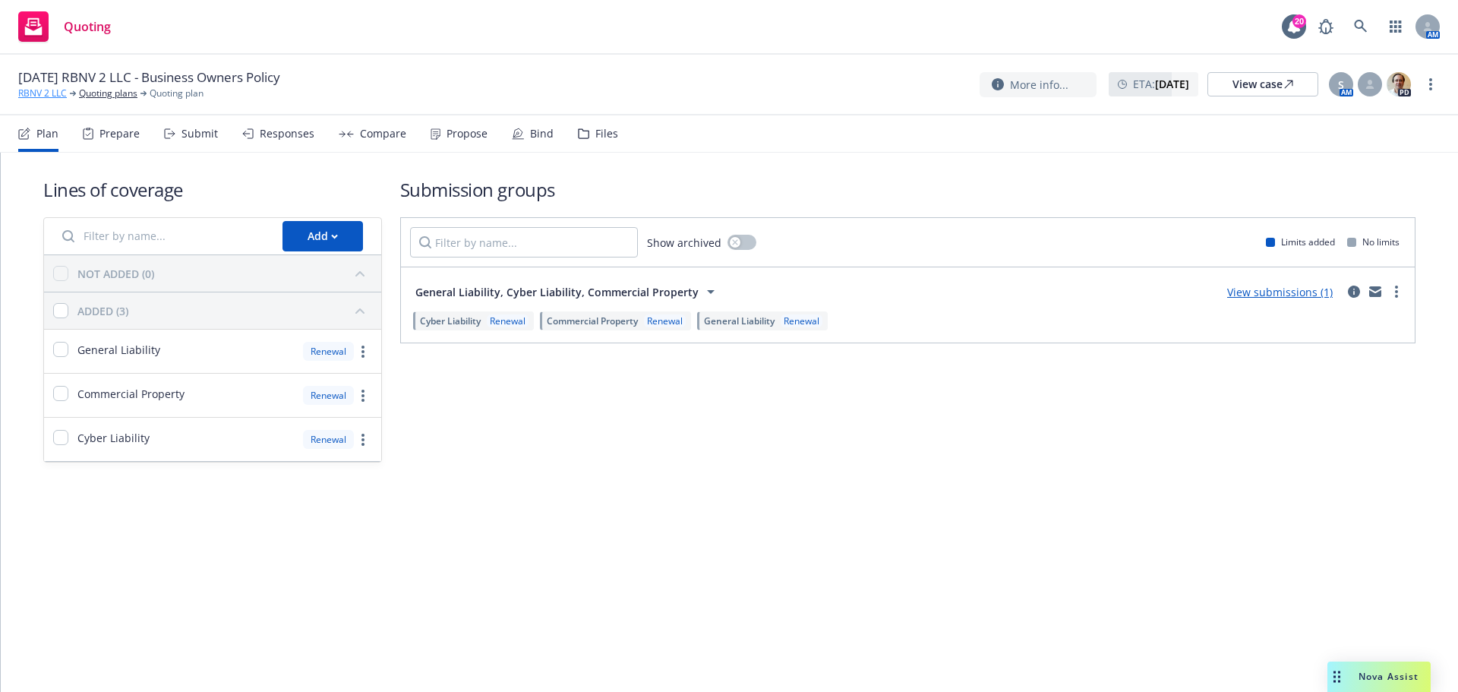
click at [29, 94] on link "RBNV 2 LLC" at bounding box center [42, 94] width 49 height 14
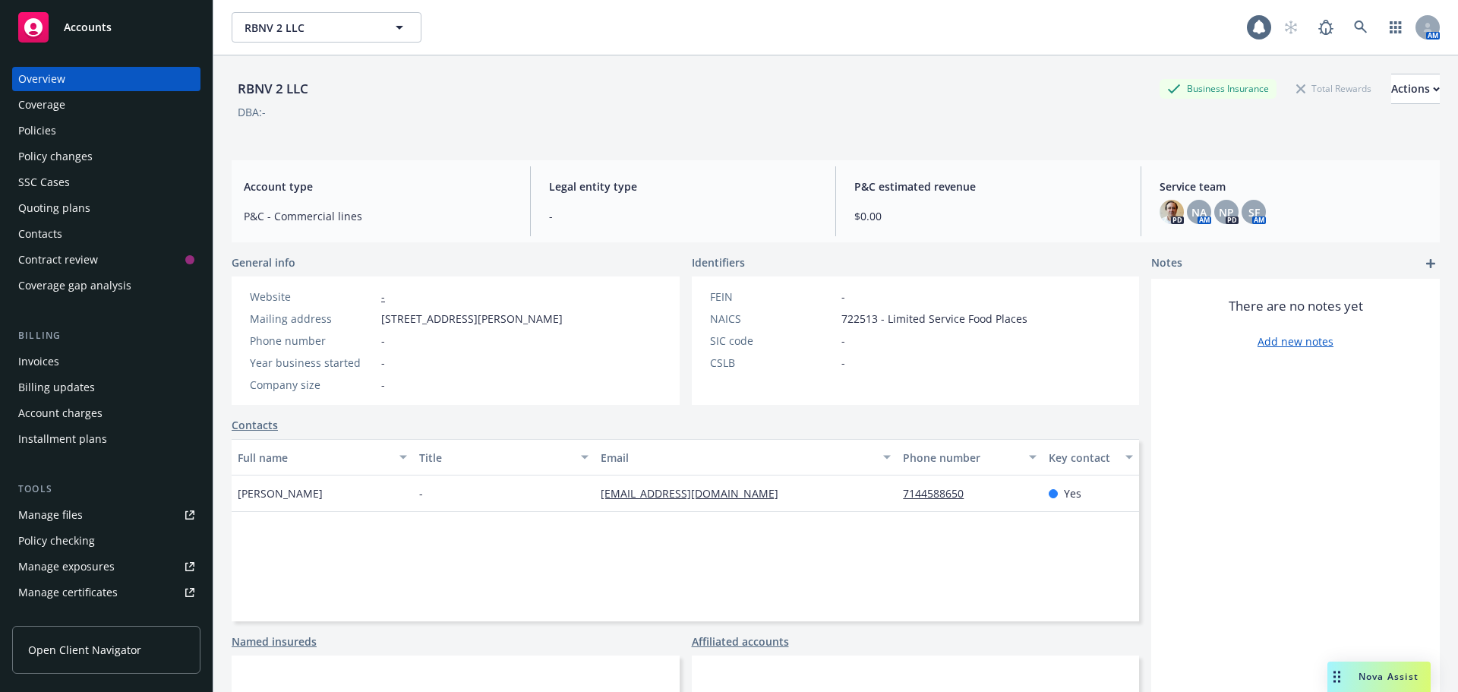
click at [106, 122] on div "Policies" at bounding box center [106, 130] width 176 height 24
